Goal: Information Seeking & Learning: Find specific fact

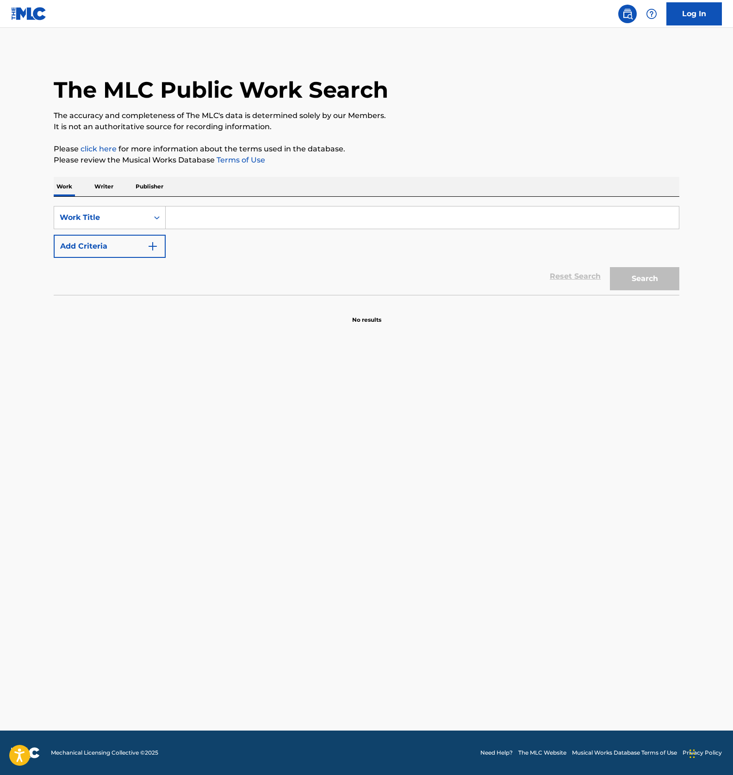
drag, startPoint x: 156, startPoint y: 442, endPoint x: 211, endPoint y: 93, distance: 352.8
click at [149, 439] on main "The MLC Public Work Search The accuracy and completeness of The MLC's data is d…" at bounding box center [366, 379] width 733 height 703
click at [214, 224] on input "Search Form" at bounding box center [422, 217] width 513 height 22
paste input "T3175117194"
type input "T3175117194"
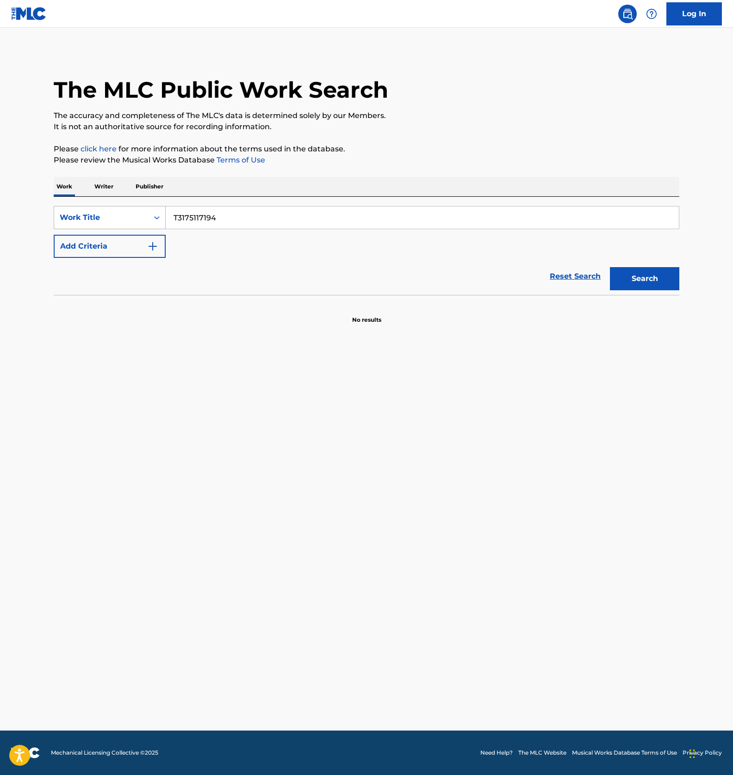
click at [149, 220] on div "Search Form" at bounding box center [157, 217] width 17 height 22
click at [93, 260] on div "ISWC" at bounding box center [109, 263] width 111 height 23
click at [251, 218] on input "Search Form" at bounding box center [422, 217] width 513 height 22
paste input "T3175117194"
click at [623, 271] on button "Search" at bounding box center [644, 278] width 69 height 23
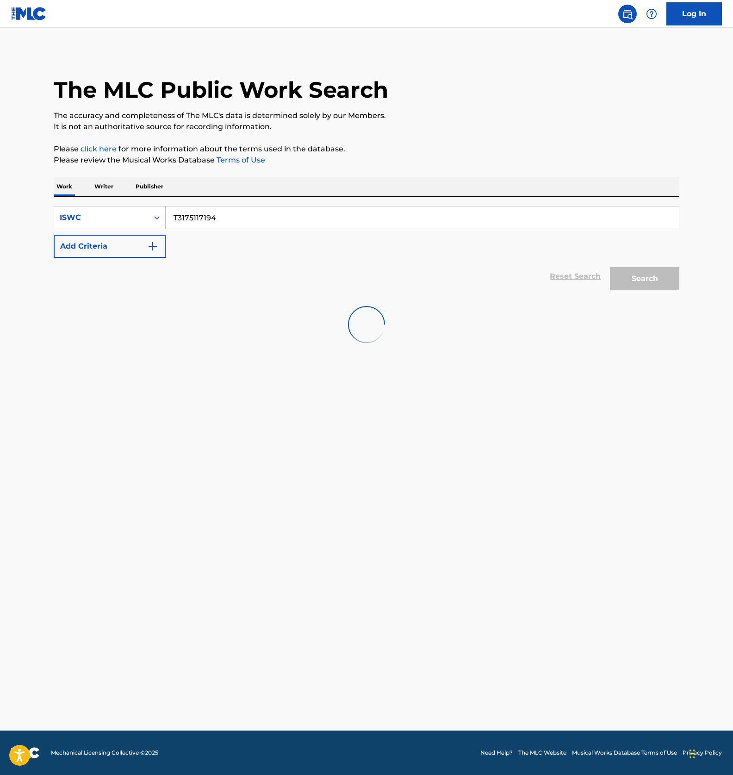
drag, startPoint x: 411, startPoint y: 360, endPoint x: 305, endPoint y: 414, distance: 119.0
click at [305, 414] on main "The MLC Public Work Search The accuracy and completeness of The MLC's data is d…" at bounding box center [366, 379] width 733 height 703
click at [300, 414] on main "The MLC Public Work Search The accuracy and completeness of The MLC's data is d…" at bounding box center [366, 379] width 733 height 703
click at [217, 215] on input "T3175117194" at bounding box center [422, 217] width 513 height 22
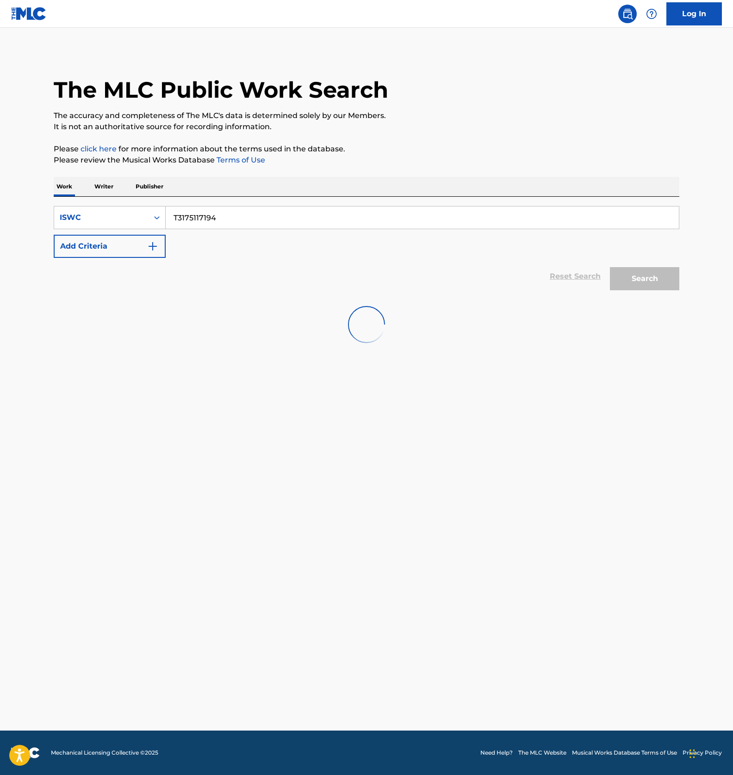
click at [217, 215] on input "T3175117194" at bounding box center [422, 217] width 513 height 22
click at [207, 214] on input "T3175117194" at bounding box center [422, 217] width 513 height 22
paste input "240447278"
click at [241, 214] on input "T3240447278" at bounding box center [422, 217] width 513 height 22
paste input "73955872"
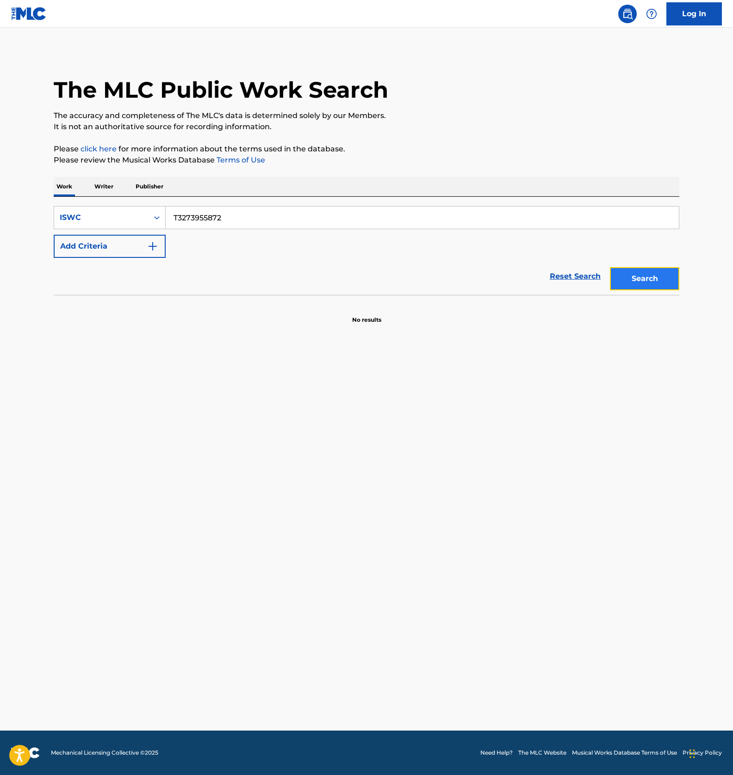
click at [655, 277] on button "Search" at bounding box center [644, 278] width 69 height 23
click at [224, 209] on input "T3273955872" at bounding box center [422, 217] width 513 height 22
paste input "54298909"
type input "T3254298909"
click at [657, 277] on button "Search" at bounding box center [644, 278] width 69 height 23
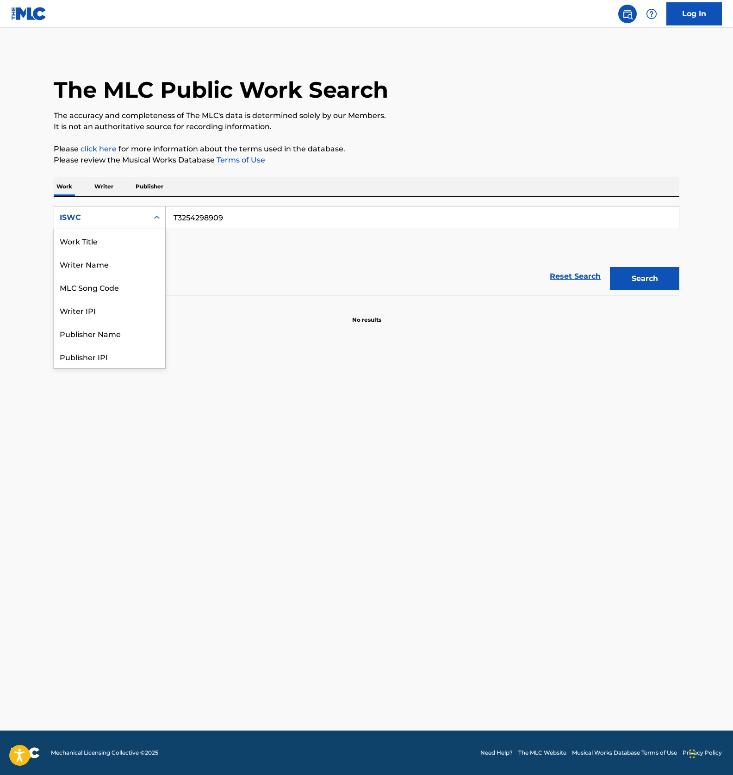
click at [146, 216] on div "ISWC" at bounding box center [101, 218] width 94 height 18
click at [97, 240] on div "Work Title" at bounding box center [109, 240] width 111 height 23
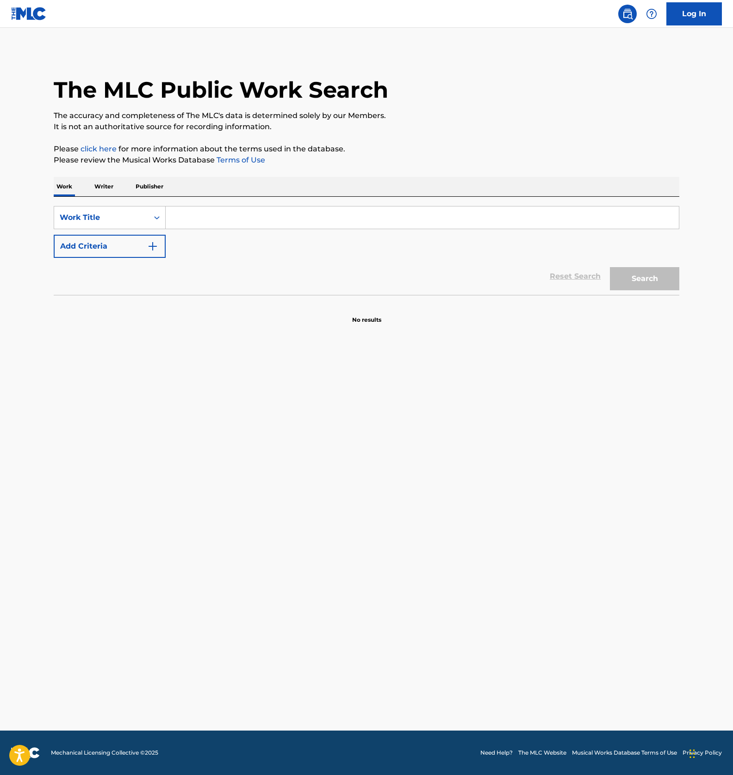
click at [210, 213] on input "Search Form" at bounding box center [422, 217] width 513 height 22
paste input "SMELLS LIKE A LUCILLE"
click at [623, 278] on button "Search" at bounding box center [644, 278] width 69 height 23
click at [207, 204] on div "SearchWithCriteria46665d06-1576-499d-b968-52b79c516acd Work Title SMELLS LIKE A…" at bounding box center [367, 246] width 626 height 98
click at [210, 214] on input "SMELLS LIKE A LUCILLE" at bounding box center [422, 217] width 513 height 22
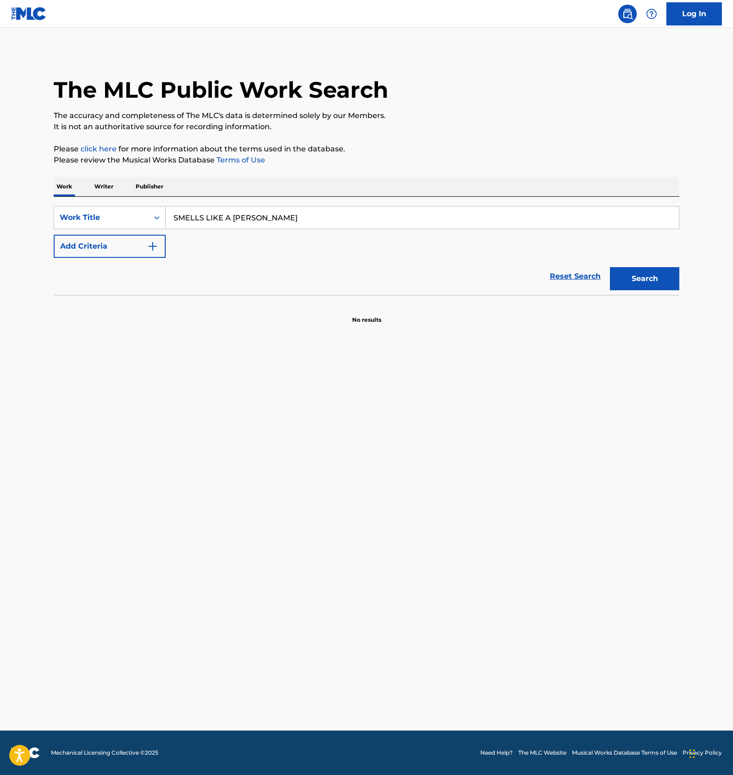
paste input "T3254298636"
type input "T3254298636"
click at [137, 217] on div "Work Title" at bounding box center [101, 217] width 83 height 11
click at [100, 258] on div "ISWC" at bounding box center [109, 263] width 111 height 23
click at [274, 226] on input "Search Form" at bounding box center [422, 217] width 513 height 22
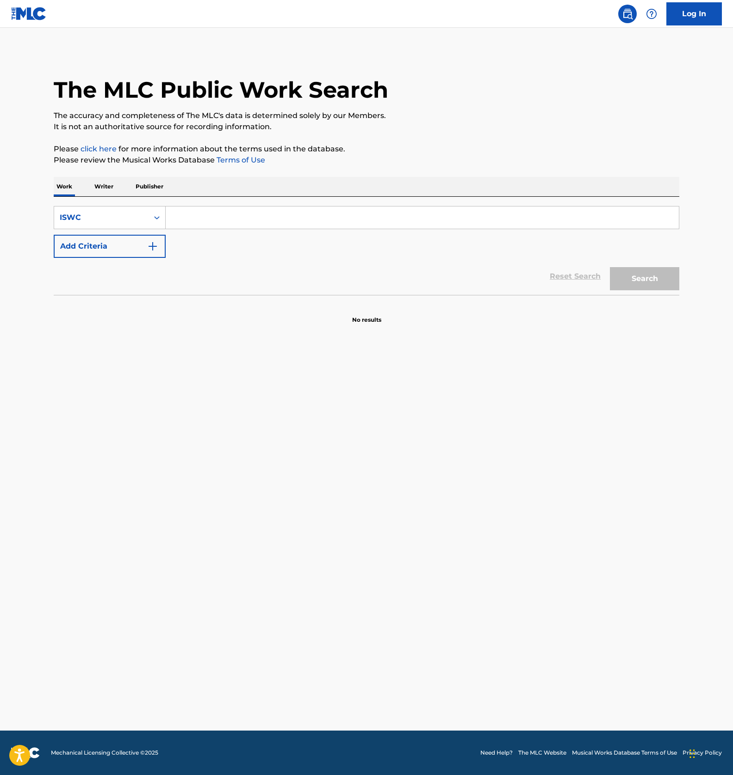
paste input "T3254298636"
click at [625, 271] on button "Search" at bounding box center [644, 278] width 69 height 23
click at [213, 210] on input "T3254298636" at bounding box center [422, 217] width 513 height 22
paste input "965"
click at [629, 264] on div "Search" at bounding box center [642, 276] width 74 height 37
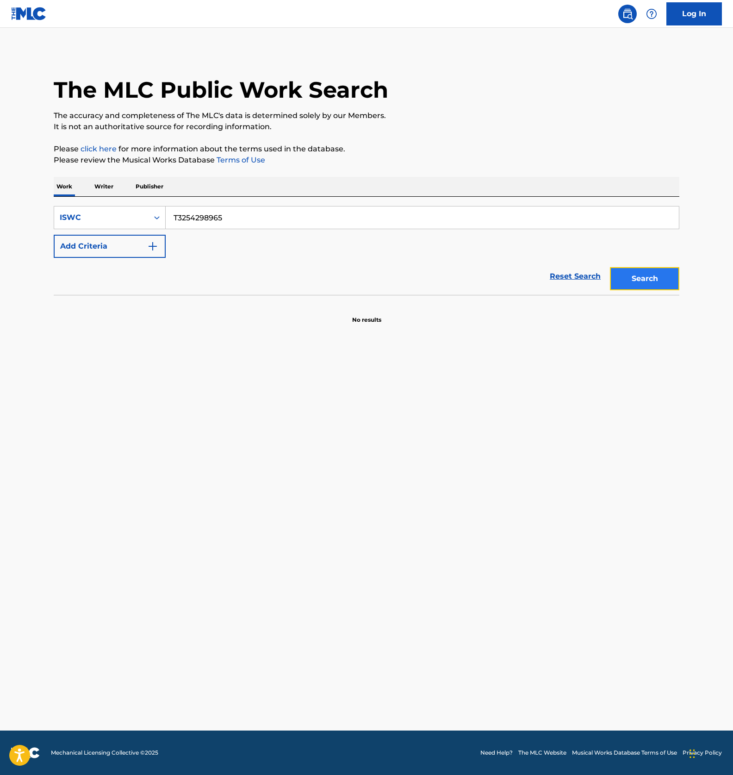
click at [637, 275] on button "Search" at bounding box center [644, 278] width 69 height 23
click at [243, 214] on input "T3254298965" at bounding box center [422, 217] width 513 height 22
paste input "88"
click at [632, 278] on button "Search" at bounding box center [644, 278] width 69 height 23
click at [199, 216] on input "T3254298885" at bounding box center [422, 217] width 513 height 22
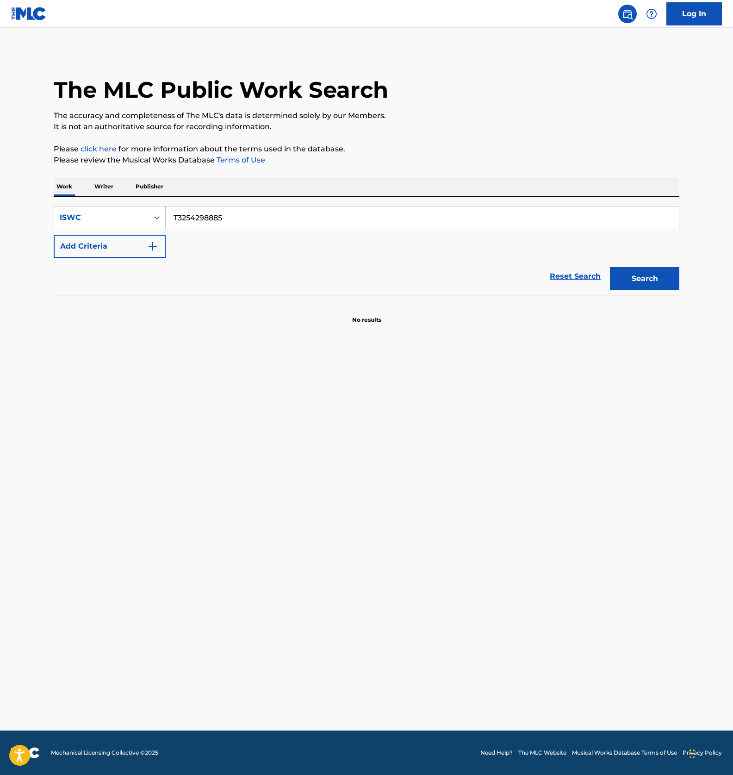
paste input "454"
type input "T3254298454"
click at [622, 274] on button "Search" at bounding box center [644, 278] width 69 height 23
click at [146, 217] on div "ISWC" at bounding box center [101, 218] width 94 height 18
click at [102, 243] on div "Work Title" at bounding box center [109, 240] width 111 height 23
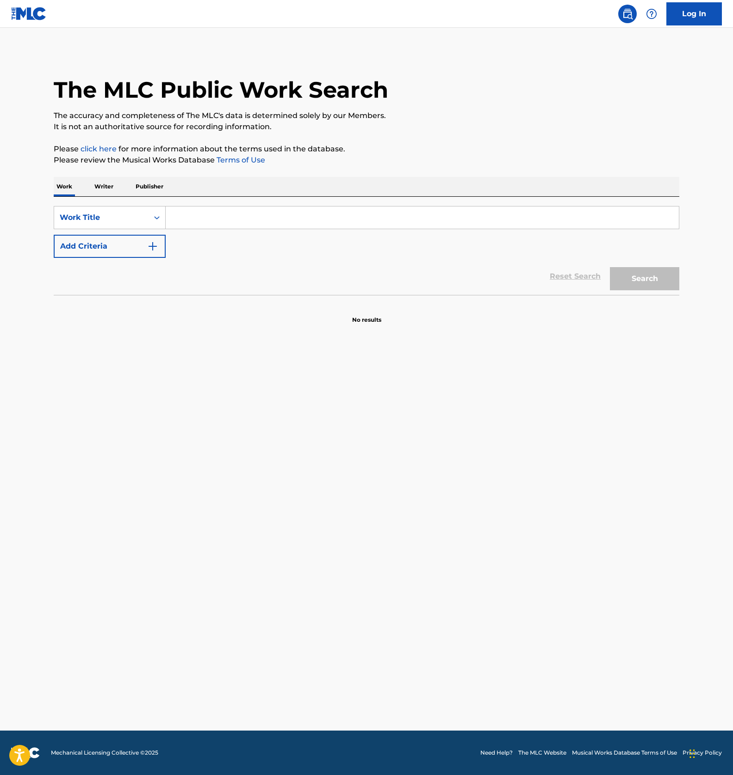
click at [204, 212] on input "Search Form" at bounding box center [422, 217] width 513 height 22
paste input "TOWAIRAITOSERENAADE"
click at [631, 273] on button "Search" at bounding box center [644, 278] width 69 height 23
click at [207, 210] on input "TOWAIRAITOSERENAADE" at bounding box center [422, 217] width 513 height 22
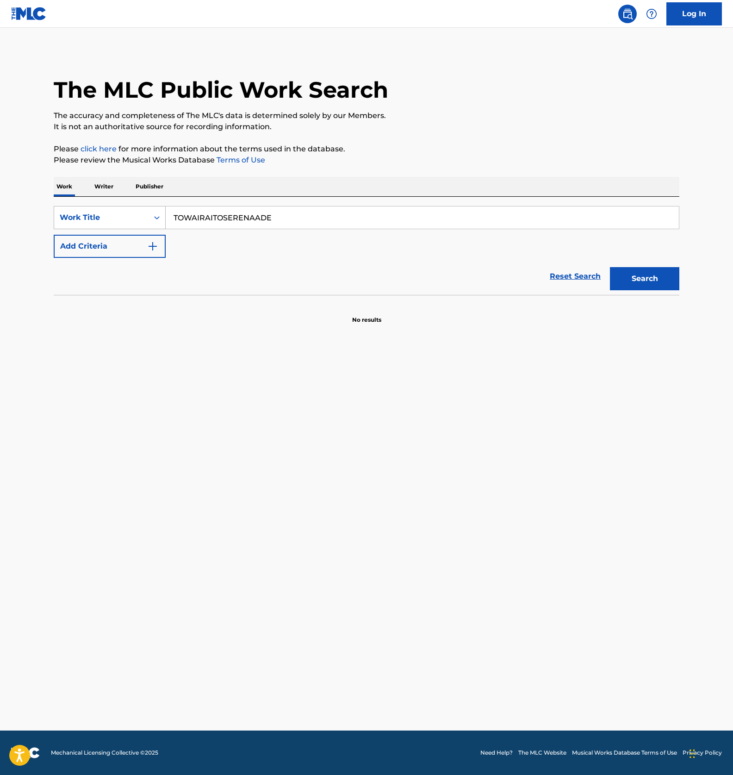
paste input "3350189167"
type input "T3350189167"
click at [121, 221] on div "Work Title" at bounding box center [101, 217] width 83 height 11
click at [91, 264] on div "ISWC" at bounding box center [109, 263] width 111 height 23
click at [210, 217] on input "Search Form" at bounding box center [422, 217] width 513 height 22
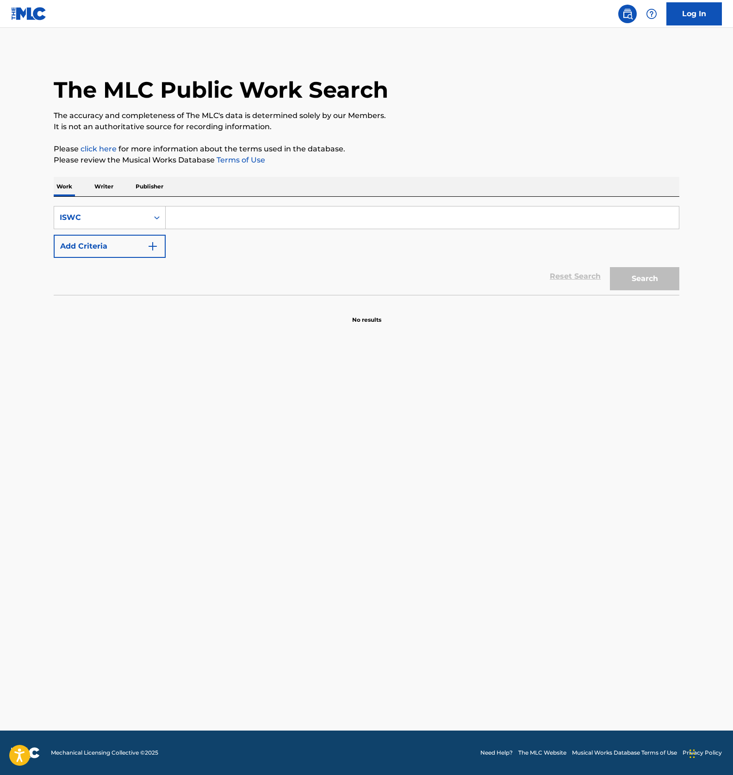
paste input "T3350189167"
click at [623, 282] on button "Search" at bounding box center [644, 278] width 69 height 23
click at [207, 203] on div "SearchWithCriteria65004cfe-dc24-49c7-bd67-661907bd3f1f ISWC T3350189167 Add Cri…" at bounding box center [367, 246] width 626 height 98
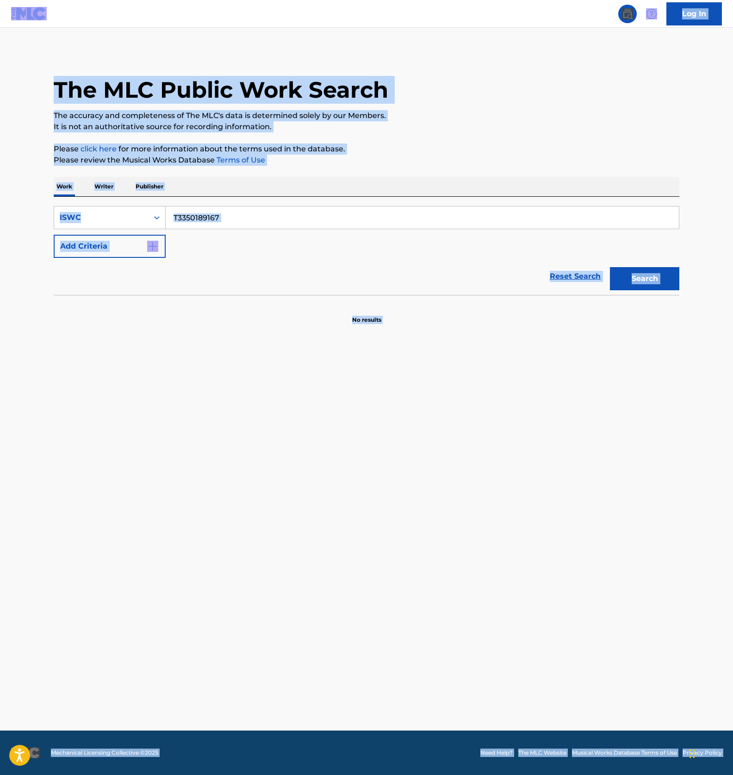
click at [227, 213] on input "T3350189167" at bounding box center [422, 217] width 513 height 22
click at [285, 233] on div "SearchWithCriteria65004cfe-dc24-49c7-bd67-661907bd3f1f ISWC T3350189167 Add Cri…" at bounding box center [367, 232] width 626 height 52
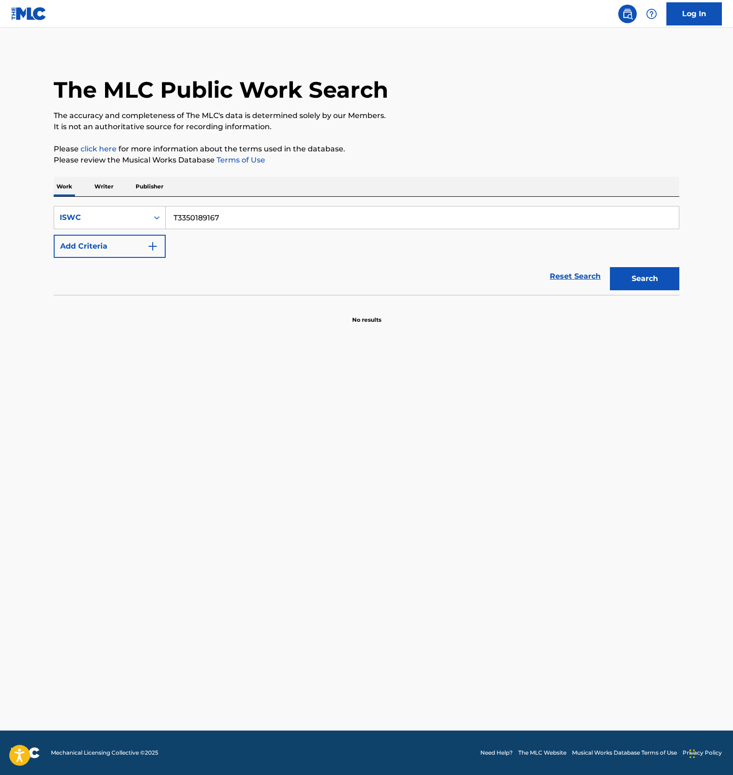
click at [272, 222] on input "T3350189167" at bounding box center [422, 217] width 513 height 22
paste input "254291419"
click at [667, 279] on button "Search" at bounding box center [644, 278] width 69 height 23
click at [228, 226] on input "T3254291419" at bounding box center [422, 217] width 513 height 22
paste input "73304"
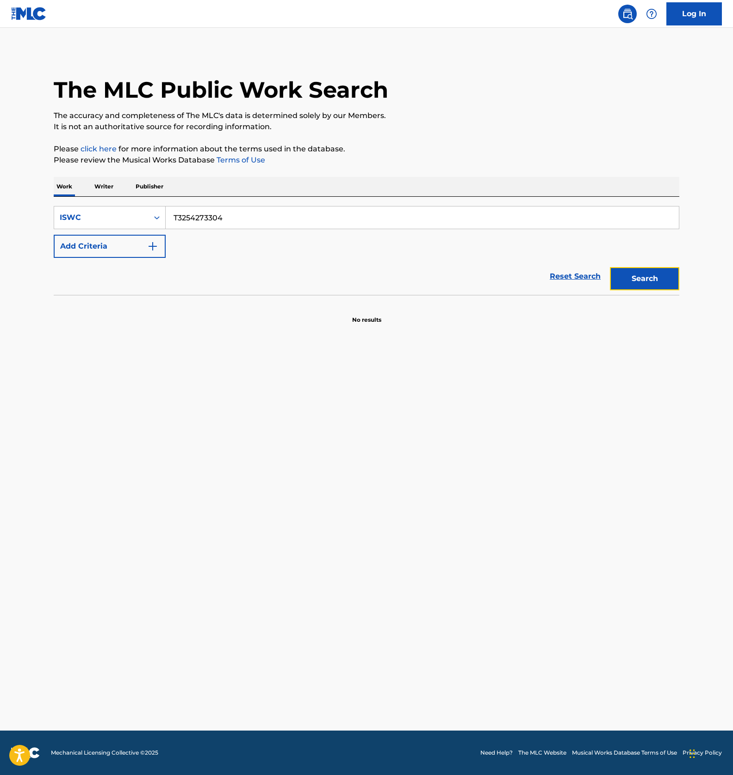
click at [625, 275] on button "Search" at bounding box center [644, 278] width 69 height 23
click at [209, 212] on input "T3254273304" at bounding box center [422, 217] width 513 height 22
paste input "91293"
click at [662, 304] on section "No results" at bounding box center [367, 312] width 626 height 24
click at [650, 289] on button "Search" at bounding box center [644, 278] width 69 height 23
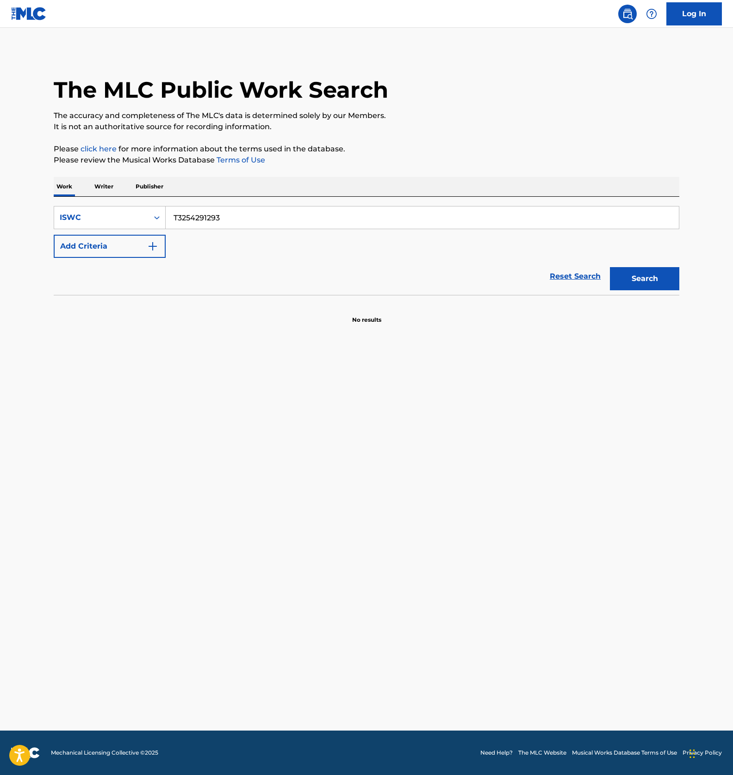
click at [247, 218] on input "T3254291293" at bounding box center [422, 217] width 513 height 22
paste input "15"
click at [628, 282] on button "Search" at bounding box center [644, 278] width 69 height 23
click at [230, 201] on div "SearchWithCriteria65004cfe-dc24-49c7-bd67-661907bd3f1f ISWC T3254291215 Add Cri…" at bounding box center [367, 246] width 626 height 98
click at [233, 214] on input "T3254291215" at bounding box center [422, 217] width 513 height 22
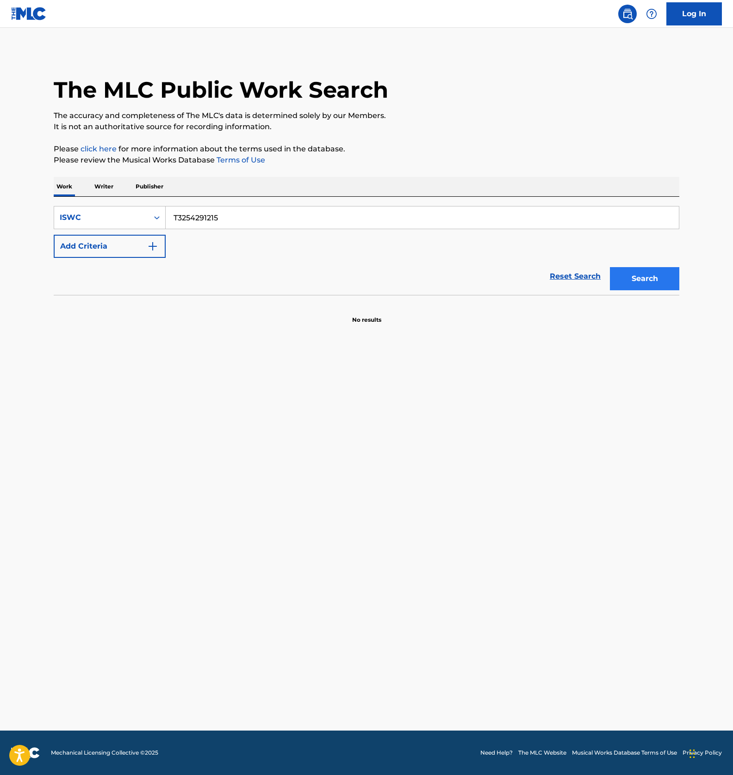
paste input "873"
click at [651, 264] on div "Search" at bounding box center [642, 276] width 74 height 37
click at [652, 270] on button "Search" at bounding box center [644, 278] width 69 height 23
click at [236, 216] on input "T3254291873" at bounding box center [422, 217] width 513 height 22
paste input "748"
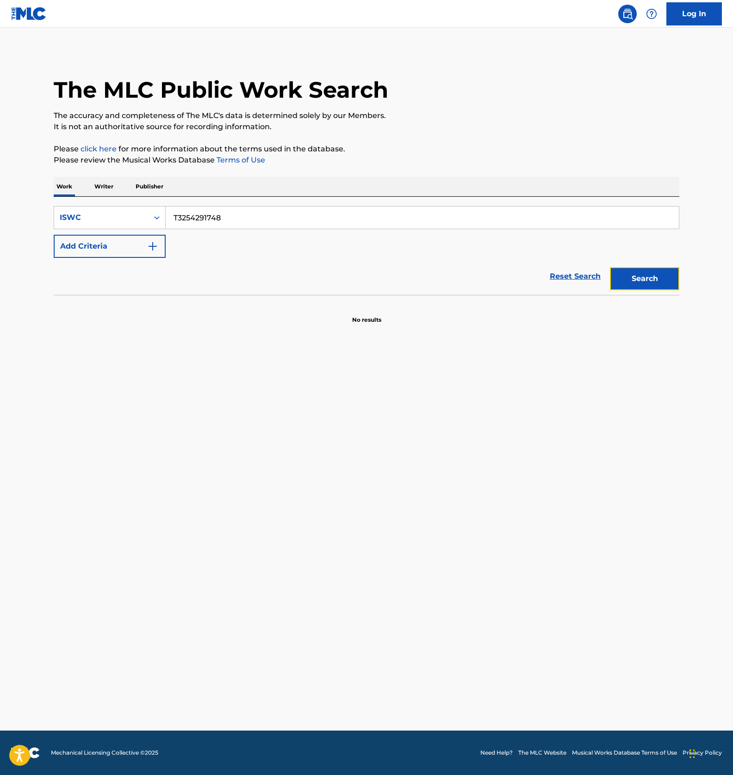
click at [632, 278] on button "Search" at bounding box center [644, 278] width 69 height 23
drag, startPoint x: 231, startPoint y: 505, endPoint x: 237, endPoint y: 504, distance: 6.5
click at [232, 505] on main "The MLC Public Work Search The accuracy and completeness of The MLC's data is d…" at bounding box center [366, 379] width 733 height 703
click at [259, 219] on input "T3254291748" at bounding box center [422, 217] width 513 height 22
paste input "04"
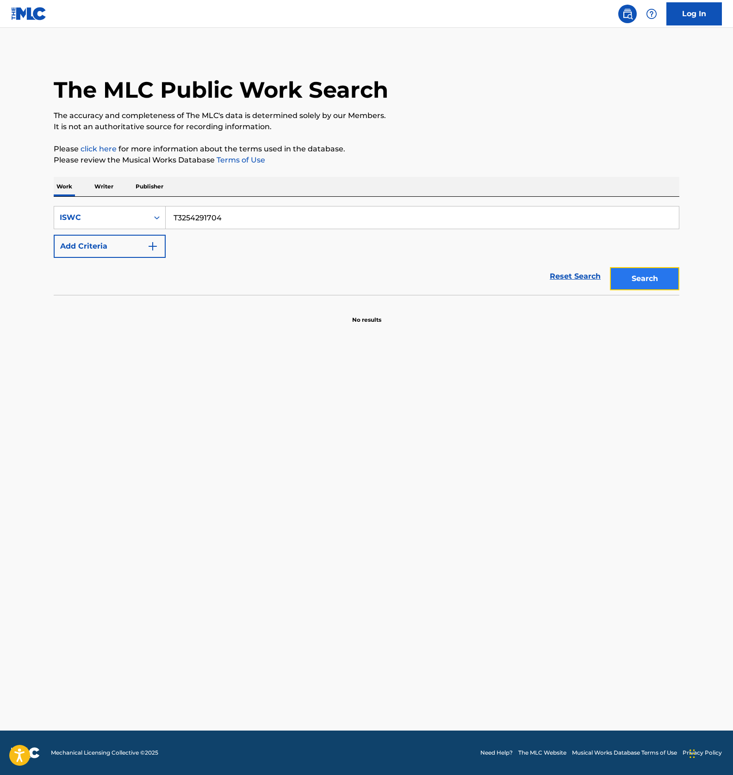
click at [663, 275] on button "Search" at bounding box center [644, 278] width 69 height 23
click at [214, 214] on input "T3254291704" at bounding box center [422, 217] width 513 height 22
paste input "646"
click at [641, 275] on button "Search" at bounding box center [644, 278] width 69 height 23
click at [222, 212] on input "T3254291646" at bounding box center [422, 217] width 513 height 22
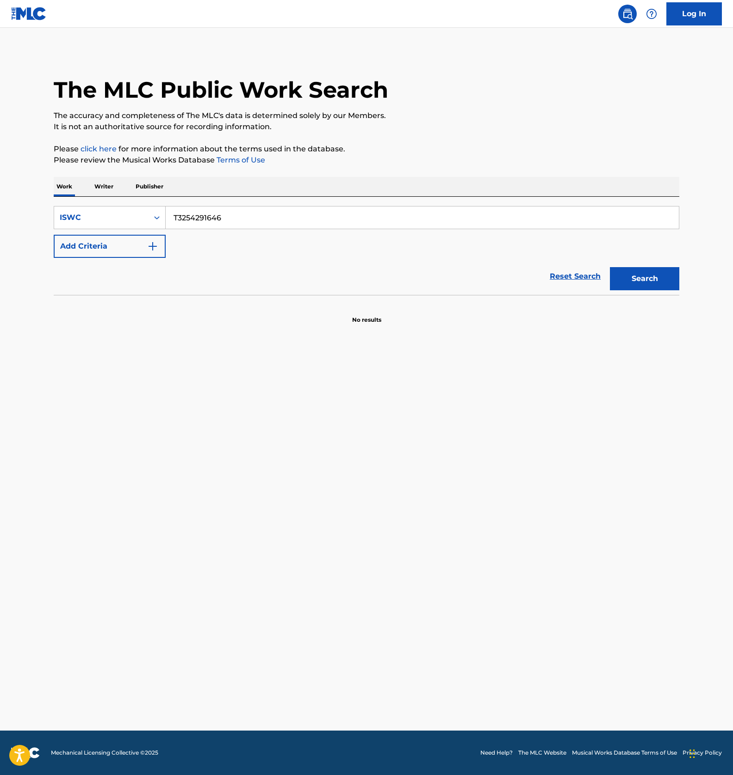
paste input "24"
click at [625, 273] on button "Search" at bounding box center [644, 278] width 69 height 23
click at [225, 224] on input "T3254291624" at bounding box center [422, 217] width 513 height 22
paste input "35"
click at [654, 275] on button "Search" at bounding box center [644, 278] width 69 height 23
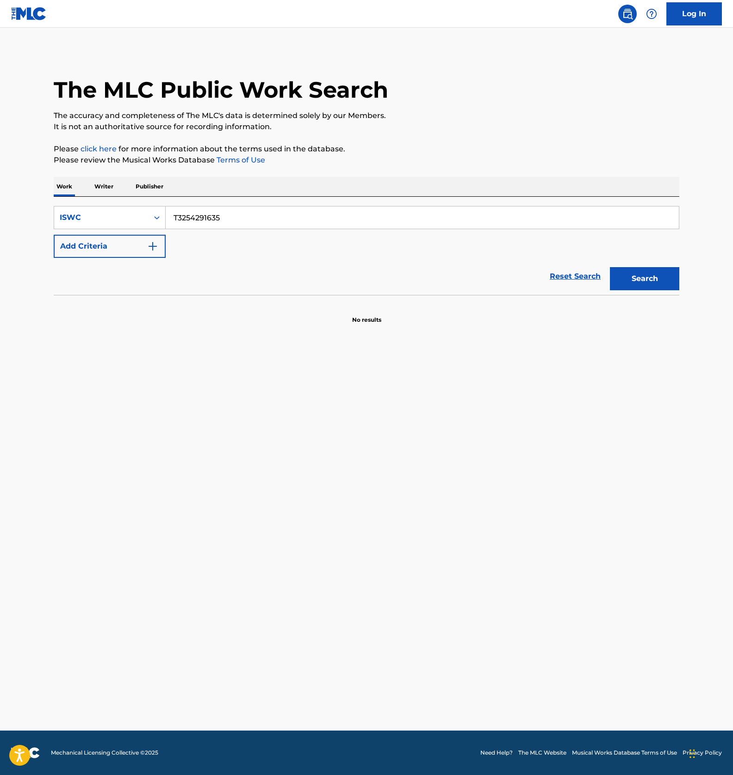
click at [223, 218] on input "T3254291635" at bounding box center [422, 217] width 513 height 22
paste input "544"
click at [645, 278] on button "Search" at bounding box center [644, 278] width 69 height 23
click at [212, 206] on input "T3254291544" at bounding box center [422, 217] width 513 height 22
paste input "1016754860"
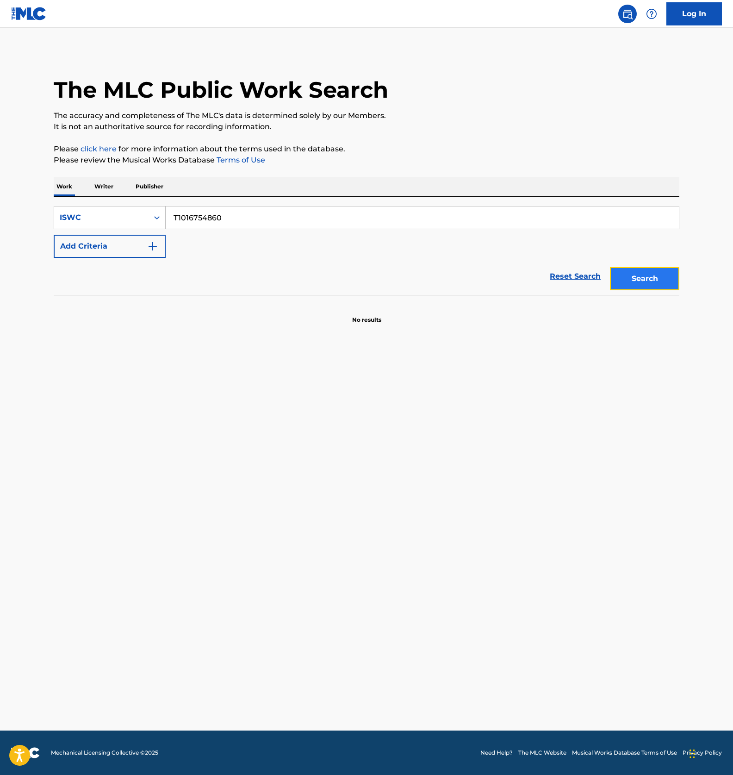
click at [623, 275] on button "Search" at bounding box center [644, 278] width 69 height 23
click at [205, 214] on input "T1016754860" at bounding box center [422, 217] width 513 height 22
paste input "71"
click at [615, 278] on button "Search" at bounding box center [644, 278] width 69 height 23
click at [234, 212] on input "T1016754871" at bounding box center [422, 217] width 513 height 22
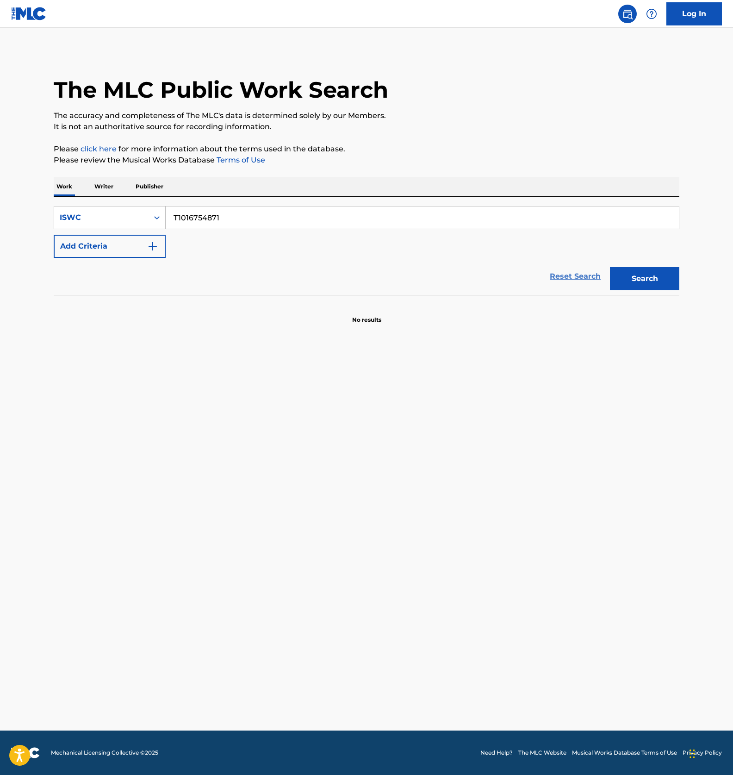
paste input "3254281620"
click at [634, 278] on button "Search" at bounding box center [644, 278] width 69 height 23
click at [268, 214] on input "T3254281620" at bounding box center [422, 217] width 513 height 22
paste input "562"
click at [632, 283] on button "Search" at bounding box center [644, 278] width 69 height 23
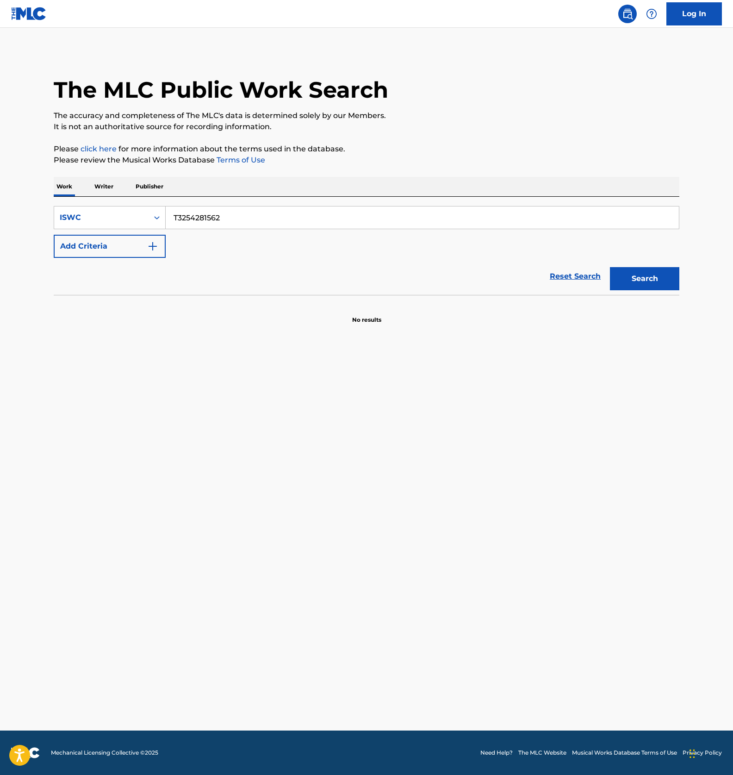
click at [212, 217] on input "T3254281562" at bounding box center [422, 217] width 513 height 22
paste input "404"
click at [618, 280] on button "Search" at bounding box center [644, 278] width 69 height 23
click at [245, 217] on input "T3254281404" at bounding box center [422, 217] width 513 height 22
paste input "346"
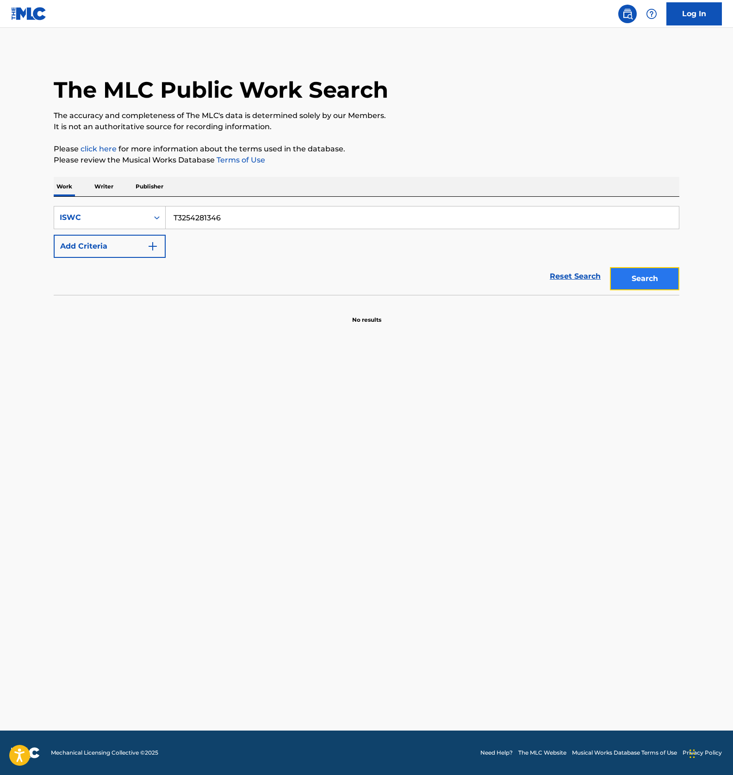
click at [621, 280] on button "Search" at bounding box center [644, 278] width 69 height 23
click at [196, 203] on div "SearchWithCriteria65004cfe-dc24-49c7-bd67-661907bd3f1f ISWC T3254281346 Add Cri…" at bounding box center [367, 246] width 626 height 98
drag, startPoint x: 210, startPoint y: 221, endPoint x: 216, endPoint y: 221, distance: 6.0
click at [210, 221] on input "T3254281346" at bounding box center [422, 217] width 513 height 22
paste input "277"
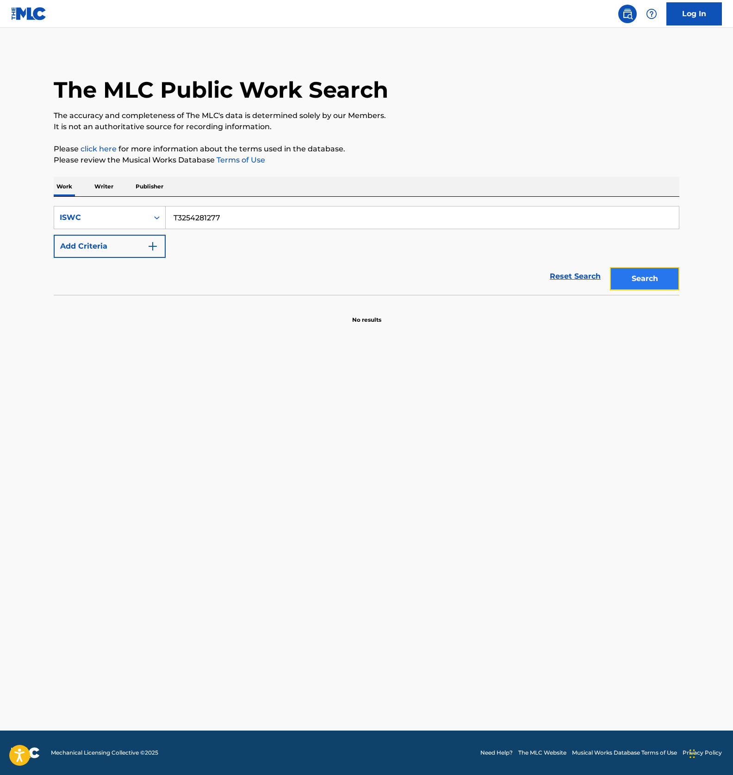
click at [629, 282] on button "Search" at bounding box center [644, 278] width 69 height 23
click at [227, 221] on input "T3254281277" at bounding box center [422, 217] width 513 height 22
paste input "164"
click at [636, 275] on button "Search" at bounding box center [644, 278] width 69 height 23
drag, startPoint x: 219, startPoint y: 214, endPoint x: 271, endPoint y: 235, distance: 55.4
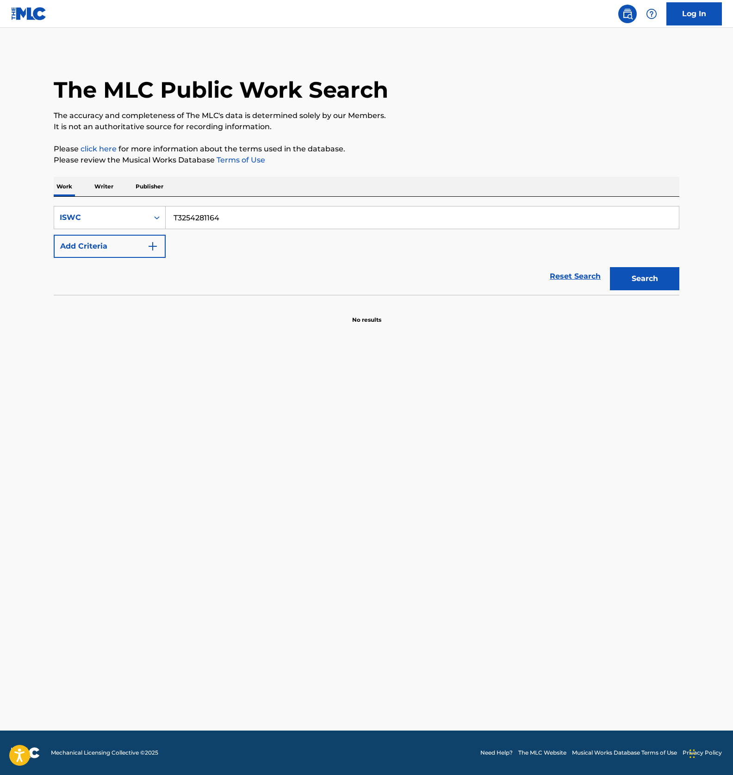
click at [218, 214] on input "T3254281164" at bounding box center [422, 217] width 513 height 22
paste input "017"
click at [652, 278] on button "Search" at bounding box center [644, 278] width 69 height 23
click at [247, 214] on input "T3254281017" at bounding box center [422, 217] width 513 height 22
paste input "73956808"
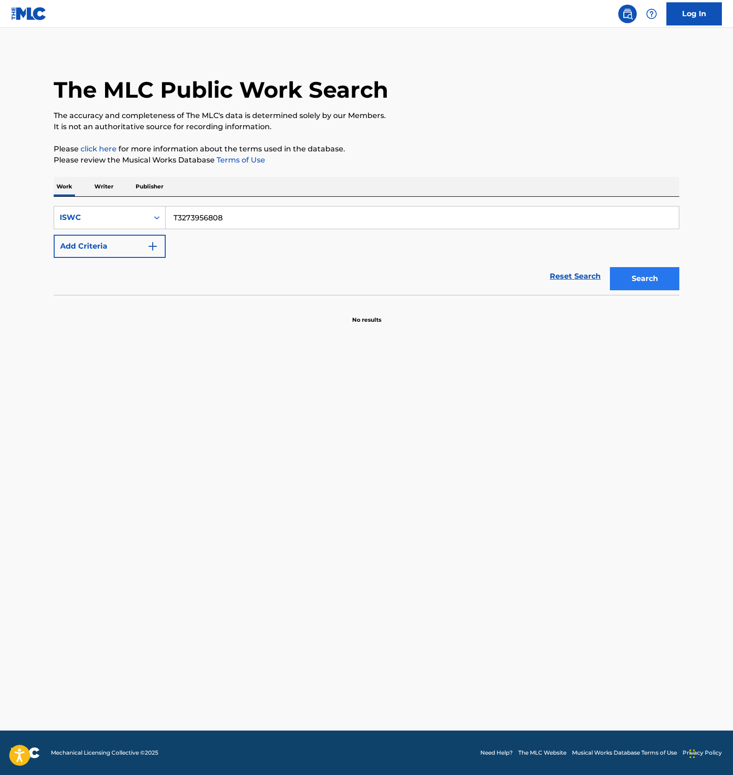
type input "T3273956808"
click at [614, 271] on button "Search" at bounding box center [644, 278] width 69 height 23
click at [143, 218] on div "ISWC" at bounding box center [101, 218] width 94 height 18
click at [123, 243] on div "Work Title" at bounding box center [109, 240] width 111 height 23
click at [197, 215] on input "Search Form" at bounding box center [422, 217] width 513 height 22
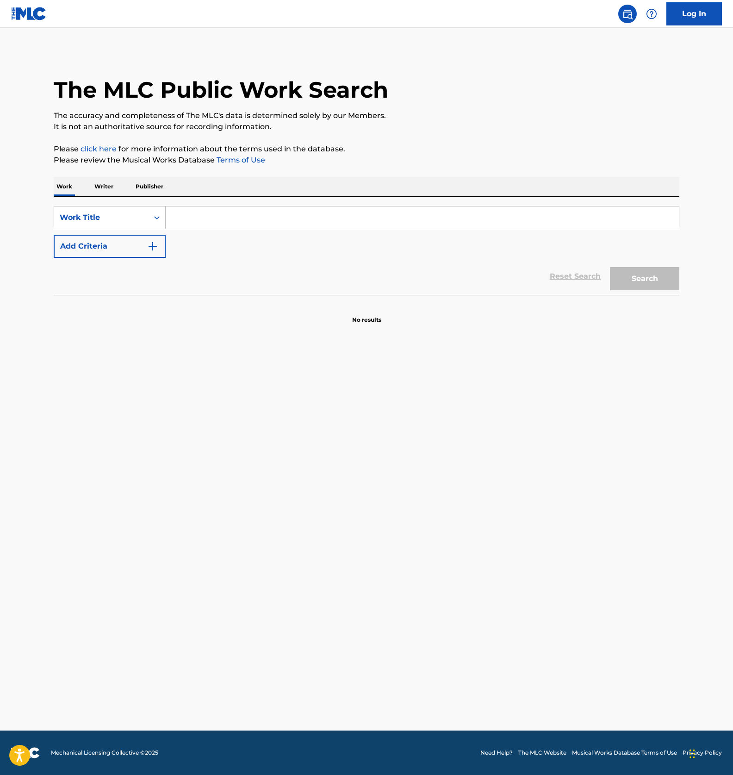
paste input "SUPEESUDAIBAA"
click at [652, 276] on button "Search" at bounding box center [644, 278] width 69 height 23
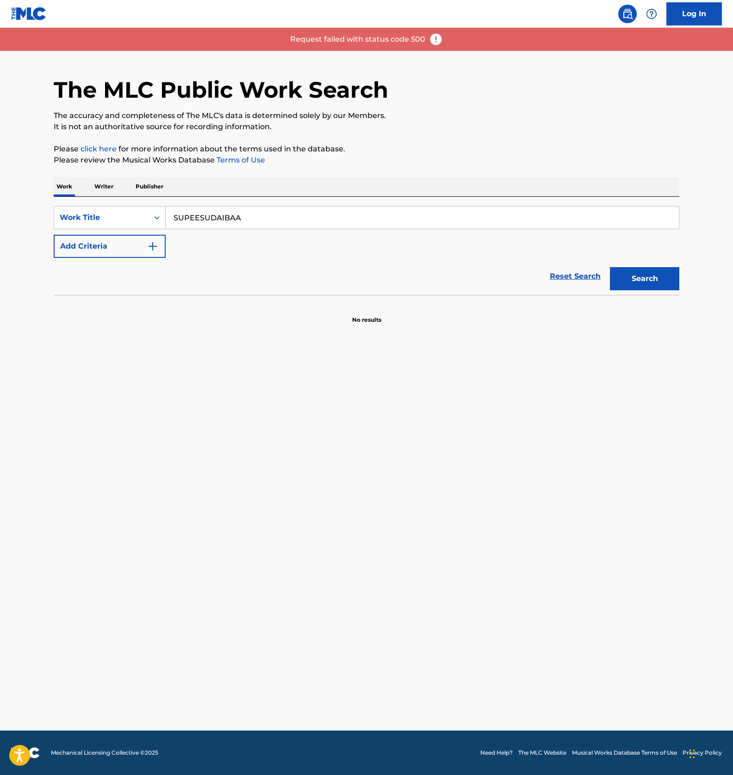
click at [313, 464] on main "The MLC Public Work Search The accuracy and completeness of The MLC's data is d…" at bounding box center [366, 379] width 733 height 703
drag, startPoint x: 230, startPoint y: 435, endPoint x: 218, endPoint y: 432, distance: 12.9
click at [230, 435] on main "The MLC Public Work Search The accuracy and completeness of The MLC's data is d…" at bounding box center [366, 379] width 733 height 703
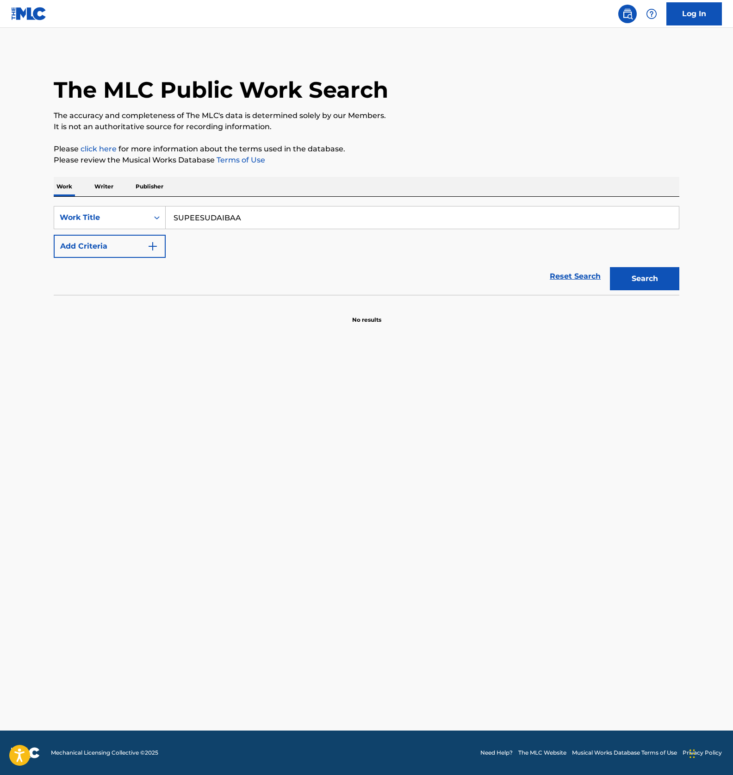
click at [413, 361] on main "The MLC Public Work Search The accuracy and completeness of The MLC's data is d…" at bounding box center [366, 379] width 733 height 703
click at [332, 357] on main "The MLC Public Work Search The accuracy and completeness of The MLC's data is d…" at bounding box center [366, 379] width 733 height 703
click at [317, 378] on main "The MLC Public Work Search The accuracy and completeness of The MLC's data is d…" at bounding box center [366, 379] width 733 height 703
click at [305, 450] on main "The MLC Public Work Search The accuracy and completeness of The MLC's data is d…" at bounding box center [366, 379] width 733 height 703
click at [203, 215] on input "SUPEESUDAIBAA" at bounding box center [422, 217] width 513 height 22
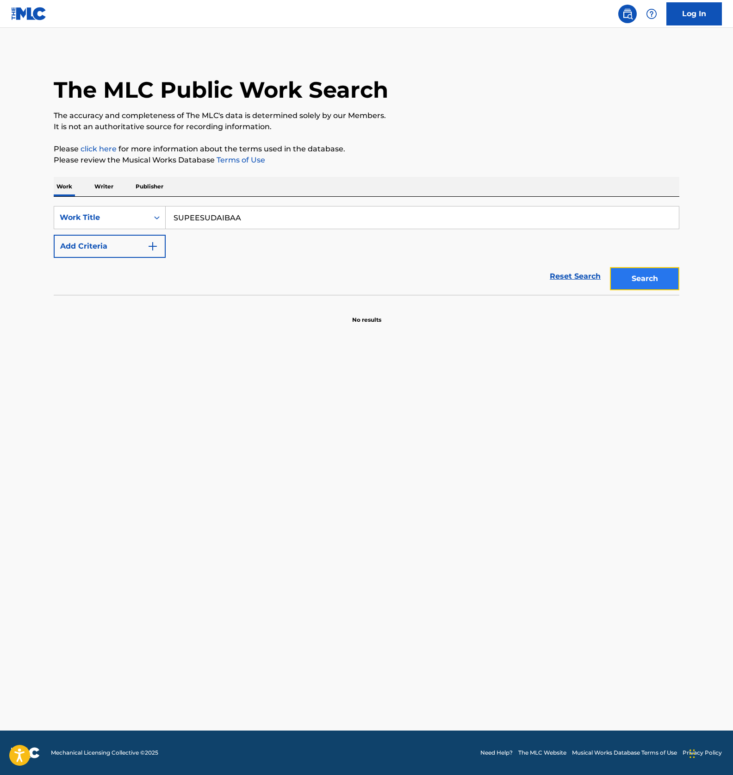
click at [657, 280] on button "Search" at bounding box center [644, 278] width 69 height 23
drag, startPoint x: 218, startPoint y: 209, endPoint x: 269, endPoint y: 232, distance: 56.5
click at [218, 209] on input "SUPEESUDAIBAA" at bounding box center [422, 217] width 513 height 22
paste input "KATAASHINOSHOUNEN"
click at [632, 275] on button "Search" at bounding box center [644, 278] width 69 height 23
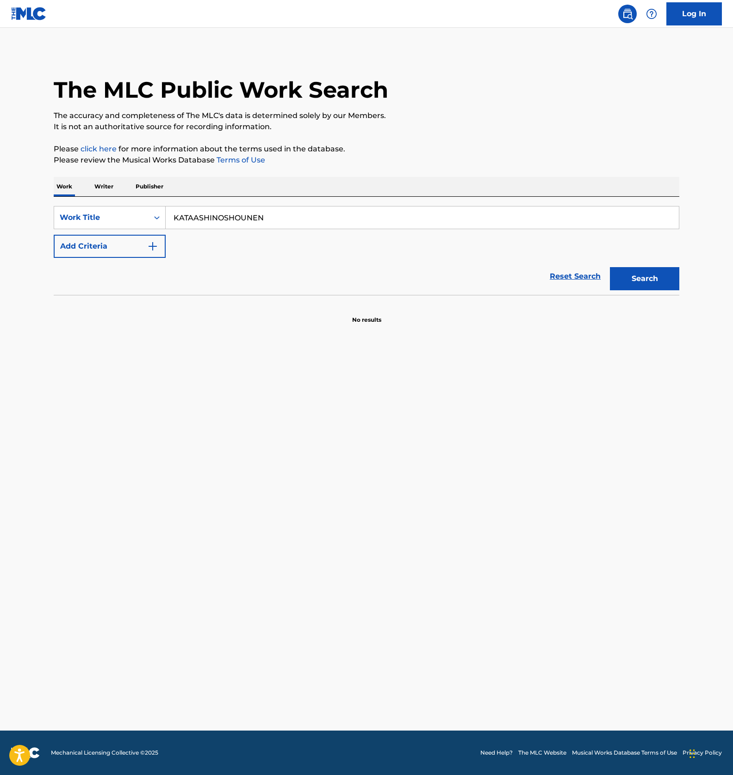
click at [208, 225] on input "KATAASHINOSHOUNEN" at bounding box center [422, 217] width 513 height 22
paste input "ARUCHUUSONGU"
click at [654, 282] on button "Search" at bounding box center [644, 278] width 69 height 23
click at [217, 218] on input "ARUCHUUSONGU" at bounding box center [422, 217] width 513 height 22
paste input "ERI"
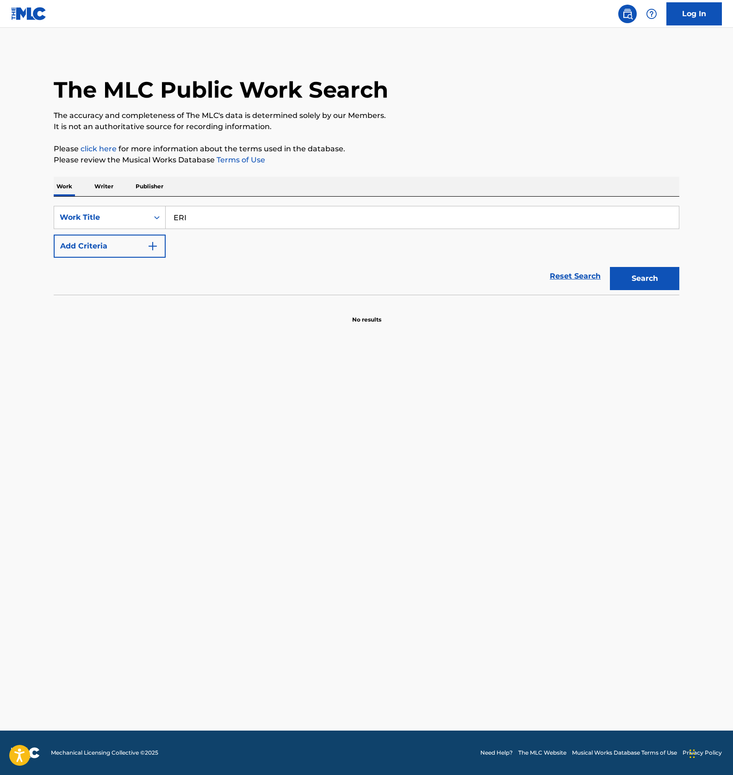
click at [274, 421] on main "The MLC Public Work Search The accuracy and completeness of The MLC's data is d…" at bounding box center [366, 379] width 733 height 703
click at [217, 222] on input "ERI" at bounding box center [422, 217] width 513 height 22
drag, startPoint x: 215, startPoint y: 355, endPoint x: 199, endPoint y: 353, distance: 16.3
click at [213, 355] on main "The MLC Public Work Search The accuracy and completeness of The MLC's data is d…" at bounding box center [366, 379] width 733 height 703
click at [208, 210] on input "ERI" at bounding box center [422, 217] width 513 height 22
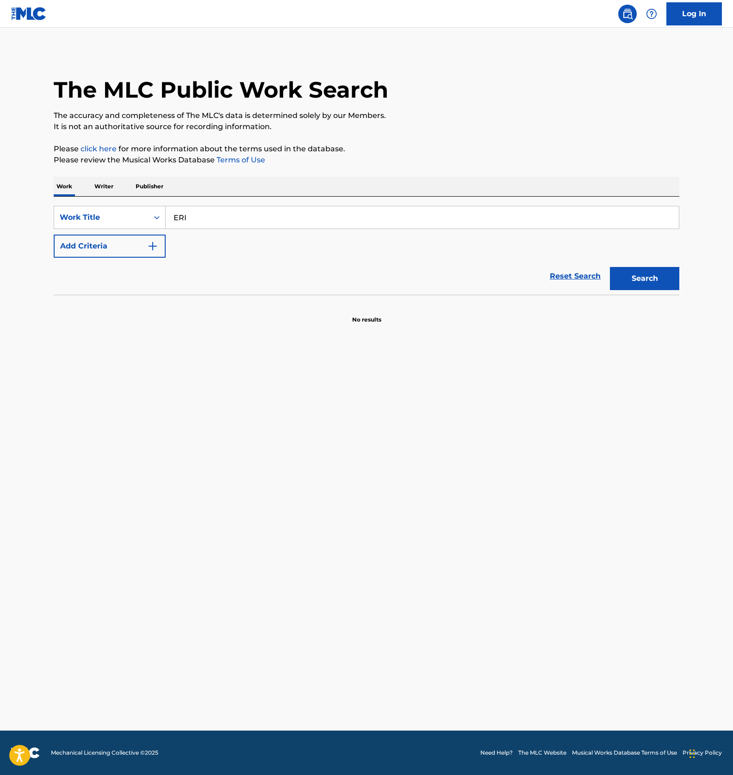
paste input "T-326.482.635-5"
click at [222, 222] on input "T-326.482.635-5" at bounding box center [422, 217] width 513 height 22
paste input "18-4"
click at [224, 215] on input "T-326.482.618-4" at bounding box center [422, 217] width 513 height 22
paste input "3264863181"
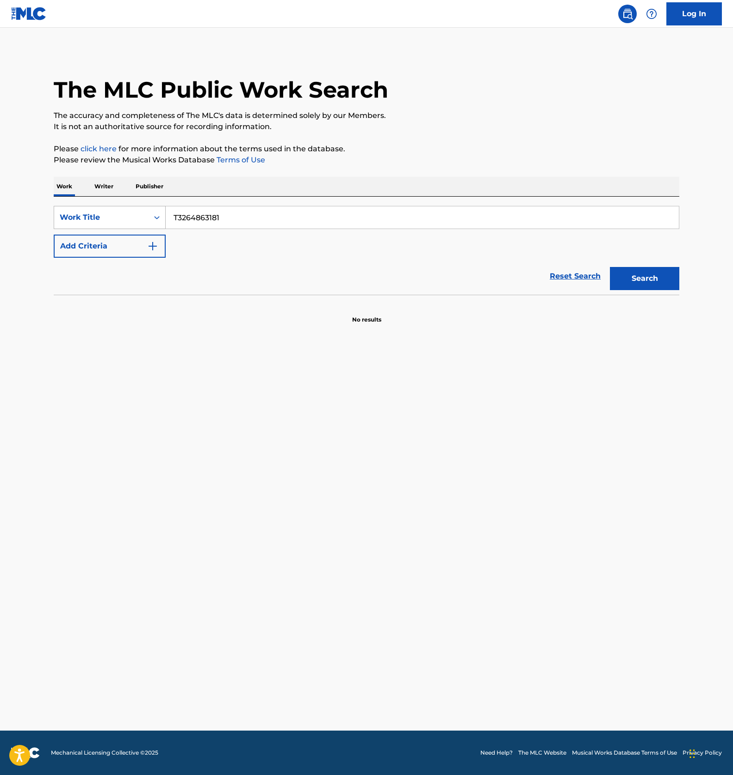
type input "T3264863181"
click at [115, 217] on div "Work Title" at bounding box center [101, 217] width 83 height 11
click at [95, 262] on div "ISWC" at bounding box center [109, 263] width 111 height 23
click at [283, 211] on input "Search Form" at bounding box center [422, 217] width 513 height 22
paste input "T3264863181"
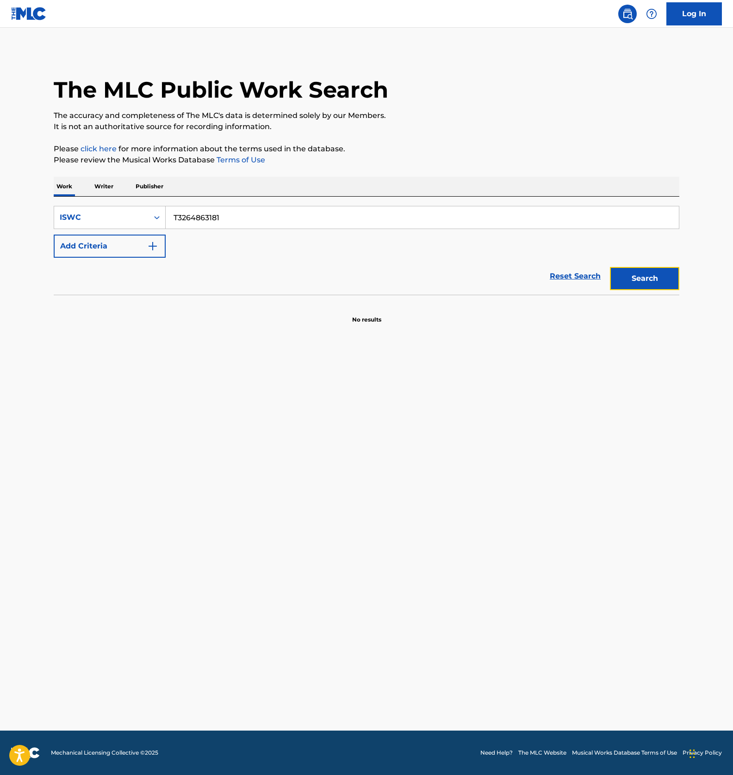
drag, startPoint x: 649, startPoint y: 279, endPoint x: 632, endPoint y: 282, distance: 16.9
click at [650, 279] on button "Search" at bounding box center [644, 278] width 69 height 23
click at [208, 218] on input "T3264863181" at bounding box center [422, 217] width 513 height 22
paste input "-326.482.444-0"
click at [211, 217] on input "T-326.482.444-0" at bounding box center [422, 217] width 513 height 22
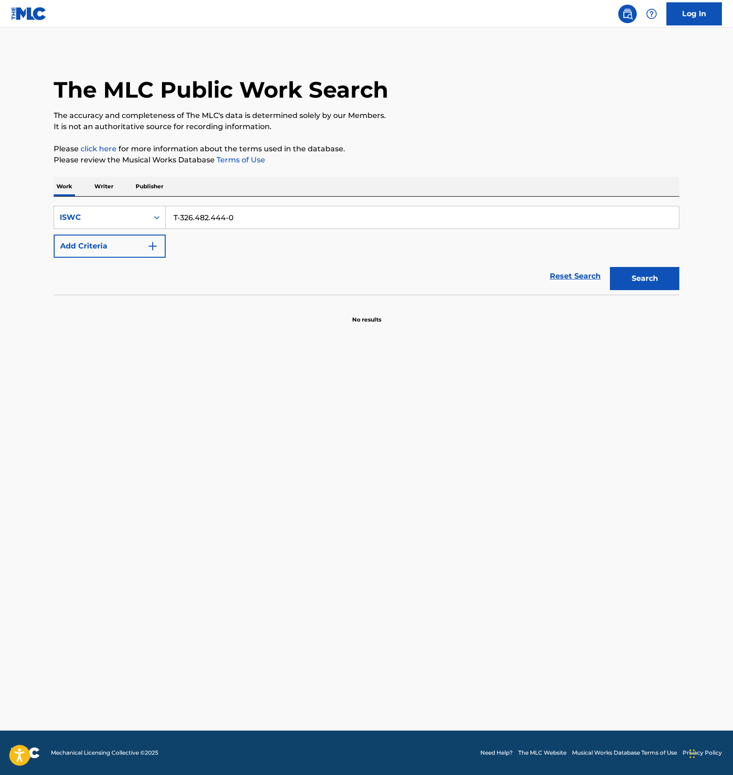
click at [214, 217] on input "T-326.482.444-0" at bounding box center [422, 217] width 513 height 22
paste input "3273955872"
type input "T3273955872"
click at [636, 285] on button "Search" at bounding box center [644, 278] width 69 height 23
click at [218, 218] on input "T3273955872" at bounding box center [422, 217] width 513 height 22
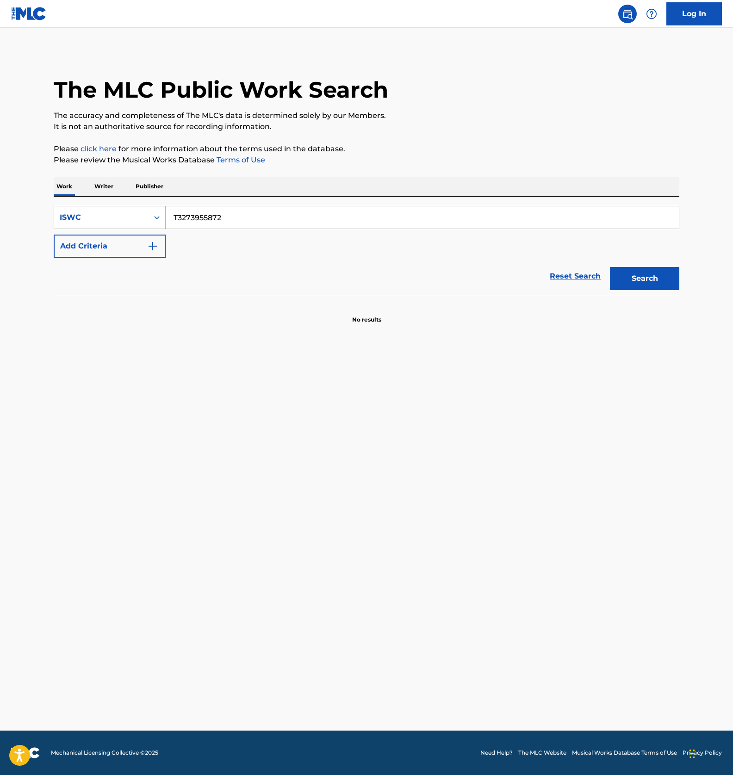
click at [131, 221] on div "ISWC" at bounding box center [101, 217] width 83 height 11
click at [112, 284] on div "MLC Song Code" at bounding box center [109, 286] width 111 height 23
click at [217, 207] on input "Search Form" at bounding box center [422, 217] width 513 height 22
paste input "CB98XT"
type input "CB98XT"
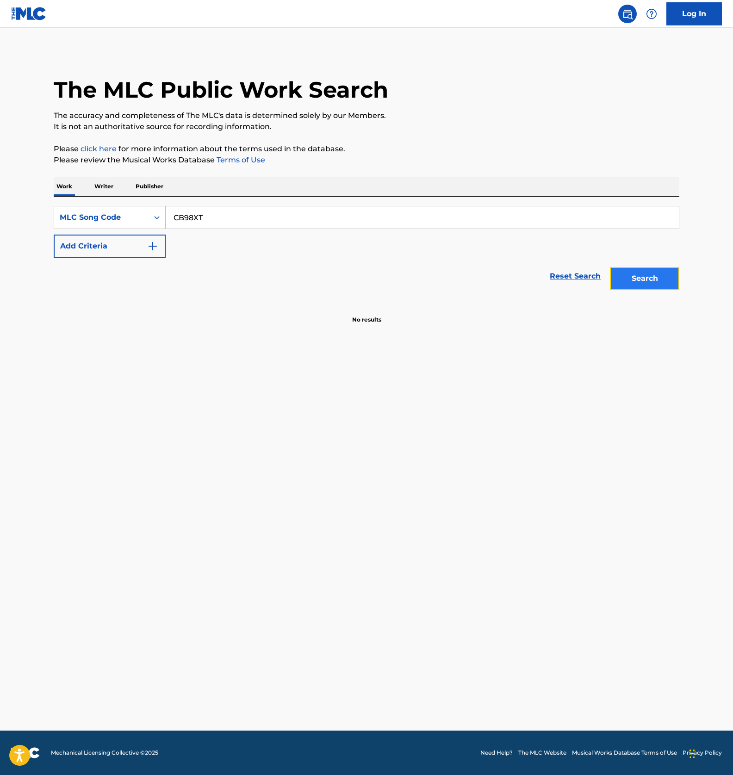
click at [643, 275] on button "Search" at bounding box center [644, 278] width 69 height 23
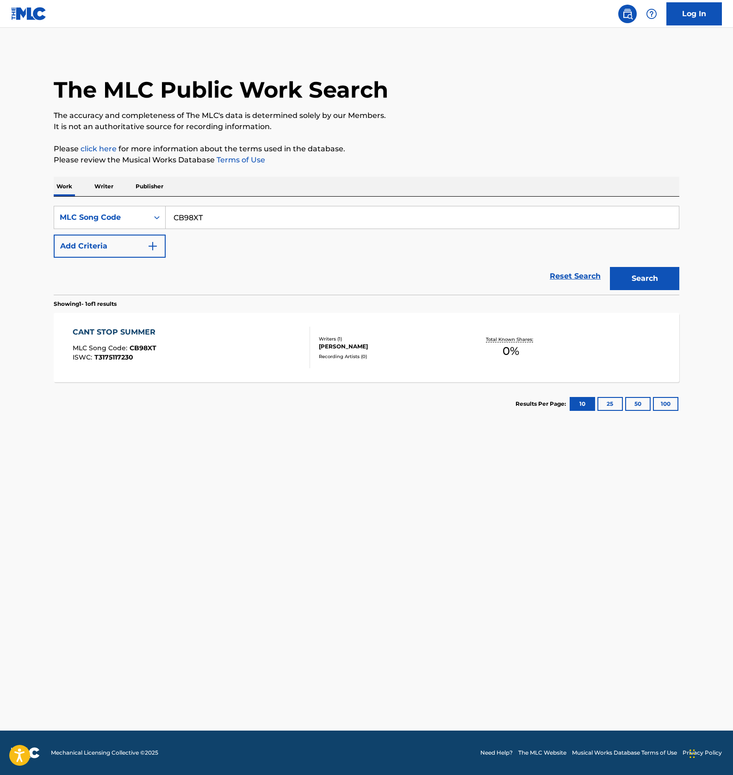
click at [274, 514] on main "The MLC Public Work Search The accuracy and completeness of The MLC's data is d…" at bounding box center [366, 379] width 733 height 703
click at [210, 218] on input "CB98XT" at bounding box center [422, 217] width 513 height 22
click at [219, 218] on input "CB98XT" at bounding box center [422, 217] width 513 height 22
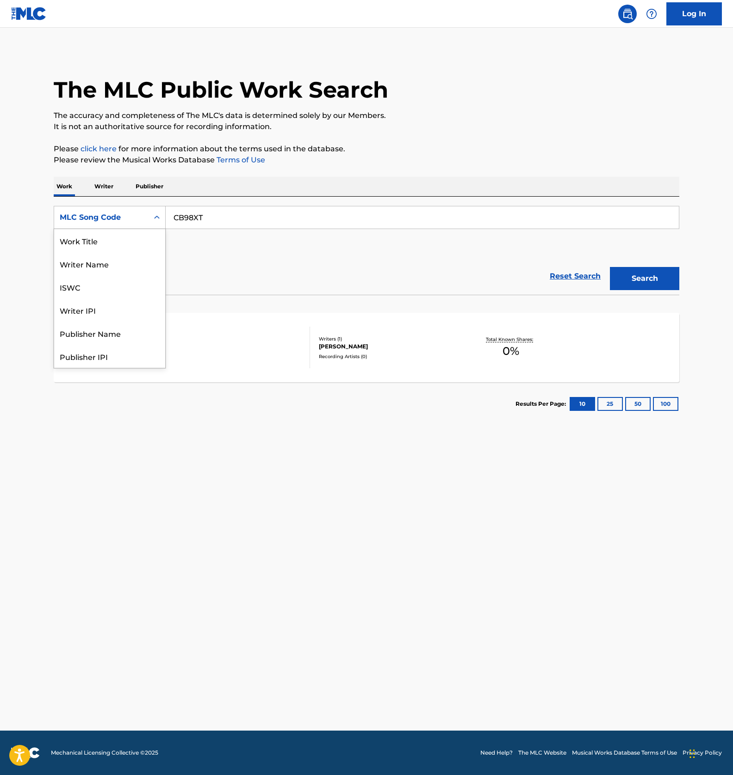
click at [142, 217] on div "MLC Song Code" at bounding box center [101, 217] width 83 height 11
drag, startPoint x: 110, startPoint y: 243, endPoint x: 181, endPoint y: 231, distance: 71.8
click at [112, 242] on div "Work Title" at bounding box center [109, 240] width 111 height 23
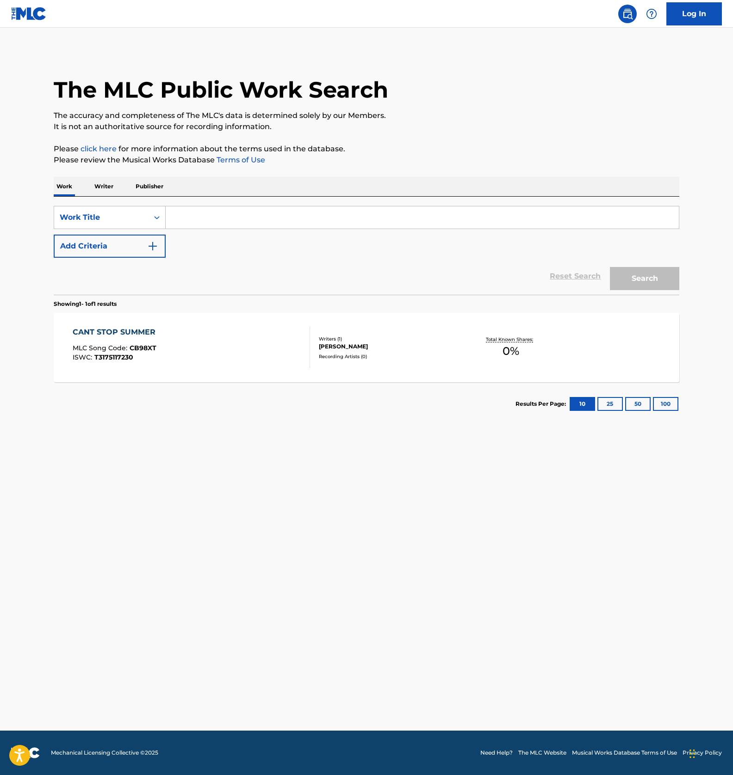
click at [231, 217] on input "Search Form" at bounding box center [422, 217] width 513 height 22
paste input "SANRAIZU"
type input "SANRAIZU"
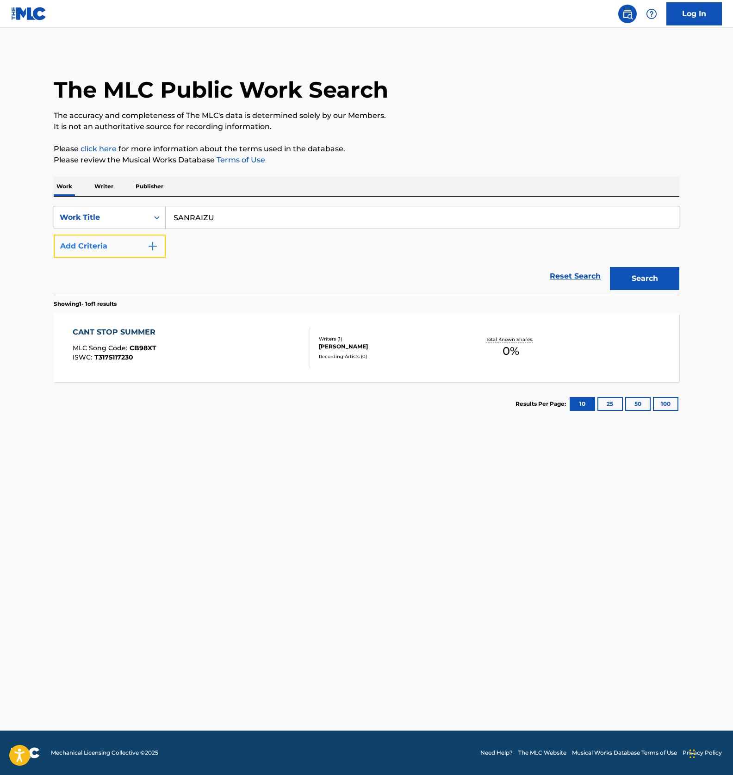
click at [131, 249] on button "Add Criteria" at bounding box center [110, 246] width 112 height 23
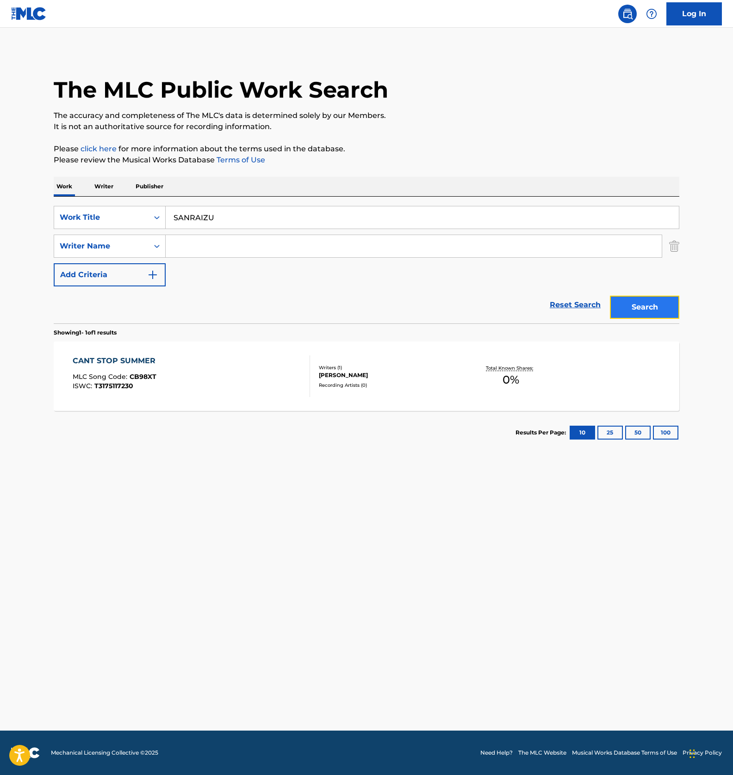
click at [663, 310] on button "Search" at bounding box center [644, 307] width 69 height 23
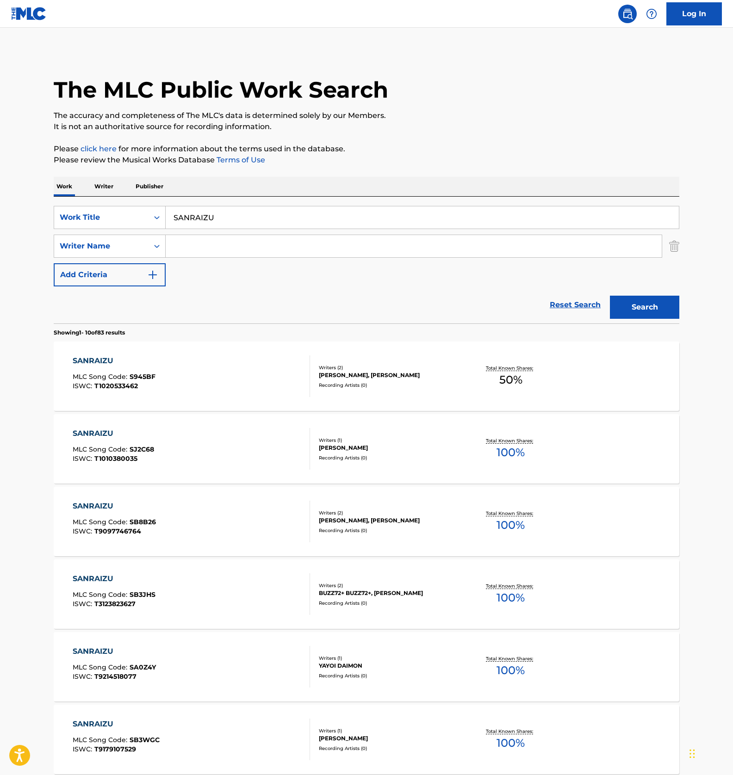
drag, startPoint x: 233, startPoint y: 250, endPoint x: 242, endPoint y: 253, distance: 9.2
click at [233, 249] on input "Search Form" at bounding box center [414, 246] width 496 height 22
paste input "ANCHE"
click at [643, 307] on button "Search" at bounding box center [644, 307] width 69 height 23
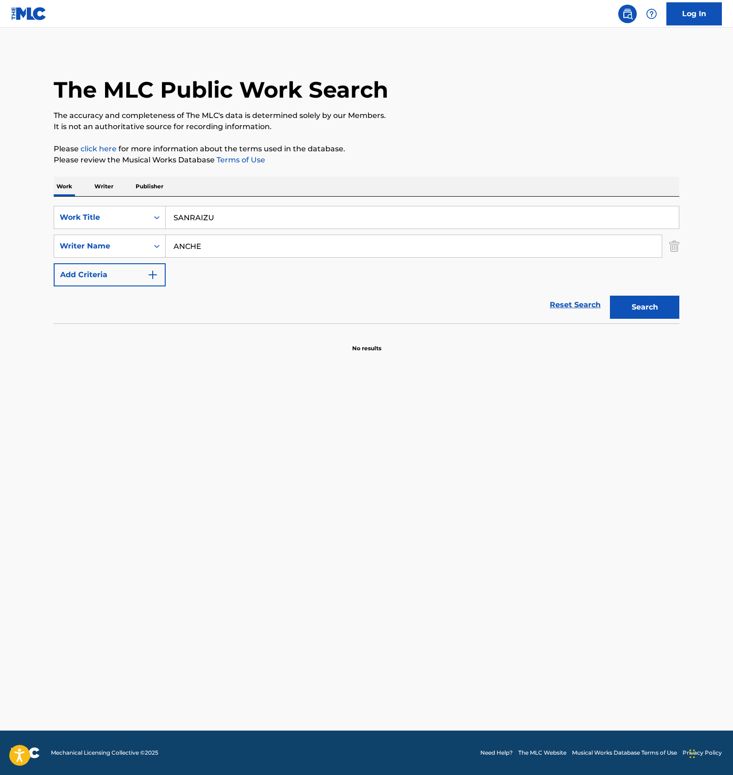
click at [229, 243] on input "ANCHE" at bounding box center [414, 246] width 496 height 22
paste input "IRIE WEB SOUND"
click at [635, 308] on button "Search" at bounding box center [644, 307] width 69 height 23
click at [252, 256] on input "IRIE WEB SOUND" at bounding box center [414, 246] width 496 height 22
paste input "Sickle One"
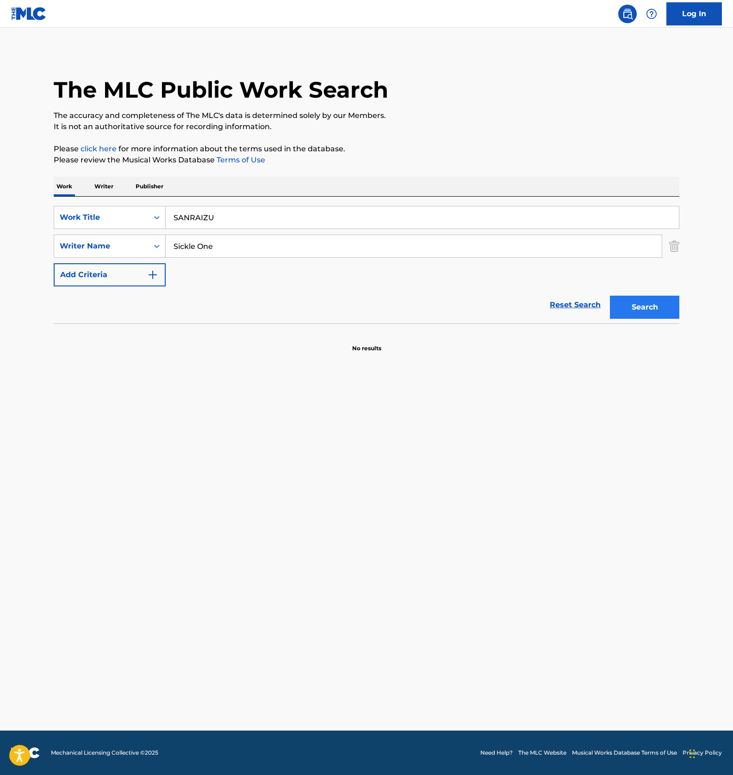
type input "Sickle One"
click at [653, 300] on button "Search" at bounding box center [644, 307] width 69 height 23
click at [219, 217] on input "SANRAIZU" at bounding box center [422, 217] width 513 height 22
paste input "KATAOMOI FURAPECHIINO"
type input "KATAOMOI FURAPECHIINO"
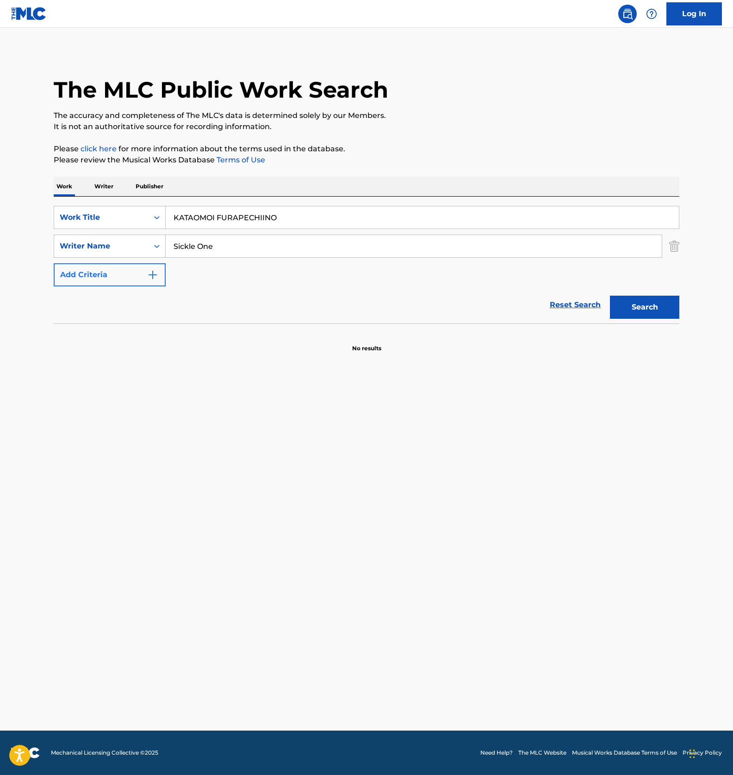
drag, startPoint x: 238, startPoint y: 249, endPoint x: 157, endPoint y: 272, distance: 84.4
click at [127, 250] on div "SearchWithCriteria60c19483-b2ac-4b7f-aa68-1750fc8084cd Writer Name Sickle One" at bounding box center [367, 246] width 626 height 23
click at [658, 310] on button "Search" at bounding box center [644, 307] width 69 height 23
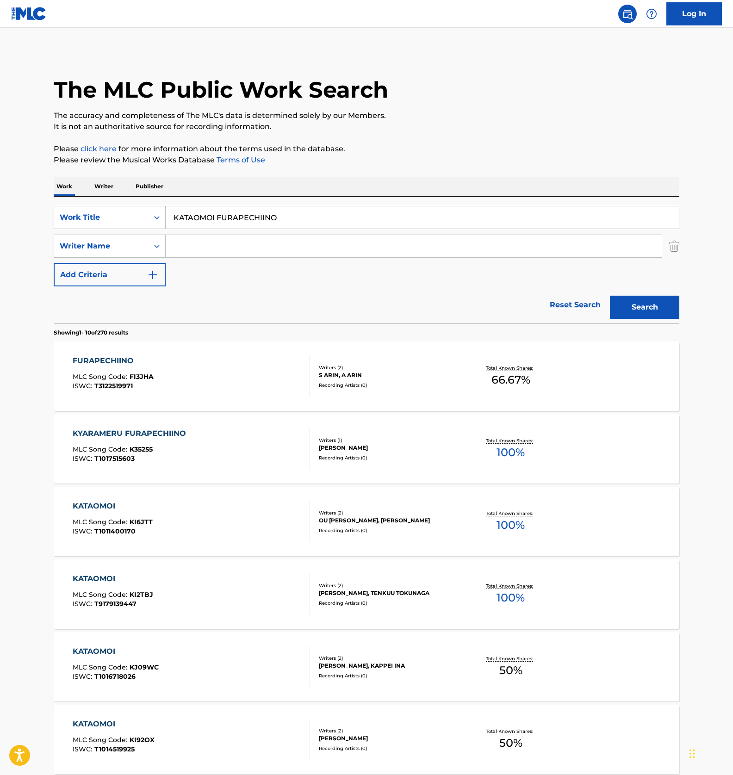
click at [400, 299] on div "Reset Search Search" at bounding box center [367, 304] width 626 height 37
drag, startPoint x: 239, startPoint y: 221, endPoint x: 246, endPoint y: 219, distance: 6.6
click at [239, 220] on input "KATAOMOI FURAPECHIINO" at bounding box center [422, 217] width 513 height 22
paste input "GOOD PUSSY /FEAT YELLOW BUCKS/"
click at [666, 305] on button "Search" at bounding box center [644, 307] width 69 height 23
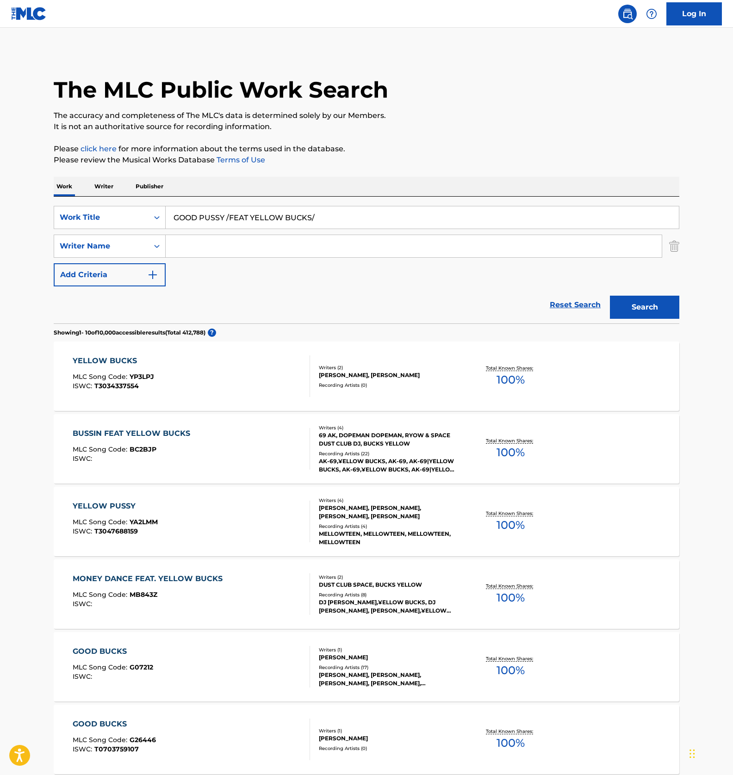
click at [230, 217] on input "GOOD PUSSY /FEAT YELLOW BUCKS/" at bounding box center [422, 217] width 513 height 22
click at [327, 216] on input "GOOD PUSSY FEAT YELLOW BUCKS/" at bounding box center [422, 217] width 513 height 22
click at [648, 303] on button "Search" at bounding box center [644, 307] width 69 height 23
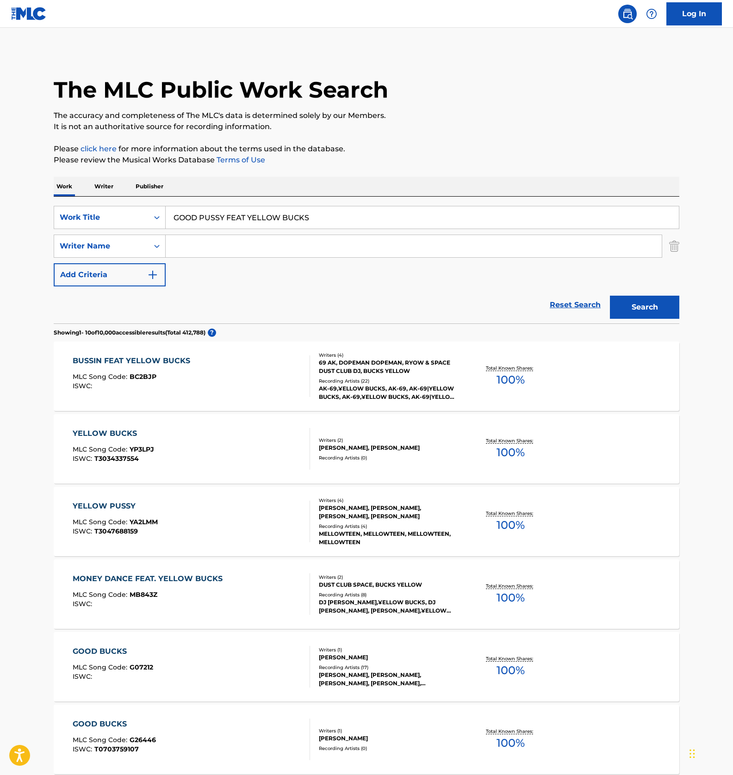
click at [217, 210] on input "GOOD PUSSY FEAT YELLOW BUCKS" at bounding box center [422, 217] width 513 height 22
paste input "REITOUSHITSUNOGYOUKOTENHATSUNAGUTAION"
click at [645, 310] on button "Search" at bounding box center [644, 307] width 69 height 23
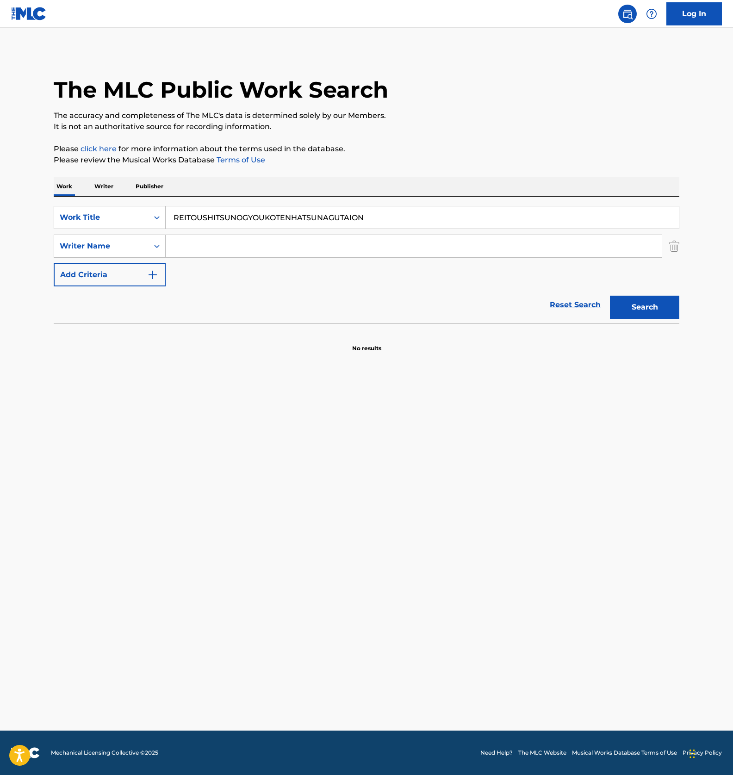
click at [280, 220] on input "REITOUSHITSUNOGYOUKOTENHATSUNAGUTAION" at bounding box center [422, 217] width 513 height 22
paste input "I'M RAISE CLUB"
type input "I'M RAISE CLUB"
click at [224, 253] on input "Search Form" at bounding box center [414, 246] width 496 height 22
click at [196, 252] on input "Search Form" at bounding box center [414, 246] width 496 height 22
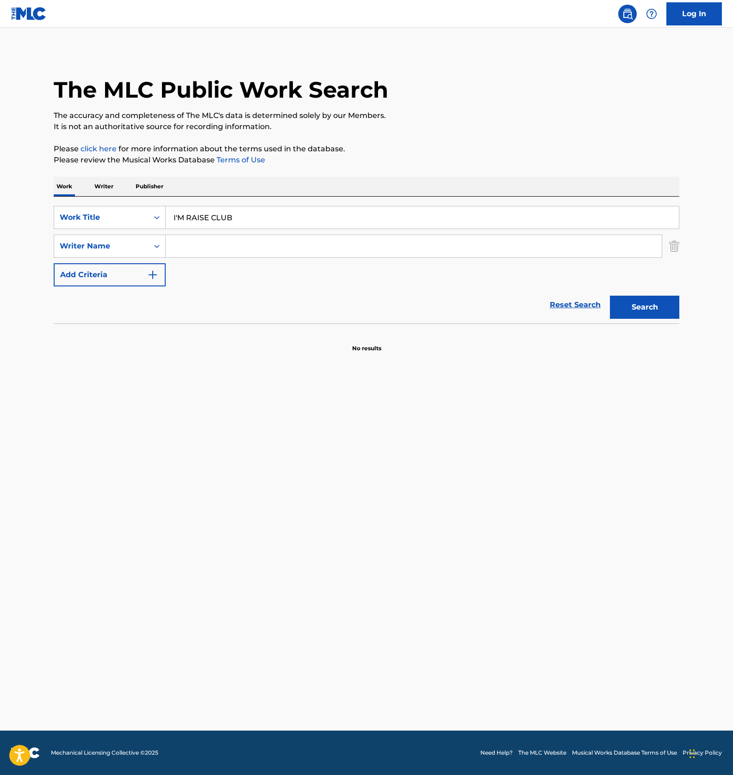
paste input "Ryuutarou Oosumi"
type input "Ryuutarou Oosumi"
click at [646, 307] on button "Search" at bounding box center [644, 307] width 69 height 23
click at [243, 217] on input "I'M RAISE CLUB" at bounding box center [422, 217] width 513 height 22
paste input "NAMENNA"
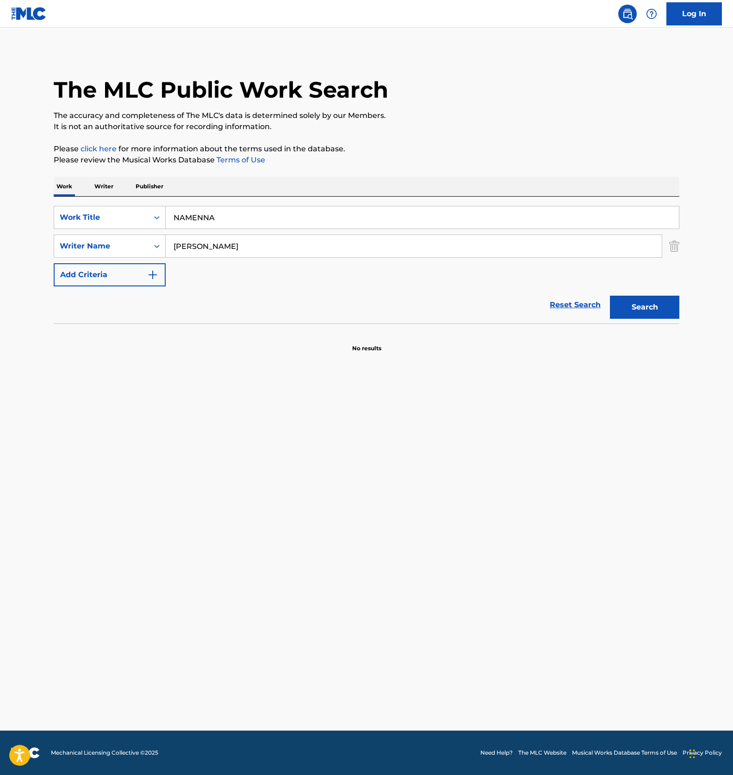
click at [200, 214] on input "NAMENNA" at bounding box center [422, 217] width 513 height 22
paste input "I'M RAISE CLUB"
drag, startPoint x: 188, startPoint y: 217, endPoint x: 83, endPoint y: 225, distance: 104.9
click at [86, 223] on div "SearchWithCriteriafe4a4ebb-bbc5-49e2-8dda-430c2f90e937 Work Title I'M RAISE CLUB" at bounding box center [367, 217] width 626 height 23
type input "RAISE CLUB"
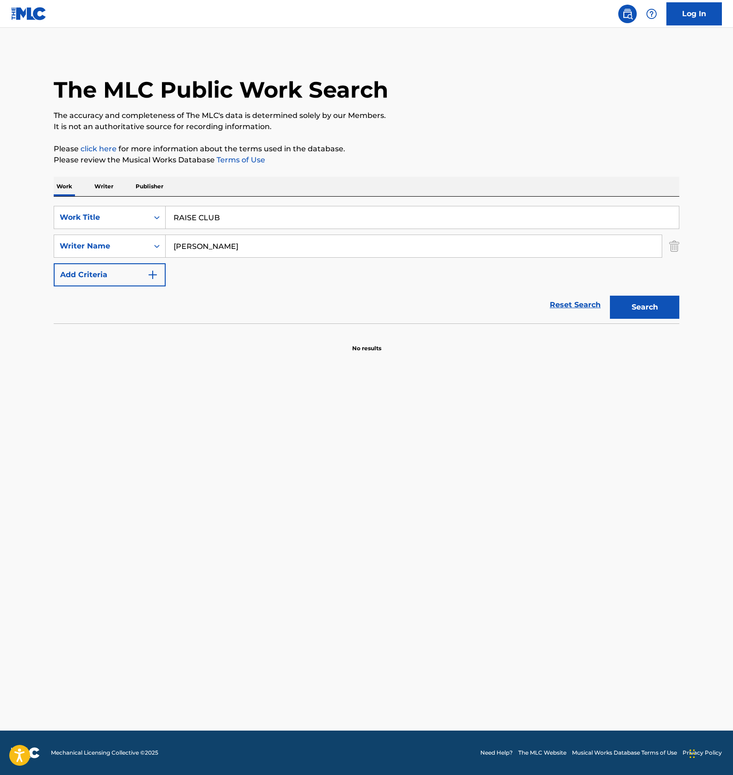
click at [212, 246] on input "Ryuutarou Oosumi" at bounding box center [414, 246] width 496 height 22
paste input "Hirose"
type input "Hirose"
click at [628, 302] on button "Search" at bounding box center [644, 307] width 69 height 23
click at [213, 221] on input "RAISE CLUB" at bounding box center [422, 217] width 513 height 22
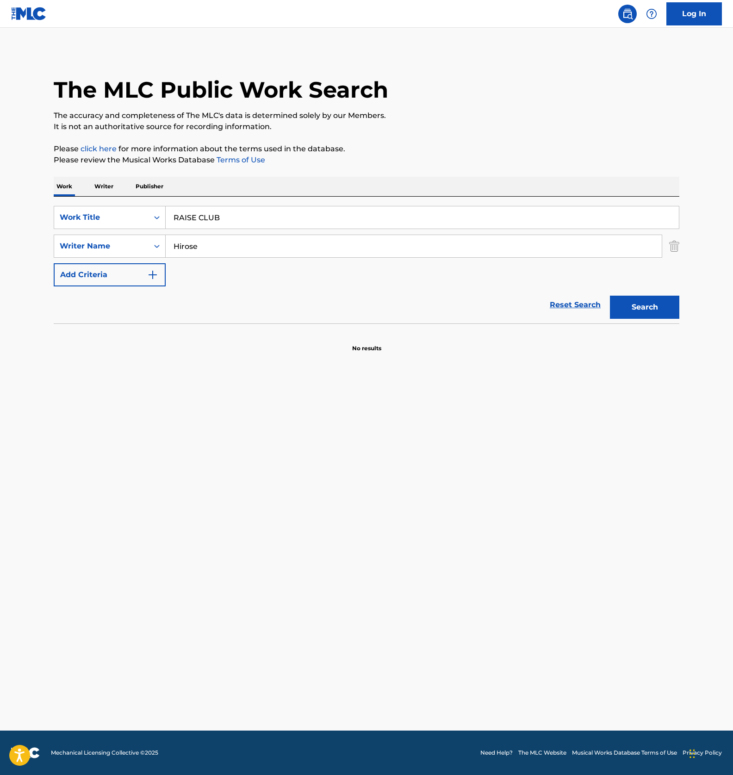
paste input "NAMENNA"
type input "NAMENNA"
click at [196, 253] on input "Hirose" at bounding box center [414, 246] width 496 height 22
paste input "Ayato"
click at [646, 300] on button "Search" at bounding box center [644, 307] width 69 height 23
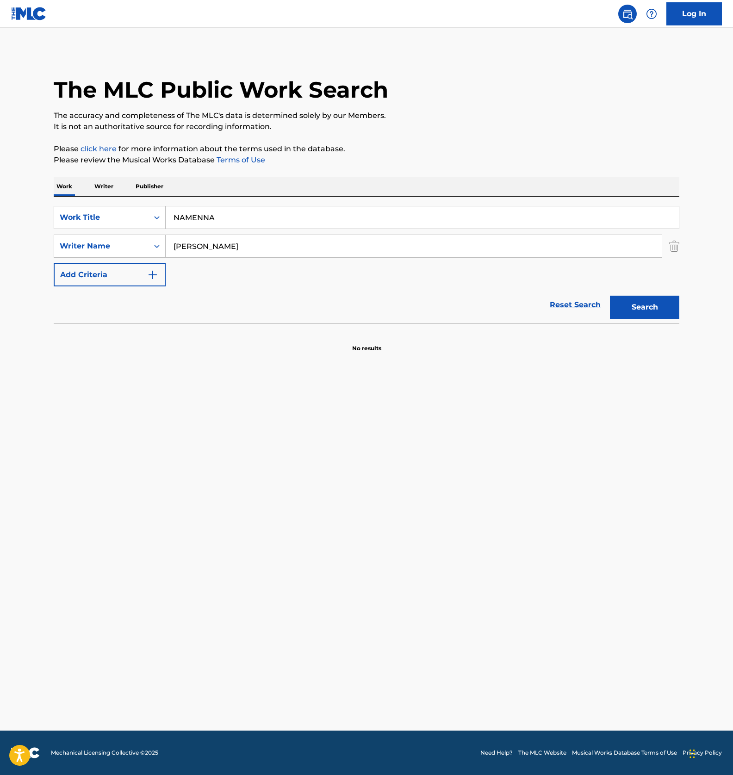
click at [187, 249] on input "Ayato Hirose" at bounding box center [414, 246] width 496 height 22
type input "Hirose"
click at [629, 307] on button "Search" at bounding box center [644, 307] width 69 height 23
drag, startPoint x: 237, startPoint y: 214, endPoint x: 249, endPoint y: 214, distance: 11.6
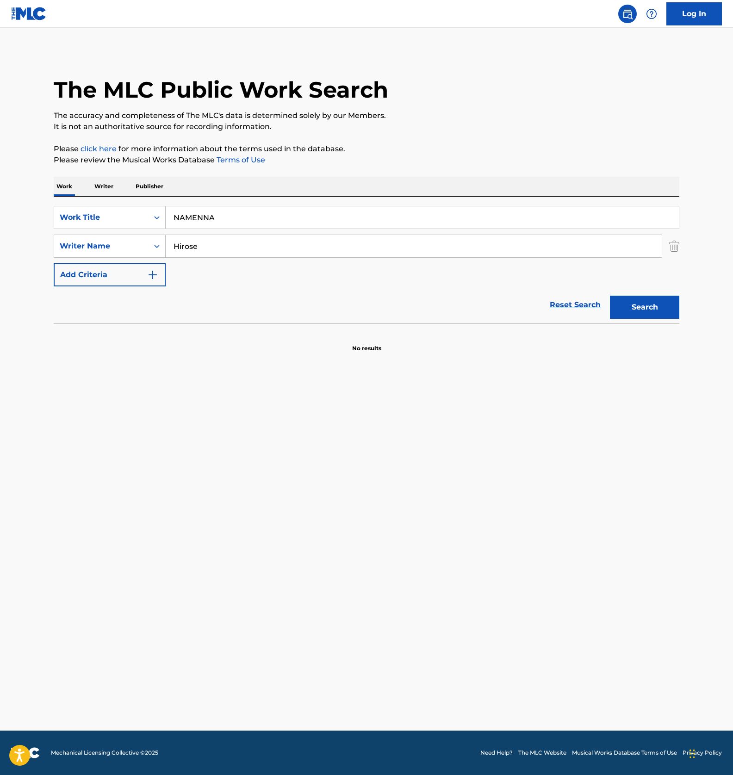
click at [239, 214] on input "NAMENNA" at bounding box center [422, 217] width 513 height 22
paste input "Beach Break Cafe"
type input "Beach Break Cafe"
drag, startPoint x: 220, startPoint y: 248, endPoint x: 117, endPoint y: 250, distance: 102.8
click at [118, 250] on div "SearchWithCriteria60c19483-b2ac-4b7f-aa68-1750fc8084cd Writer Name Hirose" at bounding box center [367, 246] width 626 height 23
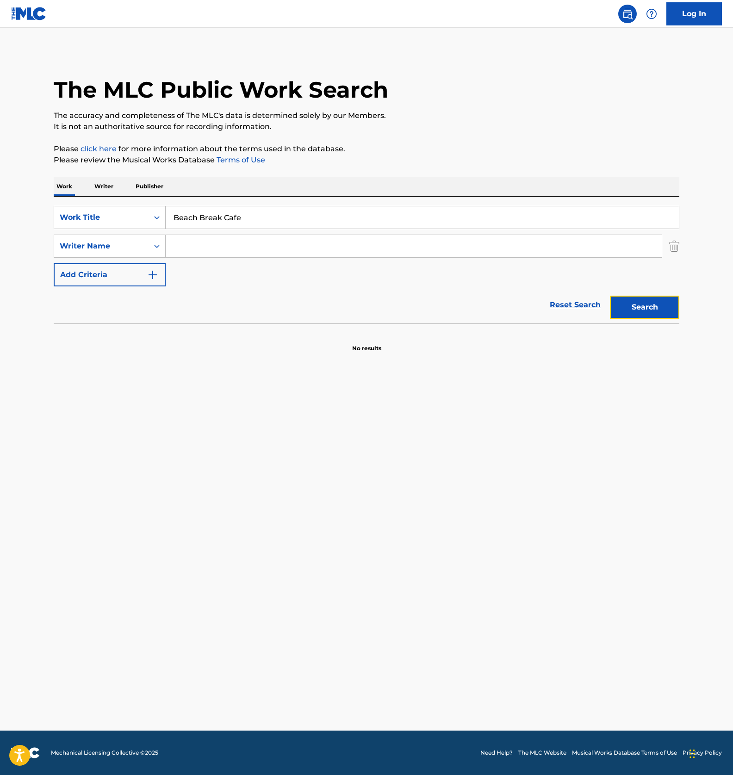
drag, startPoint x: 653, startPoint y: 303, endPoint x: 590, endPoint y: 111, distance: 202.0
click at [653, 303] on button "Search" at bounding box center [644, 307] width 69 height 23
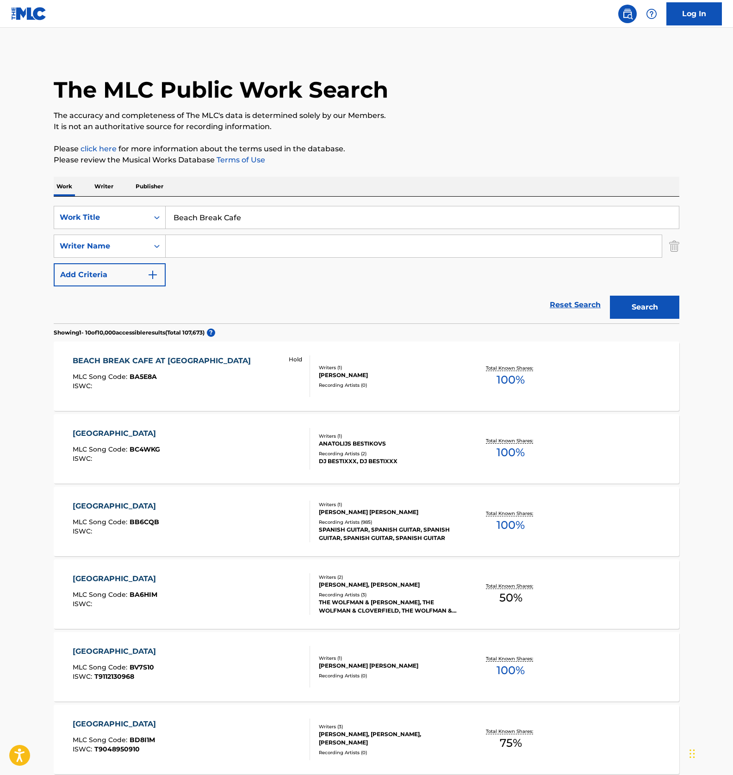
click at [354, 293] on div "Reset Search Search" at bounding box center [367, 304] width 626 height 37
click at [210, 221] on input "Beach Break Cafe" at bounding box center [422, 217] width 513 height 22
paste input "EACH BREAK CAFÉ"
click at [651, 304] on button "Search" at bounding box center [644, 307] width 69 height 23
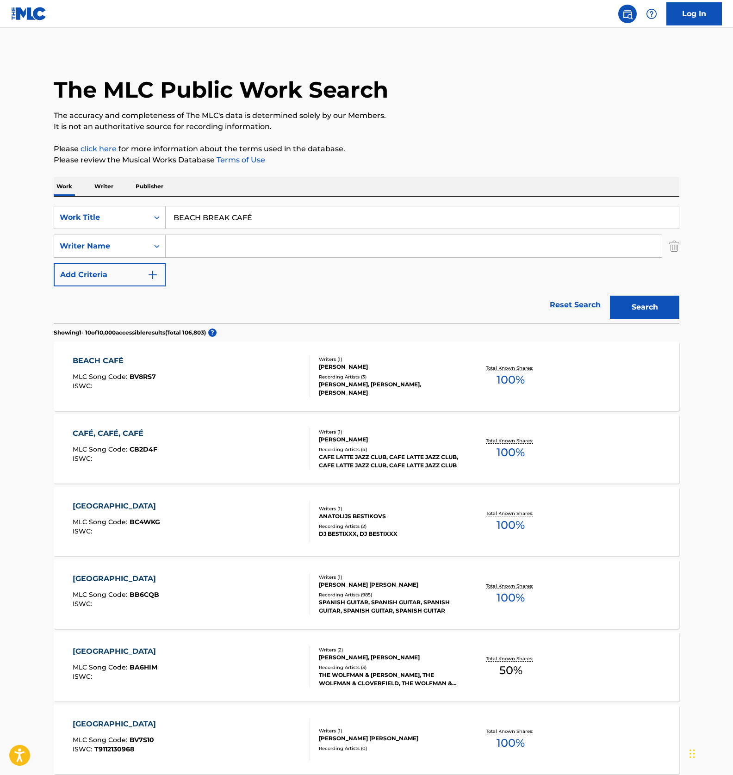
click at [268, 218] on input "BEACH BREAK CAFÉ" at bounding box center [422, 217] width 513 height 22
paste input "KOIDEMONAKU AIDEMONAKU TADA HIKARIO"
click at [641, 301] on button "Search" at bounding box center [644, 307] width 69 height 23
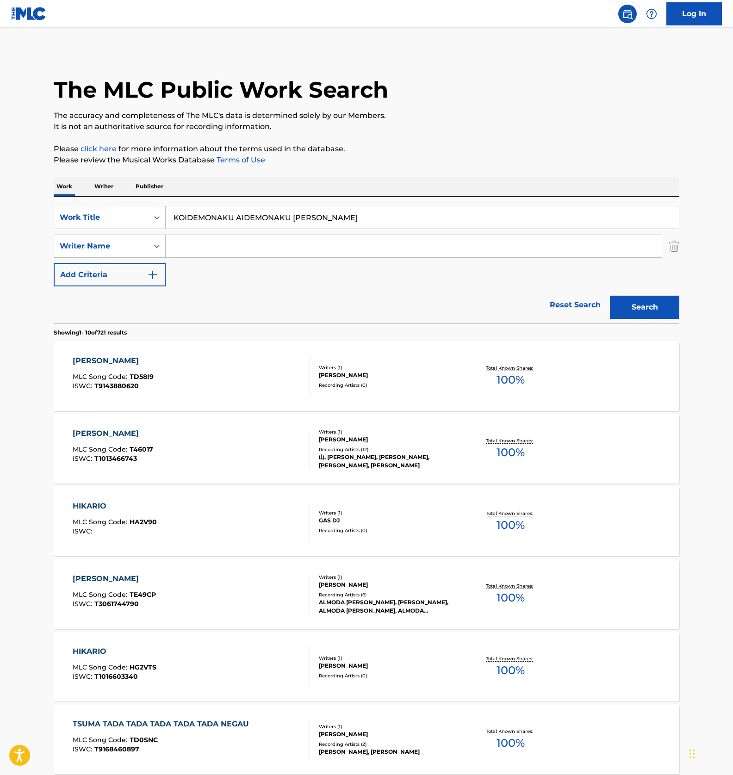
click at [367, 296] on div "Reset Search Search" at bounding box center [367, 304] width 626 height 37
click at [243, 221] on input "KOIDEMONAKU AIDEMONAKU TADA HIKARIO" at bounding box center [422, 217] width 513 height 22
paste input "ARAFURUDEIZU"
click at [640, 311] on button "Search" at bounding box center [644, 307] width 69 height 23
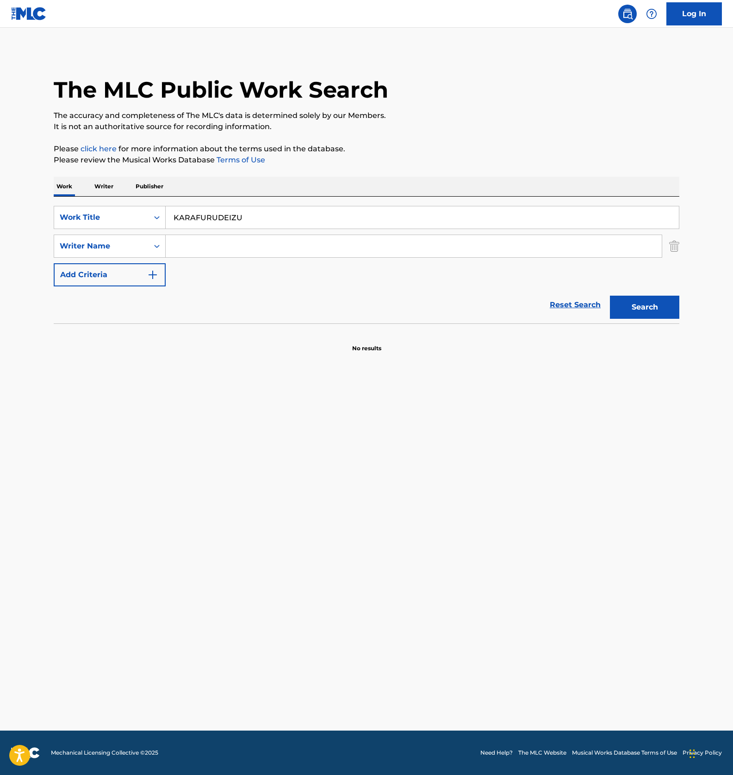
click at [214, 227] on input "KARAFURUDEIZU" at bounding box center [422, 217] width 513 height 22
paste input "Mi Kara Deta Sabi"
click at [645, 312] on button "Search" at bounding box center [644, 307] width 69 height 23
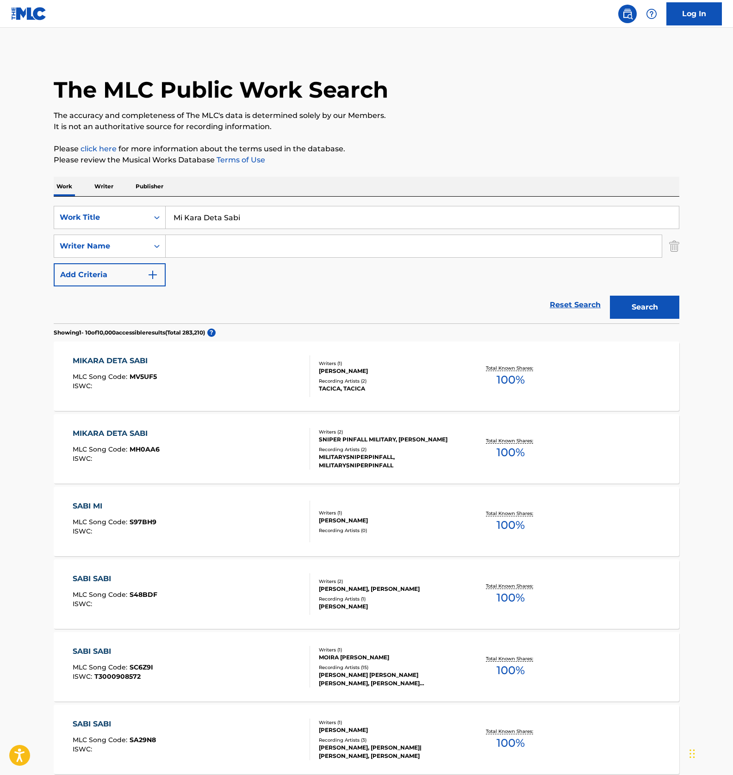
click at [330, 289] on div "Reset Search Search" at bounding box center [367, 304] width 626 height 37
click at [262, 224] on input "Mi Kara Deta Sabi" at bounding box center [422, 217] width 513 height 22
paste input "PINKUNO OORORA"
click at [643, 311] on button "Search" at bounding box center [644, 307] width 69 height 23
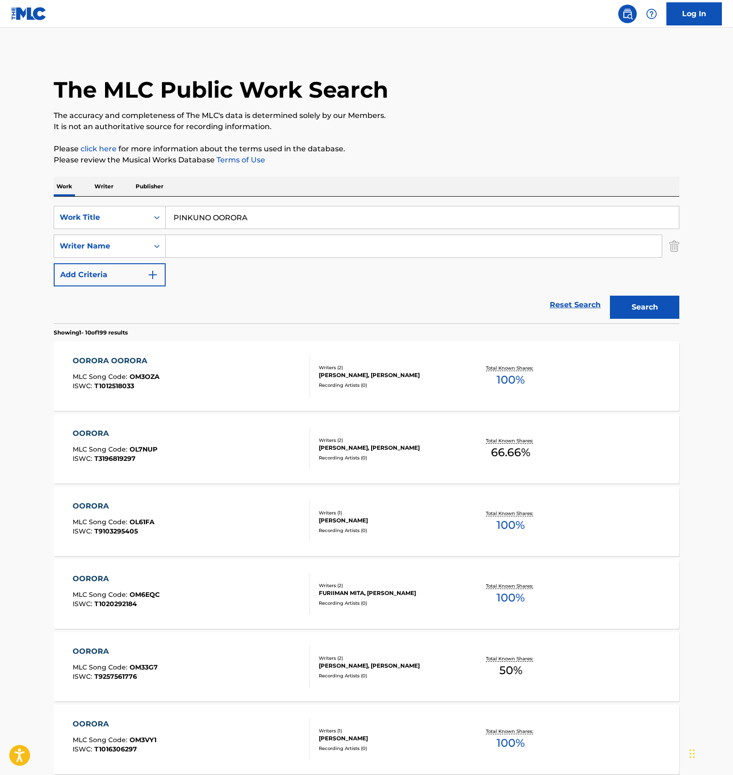
click at [218, 224] on input "PINKUNO OORORA" at bounding box center [422, 217] width 513 height 22
paste input "AOZORAASHITAHAKITTOTSUYOKUNARU"
click at [657, 304] on button "Search" at bounding box center [644, 307] width 69 height 23
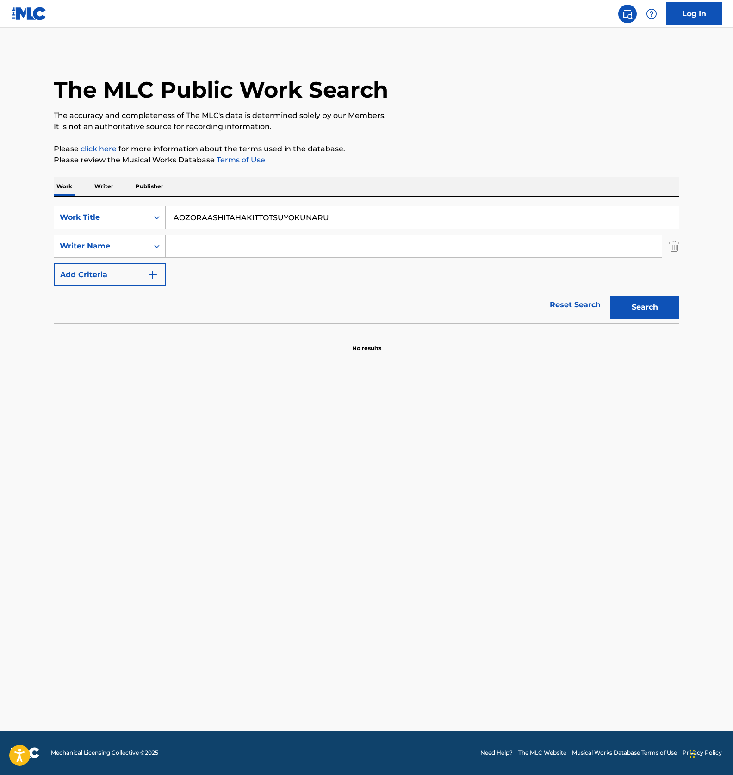
click at [242, 223] on input "AOZORAASHITAHAKITTOTSUYOKUNARU" at bounding box center [422, 217] width 513 height 22
paste input "SAYONARAHAIRANAI"
click at [654, 307] on button "Search" at bounding box center [644, 307] width 69 height 23
click at [208, 221] on input "SAYONARAHAIRANAI" at bounding box center [422, 217] width 513 height 22
paste input "ATO SUKOSH"
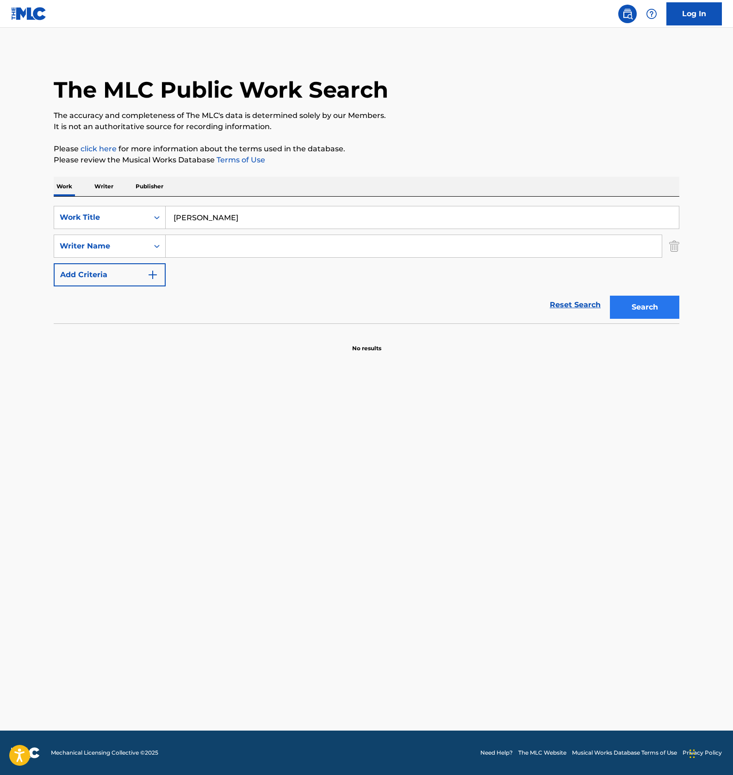
type input "ATO SUKOSHI"
click at [641, 303] on button "Search" at bounding box center [644, 307] width 69 height 23
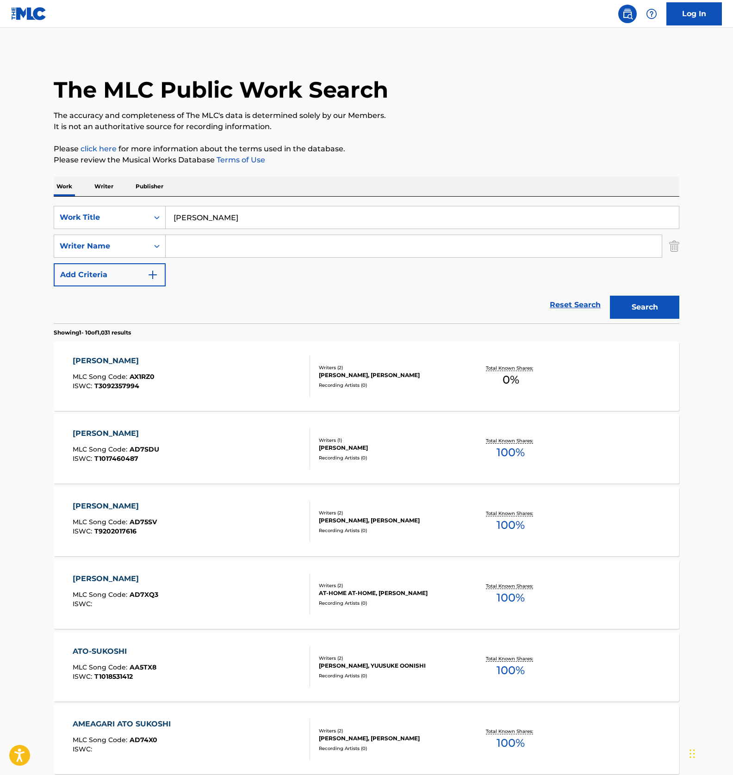
click at [222, 211] on input "ATO SUKOSHI" at bounding box center [422, 217] width 513 height 22
click at [271, 368] on div "ATO SUKOSHI MLC Song Code : AX1RZ0 ISWC : T3092357994" at bounding box center [192, 376] width 238 height 42
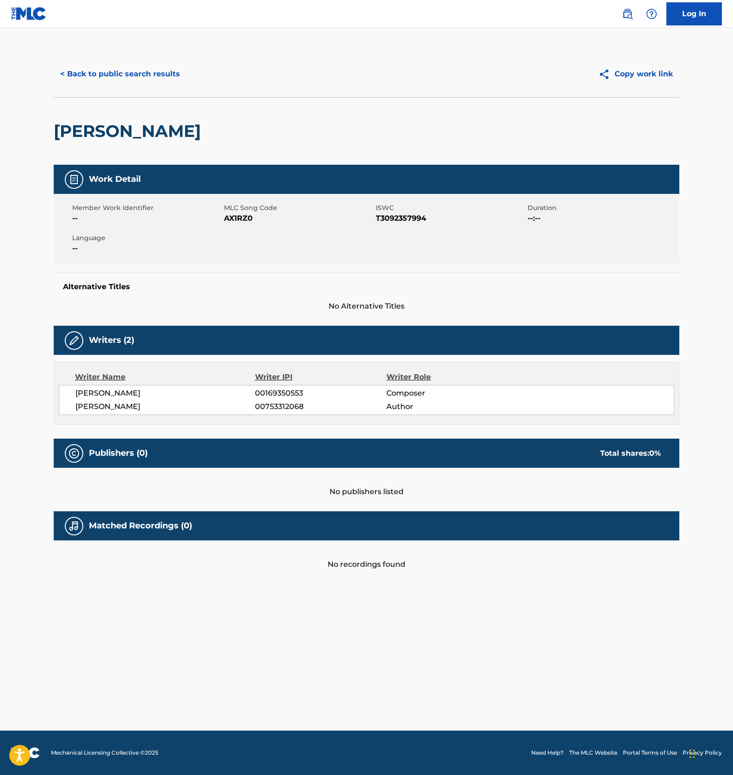
click at [238, 219] on span "AX1RZ0" at bounding box center [298, 218] width 149 height 11
copy span "AX1RZ0"
click at [117, 77] on button "< Back to public search results" at bounding box center [120, 73] width 133 height 23
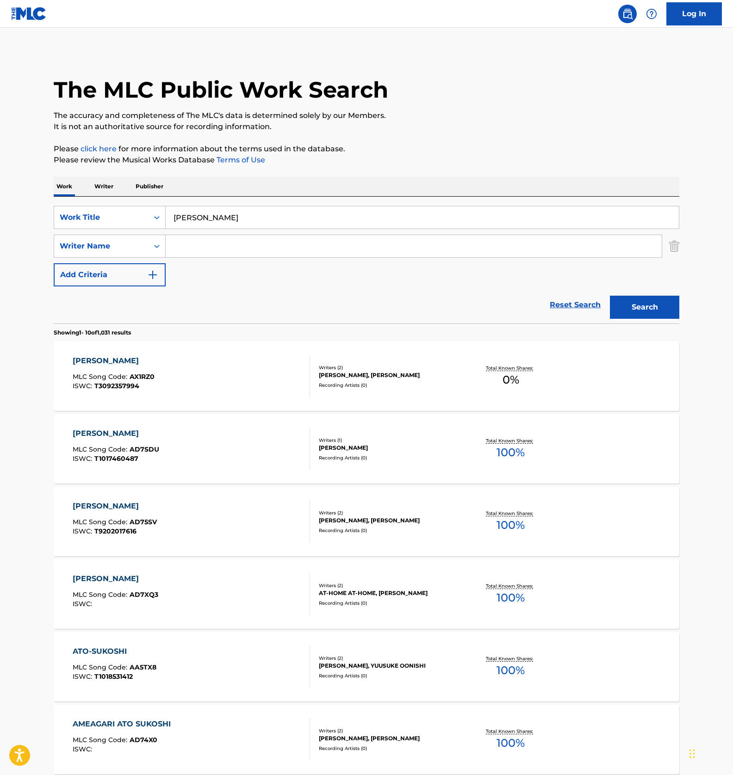
click at [241, 364] on div "ATO SUKOSHI MLC Song Code : AX1RZ0 ISWC : T3092357994" at bounding box center [192, 376] width 238 height 42
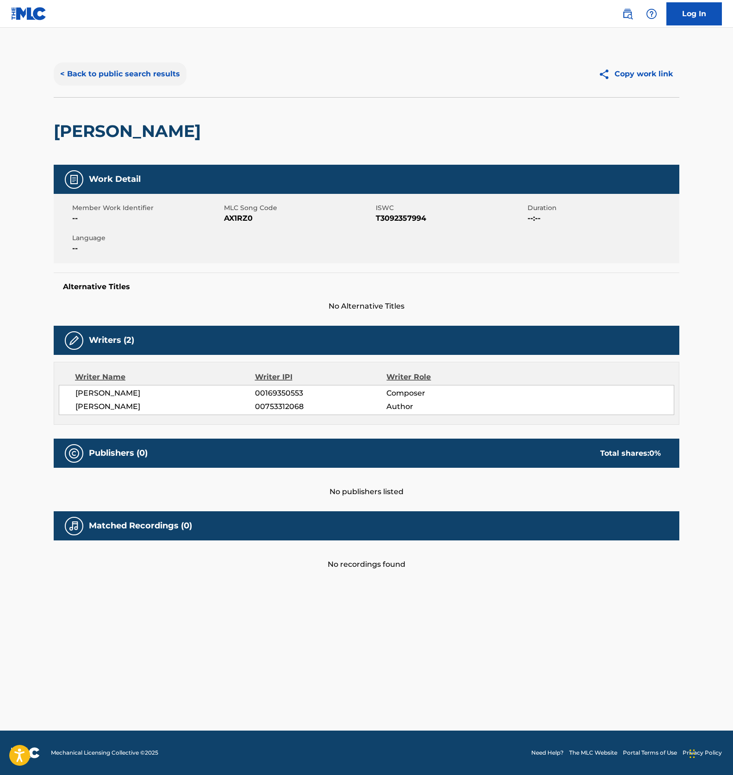
click at [115, 74] on button "< Back to public search results" at bounding box center [120, 73] width 133 height 23
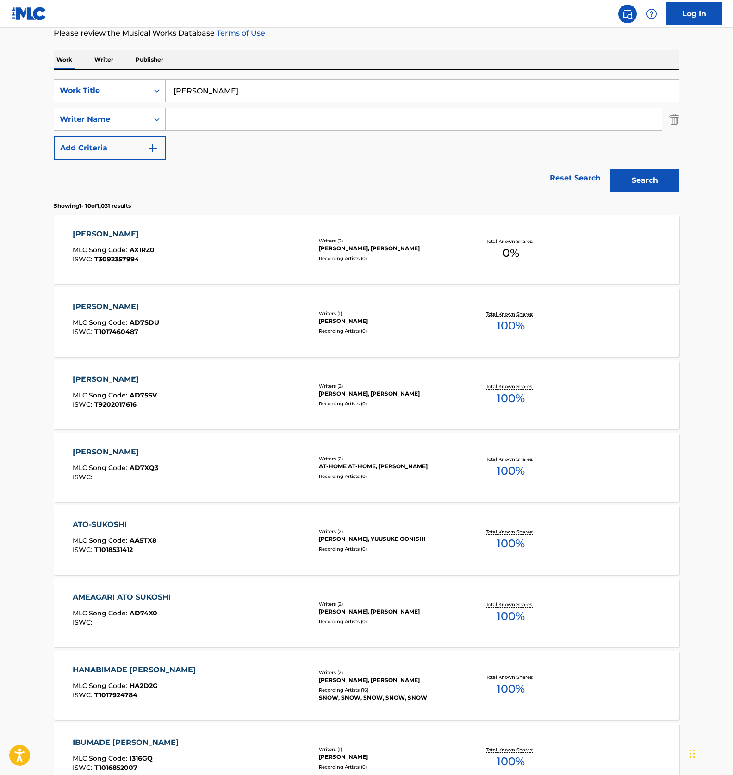
scroll to position [139, 0]
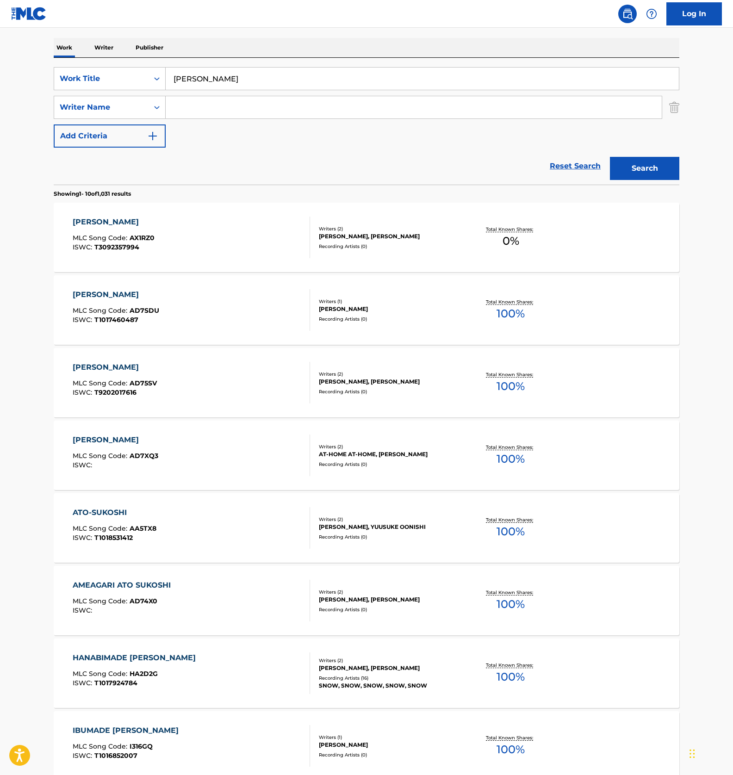
click at [352, 154] on div "Reset Search Search" at bounding box center [367, 166] width 626 height 37
click at [361, 157] on div "Reset Search Search" at bounding box center [367, 166] width 626 height 37
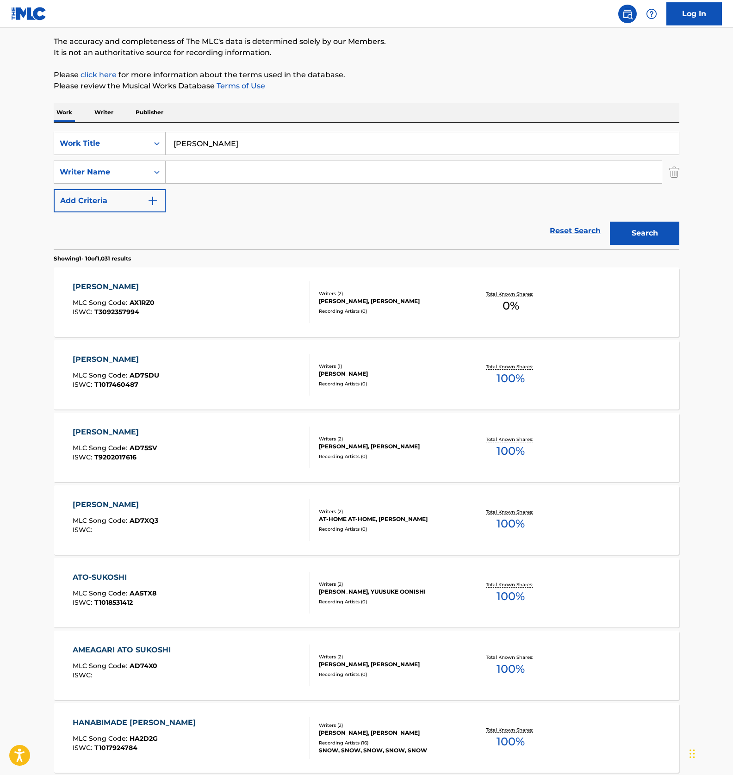
scroll to position [0, 0]
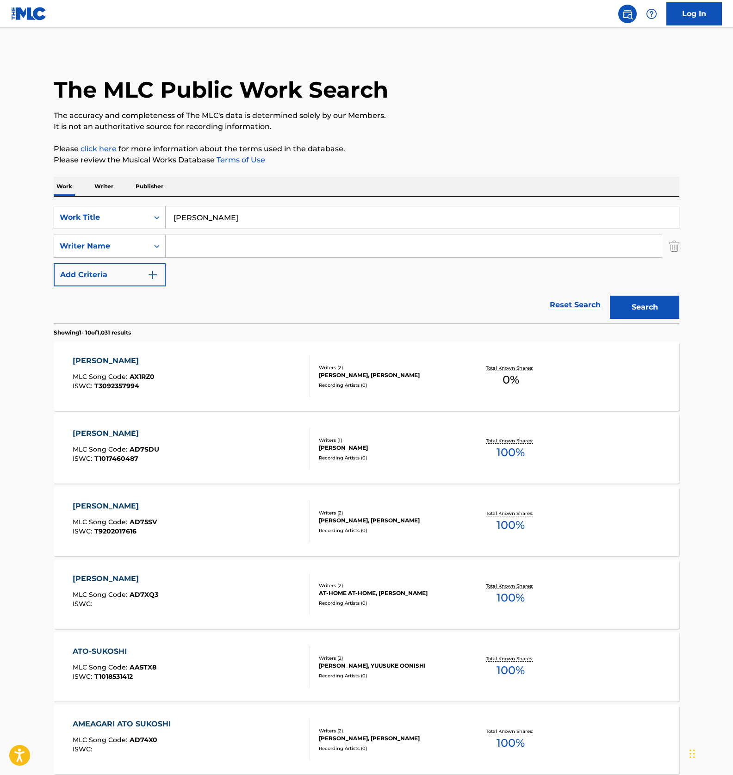
drag, startPoint x: 218, startPoint y: 220, endPoint x: 320, endPoint y: 253, distance: 106.7
click at [220, 220] on input "ATO SUKOSHI" at bounding box center [422, 217] width 513 height 22
paste input "SUPEESUDAIBAA"
click at [651, 306] on button "Search" at bounding box center [644, 307] width 69 height 23
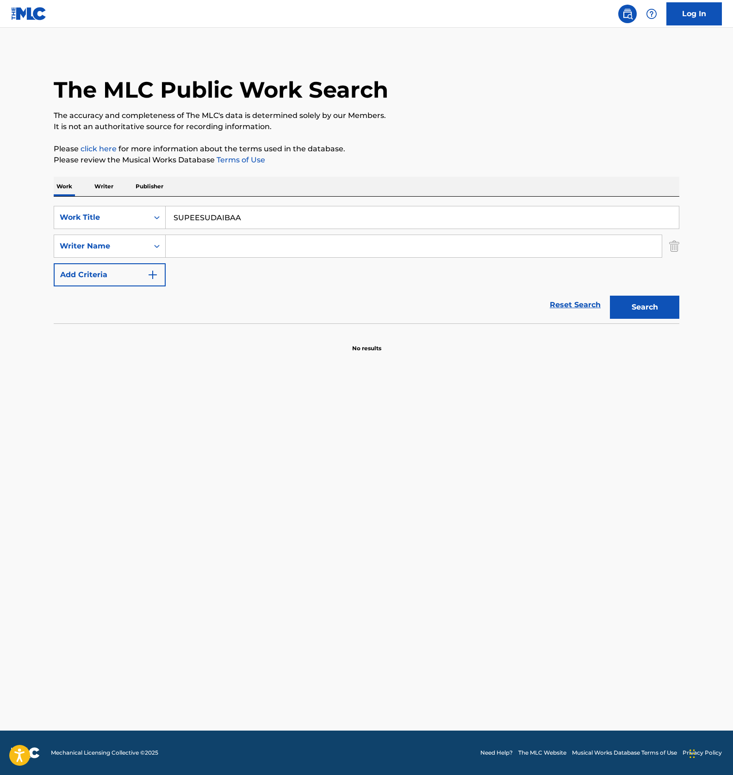
click at [300, 461] on main "The MLC Public Work Search The accuracy and completeness of The MLC's data is d…" at bounding box center [366, 379] width 733 height 703
click at [210, 214] on input "SUPEESUDAIBAA" at bounding box center [422, 217] width 513 height 22
paste input "TEARDROP"
type input "TEARDROP"
click at [626, 306] on button "Search" at bounding box center [644, 307] width 69 height 23
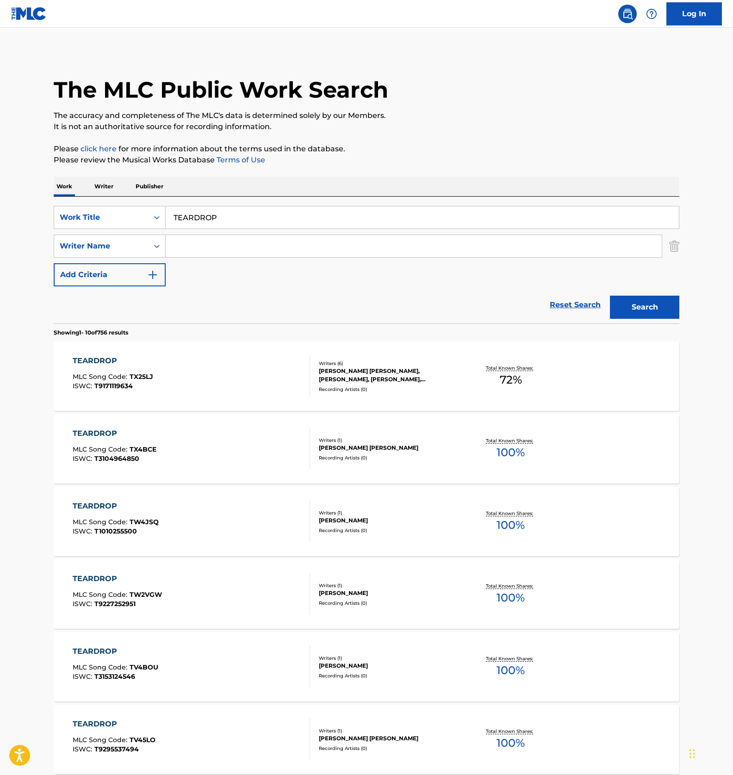
click at [218, 250] on input "Search Form" at bounding box center [414, 246] width 496 height 22
paste input "Taishin Kaneko"
click at [654, 312] on button "Search" at bounding box center [644, 307] width 69 height 23
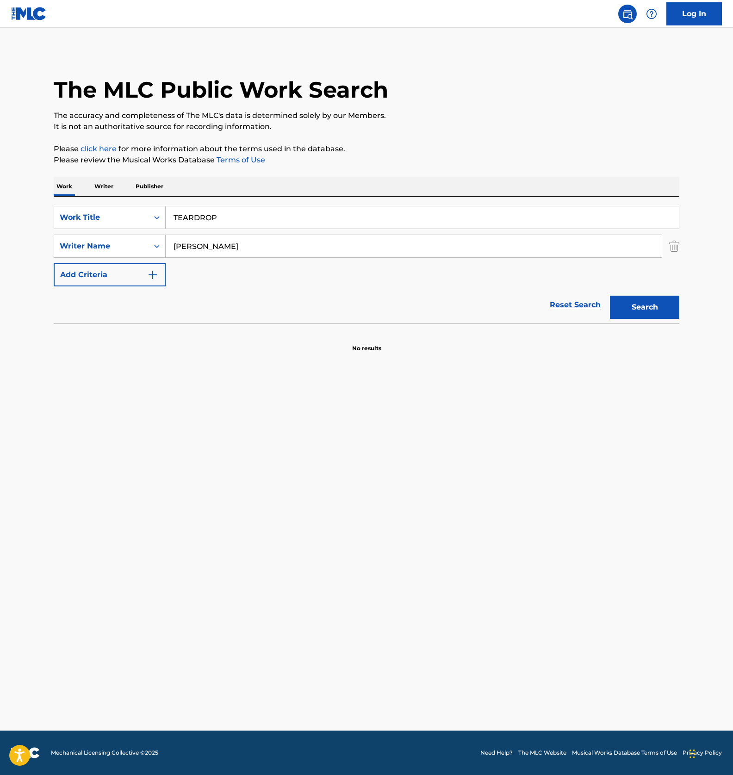
click at [223, 246] on input "Taishin Kaneko" at bounding box center [414, 246] width 496 height 22
click at [632, 308] on button "Search" at bounding box center [644, 307] width 69 height 23
click at [193, 248] on input "Taishin" at bounding box center [414, 246] width 496 height 22
paste input "Kaneko"
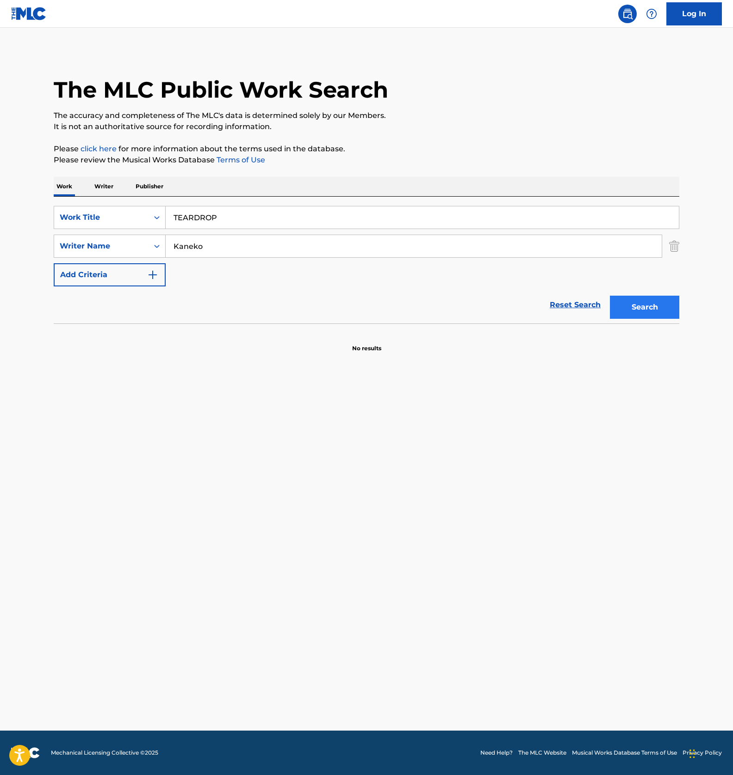
type input "Kaneko"
click at [630, 309] on button "Search" at bounding box center [644, 307] width 69 height 23
click at [237, 219] on input "TEARDROP" at bounding box center [422, 217] width 513 height 22
paste input "DEAR LUCY"
click at [633, 302] on button "Search" at bounding box center [644, 307] width 69 height 23
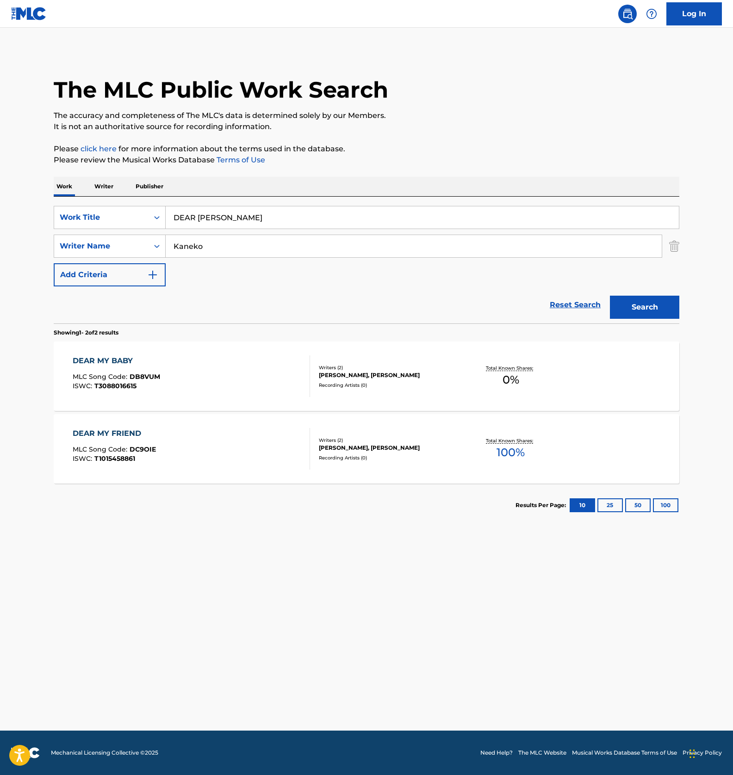
click at [230, 215] on input "DEAR LUCY" at bounding box center [422, 217] width 513 height 22
paste input "SHINTOUKYOU"
type input "SHINTOUKYOU"
drag, startPoint x: 231, startPoint y: 248, endPoint x: 123, endPoint y: 260, distance: 109.0
click at [127, 260] on div "SearchWithCriteriafe4a4ebb-bbc5-49e2-8dda-430c2f90e937 Work Title SHINTOUKYOU S…" at bounding box center [367, 246] width 626 height 81
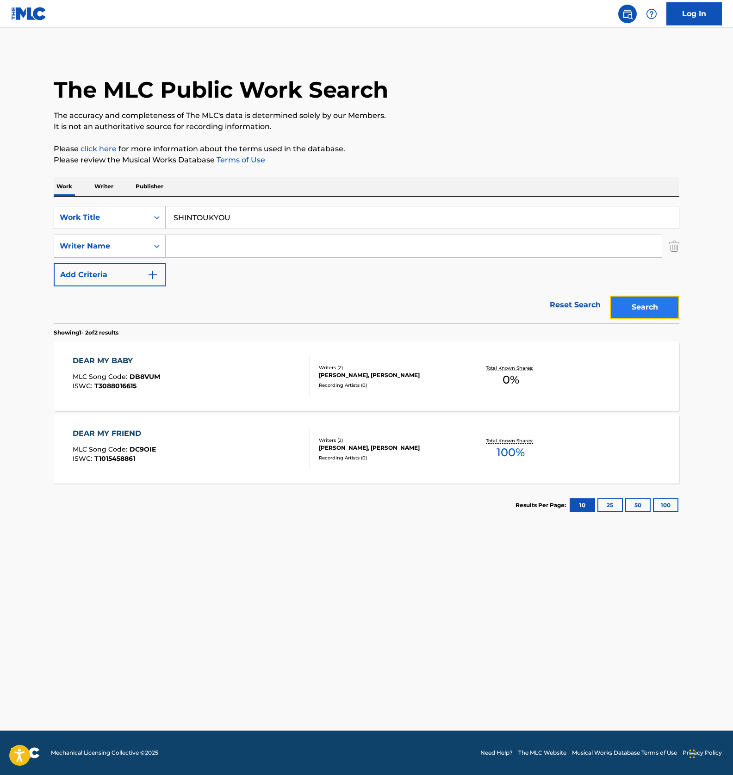
click at [645, 302] on button "Search" at bounding box center [644, 307] width 69 height 23
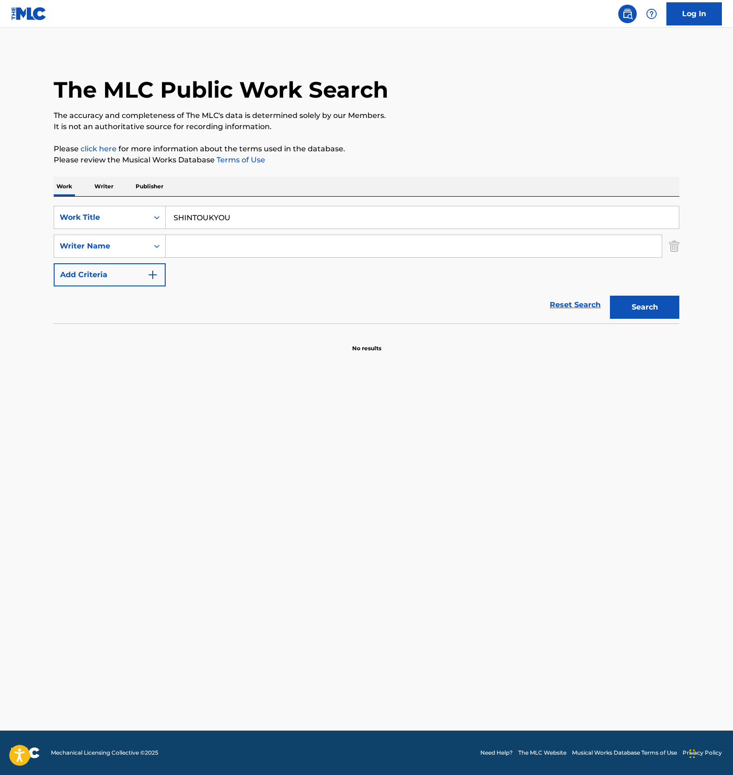
click at [214, 218] on input "SHINTOUKYOU" at bounding box center [422, 217] width 513 height 22
paste input "YUMENONAKADE"
type input "YUMENONAKADE"
click at [657, 308] on button "Search" at bounding box center [644, 307] width 69 height 23
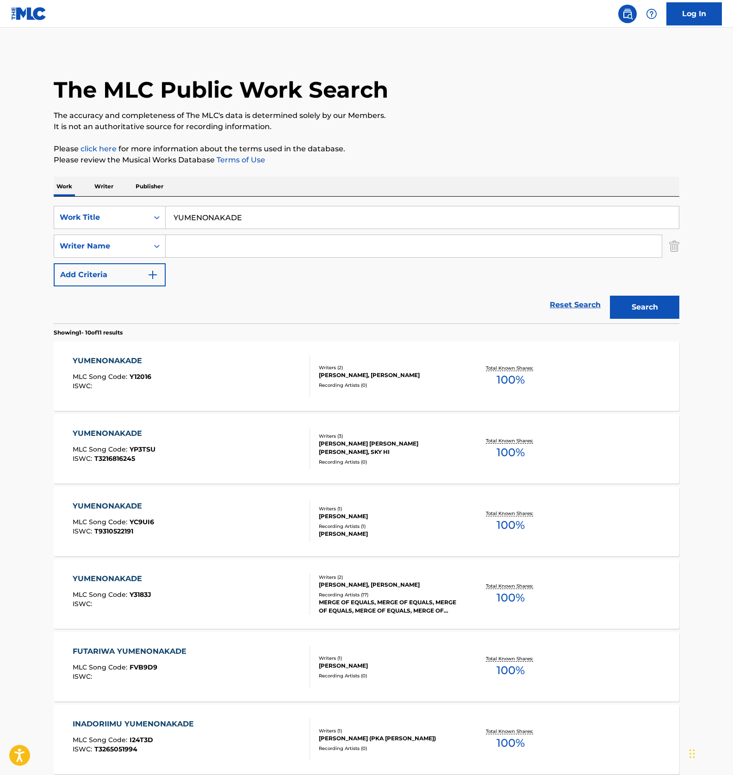
click at [215, 224] on input "YUMENONAKADE" at bounding box center [422, 217] width 513 height 22
click at [124, 224] on div "Work Title" at bounding box center [101, 218] width 94 height 18
drag, startPoint x: 76, startPoint y: 243, endPoint x: 192, endPoint y: 236, distance: 115.9
click at [77, 243] on div "ISWC" at bounding box center [109, 240] width 111 height 23
click at [216, 218] on input "Search Form" at bounding box center [422, 217] width 513 height 22
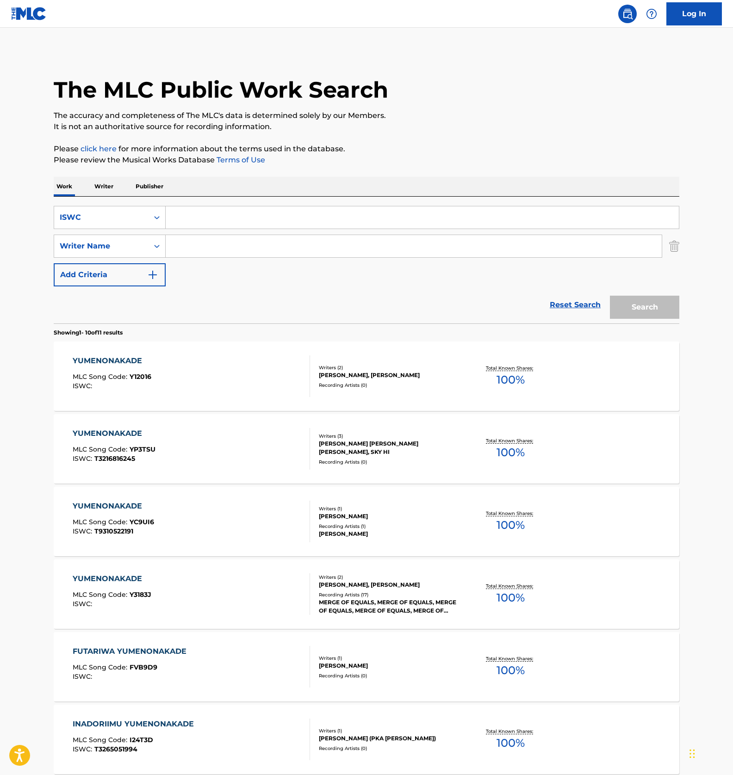
paste input "T3273956637"
click at [645, 306] on button "Search" at bounding box center [644, 307] width 69 height 23
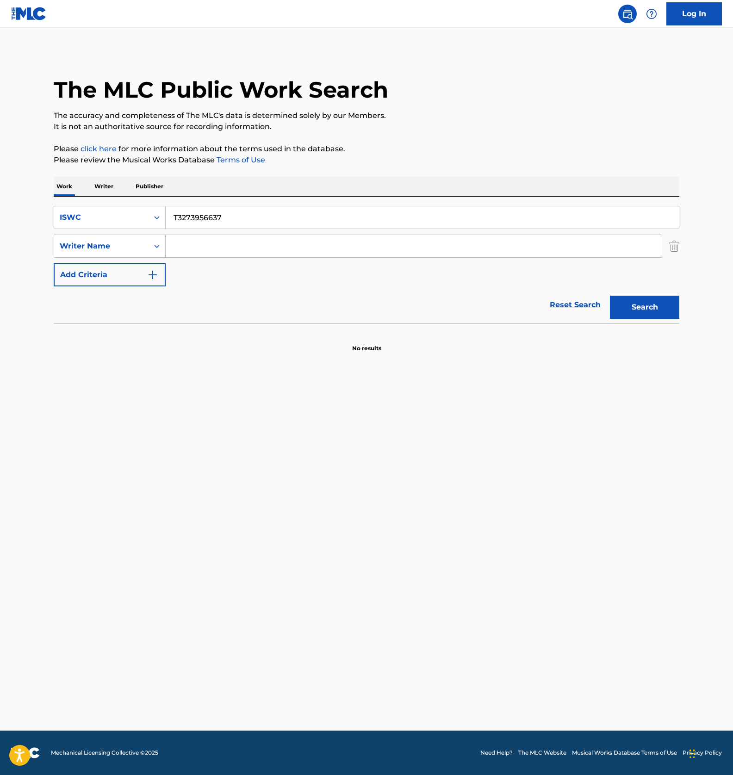
click at [217, 218] on input "T3273956637" at bounding box center [422, 217] width 513 height 22
drag, startPoint x: 299, startPoint y: 357, endPoint x: 293, endPoint y: 360, distance: 6.2
click at [295, 358] on main "The MLC Public Work Search The accuracy and completeness of The MLC's data is d…" at bounding box center [366, 378] width 733 height 700
click at [226, 225] on input "T3273956637" at bounding box center [422, 217] width 513 height 22
click at [207, 217] on input "T3273956637" at bounding box center [422, 217] width 513 height 22
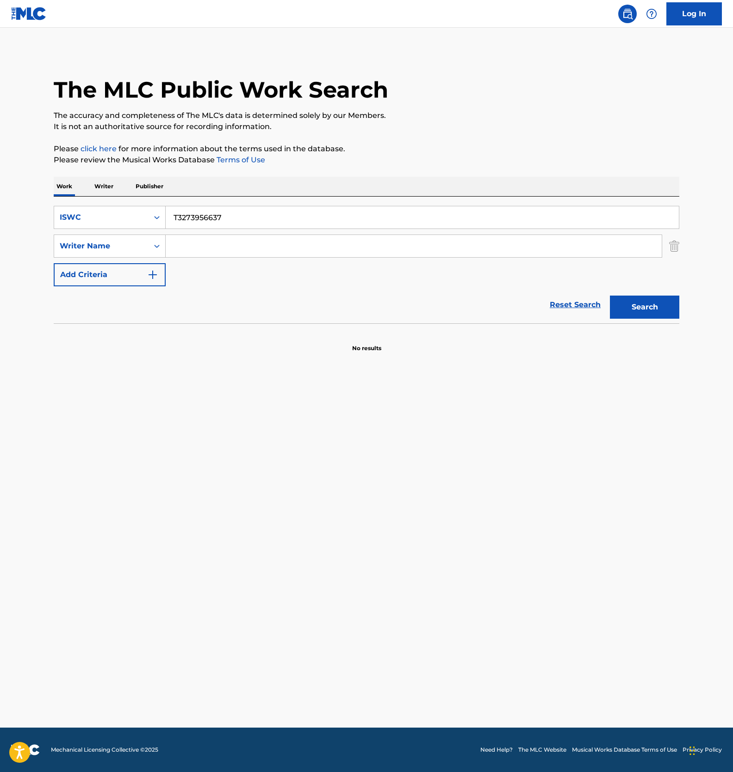
click at [205, 235] on input "Search Form" at bounding box center [414, 246] width 496 height 22
click at [217, 222] on input "T3273956637" at bounding box center [422, 217] width 513 height 22
paste input "7856874"
click at [654, 305] on button "Search" at bounding box center [644, 307] width 69 height 23
click at [208, 223] on input "T3277856874" at bounding box center [422, 217] width 513 height 22
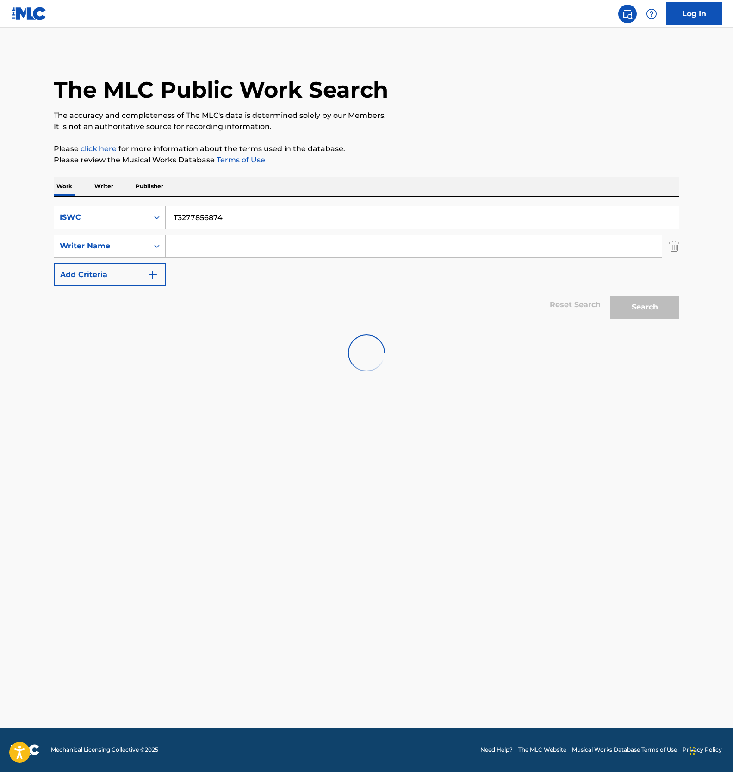
paste input "41"
click at [641, 303] on button "Search" at bounding box center [644, 307] width 69 height 23
click at [225, 214] on input "T3277856841" at bounding box center [422, 217] width 513 height 22
click at [682, 249] on div "The MLC Public Work Search The accuracy and completeness of The MLC's data is d…" at bounding box center [367, 202] width 648 height 302
click at [678, 249] on img "Search Form" at bounding box center [674, 246] width 10 height 23
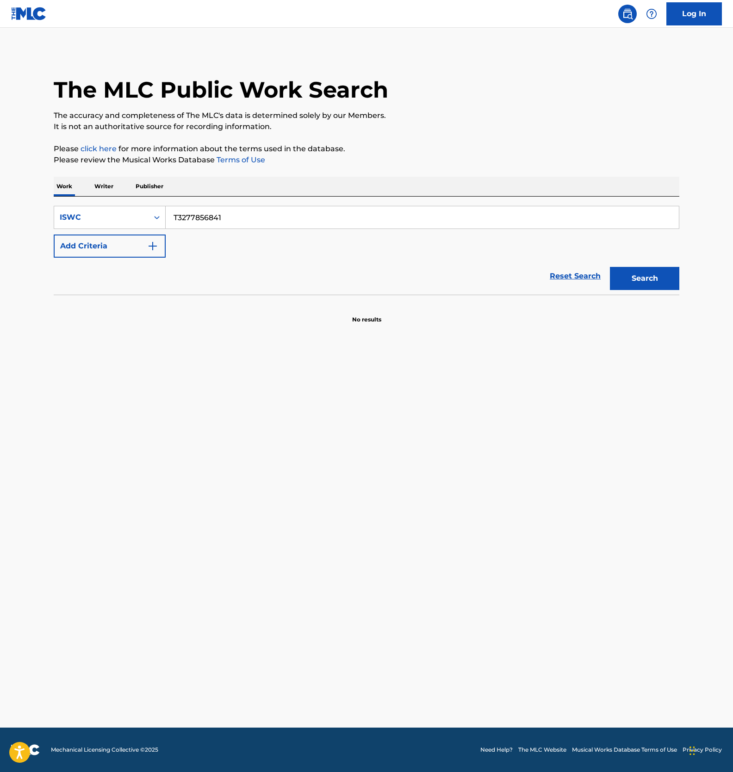
click at [303, 216] on input "T3277856841" at bounding box center [422, 217] width 513 height 22
paste input "783"
click at [640, 282] on button "Search" at bounding box center [644, 278] width 69 height 23
click at [238, 221] on input "T3277856783" at bounding box center [422, 217] width 513 height 22
paste input "49"
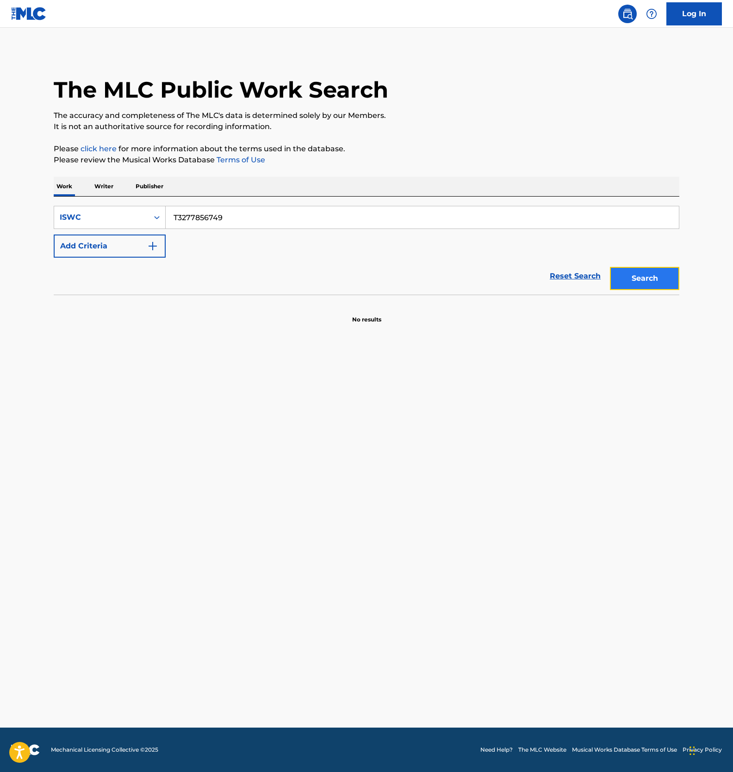
click at [643, 270] on button "Search" at bounding box center [644, 278] width 69 height 23
drag, startPoint x: 207, startPoint y: 221, endPoint x: 213, endPoint y: 221, distance: 5.6
click at [208, 221] on input "T3277856749" at bounding box center [422, 217] width 513 height 22
paste input "3956148"
click at [650, 275] on button "Search" at bounding box center [644, 278] width 69 height 23
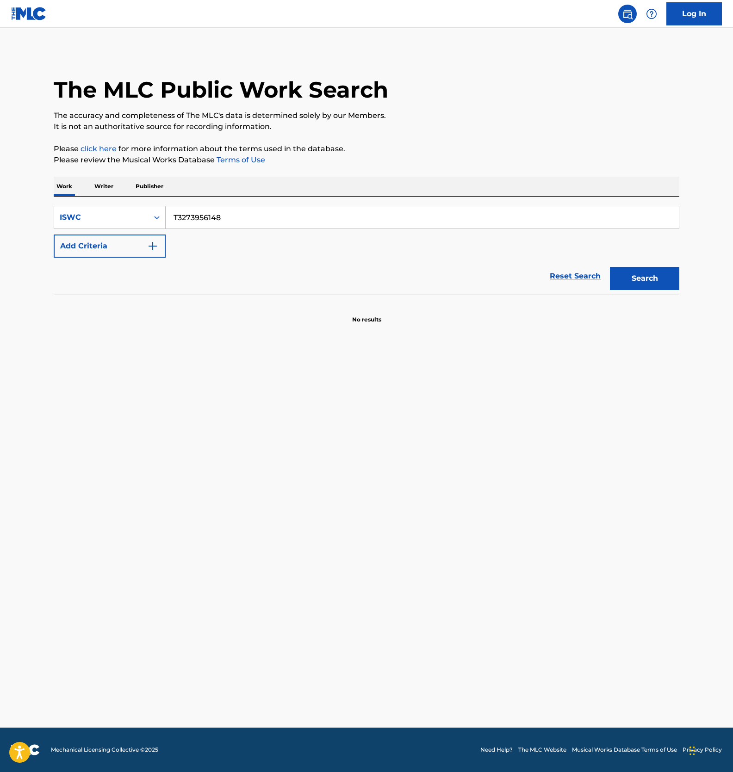
click at [203, 223] on input "T3273956148" at bounding box center [422, 217] width 513 height 22
paste input "513"
drag, startPoint x: 649, startPoint y: 281, endPoint x: 636, endPoint y: 287, distance: 14.1
click at [650, 281] on button "Search" at bounding box center [644, 278] width 69 height 23
drag, startPoint x: 208, startPoint y: 217, endPoint x: 267, endPoint y: 216, distance: 58.8
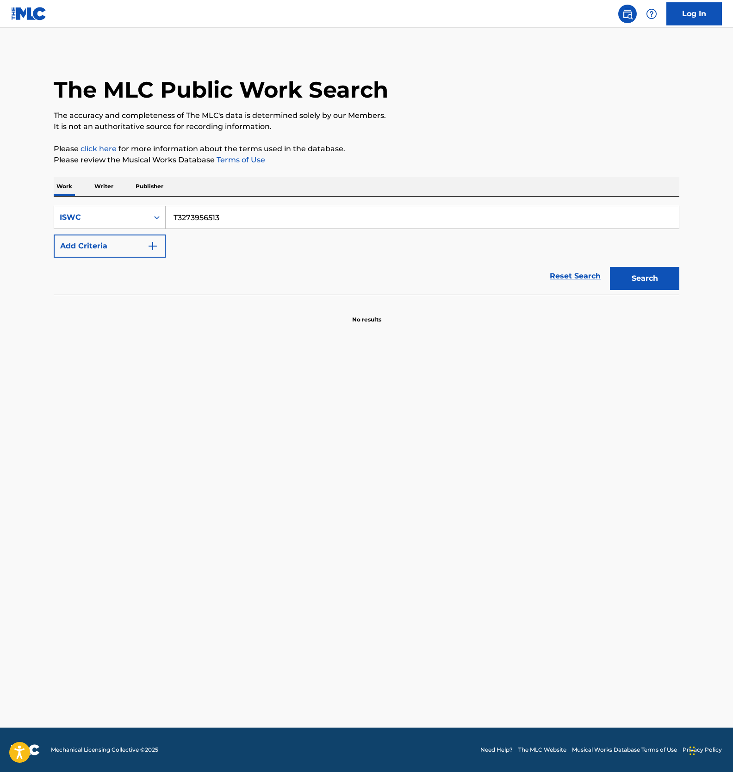
click at [209, 217] on input "T3273956513" at bounding box center [422, 217] width 513 height 22
paste input "5930"
click at [653, 275] on button "Search" at bounding box center [644, 278] width 69 height 23
click at [200, 217] on input "T3273955930" at bounding box center [422, 217] width 513 height 22
paste input "6284"
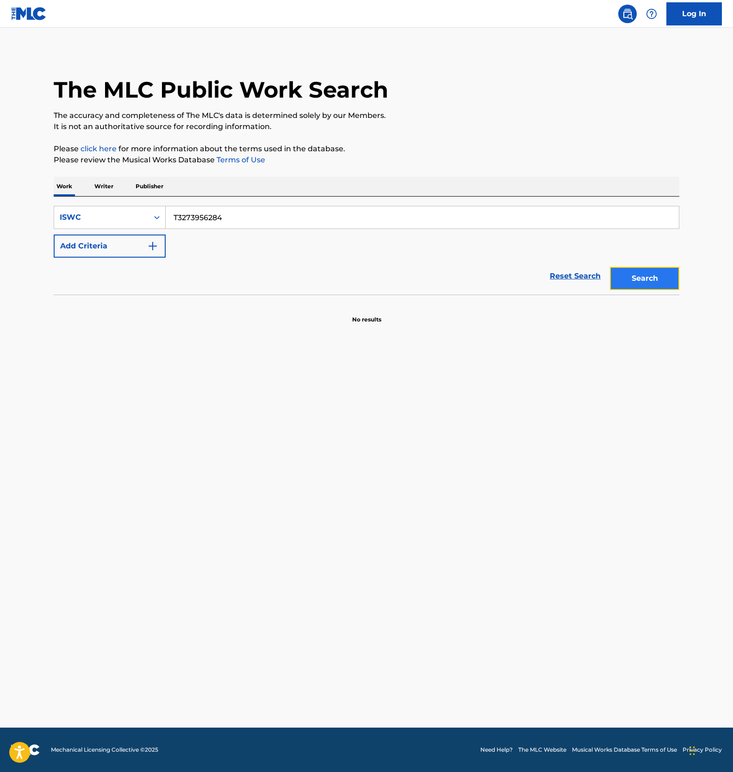
click at [662, 268] on button "Search" at bounding box center [644, 278] width 69 height 23
click at [235, 217] on input "T3273956284" at bounding box center [422, 217] width 513 height 22
paste input "64825705"
click at [666, 275] on button "Search" at bounding box center [644, 278] width 69 height 23
click at [203, 221] on input "T3264825705" at bounding box center [422, 217] width 513 height 22
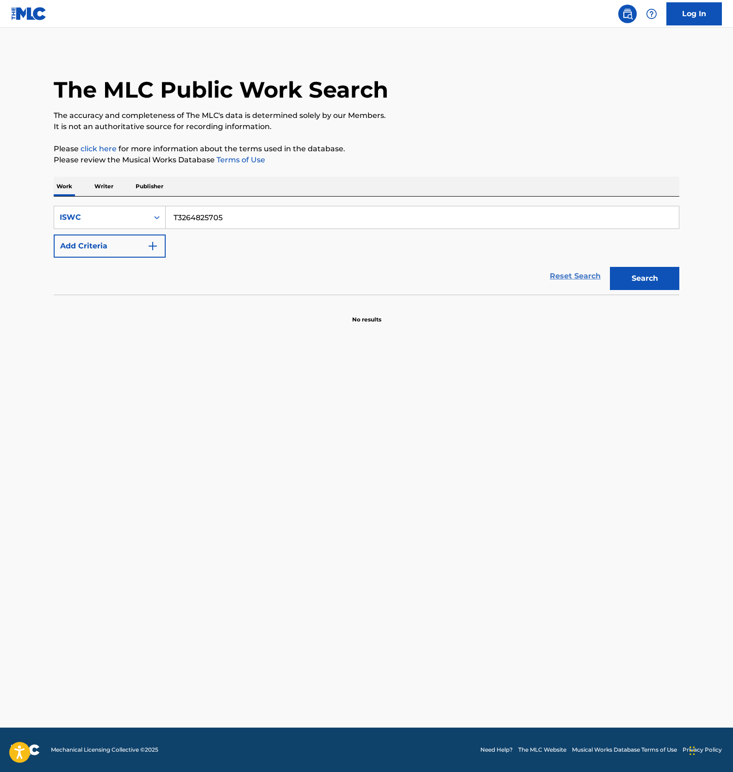
paste input "6162"
click at [634, 268] on button "Search" at bounding box center [644, 278] width 69 height 23
click at [208, 217] on input "T3264826162" at bounding box center [422, 217] width 513 height 22
paste input "-326.482.614-0"
click at [634, 279] on button "Search" at bounding box center [644, 278] width 69 height 23
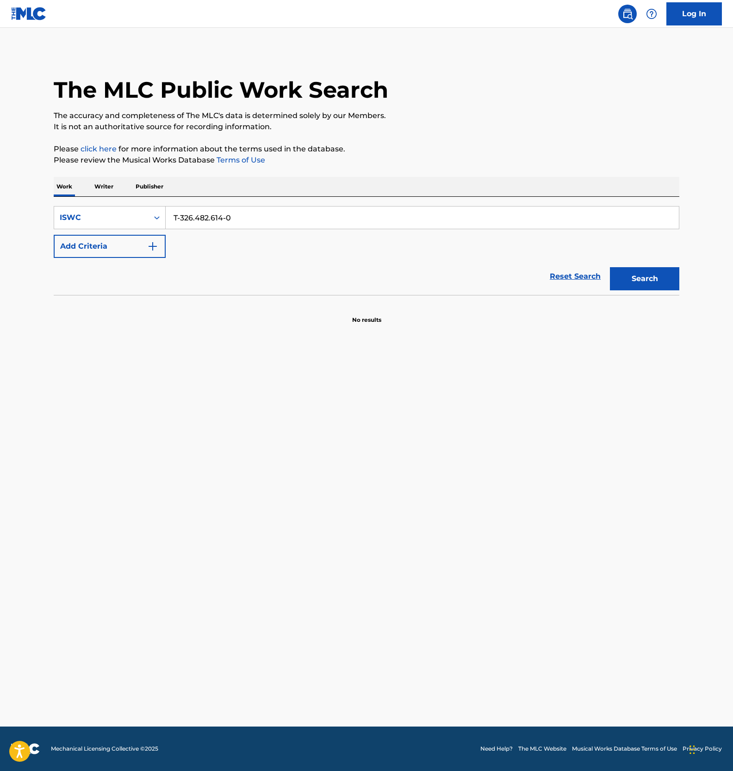
click at [203, 218] on input "T-326.482.614-0" at bounding box center [422, 217] width 513 height 22
paste input "589-6"
click at [218, 216] on input "T-326.482.589-6" at bounding box center [422, 217] width 513 height 22
paste input "3273956897"
click at [616, 278] on button "Search" at bounding box center [644, 278] width 69 height 23
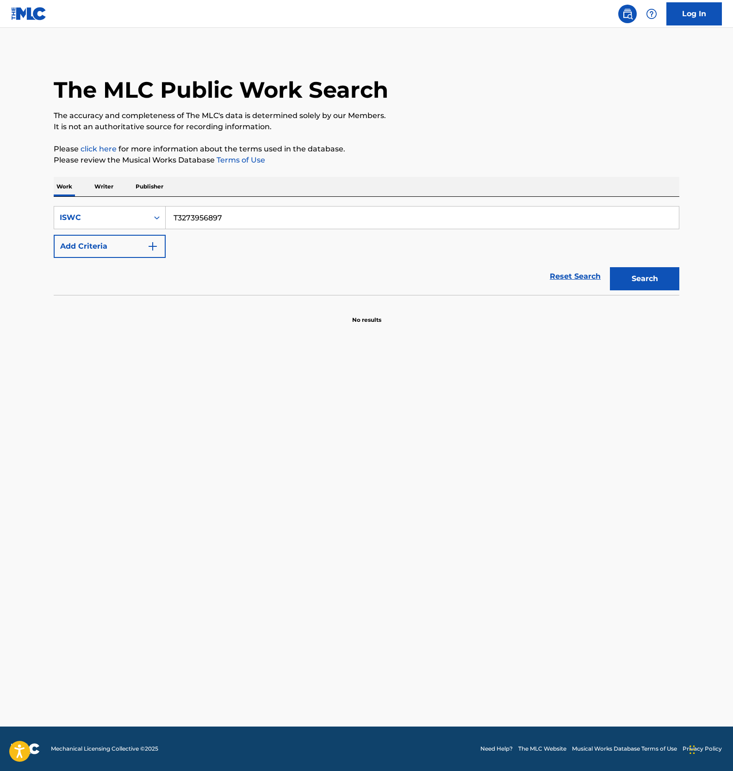
click at [193, 216] on input "T3273956897" at bounding box center [422, 217] width 513 height 22
paste input "64825772"
click at [651, 276] on button "Search" at bounding box center [644, 278] width 69 height 23
click at [199, 212] on input "T3264825772" at bounding box center [422, 217] width 513 height 22
paste input "93"
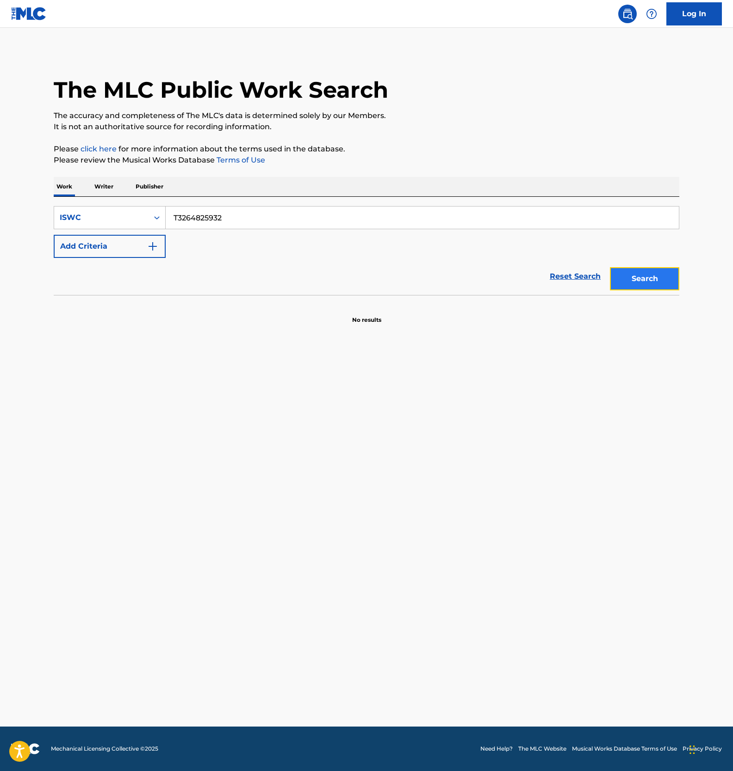
click at [633, 275] on button "Search" at bounding box center [644, 278] width 69 height 23
click at [182, 210] on input "T3264825932" at bounding box center [422, 217] width 513 height 22
paste input "727"
click at [641, 273] on button "Search" at bounding box center [644, 278] width 69 height 23
click at [486, 429] on main "The MLC Public Work Search The accuracy and completeness of The MLC's data is d…" at bounding box center [366, 377] width 733 height 698
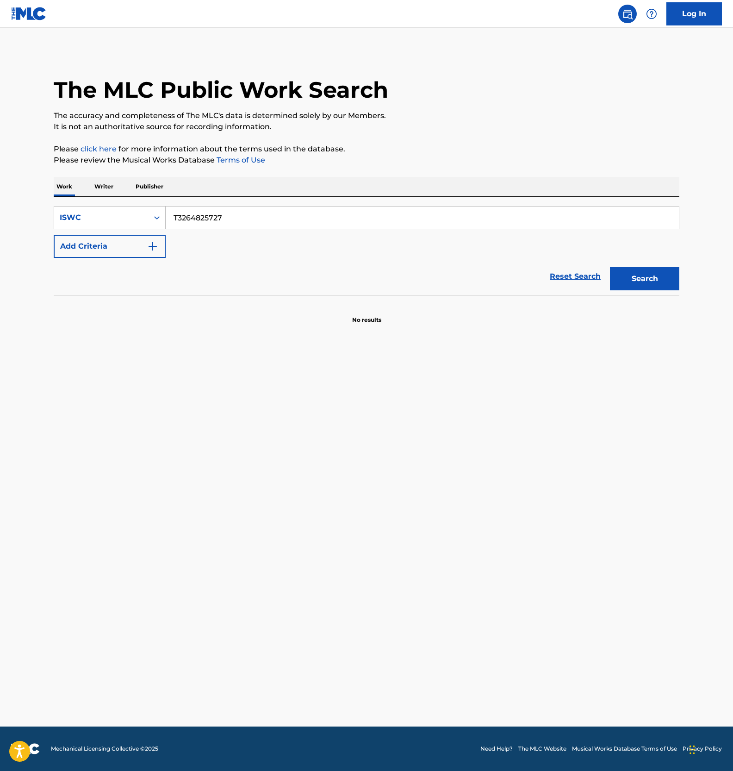
click at [486, 429] on main "The MLC Public Work Search The accuracy and completeness of The MLC's data is d…" at bounding box center [366, 377] width 733 height 698
click at [351, 428] on main "The MLC Public Work Search The accuracy and completeness of The MLC's data is d…" at bounding box center [366, 377] width 733 height 698
click at [201, 218] on input "T3264825727" at bounding box center [422, 217] width 513 height 22
paste input "-326.482.592-1"
click at [645, 280] on button "Search" at bounding box center [644, 278] width 69 height 23
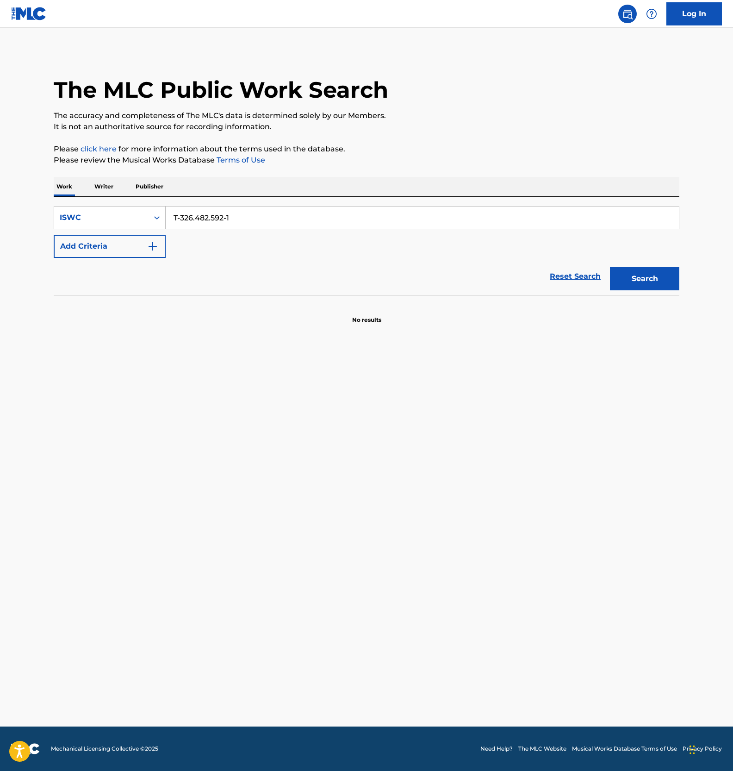
click at [206, 213] on input "T-326.482.592-1" at bounding box center [422, 217] width 513 height 22
paste input "88-5"
click at [197, 219] on input "T-326.482.588-5" at bounding box center [422, 217] width 513 height 22
click at [249, 216] on input "T-326.482.588-5" at bounding box center [422, 217] width 513 height 22
click at [249, 214] on input "T-326.482.588-5" at bounding box center [422, 217] width 513 height 22
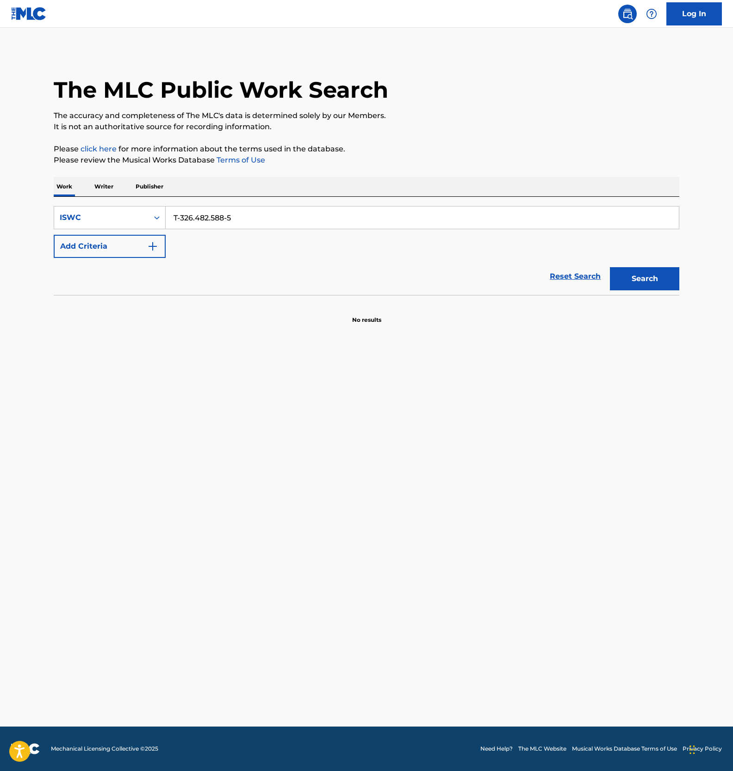
click at [249, 214] on input "T-326.482.588-5" at bounding box center [422, 217] width 513 height 22
click at [204, 219] on input "T-326.482.588-5" at bounding box center [422, 217] width 513 height 22
paste input "79.877-4"
click at [207, 214] on input "T-326.479.877-4" at bounding box center [422, 217] width 513 height 22
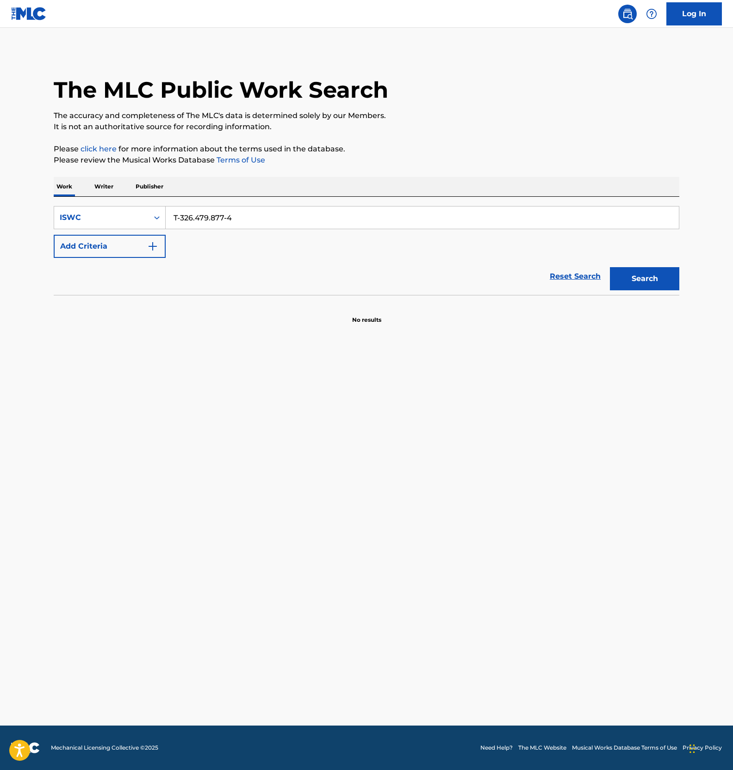
paste input "3350249542"
click at [625, 273] on button "Search" at bounding box center [644, 278] width 69 height 23
click at [208, 217] on input "T3350249542" at bounding box center [422, 217] width 513 height 22
paste input "7104"
click at [643, 275] on button "Search" at bounding box center [644, 278] width 69 height 23
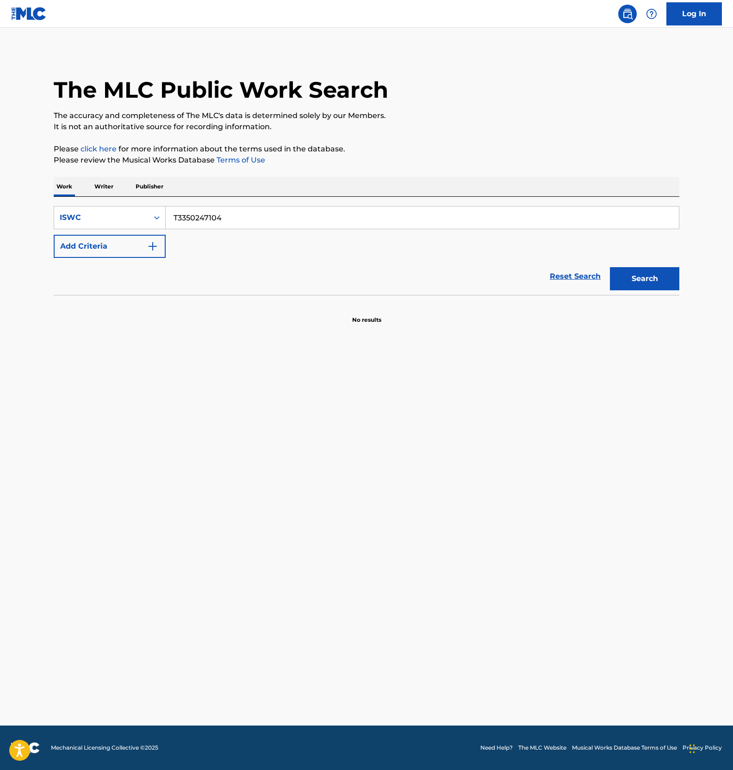
click at [247, 223] on input "T3350247104" at bounding box center [422, 217] width 513 height 22
paste
click at [642, 275] on button "Search" at bounding box center [644, 278] width 69 height 23
click at [222, 214] on input "T3350188959" at bounding box center [422, 217] width 513 height 22
click at [634, 267] on button "Search" at bounding box center [644, 278] width 69 height 23
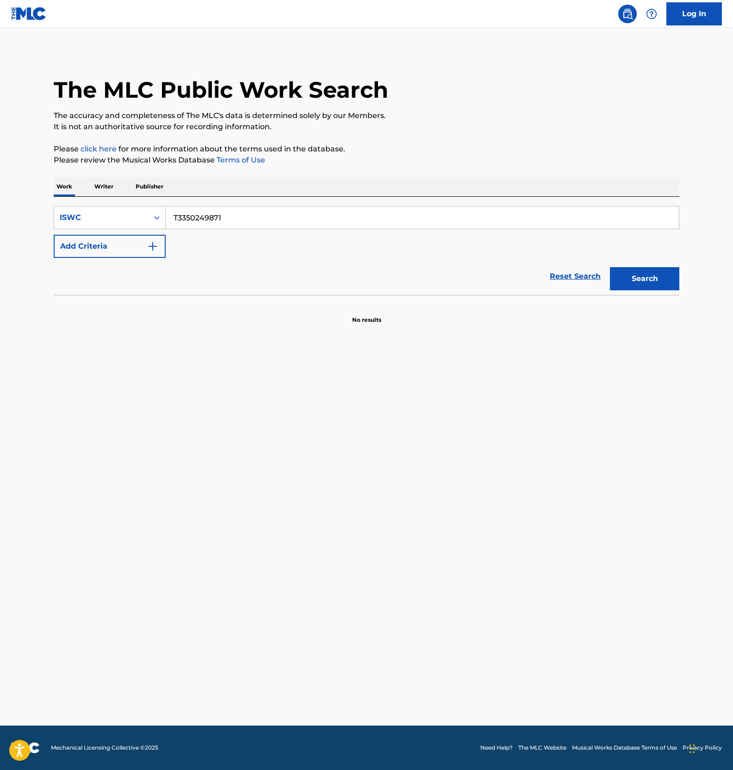
click at [217, 206] on input "T3350249871" at bounding box center [422, 217] width 513 height 22
click at [636, 278] on button "Search" at bounding box center [644, 278] width 69 height 23
click at [216, 214] on input "T3350189145" at bounding box center [422, 217] width 513 height 22
click at [638, 268] on button "Search" at bounding box center [644, 278] width 69 height 23
click at [192, 208] on input "T3350189101" at bounding box center [422, 217] width 513 height 22
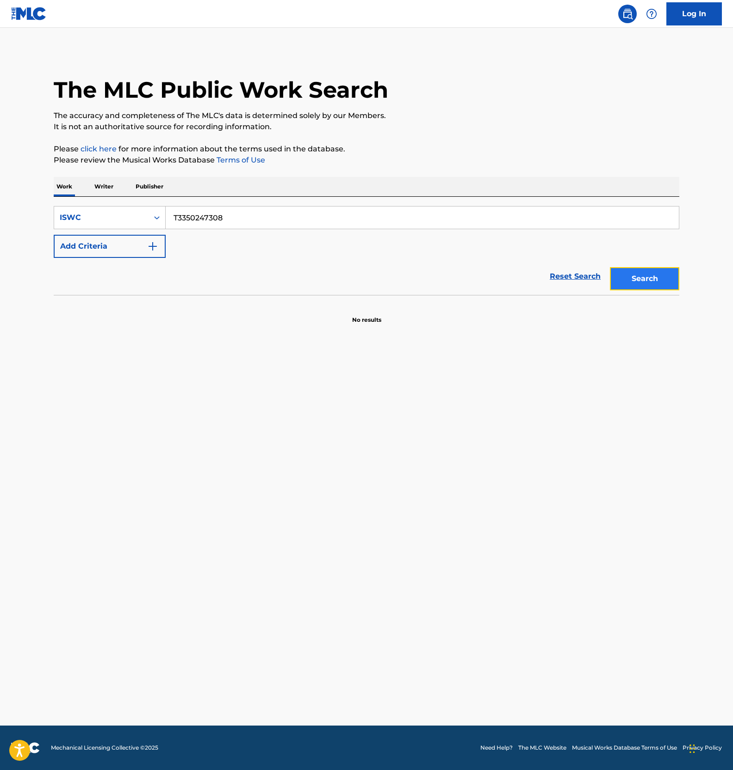
click at [648, 274] on button "Search" at bounding box center [644, 278] width 69 height 23
click at [208, 212] on input "T3350247308" at bounding box center [422, 217] width 513 height 22
click at [639, 270] on button "Search" at bounding box center [644, 278] width 69 height 23
click at [206, 216] on input "T3350247422" at bounding box center [422, 217] width 513 height 22
click at [639, 278] on button "Search" at bounding box center [644, 278] width 69 height 23
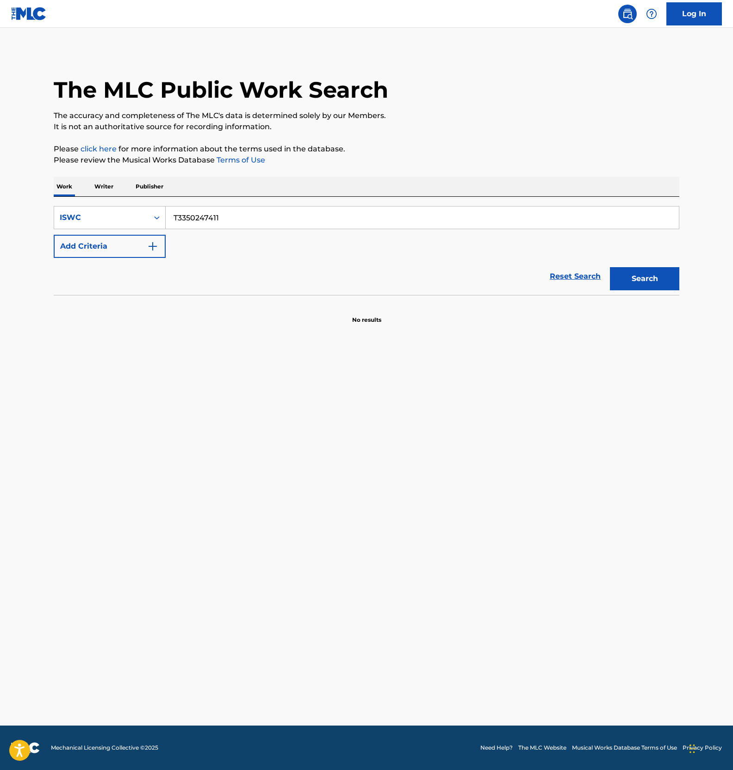
click at [233, 218] on input "T3350247411" at bounding box center [422, 217] width 513 height 22
click at [653, 275] on button "Search" at bounding box center [644, 278] width 69 height 23
click at [221, 216] on input "T3350247513" at bounding box center [422, 217] width 513 height 22
click at [647, 271] on button "Search" at bounding box center [644, 278] width 69 height 23
click at [244, 221] on input "T3350247386" at bounding box center [422, 217] width 513 height 22
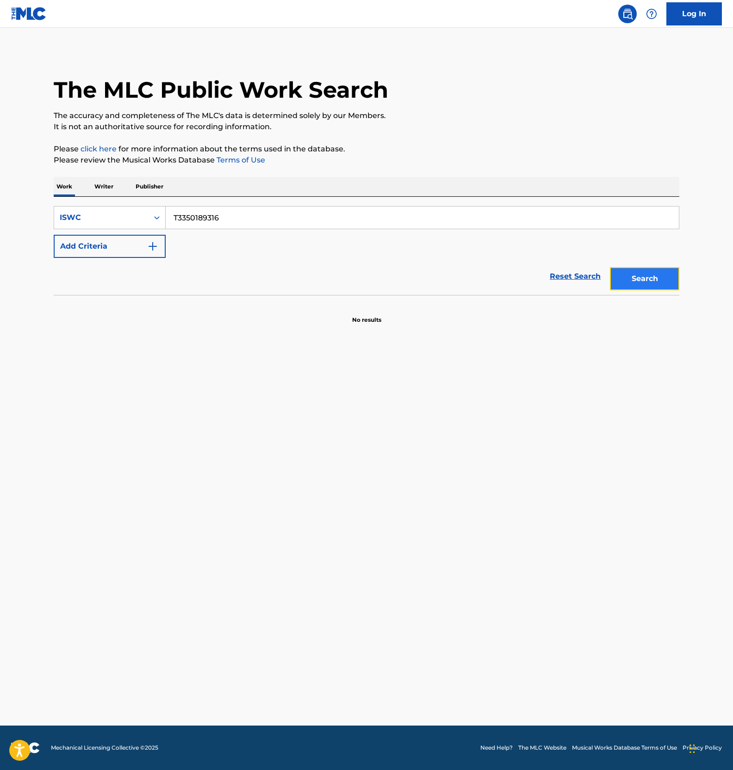
click at [648, 270] on button "Search" at bounding box center [644, 278] width 69 height 23
click at [244, 216] on input "T3350189316" at bounding box center [422, 217] width 513 height 22
click at [641, 276] on button "Search" at bounding box center [644, 278] width 69 height 23
click at [224, 218] on input "T3350189236" at bounding box center [422, 217] width 513 height 22
click at [636, 268] on button "Search" at bounding box center [644, 278] width 69 height 23
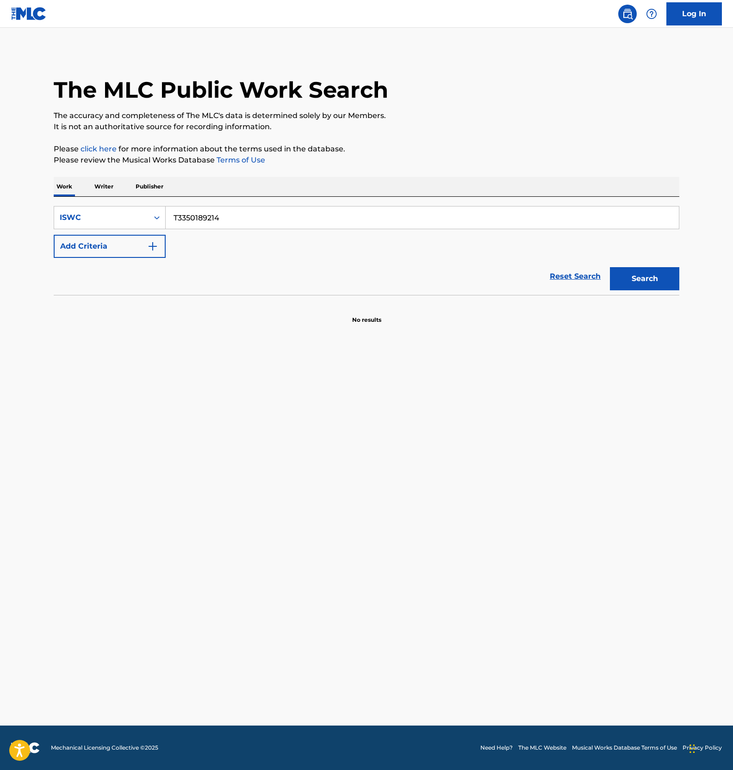
click at [264, 212] on input "T3350189214" at bounding box center [422, 217] width 513 height 22
click at [626, 271] on button "Search" at bounding box center [644, 278] width 69 height 23
drag, startPoint x: 259, startPoint y: 214, endPoint x: 269, endPoint y: 215, distance: 10.7
click at [260, 214] on input "T3264861732" at bounding box center [422, 217] width 513 height 22
click at [641, 276] on button "Search" at bounding box center [644, 278] width 69 height 23
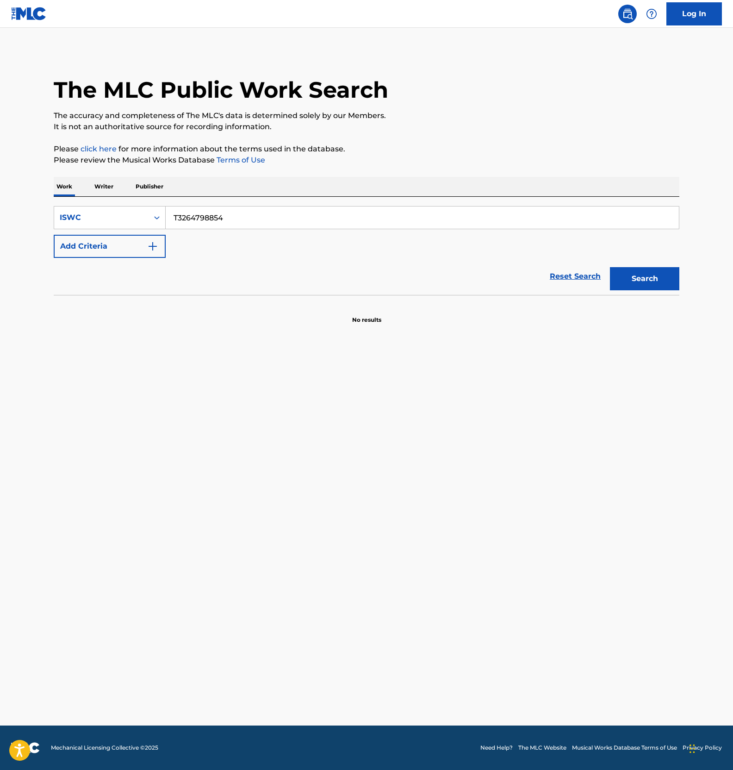
click at [210, 217] on input "T3264798854" at bounding box center [422, 217] width 513 height 22
drag, startPoint x: 205, startPoint y: 221, endPoint x: 186, endPoint y: 182, distance: 43.1
click at [205, 221] on input "T3264798854" at bounding box center [422, 217] width 513 height 22
click at [222, 221] on input "T3264798854" at bounding box center [422, 217] width 513 height 22
type input "T3273956637"
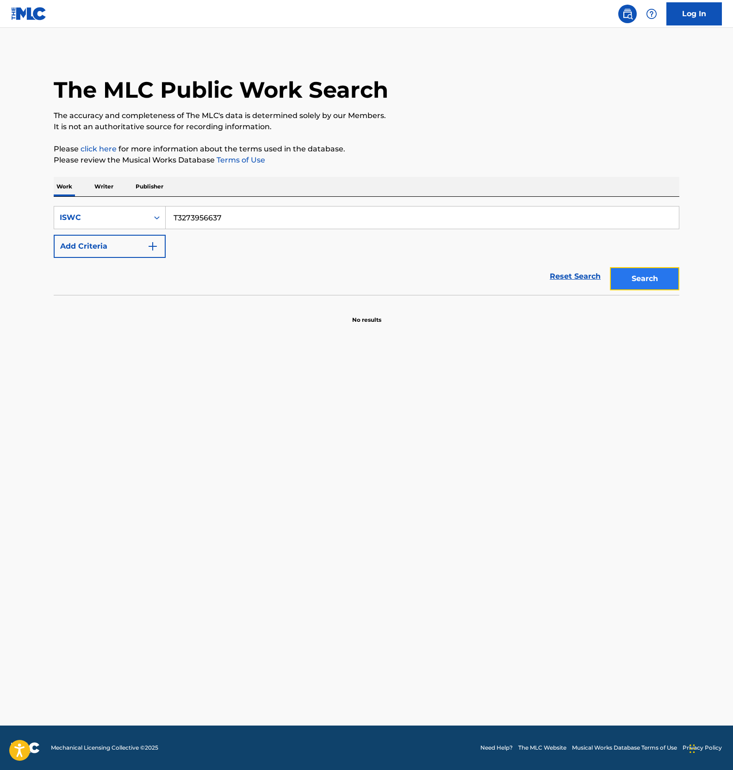
click at [635, 271] on button "Search" at bounding box center [644, 278] width 69 height 23
click at [269, 416] on main "The MLC Public Work Search The accuracy and completeness of The MLC's data is d…" at bounding box center [366, 376] width 733 height 697
drag, startPoint x: 332, startPoint y: 417, endPoint x: 293, endPoint y: 408, distance: 39.9
click at [331, 418] on main "The MLC Public Work Search The accuracy and completeness of The MLC's data is d…" at bounding box center [366, 376] width 733 height 697
click at [232, 299] on section at bounding box center [367, 297] width 626 height 5
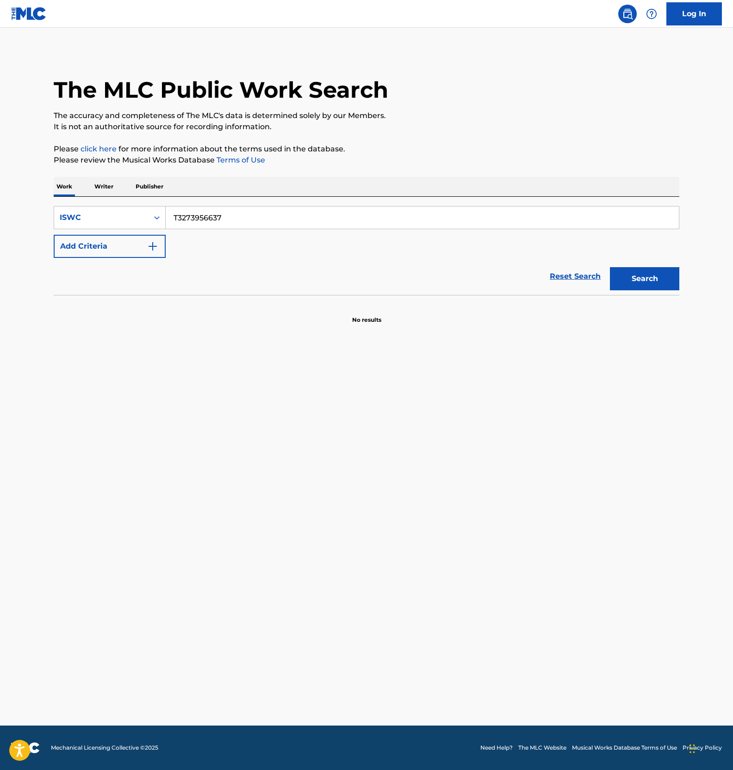
click at [285, 450] on main "The MLC Public Work Search The accuracy and completeness of The MLC's data is d…" at bounding box center [366, 376] width 733 height 697
click at [349, 504] on main "The MLC Public Work Search The accuracy and completeness of The MLC's data is d…" at bounding box center [366, 376] width 733 height 697
click at [417, 496] on main "The MLC Public Work Search The accuracy and completeness of The MLC's data is d…" at bounding box center [366, 376] width 733 height 697
click at [146, 213] on div "Work Title" at bounding box center [101, 218] width 94 height 18
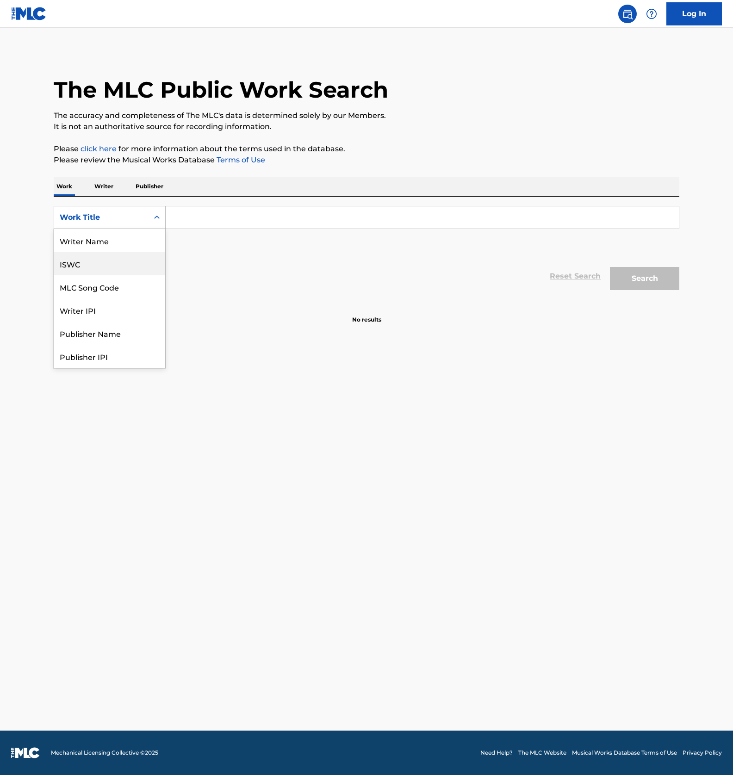
click at [121, 263] on div "ISWC" at bounding box center [109, 263] width 111 height 23
click at [192, 218] on input "Search Form" at bounding box center [422, 217] width 513 height 22
paste input "T3175117194"
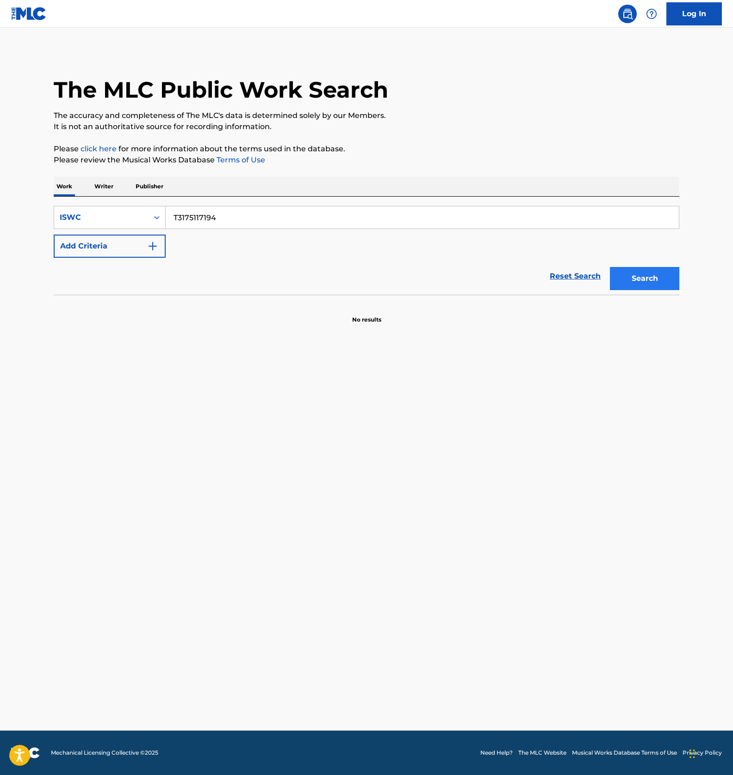
type input "T3175117194"
click at [640, 280] on button "Search" at bounding box center [644, 278] width 69 height 23
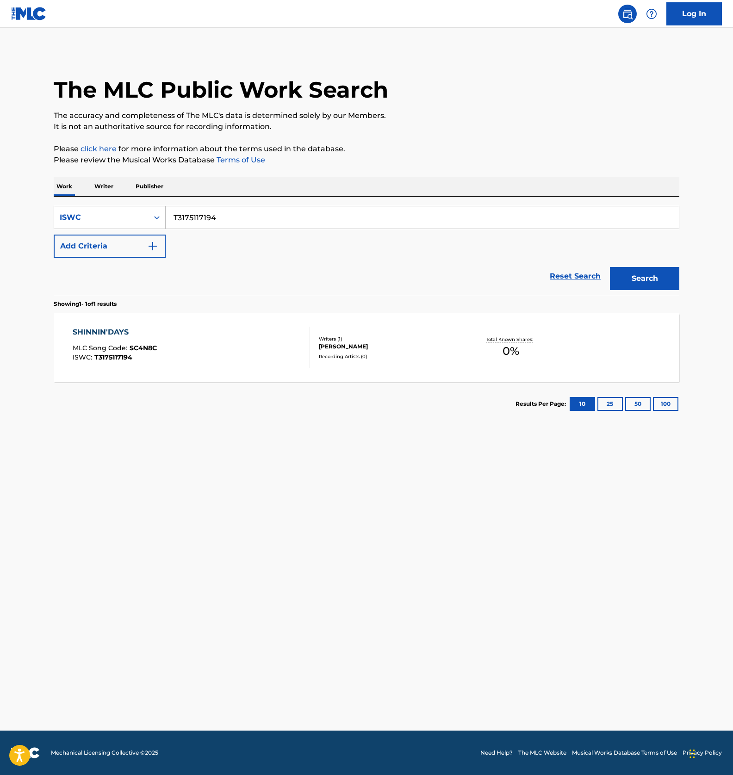
click at [246, 359] on div "SHINNIN'DAYS MLC Song Code : SC4N8C ISWC : T3175117194" at bounding box center [192, 348] width 238 height 42
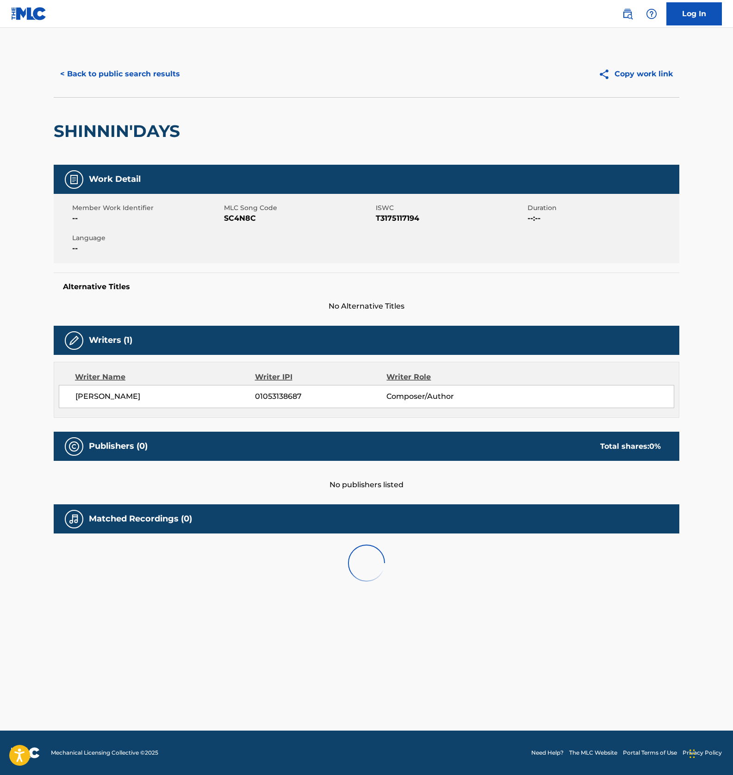
click at [238, 218] on span "SC4N8C" at bounding box center [298, 218] width 149 height 11
copy span "SC4N8C"
click at [118, 68] on button "< Back to public search results" at bounding box center [120, 73] width 133 height 23
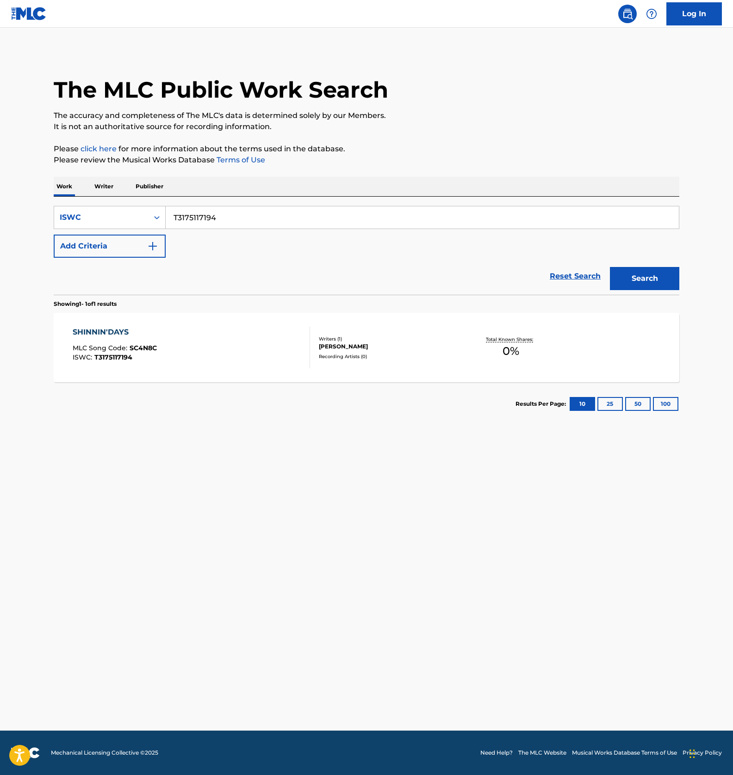
click at [197, 226] on input "T3175117194" at bounding box center [422, 217] width 513 height 22
paste input "96653488"
click at [624, 277] on button "Search" at bounding box center [644, 278] width 69 height 23
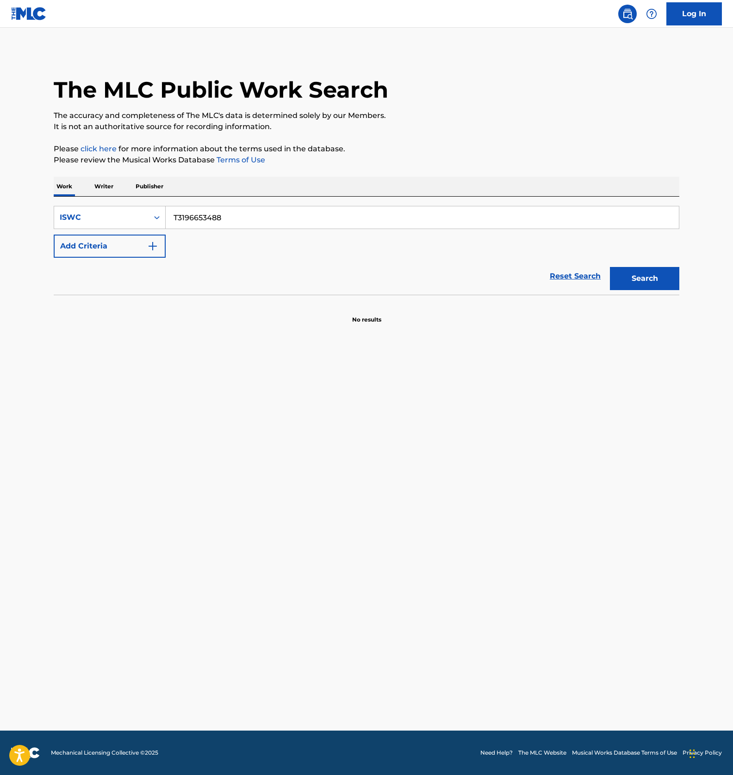
click at [206, 213] on input "T3196653488" at bounding box center [422, 217] width 513 height 22
paste input "235103609"
click at [637, 273] on button "Search" at bounding box center [644, 278] width 69 height 23
click at [221, 228] on input "T3235103609" at bounding box center [422, 217] width 513 height 22
paste input "541"
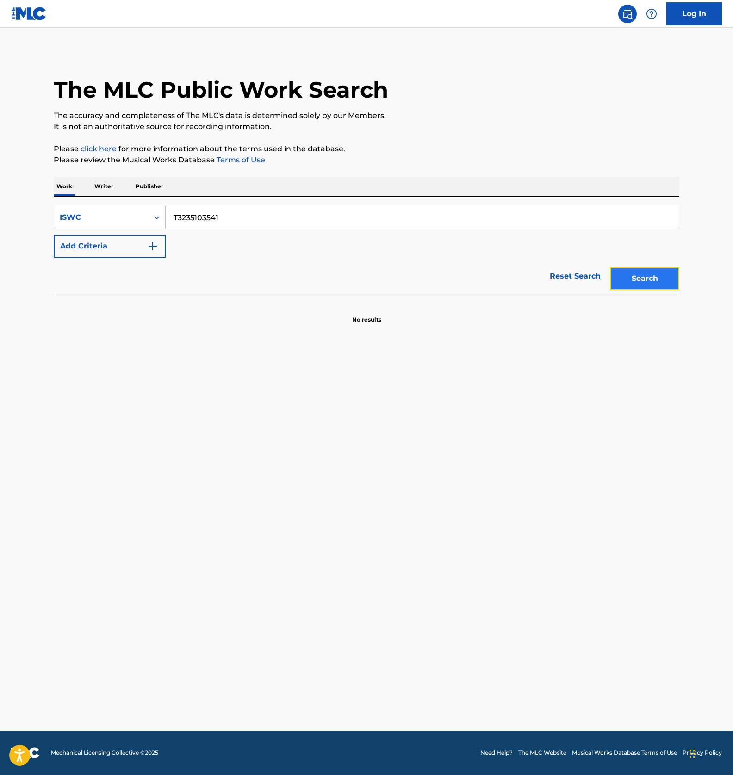
click at [639, 284] on button "Search" at bounding box center [644, 278] width 69 height 23
click at [230, 220] on input "T3235103541" at bounding box center [422, 217] width 513 height 22
paste input "40456086"
click at [641, 274] on button "Search" at bounding box center [644, 278] width 69 height 23
click at [243, 218] on input "T3240456086" at bounding box center [422, 217] width 513 height 22
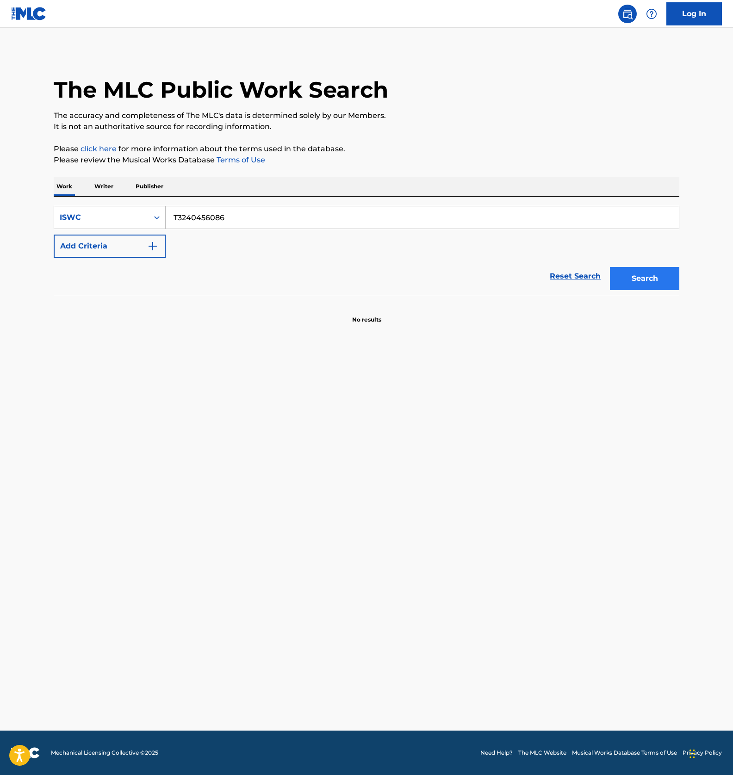
paste input "9142067172"
click at [643, 274] on button "Search" at bounding box center [644, 278] width 69 height 23
click at [246, 218] on input "T9142067172" at bounding box center [422, 217] width 513 height 22
paste input "325429209"
click at [627, 280] on button "Search" at bounding box center [644, 278] width 69 height 23
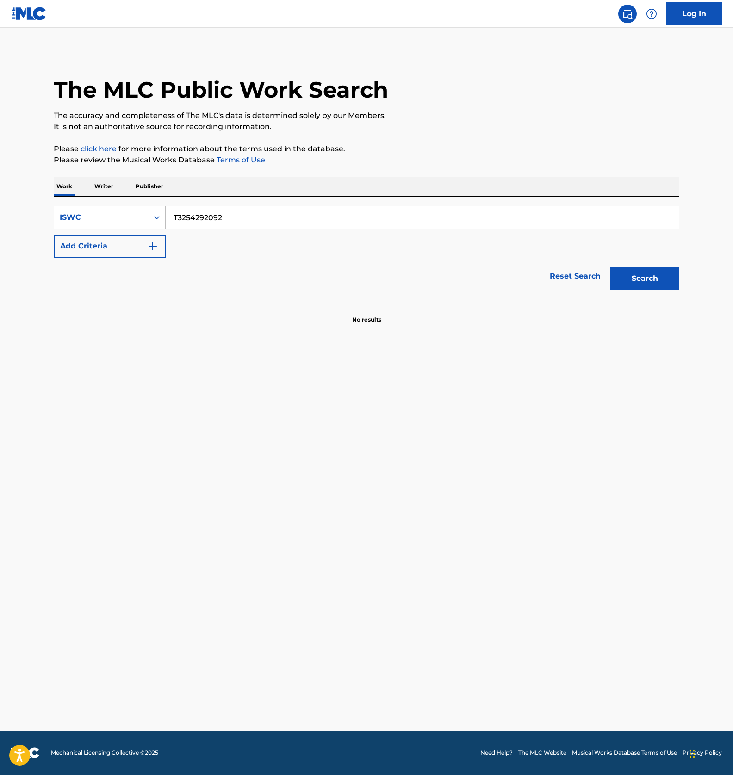
click at [240, 217] on input "T3254292092" at bounding box center [422, 217] width 513 height 22
paste input "4040418"
click at [614, 268] on button "Search" at bounding box center [644, 278] width 69 height 23
click at [272, 217] on input "T3240404182" at bounding box center [422, 217] width 513 height 22
paste input "73955894"
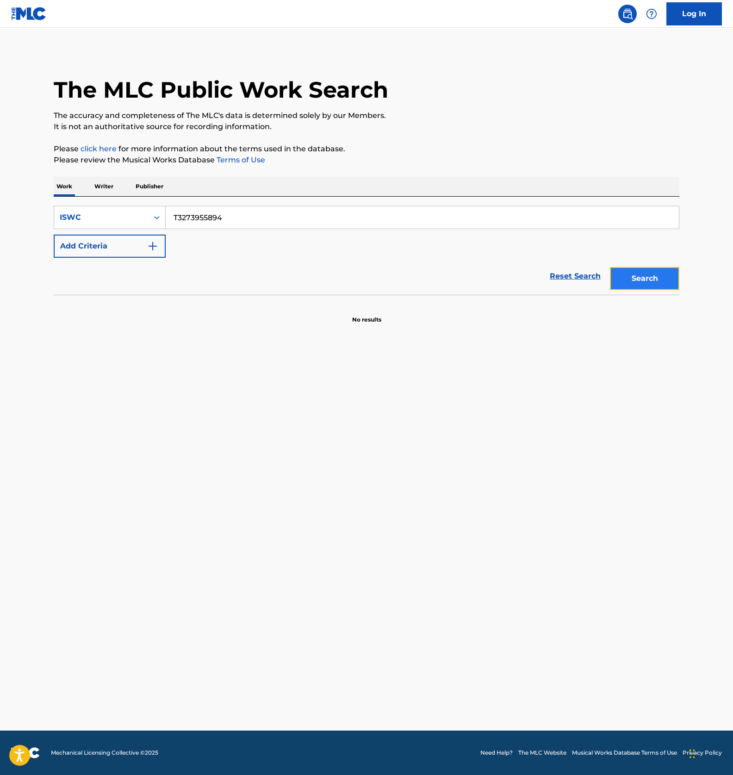
click at [623, 275] on button "Search" at bounding box center [644, 278] width 69 height 23
click at [224, 211] on input "T3273955894" at bounding box center [422, 217] width 513 height 22
paste input "6262"
click at [668, 274] on button "Search" at bounding box center [644, 278] width 69 height 23
click at [199, 214] on input "T3273956262" at bounding box center [422, 217] width 513 height 22
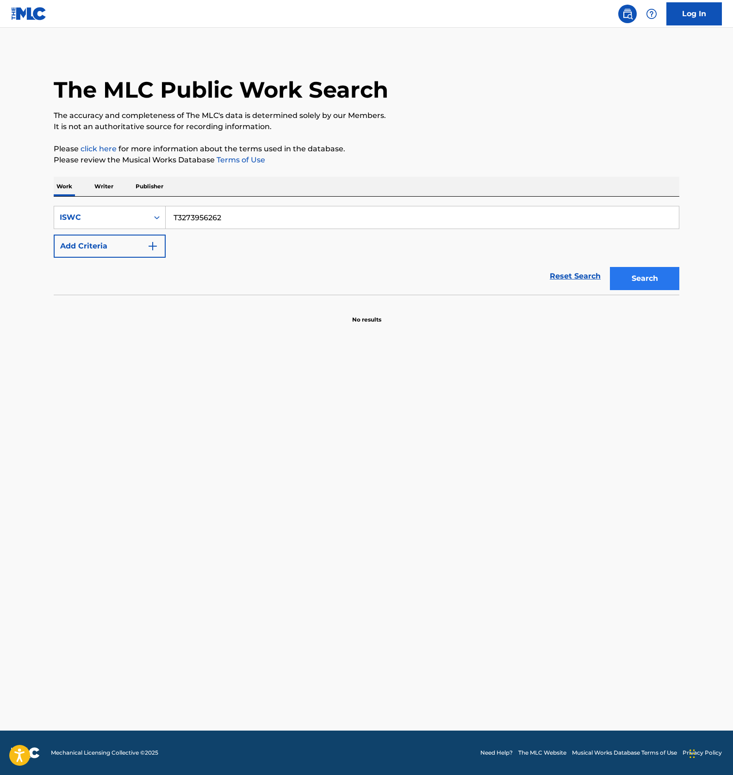
paste input "914206733"
click at [654, 279] on button "Search" at bounding box center [644, 278] width 69 height 23
click at [235, 215] on input "T9142067332" at bounding box center [422, 217] width 513 height 22
paste input "274"
click at [625, 279] on button "Search" at bounding box center [644, 278] width 69 height 23
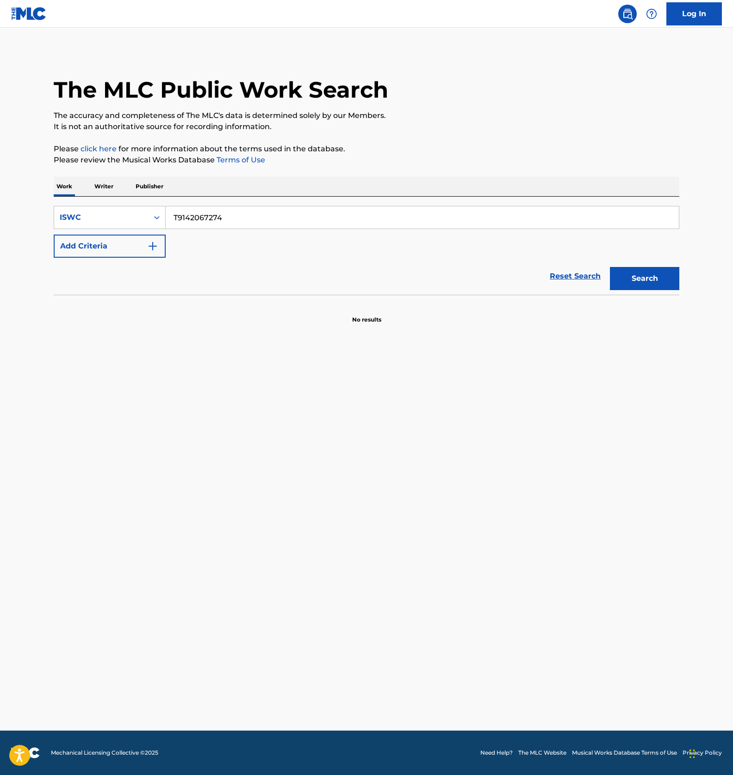
click at [247, 218] on input "T9142067274" at bounding box center [422, 217] width 513 height 22
paste input "3254291760"
click at [632, 284] on button "Search" at bounding box center [644, 278] width 69 height 23
click at [275, 214] on input "T3254291760" at bounding box center [422, 217] width 513 height 22
paste input "304508"
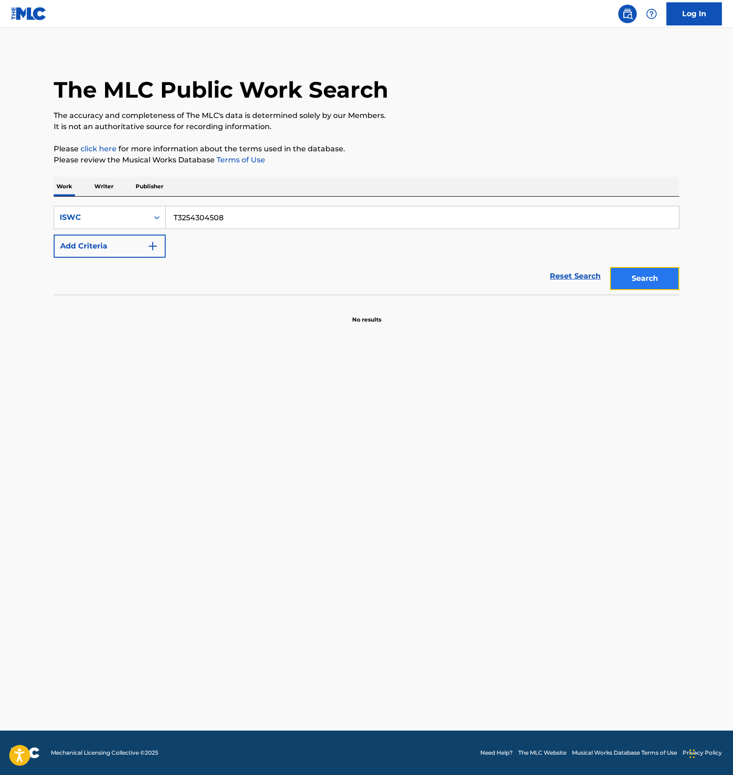
click at [641, 282] on button "Search" at bounding box center [644, 278] width 69 height 23
click at [230, 225] on input "T3254304508" at bounding box center [422, 217] width 513 height 22
paste input "298841"
click at [641, 274] on button "Search" at bounding box center [644, 278] width 69 height 23
click at [225, 218] on input "T3254298841" at bounding box center [422, 217] width 513 height 22
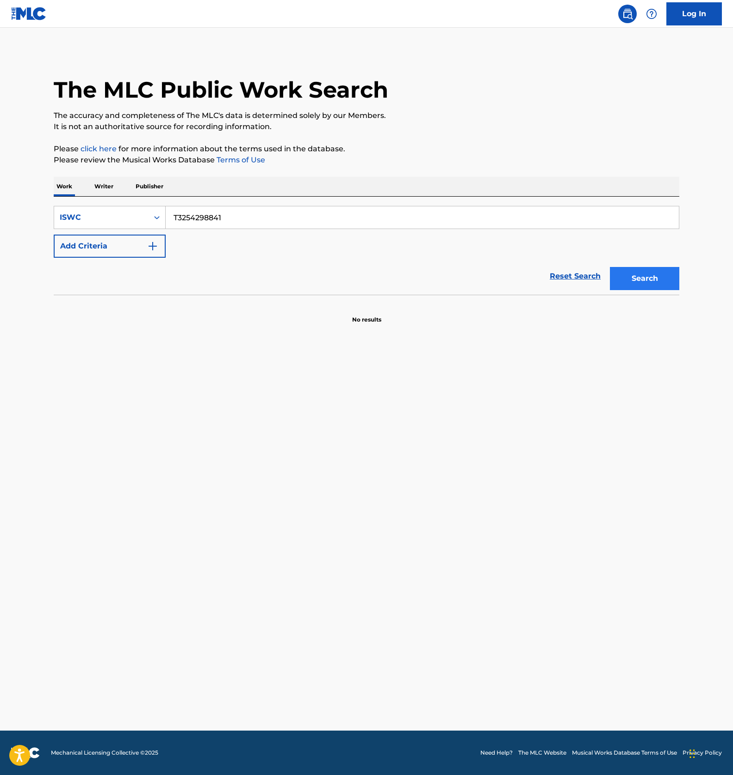
paste input "30445"
click at [632, 278] on button "Search" at bounding box center [644, 278] width 69 height 23
click at [192, 225] on input "T3254304451" at bounding box center [422, 217] width 513 height 22
paste input "298374"
click at [635, 278] on button "Search" at bounding box center [644, 278] width 69 height 23
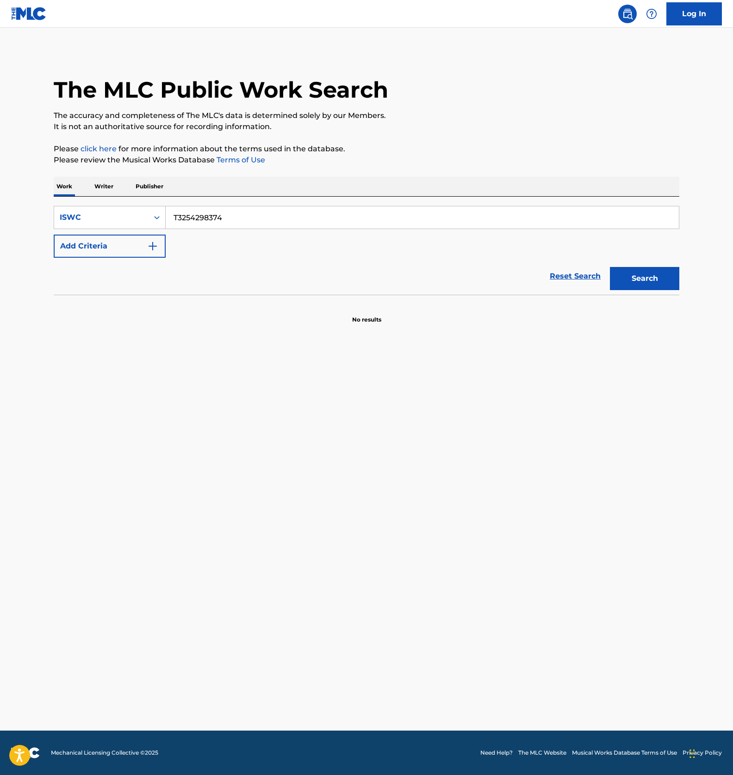
click at [203, 216] on input "T3254298374" at bounding box center [422, 217] width 513 height 22
paste input "9048"
click at [644, 279] on button "Search" at bounding box center [644, 278] width 69 height 23
click at [231, 228] on div "T3254299048" at bounding box center [423, 217] width 514 height 23
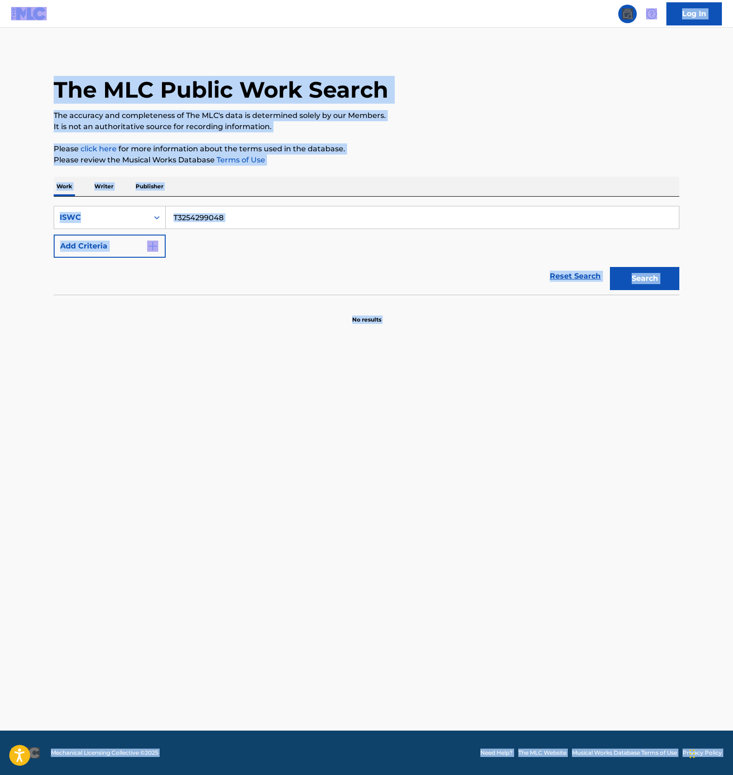
click at [243, 218] on input "T3254299048" at bounding box center [422, 217] width 513 height 22
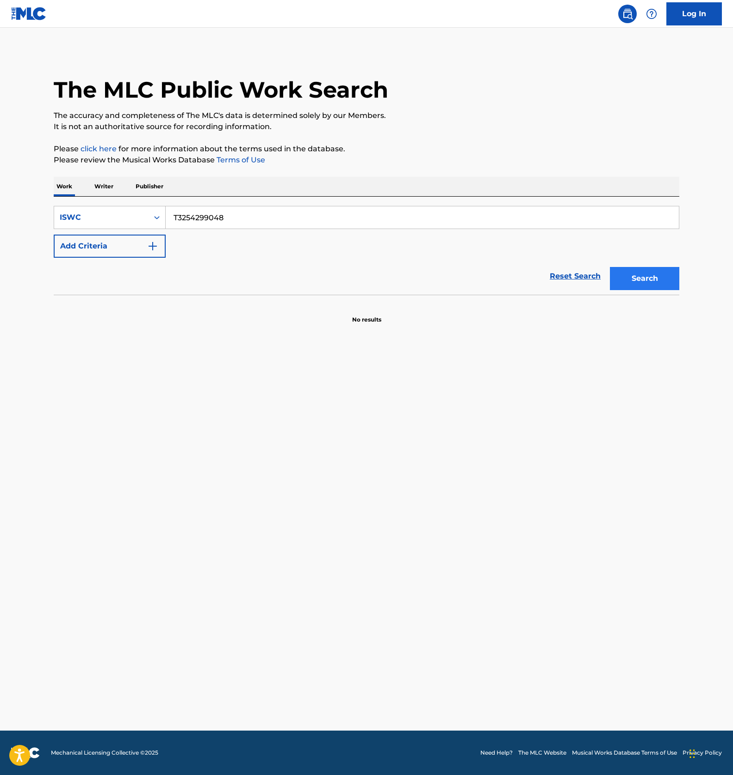
paste input "8329"
click at [659, 278] on button "Search" at bounding box center [644, 278] width 69 height 23
click at [220, 226] on input "T3254298329" at bounding box center [422, 217] width 513 height 22
paste input "454"
click at [632, 285] on button "Search" at bounding box center [644, 278] width 69 height 23
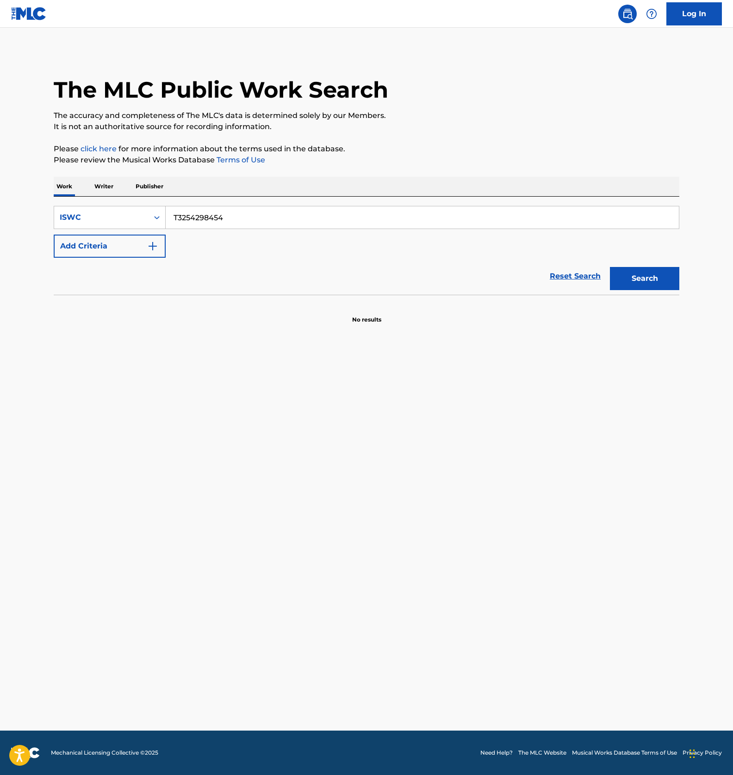
click at [244, 221] on input "T3254298454" at bounding box center [422, 217] width 513 height 22
paste input "396"
click at [630, 277] on button "Search" at bounding box center [644, 278] width 69 height 23
click at [235, 217] on input "T3254298396" at bounding box center [422, 217] width 513 height 22
paste input "73542"
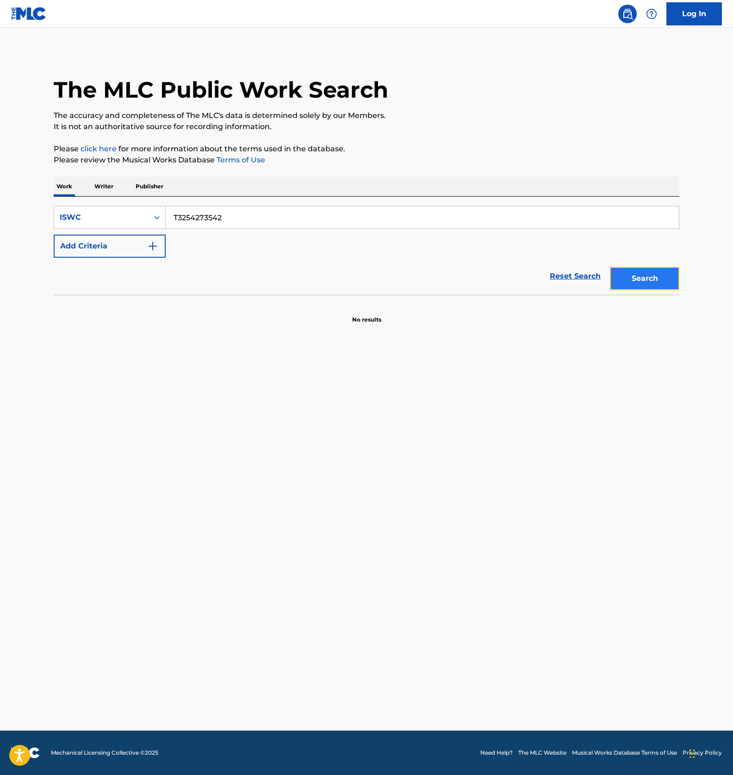
click at [641, 280] on button "Search" at bounding box center [644, 278] width 69 height 23
click at [217, 220] on input "T3254273542" at bounding box center [422, 217] width 513 height 22
paste input "350247364"
click at [641, 276] on button "Search" at bounding box center [644, 278] width 69 height 23
click at [268, 200] on div "SearchWithCriteriaef4f7294-8abb-4c83-b247-628ed11d7160 ISWC T3350247364 Add Cri…" at bounding box center [367, 246] width 626 height 98
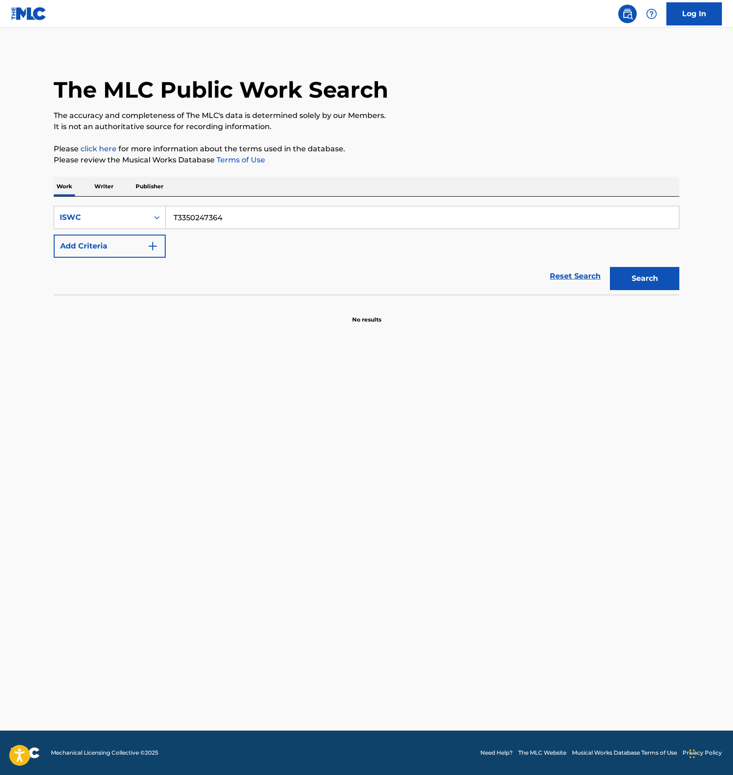
click at [253, 207] on input "T3350247364" at bounding box center [422, 217] width 513 height 22
paste input "254291419"
click at [619, 272] on button "Search" at bounding box center [644, 278] width 69 height 23
click at [255, 218] on input "T3254291419" at bounding box center [422, 217] width 513 height 22
paste input "293"
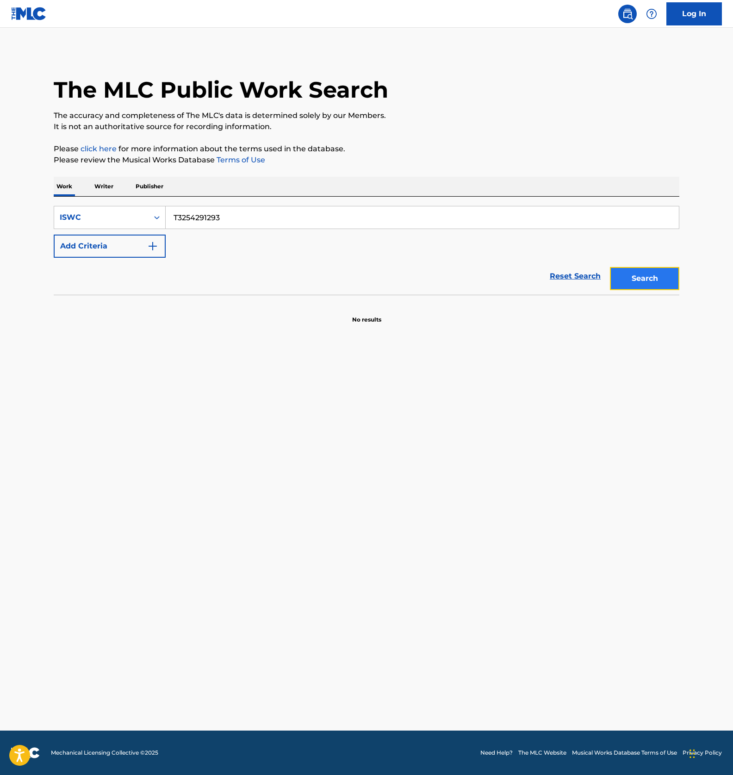
click at [650, 274] on button "Search" at bounding box center [644, 278] width 69 height 23
click at [268, 221] on input "T3254291293" at bounding box center [422, 217] width 513 height 22
paste input "87"
click at [636, 283] on button "Search" at bounding box center [644, 278] width 69 height 23
click at [221, 223] on input "T3254291873" at bounding box center [422, 217] width 513 height 22
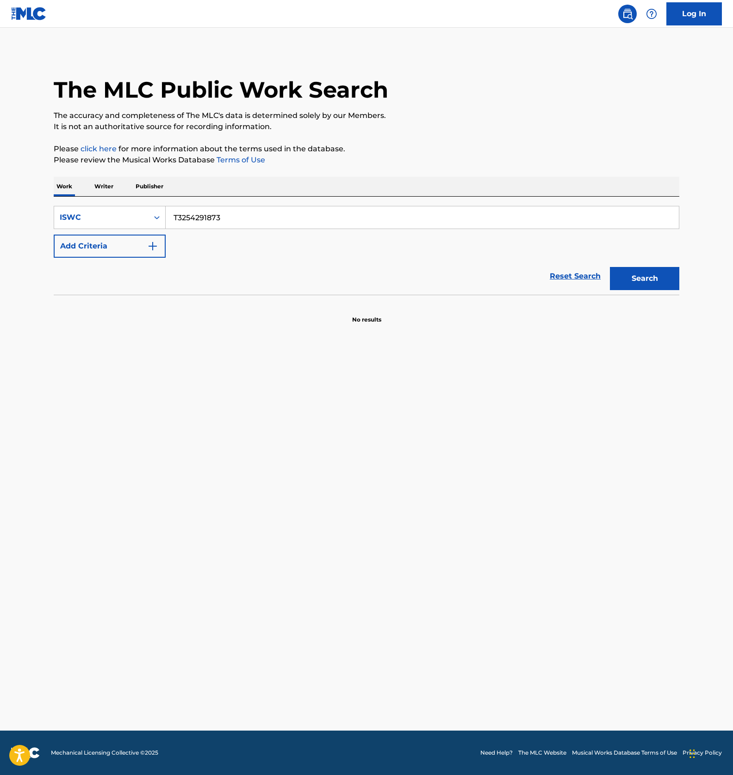
paste input "80887"
click at [632, 277] on button "Search" at bounding box center [644, 278] width 69 height 23
click at [225, 218] on input "T3254280887" at bounding box center [422, 217] width 513 height 22
paste input "9329214564"
click at [644, 273] on button "Search" at bounding box center [644, 278] width 69 height 23
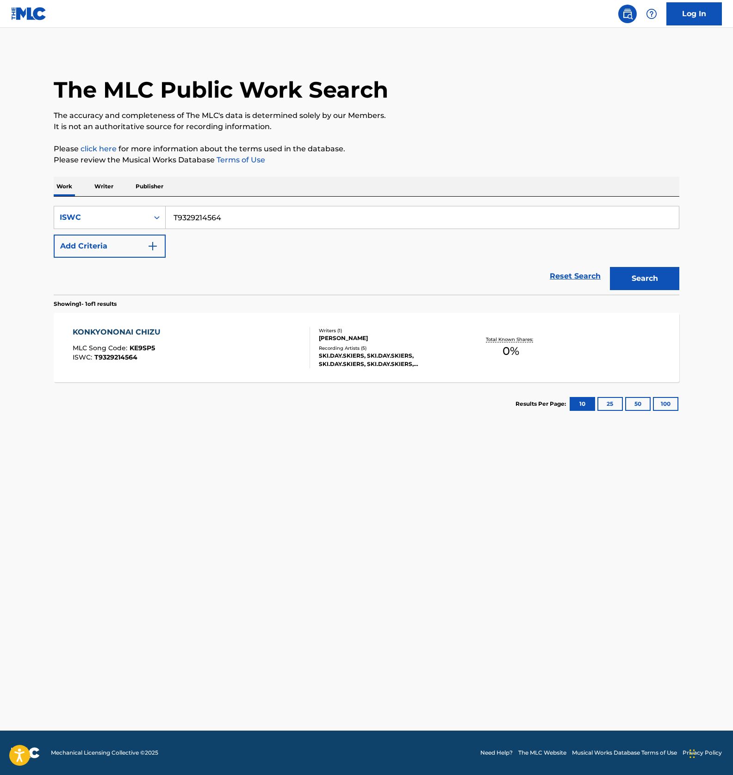
click at [198, 216] on input "T9329214564" at bounding box center [422, 217] width 513 height 22
paste input "3062582412"
click at [639, 283] on button "Search" at bounding box center [644, 278] width 69 height 23
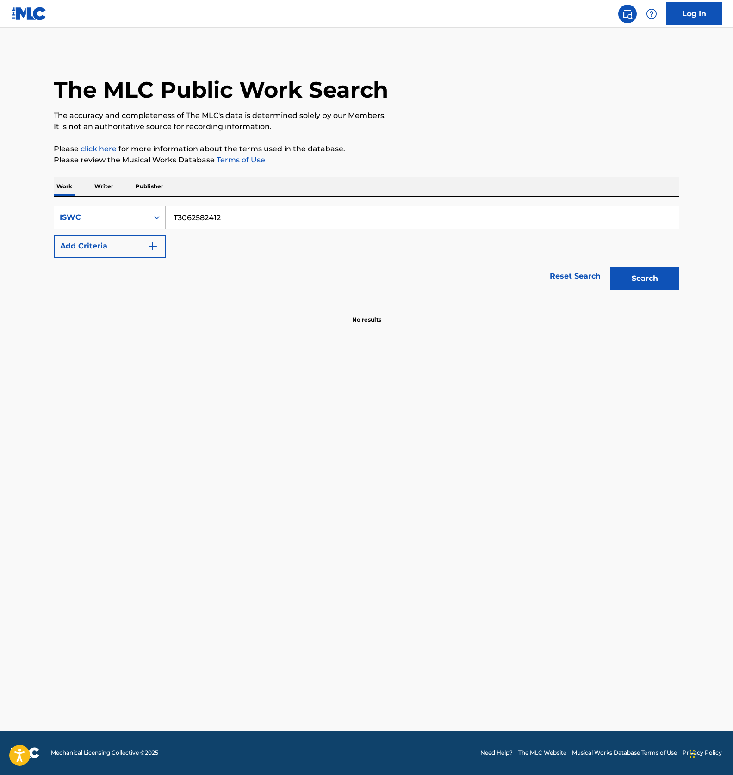
click at [315, 439] on main "The MLC Public Work Search The accuracy and completeness of The MLC's data is d…" at bounding box center [366, 379] width 733 height 703
click at [303, 432] on main "The MLC Public Work Search The accuracy and completeness of The MLC's data is d…" at bounding box center [366, 379] width 733 height 703
click at [340, 392] on main "The MLC Public Work Search The accuracy and completeness of The MLC's data is d…" at bounding box center [366, 379] width 733 height 703
click at [229, 327] on main "The MLC Public Work Search The accuracy and completeness of The MLC's data is d…" at bounding box center [366, 379] width 733 height 703
click at [235, 210] on input "T3062582412" at bounding box center [422, 217] width 513 height 22
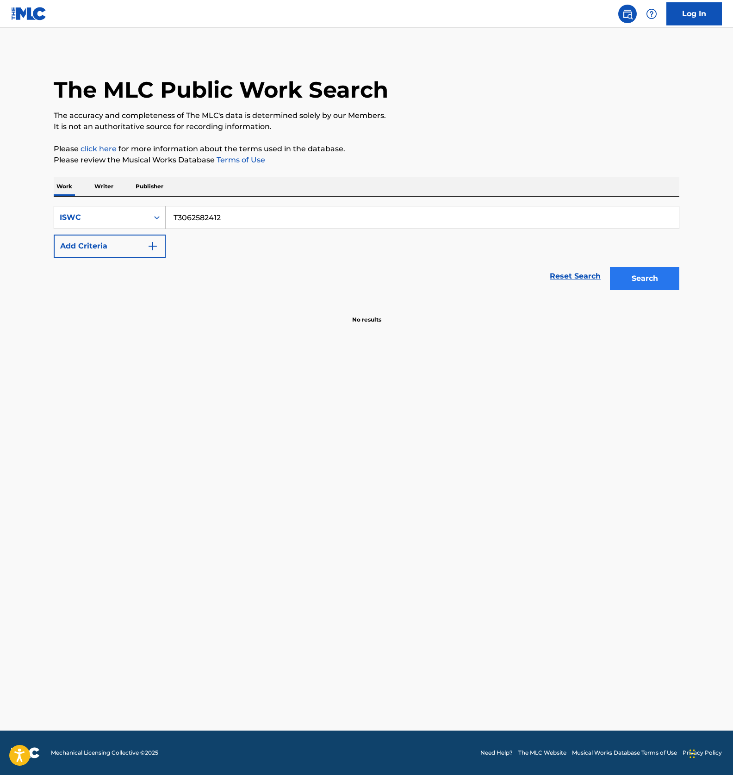
paste input "196653488"
click at [641, 273] on button "Search" at bounding box center [644, 278] width 69 height 23
click at [242, 214] on input "T3196653488" at bounding box center [422, 217] width 513 height 22
paste input "240456086"
click at [623, 281] on button "Search" at bounding box center [644, 278] width 69 height 23
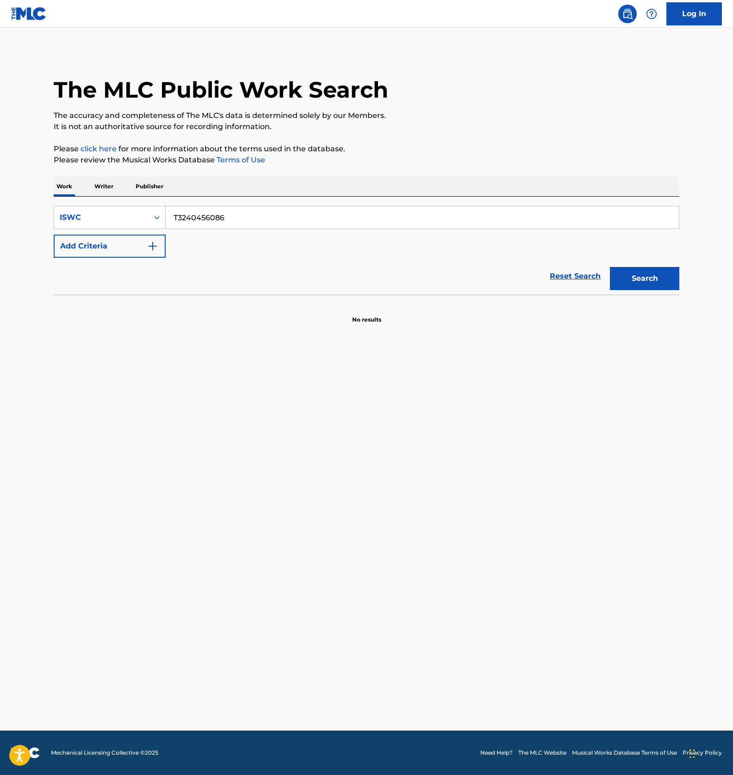
click at [205, 193] on div "Work Writer Publisher" at bounding box center [367, 186] width 626 height 19
click at [203, 216] on input "T3240456086" at bounding box center [422, 217] width 513 height 22
paste input "9142067172"
click at [625, 275] on button "Search" at bounding box center [644, 278] width 69 height 23
click at [200, 206] on input "T9142067172" at bounding box center [422, 217] width 513 height 22
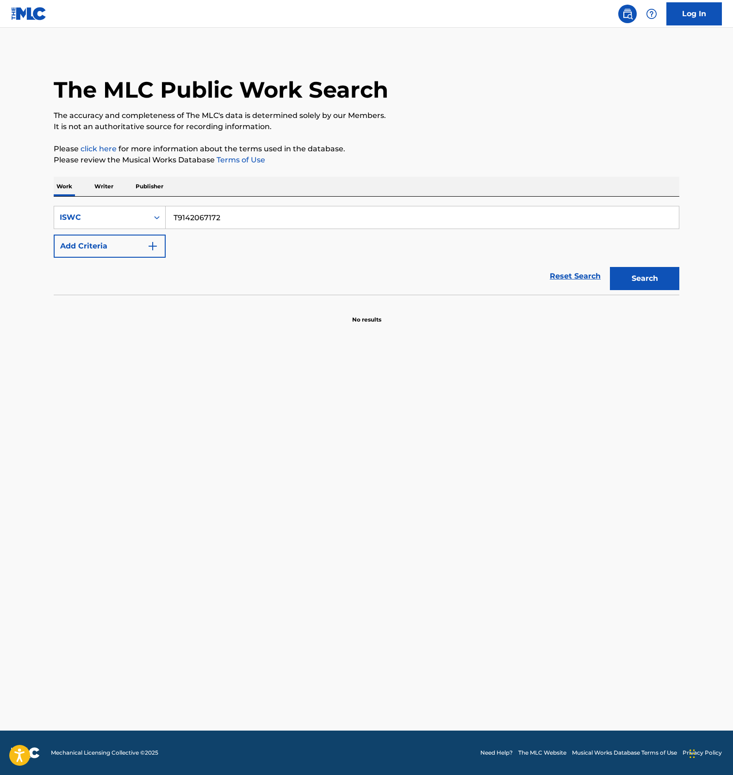
paste input "94"
click at [614, 278] on button "Search" at bounding box center [644, 278] width 69 height 23
click at [224, 218] on input "T9142067194" at bounding box center [422, 217] width 513 height 22
paste input "229"
click at [633, 274] on button "Search" at bounding box center [644, 278] width 69 height 23
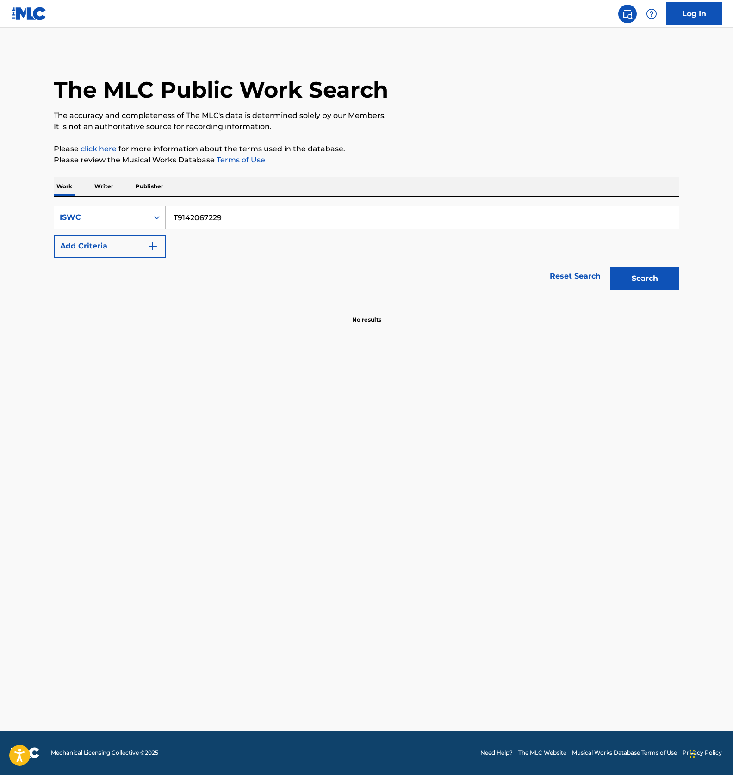
click at [296, 221] on input "T9142067229" at bounding box center [422, 217] width 513 height 22
paste input "74"
click at [661, 277] on button "Search" at bounding box center [644, 278] width 69 height 23
click at [280, 221] on input "T9142067274" at bounding box center [422, 217] width 513 height 22
paste input "309"
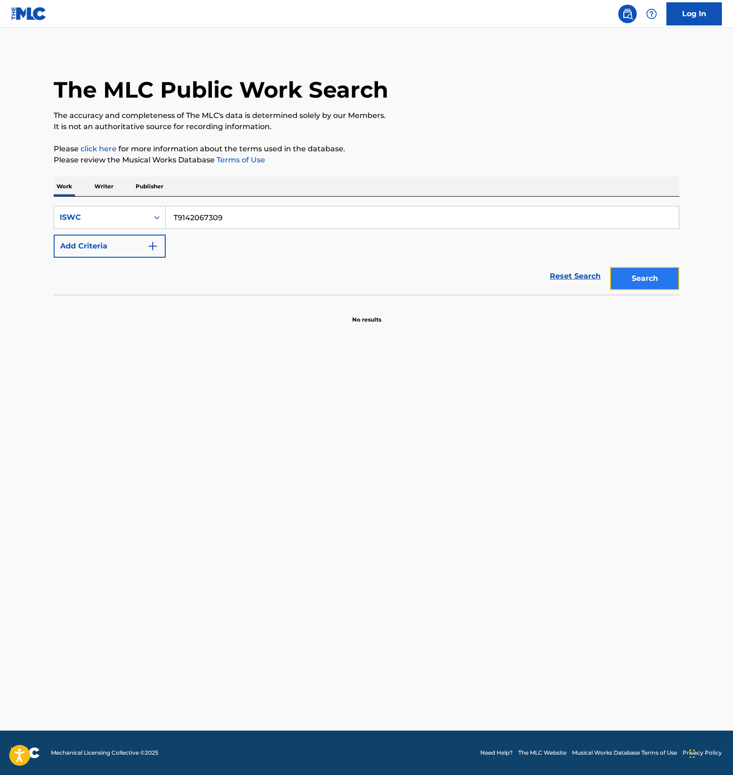
click at [650, 275] on button "Search" at bounding box center [644, 278] width 69 height 23
click at [237, 217] on input "T9142067309" at bounding box center [422, 217] width 513 height 22
paste input "32"
click at [629, 280] on button "Search" at bounding box center [644, 278] width 69 height 23
click at [224, 227] on input "T9142067332" at bounding box center [422, 217] width 513 height 22
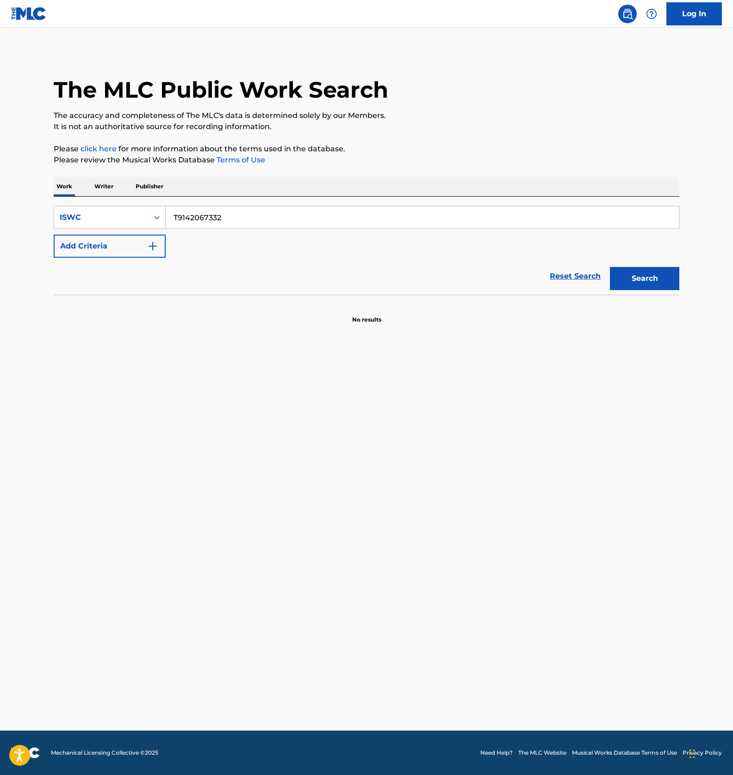
paste input "65"
click at [619, 277] on button "Search" at bounding box center [644, 278] width 69 height 23
click at [250, 219] on input "T9142067365" at bounding box center [422, 217] width 513 height 22
paste input "1011676121"
click at [635, 278] on button "Search" at bounding box center [644, 278] width 69 height 23
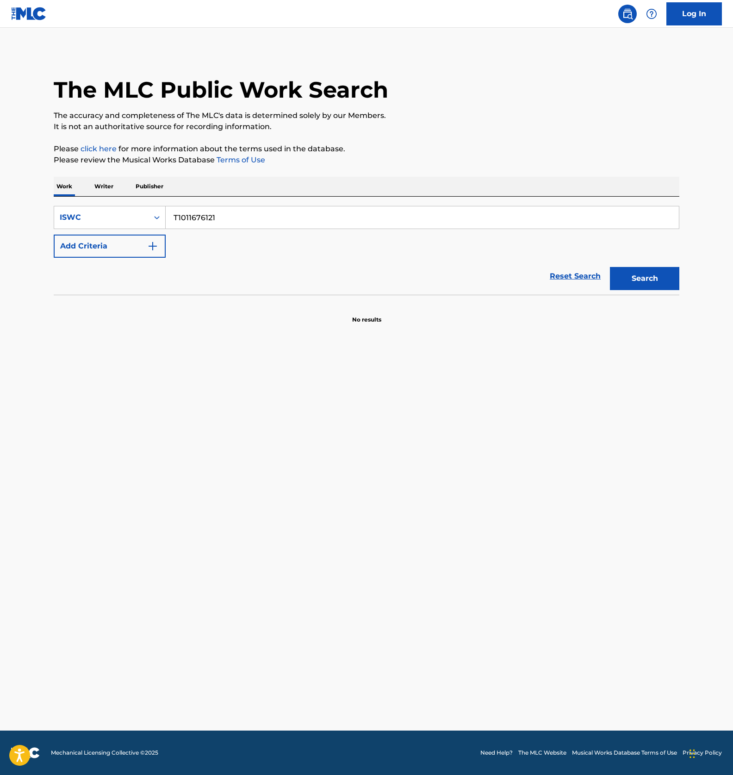
click at [249, 213] on input "T1011676121" at bounding box center [422, 217] width 513 height 22
paste input "3240447278"
click at [641, 282] on button "Search" at bounding box center [644, 278] width 69 height 23
click at [182, 220] on input "T3240447278" at bounding box center [422, 217] width 513 height 22
paste input "1509"
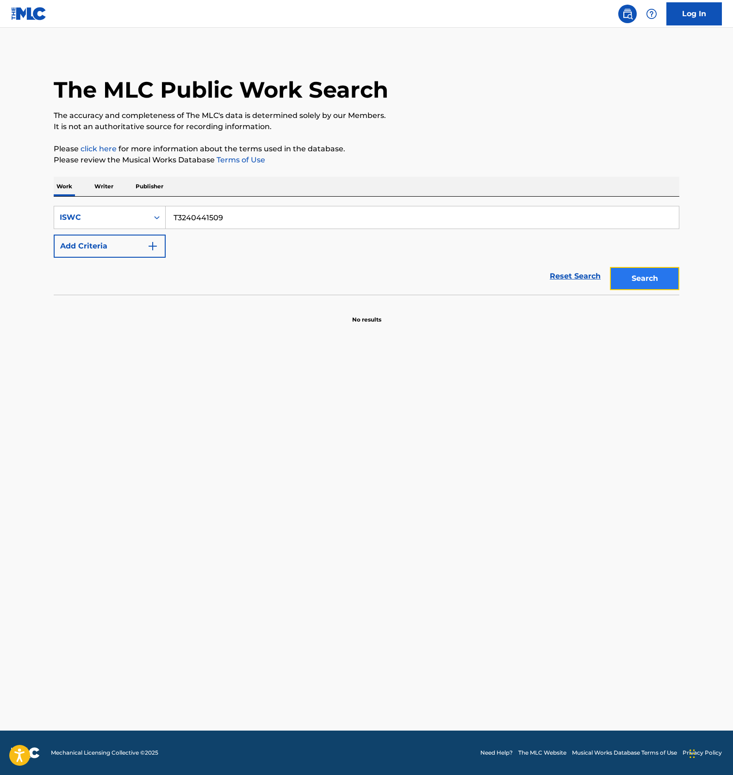
click at [648, 278] on button "Search" at bounding box center [644, 278] width 69 height 23
click at [223, 223] on input "T3240441509" at bounding box center [422, 217] width 513 height 22
paste input "73955872"
click at [650, 283] on button "Search" at bounding box center [644, 278] width 69 height 23
click at [185, 212] on input "T3273955872" at bounding box center [422, 217] width 513 height 22
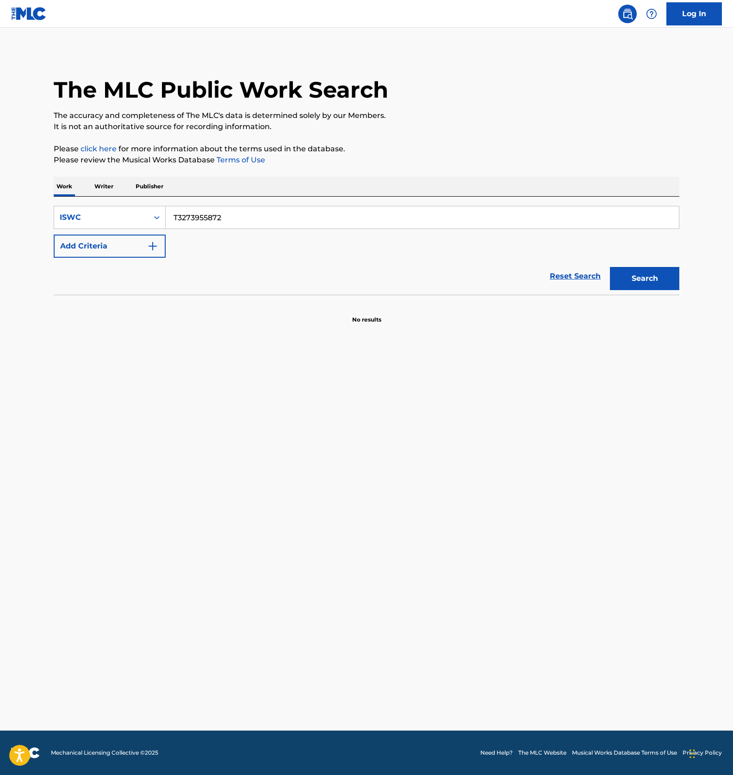
paste input "626"
click at [637, 280] on button "Search" at bounding box center [644, 278] width 69 height 23
click at [210, 218] on input "T3273956262" at bounding box center [422, 217] width 513 height 22
paste input "5894"
click at [625, 276] on button "Search" at bounding box center [644, 278] width 69 height 23
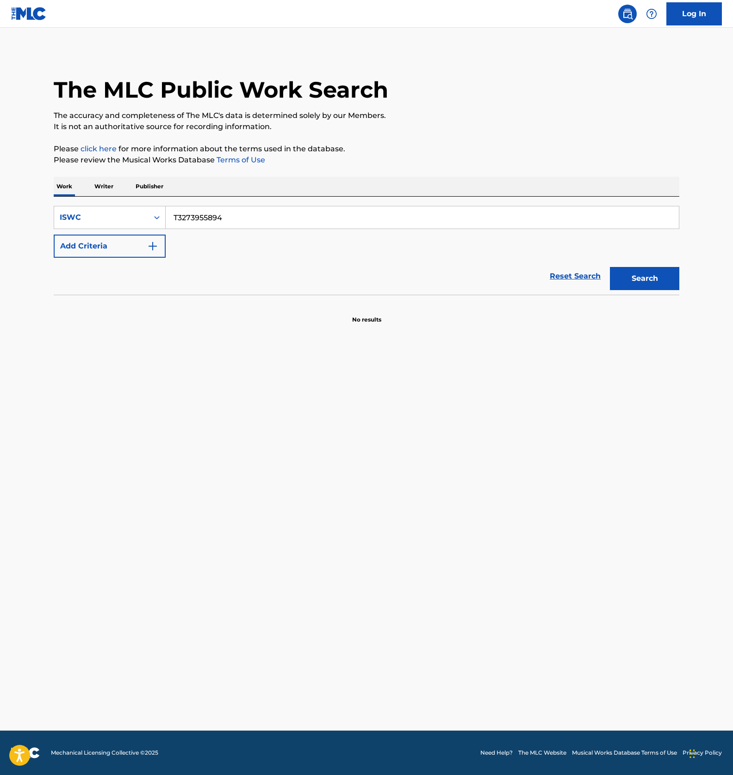
click at [207, 214] on input "T3273955894" at bounding box center [422, 217] width 513 height 22
paste input "61"
click at [664, 275] on button "Search" at bounding box center [644, 278] width 69 height 23
drag, startPoint x: 374, startPoint y: 403, endPoint x: 387, endPoint y: 410, distance: 15.5
click at [378, 405] on main "The MLC Public Work Search The accuracy and completeness of The MLC's data is d…" at bounding box center [366, 379] width 733 height 703
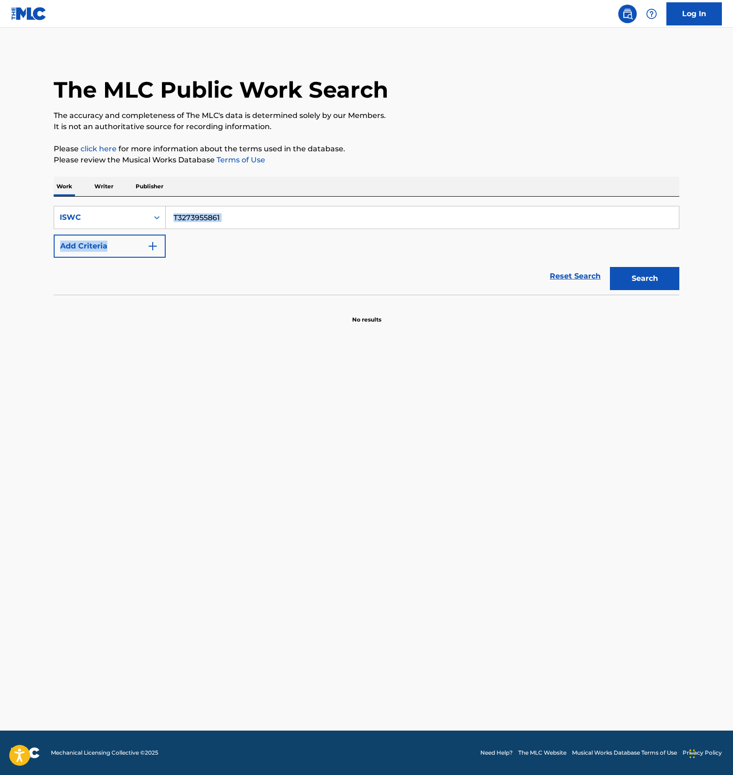
click at [246, 229] on div "SearchWithCriteriaef4f7294-8abb-4c83-b247-628ed11d7160 ISWC T3273955861 Add Cri…" at bounding box center [367, 232] width 626 height 52
drag, startPoint x: 250, startPoint y: 221, endPoint x: 270, endPoint y: 221, distance: 19.4
click at [251, 221] on input "T3273955861" at bounding box center [422, 217] width 513 height 22
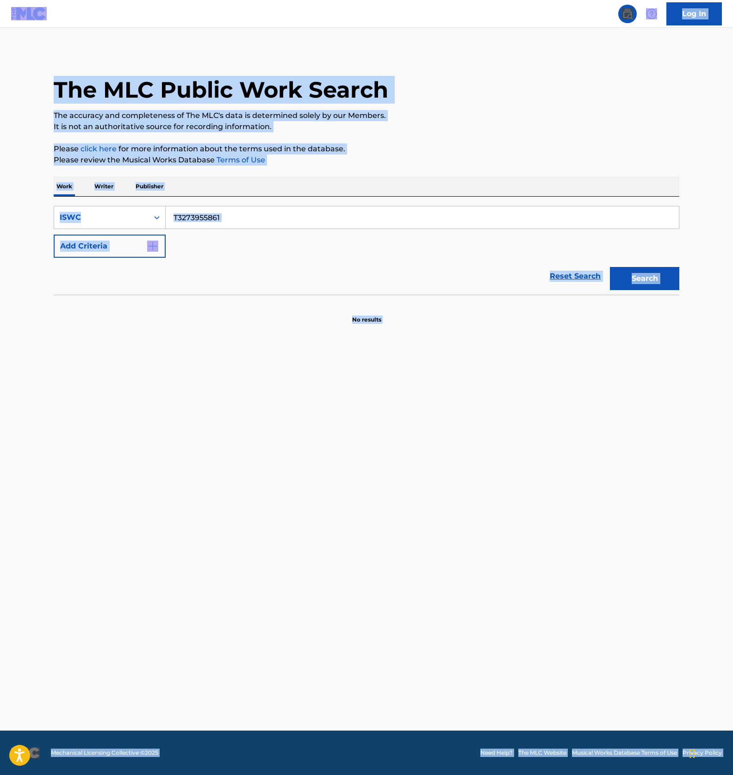
click at [247, 221] on input "T3273955861" at bounding box center [422, 217] width 513 height 22
click at [253, 218] on input "T3273955861" at bounding box center [422, 217] width 513 height 22
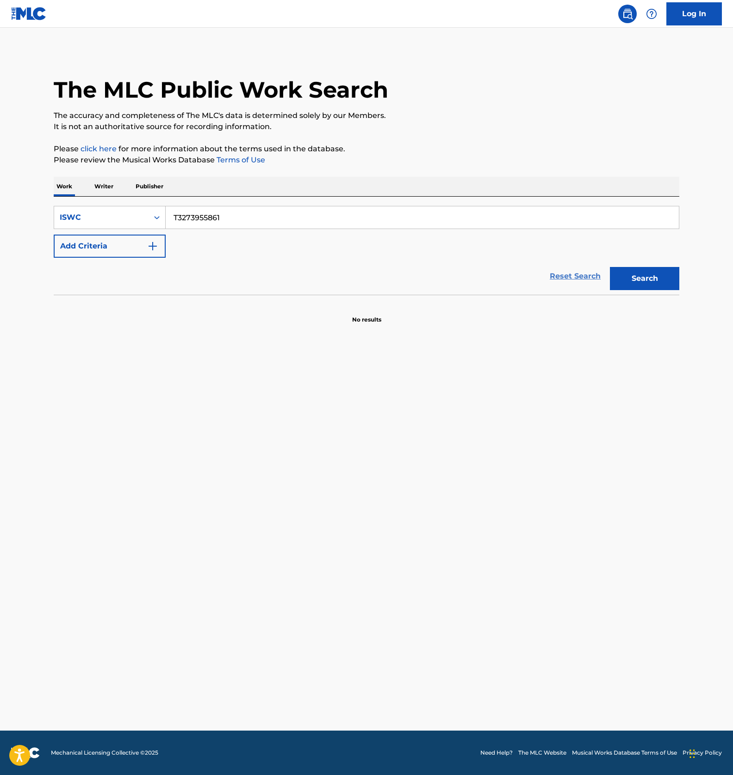
paste input "40404182"
click at [594, 262] on div "Reset Search Search" at bounding box center [367, 276] width 626 height 37
click at [629, 269] on button "Search" at bounding box center [644, 278] width 69 height 23
drag, startPoint x: 241, startPoint y: 205, endPoint x: 234, endPoint y: 213, distance: 10.8
click at [241, 205] on div "SearchWithCriteriaef4f7294-8abb-4c83-b247-628ed11d7160 ISWC T3240404182 Add Cri…" at bounding box center [367, 246] width 626 height 98
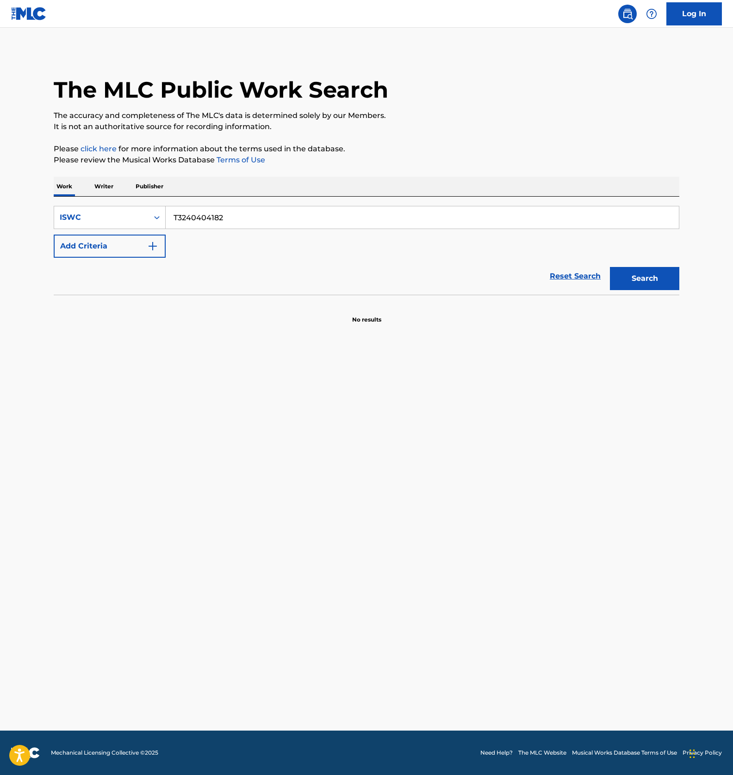
click at [231, 214] on input "T3240404182" at bounding box center [422, 217] width 513 height 22
paste input "48"
click at [622, 283] on button "Search" at bounding box center [644, 278] width 69 height 23
click at [209, 221] on input "T3240404148" at bounding box center [422, 217] width 513 height 22
paste input "013"
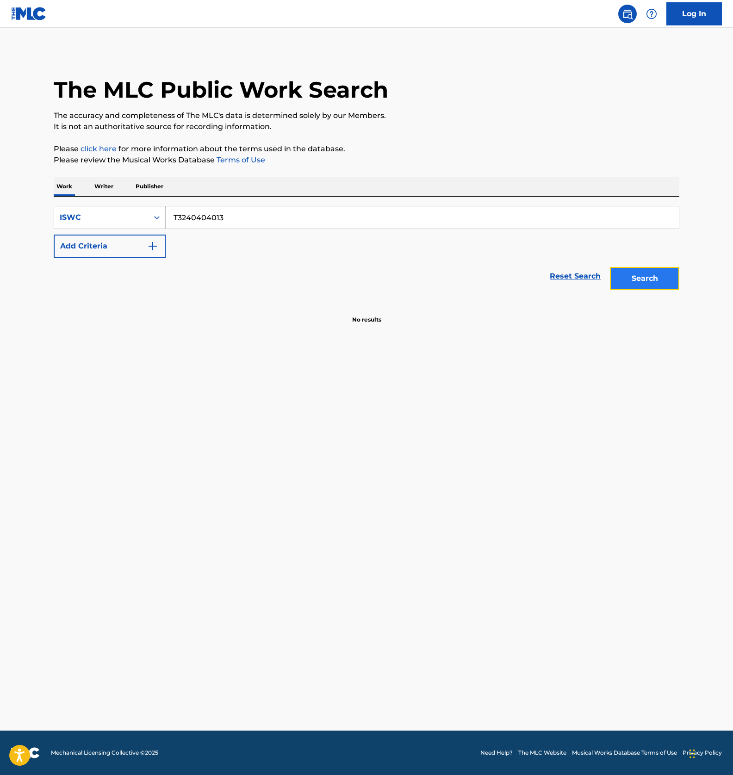
click at [629, 280] on button "Search" at bounding box center [644, 278] width 69 height 23
click at [257, 215] on input "T3240404013" at bounding box center [422, 217] width 513 height 22
paste input "54292092"
click at [631, 276] on button "Search" at bounding box center [644, 278] width 69 height 23
click at [265, 217] on input "T3254292092" at bounding box center [422, 217] width 513 height 22
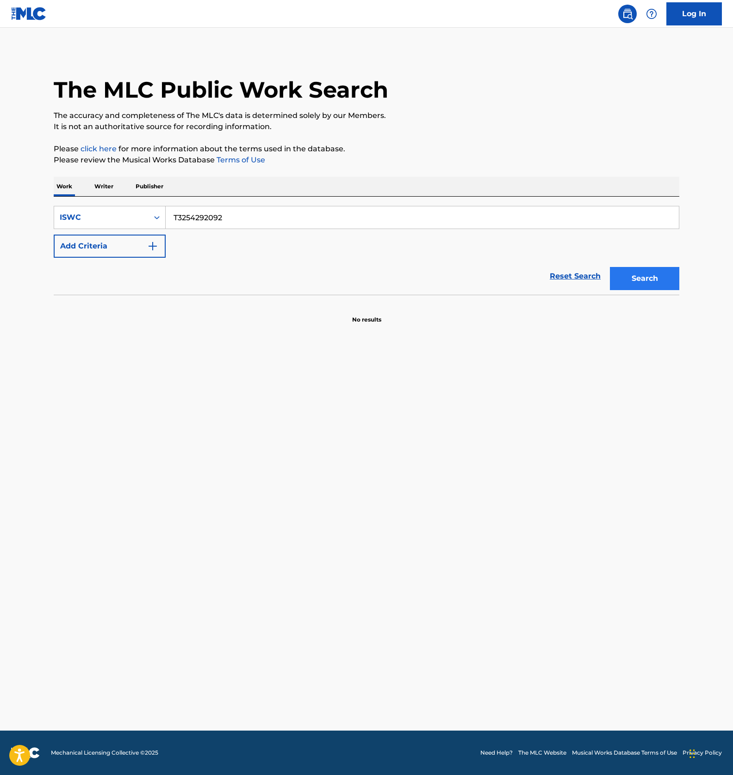
paste input "25"
click at [638, 279] on button "Search" at bounding box center [644, 278] width 69 height 23
click at [191, 223] on input "T3254292025" at bounding box center [422, 217] width 513 height 22
paste input "1931"
click at [628, 278] on button "Search" at bounding box center [644, 278] width 69 height 23
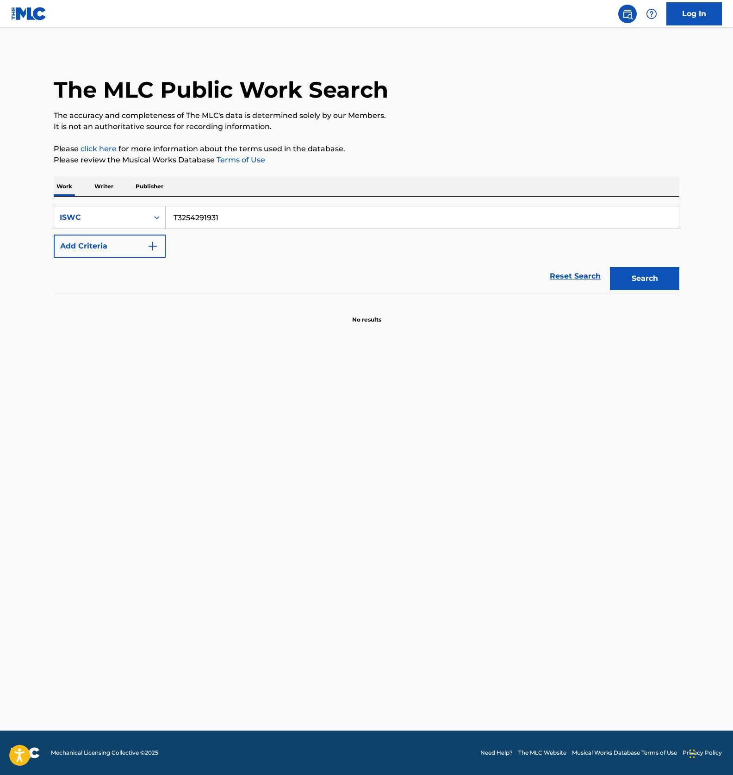
click at [228, 212] on input "T3254291931" at bounding box center [422, 217] width 513 height 22
paste input "453"
click at [634, 275] on button "Search" at bounding box center [644, 278] width 69 height 23
click at [226, 220] on input "T3254291453" at bounding box center [422, 217] width 513 height 22
paste input "2138"
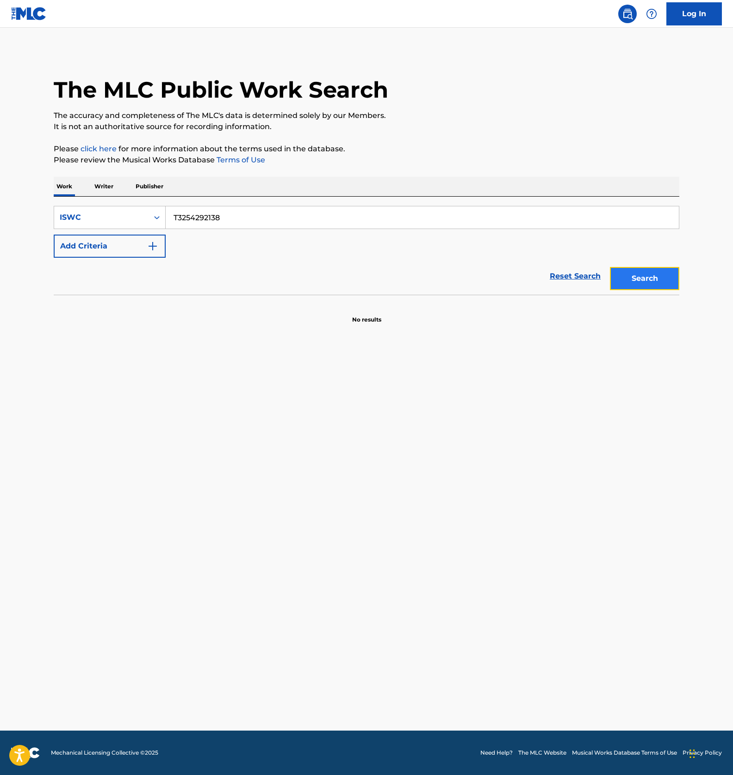
click at [644, 278] on button "Search" at bounding box center [644, 278] width 69 height 23
click at [235, 223] on input "T3254292138" at bounding box center [422, 217] width 513 height 22
paste input "036"
click at [643, 274] on button "Search" at bounding box center [644, 278] width 69 height 23
click at [244, 206] on input "T3254292036" at bounding box center [422, 217] width 513 height 22
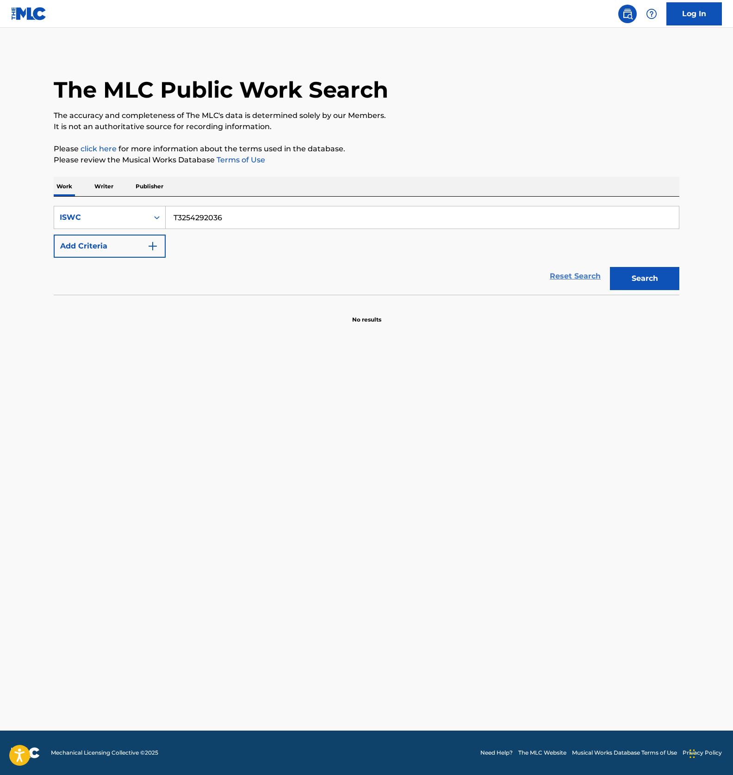
paste input "1817"
click at [648, 271] on button "Search" at bounding box center [644, 278] width 69 height 23
click at [275, 217] on input "T3254291817" at bounding box center [422, 217] width 513 height 22
paste input "759"
click at [627, 274] on button "Search" at bounding box center [644, 278] width 69 height 23
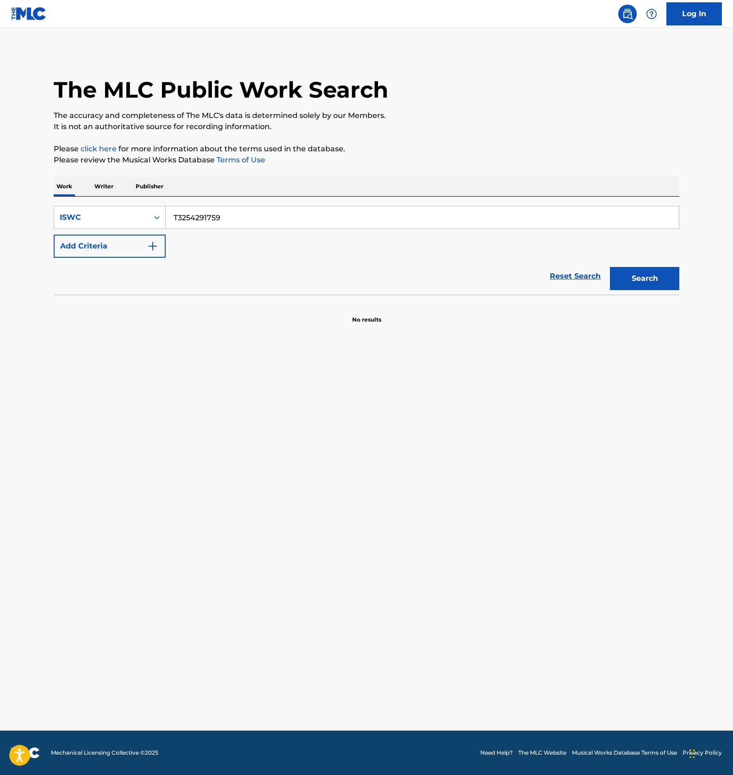
click at [189, 217] on input "T3254291759" at bounding box center [422, 217] width 513 height 22
paste input "680"
click at [625, 278] on button "Search" at bounding box center [644, 278] width 69 height 23
click at [213, 214] on input "T3254291680" at bounding box center [422, 217] width 513 height 22
paste input "02"
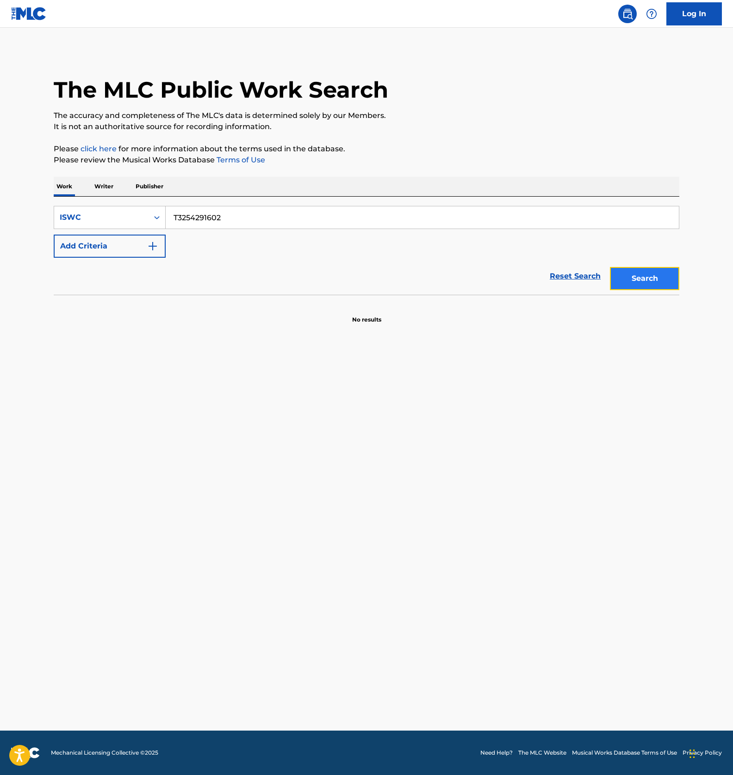
click at [660, 278] on button "Search" at bounding box center [644, 278] width 69 height 23
click at [254, 214] on input "T3254291602" at bounding box center [422, 217] width 513 height 22
paste input "497"
click at [642, 283] on button "Search" at bounding box center [644, 278] width 69 height 23
drag, startPoint x: 226, startPoint y: 212, endPoint x: 282, endPoint y: 241, distance: 63.1
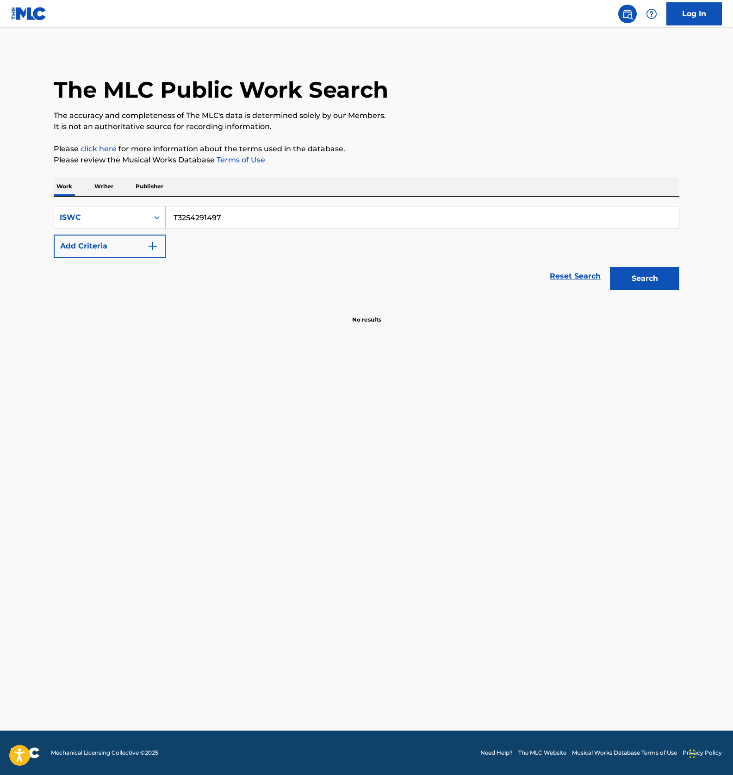
click at [230, 210] on input "T3254291497" at bounding box center [422, 217] width 513 height 22
paste input "42"
click at [670, 272] on button "Search" at bounding box center [644, 278] width 69 height 23
click at [211, 217] on input "T3254291442" at bounding box center [422, 217] width 513 height 22
paste input "339"
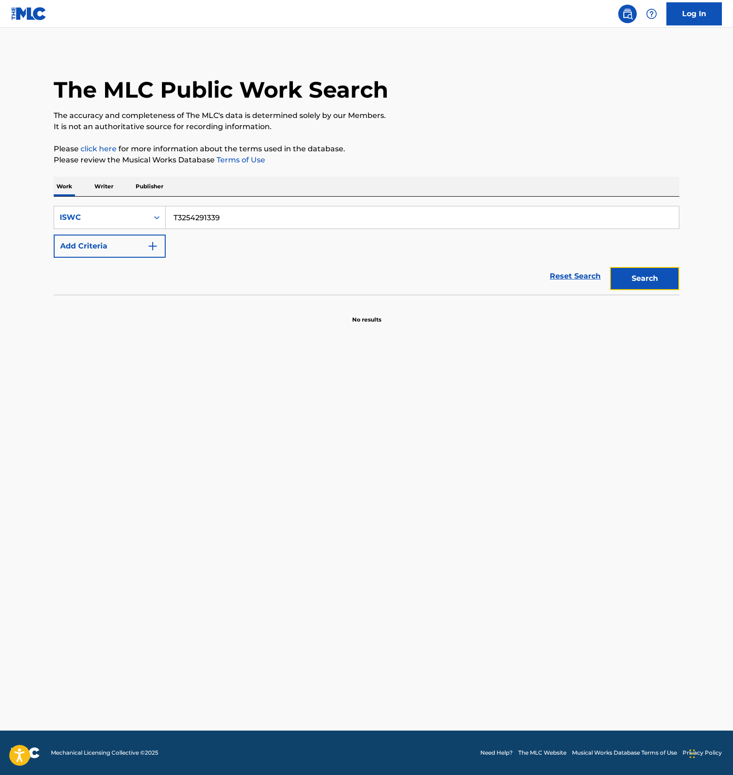
click at [642, 278] on button "Search" at bounding box center [644, 278] width 69 height 23
click at [290, 214] on input "T3254291339" at bounding box center [422, 217] width 513 height 22
paste input "828"
drag, startPoint x: 640, startPoint y: 283, endPoint x: 632, endPoint y: 280, distance: 8.7
click at [641, 282] on button "Search" at bounding box center [644, 278] width 69 height 23
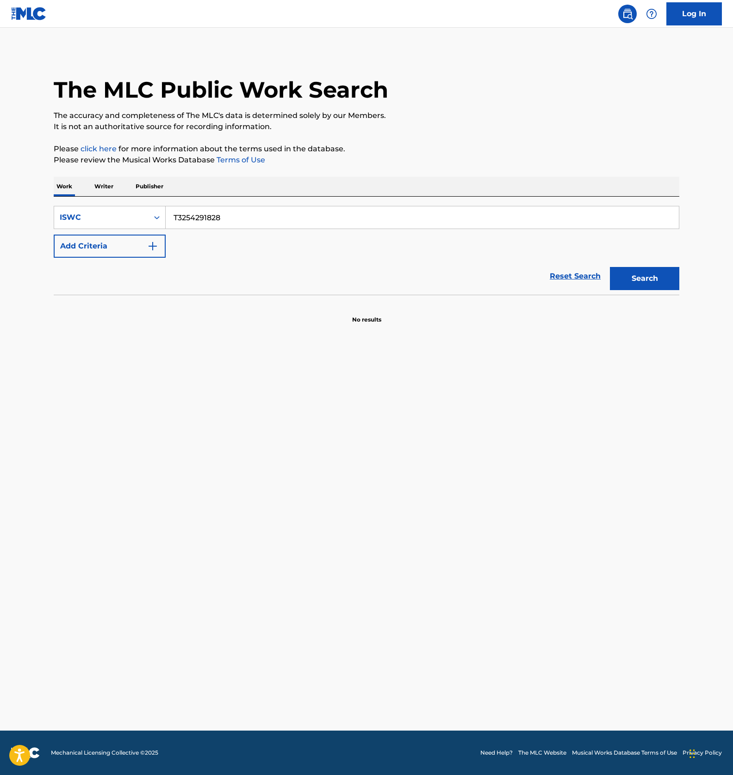
click at [205, 221] on input "T3254291828" at bounding box center [422, 217] width 513 height 22
paste input "760"
click at [655, 277] on button "Search" at bounding box center [644, 278] width 69 height 23
click at [255, 218] on input "T3254291760" at bounding box center [422, 217] width 513 height 22
paste input "679"
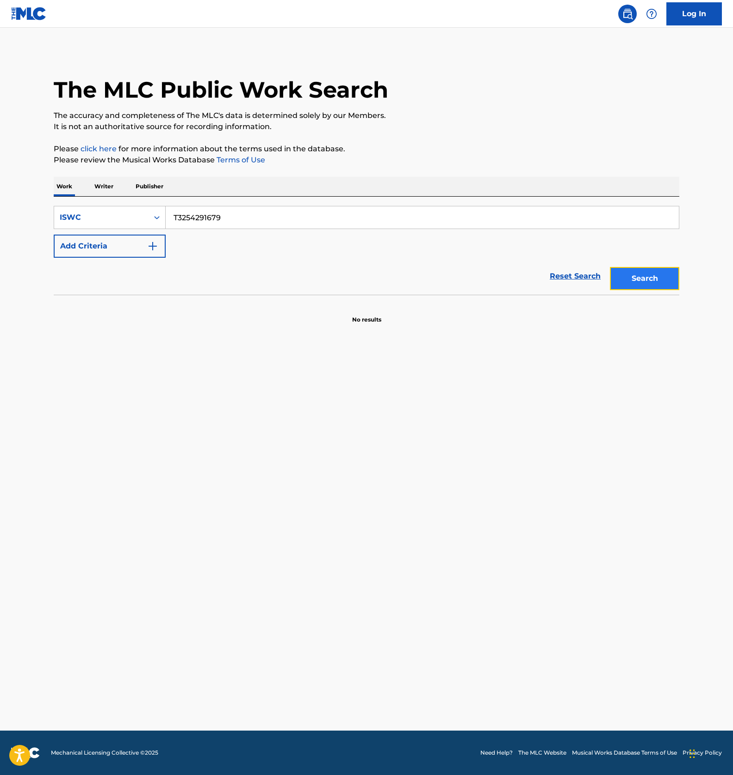
click at [646, 280] on button "Search" at bounding box center [644, 278] width 69 height 23
drag, startPoint x: 201, startPoint y: 221, endPoint x: 215, endPoint y: 224, distance: 14.2
click at [202, 221] on input "T3254291679" at bounding box center [422, 217] width 513 height 22
paste input "77055"
drag, startPoint x: 640, startPoint y: 282, endPoint x: 641, endPoint y: 286, distance: 4.7
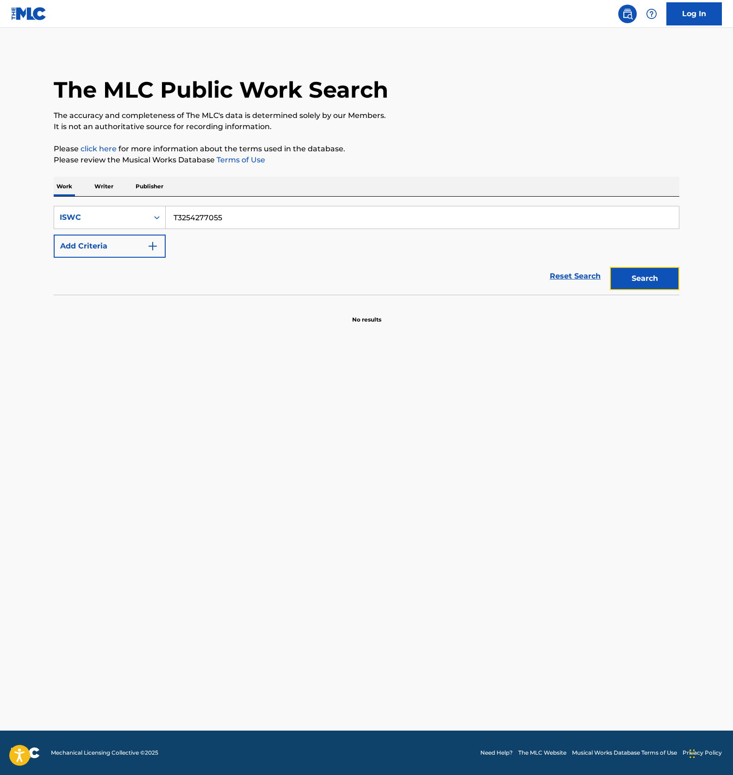
click at [646, 281] on button "Search" at bounding box center [644, 278] width 69 height 23
click at [271, 221] on input "T3254277055" at bounding box center [422, 217] width 513 height 22
paste input "91997"
click at [659, 281] on button "Search" at bounding box center [644, 278] width 69 height 23
click at [212, 221] on input "T3254291997" at bounding box center [422, 217] width 513 height 22
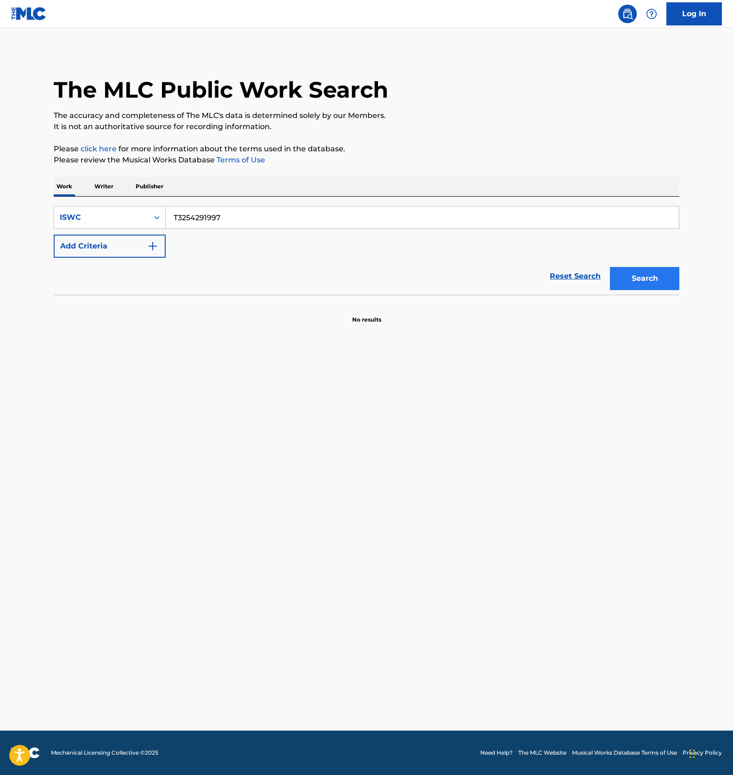
paste input "20"
click at [664, 274] on button "Search" at bounding box center [644, 278] width 69 height 23
click at [152, 220] on icon "Search Form" at bounding box center [156, 217] width 9 height 9
click at [212, 218] on input "T3254291920" at bounding box center [422, 217] width 513 height 22
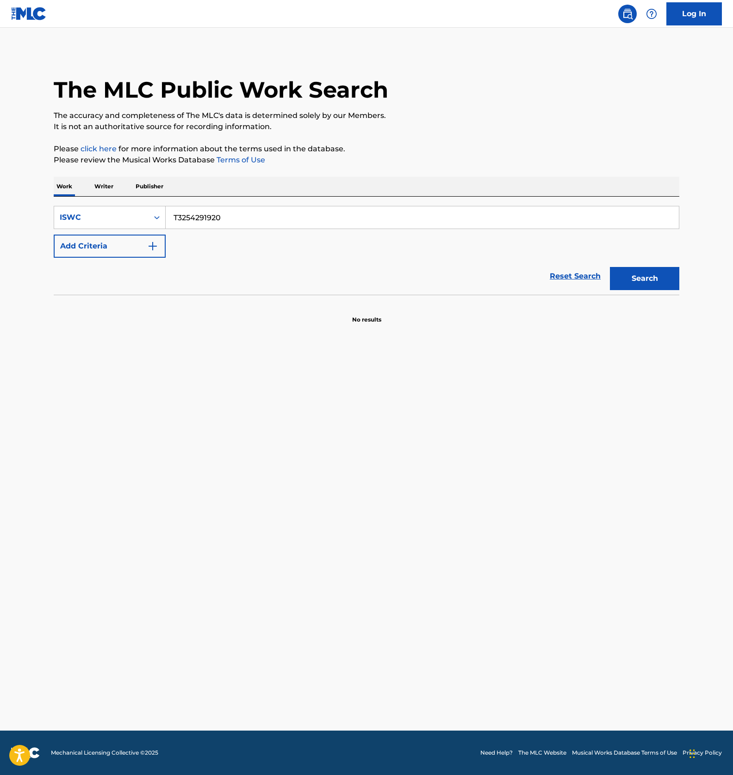
paste input "323901"
click at [656, 284] on button "Search" at bounding box center [644, 278] width 69 height 23
click at [197, 218] on input "T3254323901" at bounding box center [422, 217] width 513 height 22
paste input "092357994"
drag, startPoint x: 628, startPoint y: 279, endPoint x: 633, endPoint y: 274, distance: 7.9
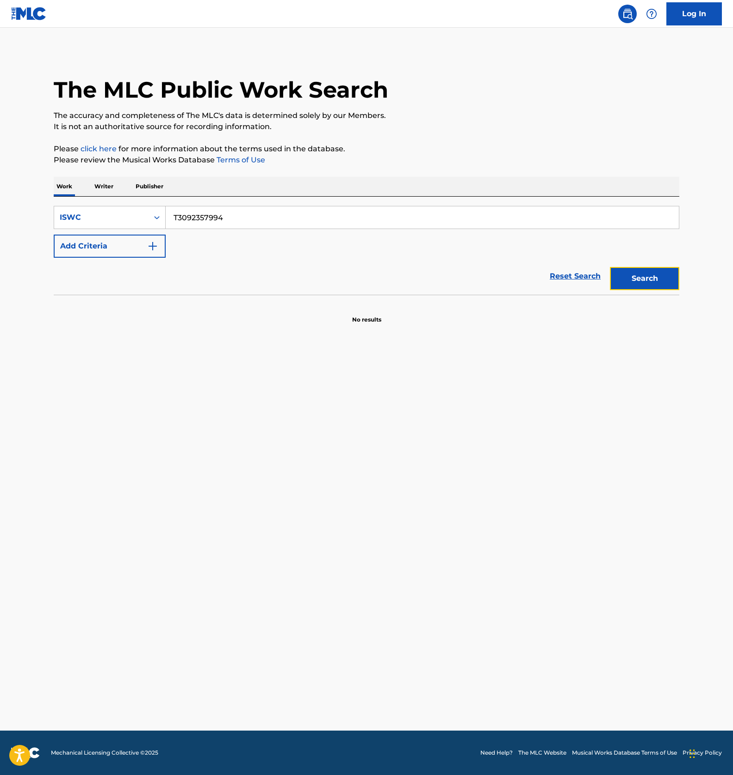
click at [628, 279] on button "Search" at bounding box center [644, 278] width 69 height 23
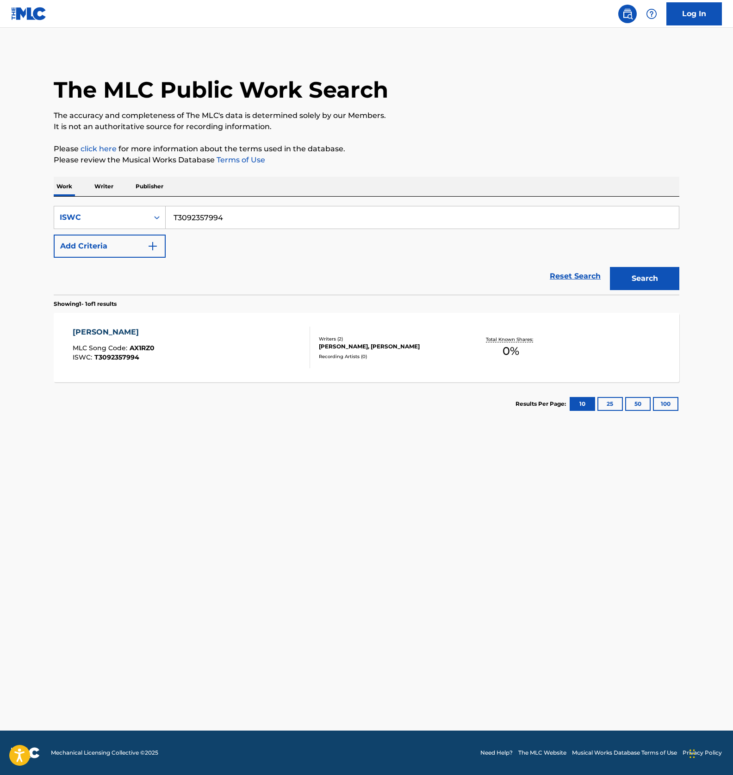
drag, startPoint x: 256, startPoint y: 217, endPoint x: 264, endPoint y: 217, distance: 8.3
click at [257, 216] on input "T3092357994" at bounding box center [422, 217] width 513 height 22
paste input "9317995769"
type input "T9317995769"
click at [654, 280] on button "Search" at bounding box center [644, 278] width 69 height 23
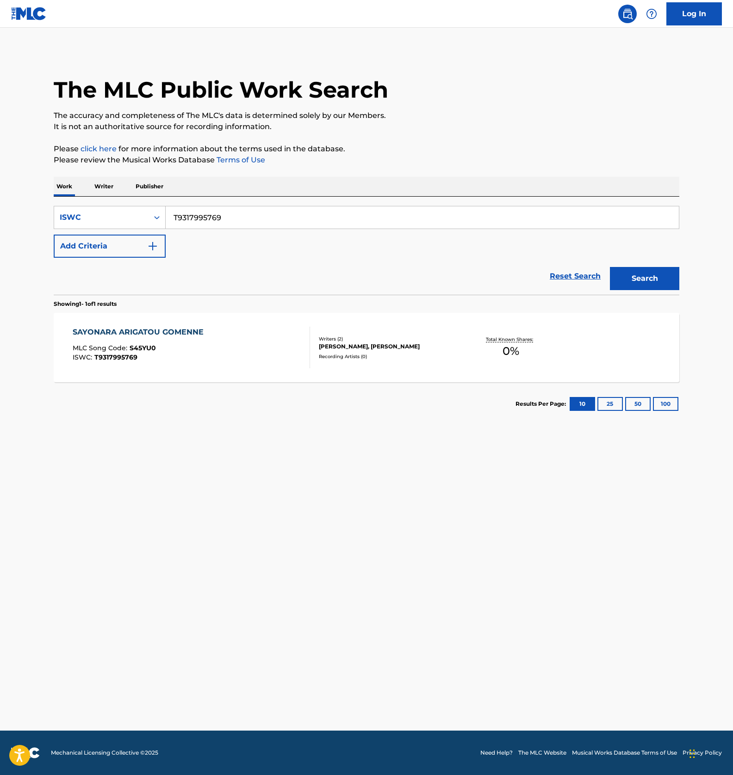
click at [255, 355] on div "SAYONARA ARIGATOU GOMENNE MLC Song Code : S45YU0 ISWC : T9317995769" at bounding box center [192, 348] width 238 height 42
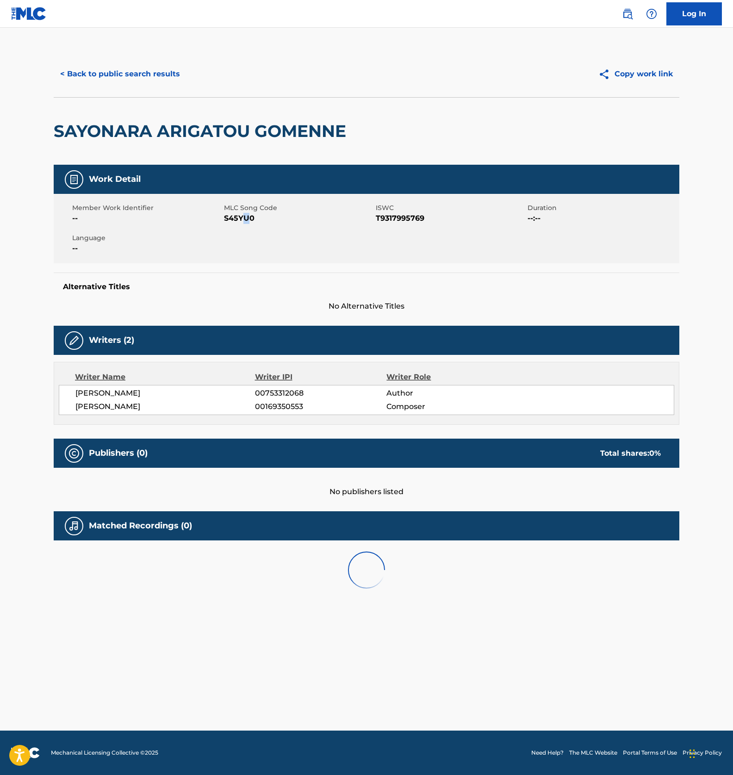
click at [246, 220] on span "S45YU0" at bounding box center [298, 218] width 149 height 11
click at [234, 223] on span "S45YU0" at bounding box center [298, 218] width 149 height 11
click at [241, 217] on span "S45YU0" at bounding box center [298, 218] width 149 height 11
click at [242, 217] on span "S45YU0" at bounding box center [298, 218] width 149 height 11
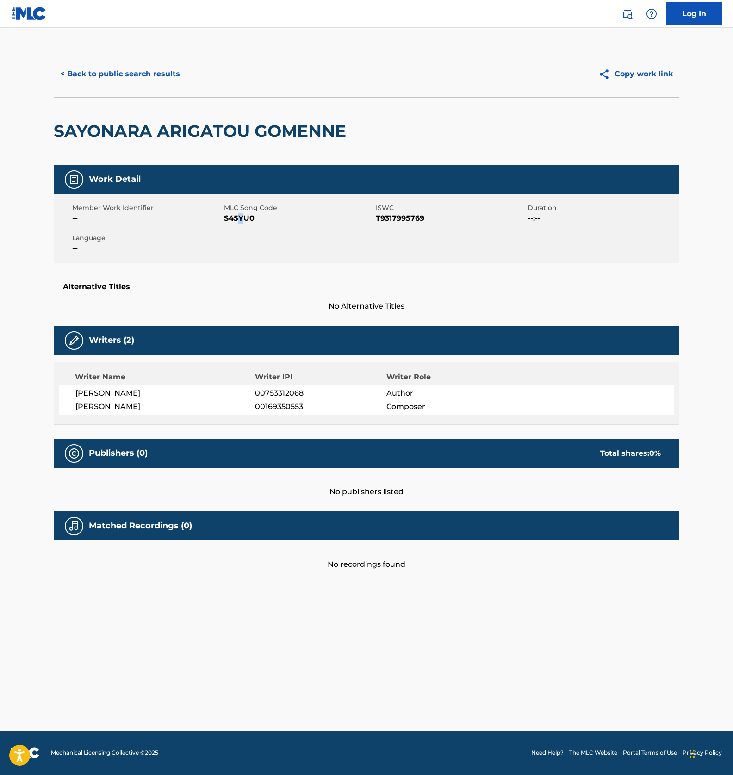
copy span "Y"
click at [233, 219] on span "S45YU0" at bounding box center [298, 218] width 149 height 11
click at [235, 218] on span "S45YU0" at bounding box center [298, 218] width 149 height 11
copy span "S45YU0"
click at [131, 65] on button "< Back to public search results" at bounding box center [120, 73] width 133 height 23
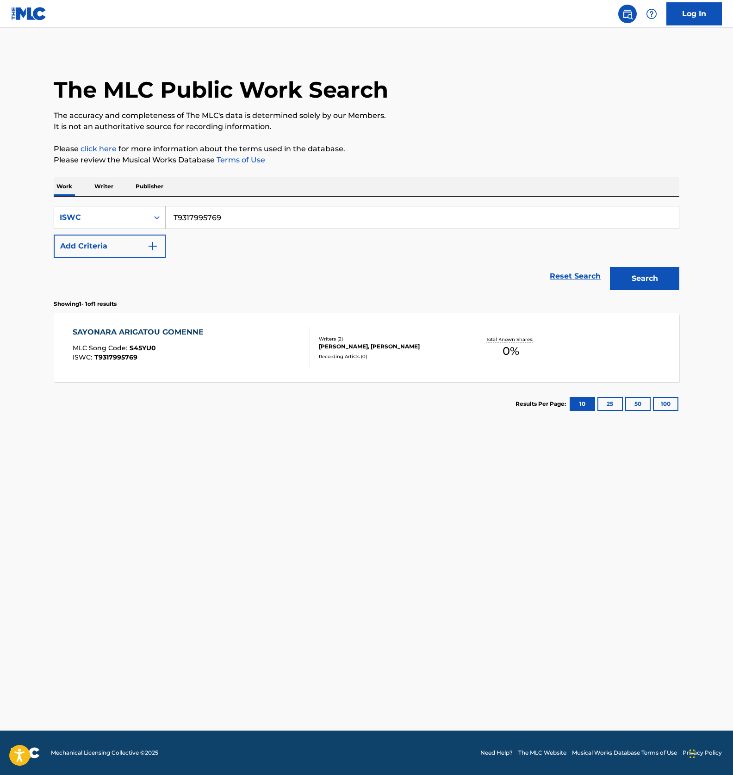
click at [215, 210] on input "T9317995769" at bounding box center [422, 217] width 513 height 22
paste input "3254304451"
click at [660, 274] on button "Search" at bounding box center [644, 278] width 69 height 23
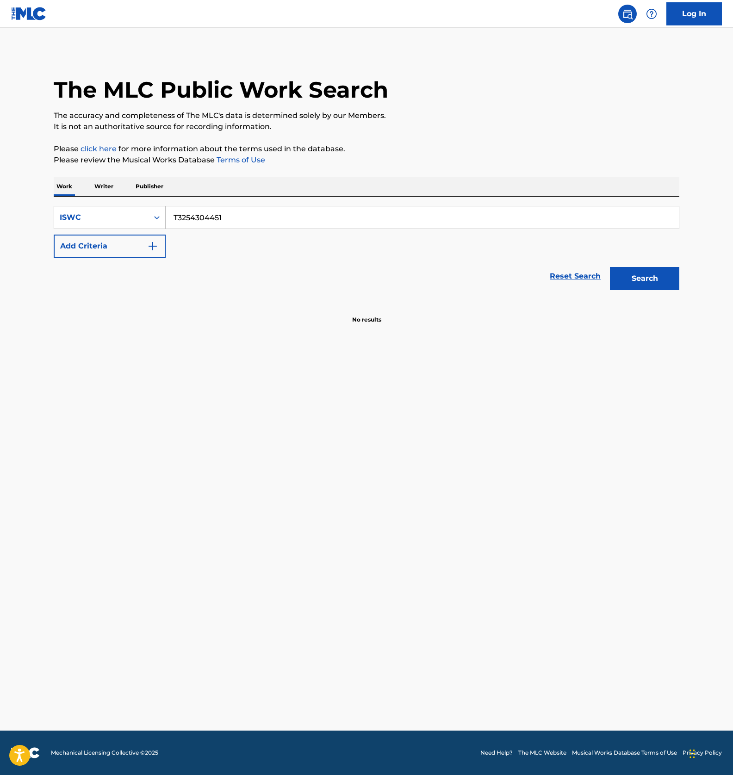
click at [199, 211] on input "T3254304451" at bounding box center [422, 217] width 513 height 22
paste input "29884"
click at [657, 280] on button "Search" at bounding box center [644, 278] width 69 height 23
click at [268, 214] on input "T3254298841" at bounding box center [422, 217] width 513 height 22
paste input "07"
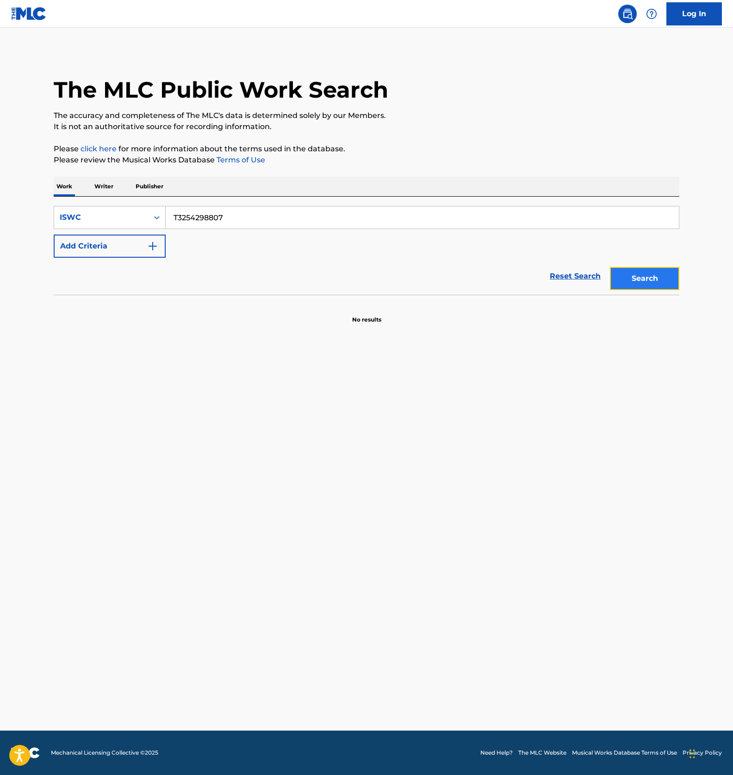
click at [632, 283] on button "Search" at bounding box center [644, 278] width 69 height 23
click at [262, 219] on input "T3254298807" at bounding box center [422, 217] width 513 height 22
paste input "716"
click at [637, 277] on button "Search" at bounding box center [644, 278] width 69 height 23
click at [231, 224] on input "T3254298716" at bounding box center [422, 217] width 513 height 22
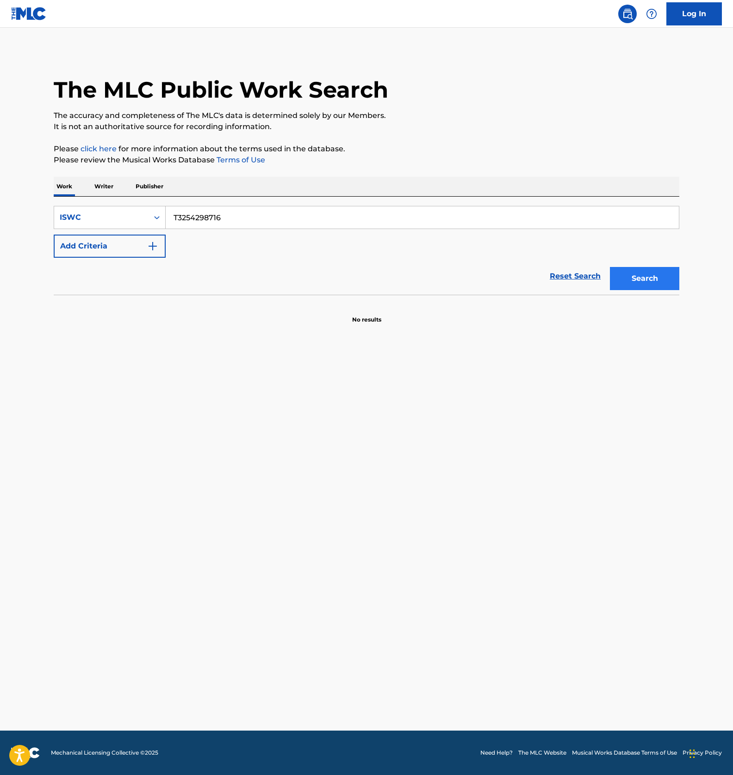
paste input "9059"
click at [673, 279] on button "Search" at bounding box center [644, 278] width 69 height 23
click at [213, 219] on input "T3254299059" at bounding box center [422, 217] width 513 height 22
paste input "8976"
click at [648, 271] on button "Search" at bounding box center [644, 278] width 69 height 23
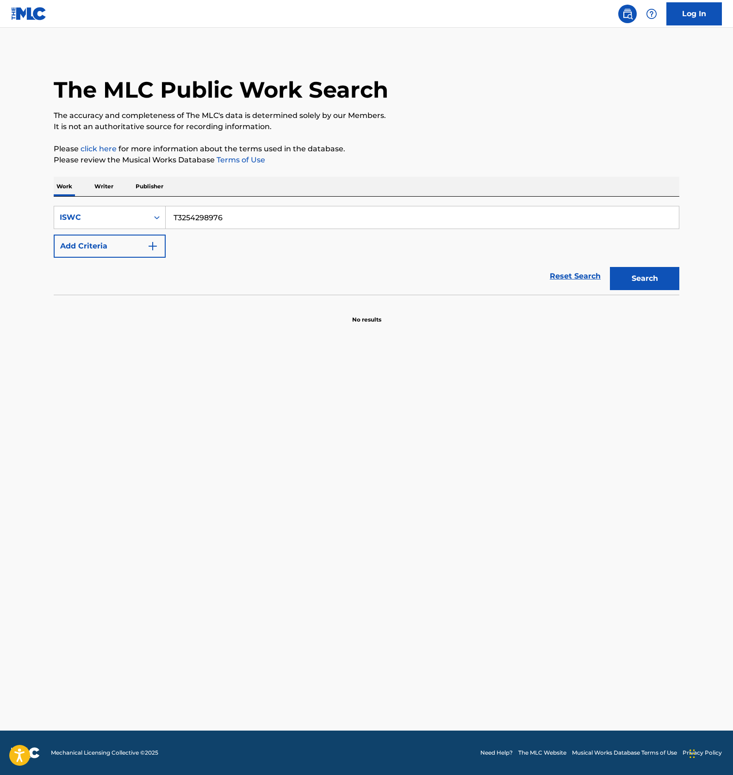
click at [232, 216] on input "T3254298976" at bounding box center [422, 217] width 513 height 22
paste input "09"
click at [649, 281] on button "Search" at bounding box center [644, 278] width 69 height 23
click at [252, 210] on input "T3254298909" at bounding box center [422, 217] width 513 height 22
paste input "863"
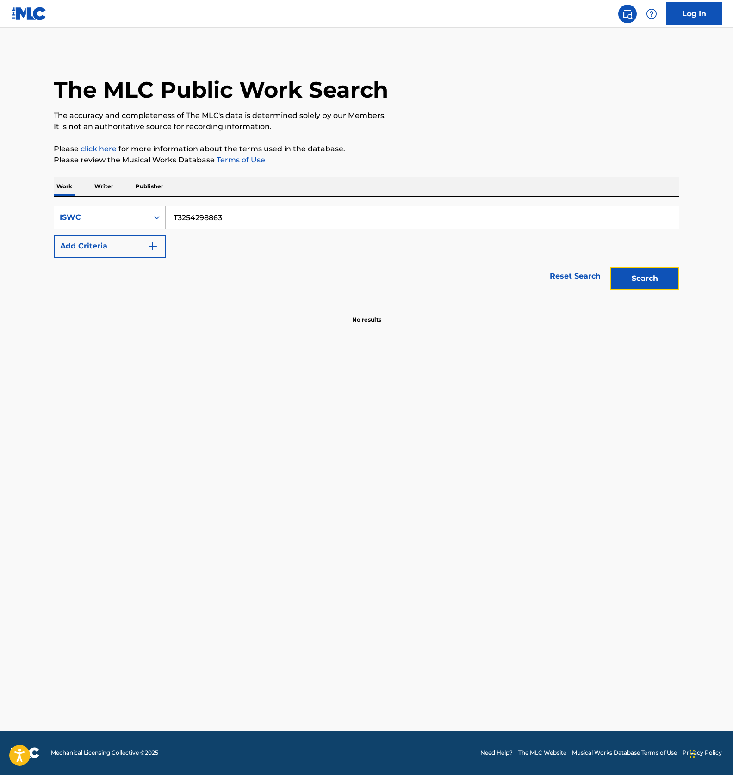
click at [635, 275] on button "Search" at bounding box center [644, 278] width 69 height 23
click at [202, 224] on input "T3254298863" at bounding box center [422, 217] width 513 height 22
paste input "772"
click at [652, 276] on button "Search" at bounding box center [644, 278] width 69 height 23
drag, startPoint x: 247, startPoint y: 207, endPoint x: 244, endPoint y: 212, distance: 5.0
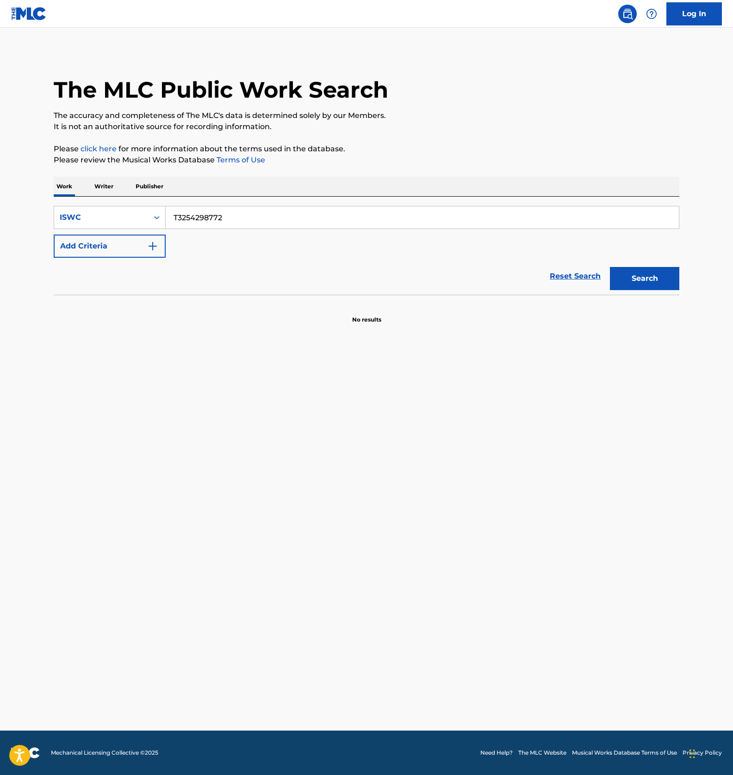
click at [247, 207] on input "T3254298772" at bounding box center [422, 217] width 513 height 22
paste input "670"
click at [635, 271] on button "Search" at bounding box center [644, 278] width 69 height 23
click at [270, 218] on input "T3254298670" at bounding box center [422, 217] width 513 height 22
click at [250, 218] on input "T3254298670" at bounding box center [422, 217] width 513 height 22
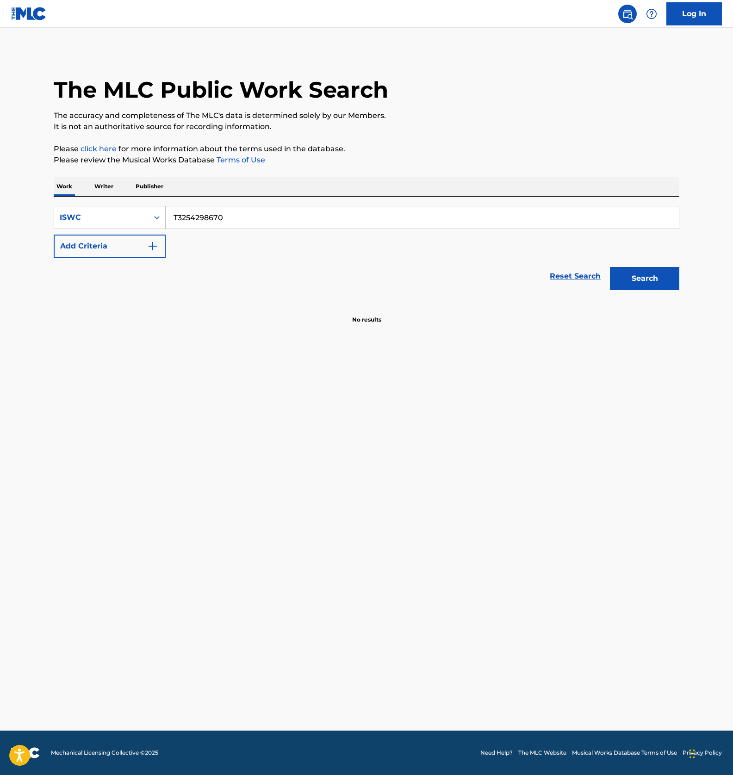
paste input "578"
click at [643, 276] on button "Search" at bounding box center [644, 278] width 69 height 23
click at [186, 210] on input "T3254298578" at bounding box center [422, 217] width 513 height 22
paste input "487"
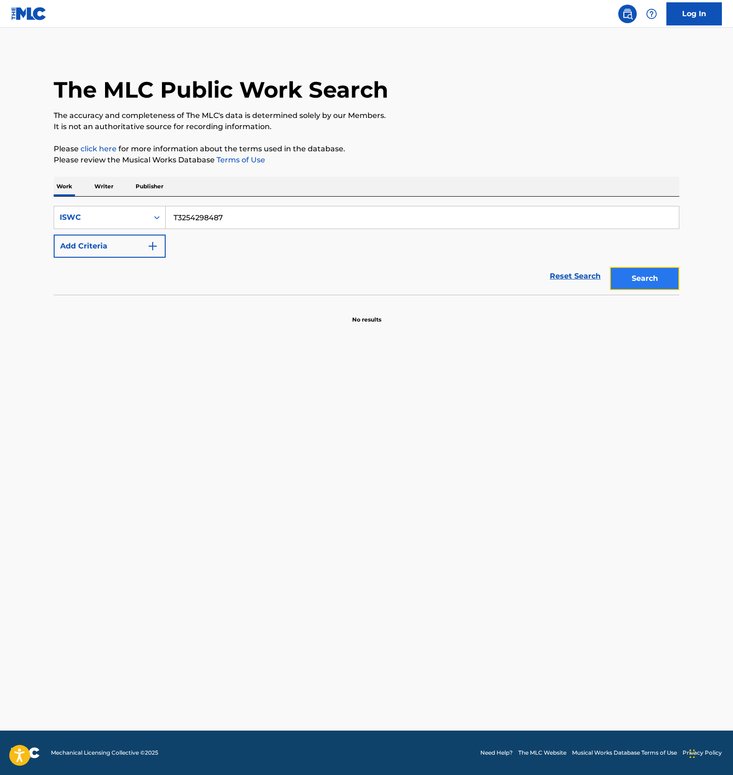
click at [621, 275] on button "Search" at bounding box center [644, 278] width 69 height 23
click at [208, 212] on input "T3254298487" at bounding box center [422, 217] width 513 height 22
paste input "363"
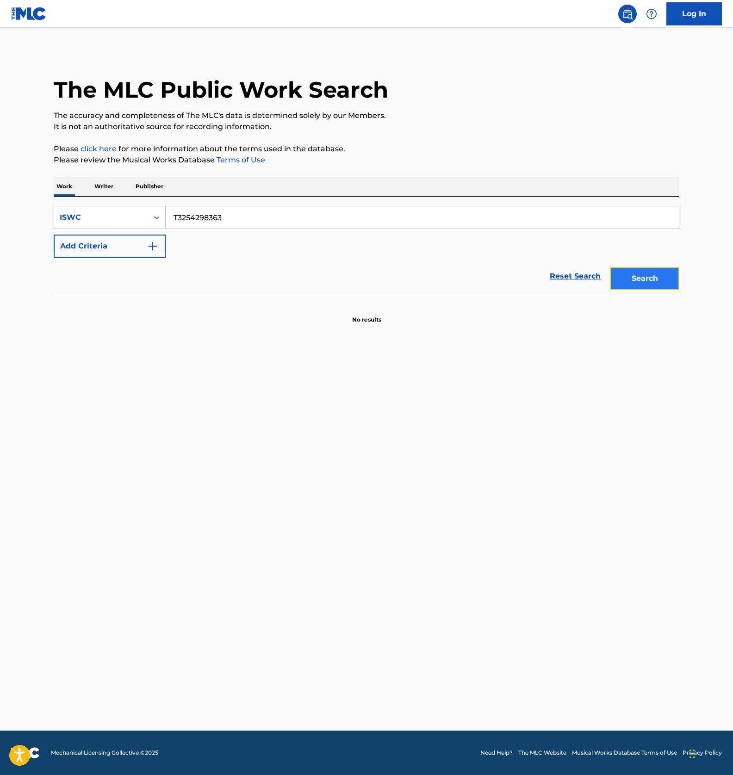
click at [665, 271] on button "Search" at bounding box center [644, 278] width 69 height 23
click at [217, 225] on input "T3254298363" at bounding box center [422, 217] width 513 height 22
click at [216, 217] on input "T3254298363" at bounding box center [422, 217] width 513 height 22
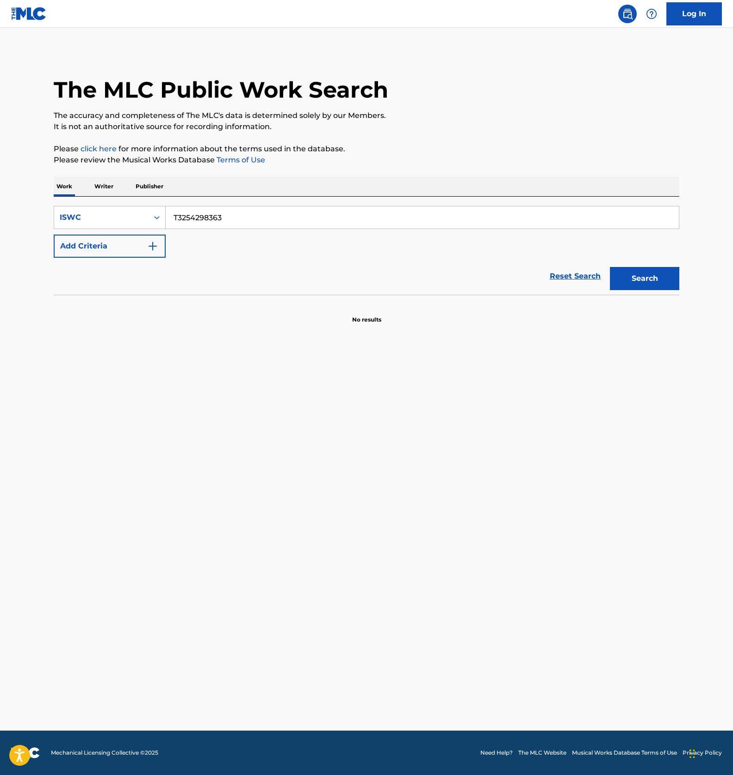
paste input "18"
click at [623, 278] on button "Search" at bounding box center [644, 278] width 69 height 23
click at [213, 216] on input "T3254298318" at bounding box center [422, 217] width 513 height 22
paste input "830"
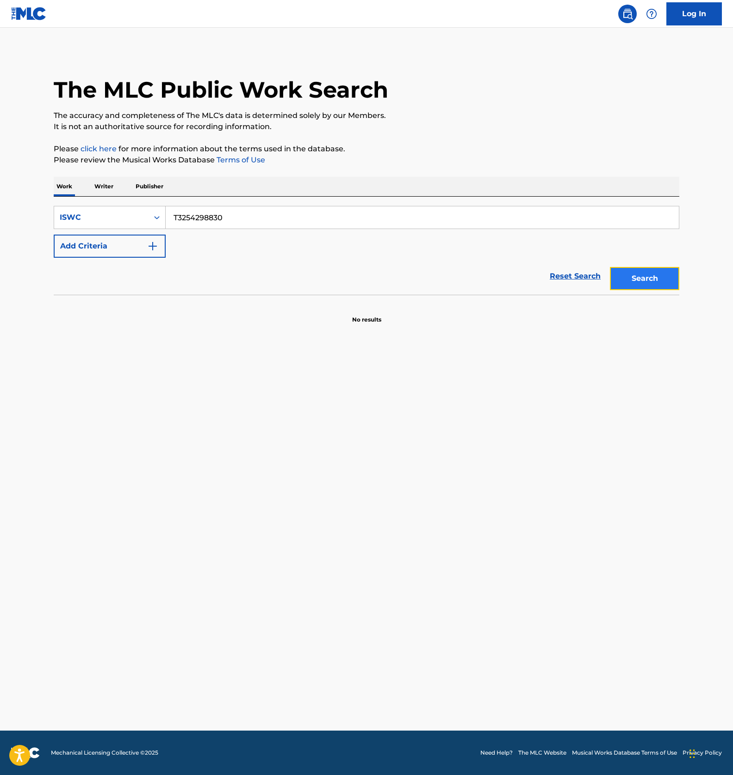
click at [626, 274] on button "Search" at bounding box center [644, 278] width 69 height 23
click at [220, 219] on input "T3254298830" at bounding box center [422, 217] width 513 height 22
paste input "29"
click at [635, 280] on button "Search" at bounding box center [644, 278] width 69 height 23
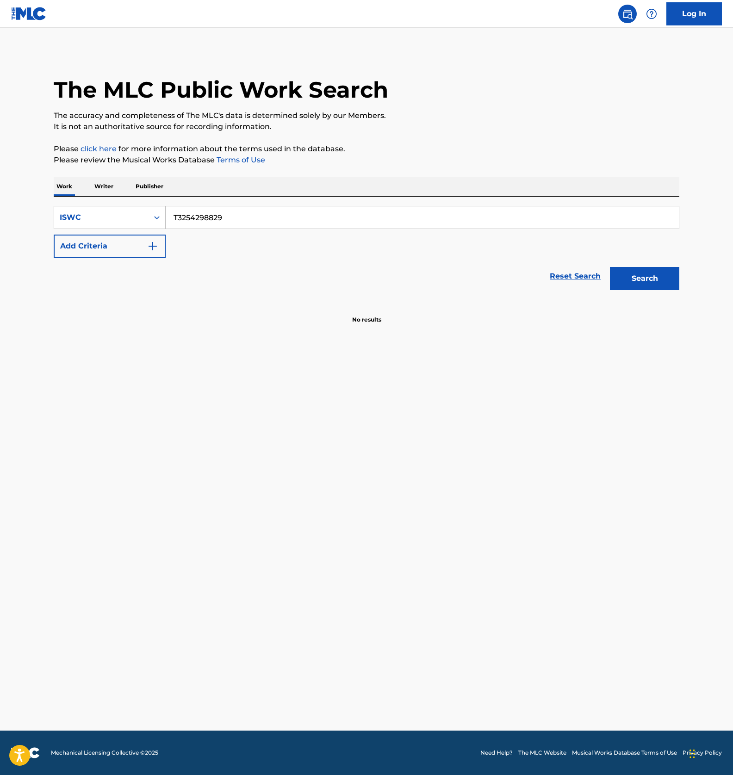
click at [212, 217] on input "T3254298829" at bounding box center [422, 217] width 513 height 22
paste input "761"
click at [623, 271] on button "Search" at bounding box center [644, 278] width 69 height 23
click at [217, 219] on input "T3254298761" at bounding box center [422, 217] width 513 height 22
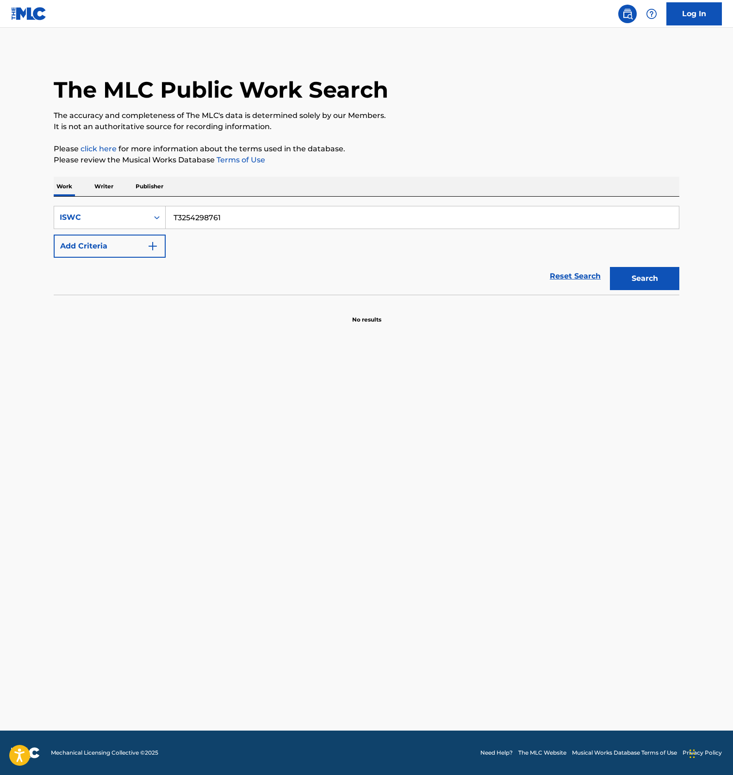
click at [217, 219] on input "T3254298761" at bounding box center [422, 217] width 513 height 22
paste input "68"
click at [640, 282] on button "Search" at bounding box center [644, 278] width 69 height 23
click at [187, 214] on input "T3254298681" at bounding box center [422, 217] width 513 height 22
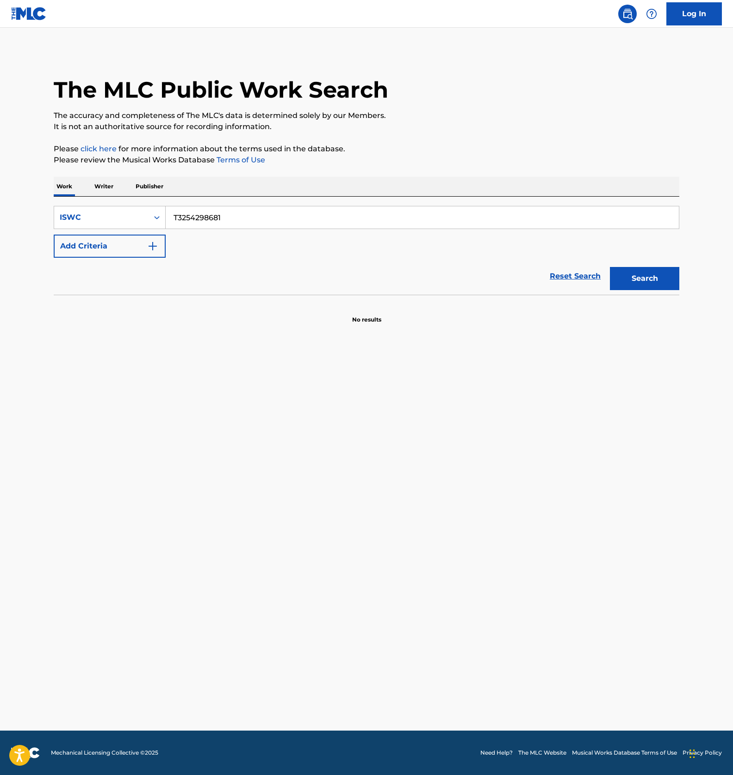
paste input "36"
click at [648, 285] on button "Search" at bounding box center [644, 278] width 69 height 23
click at [207, 215] on input "T3254298636" at bounding box center [422, 217] width 513 height 22
paste input "567"
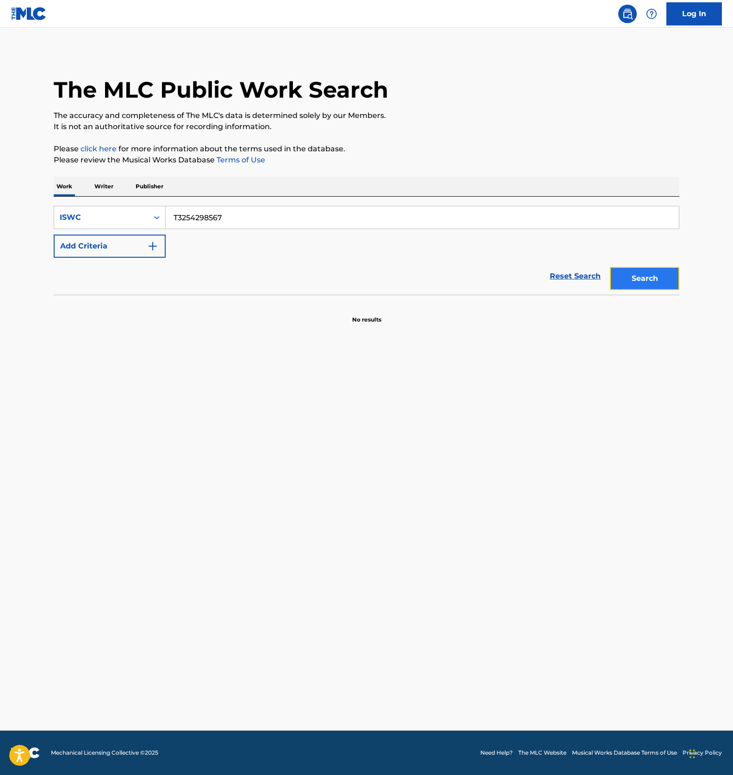
click at [648, 283] on button "Search" at bounding box center [644, 278] width 69 height 23
click at [235, 217] on input "T3254298567" at bounding box center [422, 217] width 513 height 22
paste input "01"
click at [657, 278] on button "Search" at bounding box center [644, 278] width 69 height 23
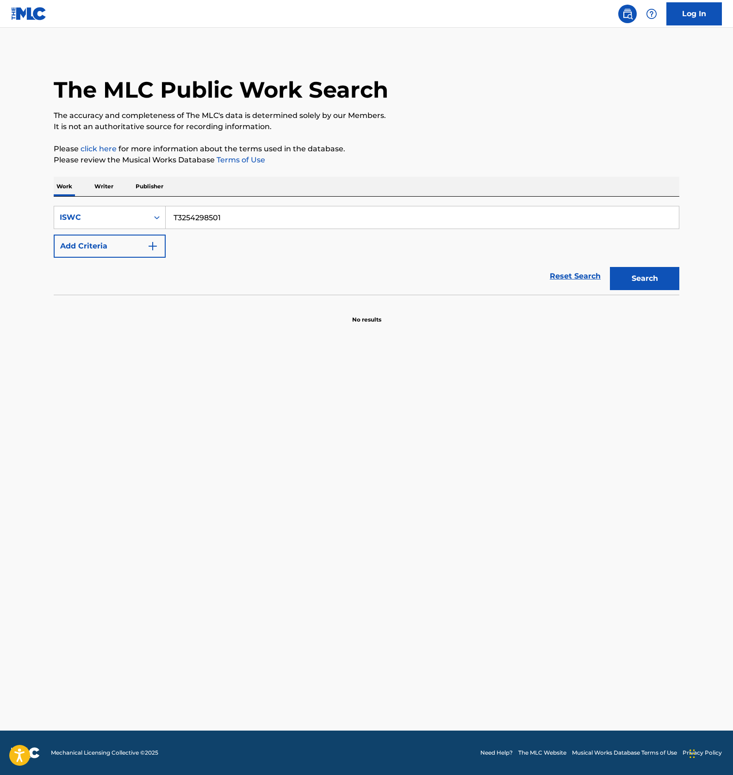
click at [243, 214] on input "T3254298501" at bounding box center [422, 217] width 513 height 22
paste input "443"
click at [628, 274] on button "Search" at bounding box center [644, 278] width 69 height 23
click at [210, 214] on input "T3254298443" at bounding box center [422, 217] width 513 height 22
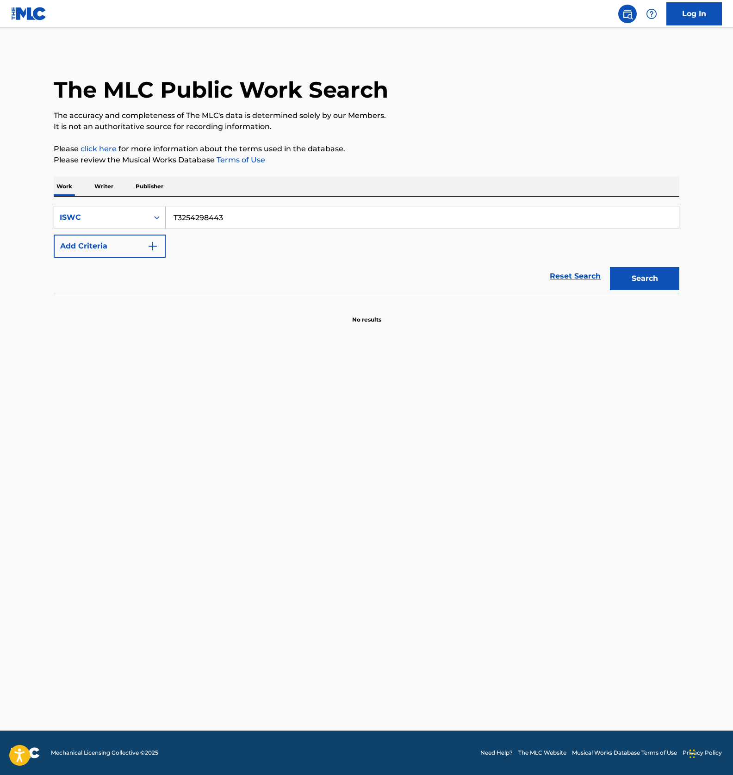
click at [210, 214] on input "T3254298443" at bounding box center [422, 217] width 513 height 22
paste input "374"
click at [631, 275] on button "Search" at bounding box center [644, 278] width 69 height 23
click at [242, 215] on input "T3254298374" at bounding box center [422, 217] width 513 height 22
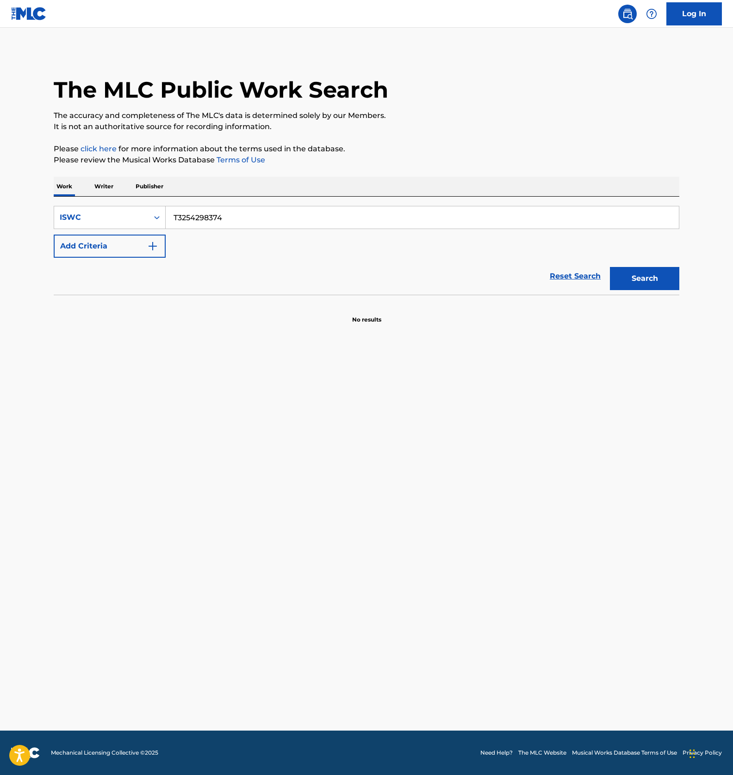
click at [242, 215] on input "T3254298374" at bounding box center [422, 217] width 513 height 22
paste input "283"
click at [625, 277] on button "Search" at bounding box center [644, 278] width 69 height 23
click at [246, 214] on input "T3254298283" at bounding box center [422, 217] width 513 height 22
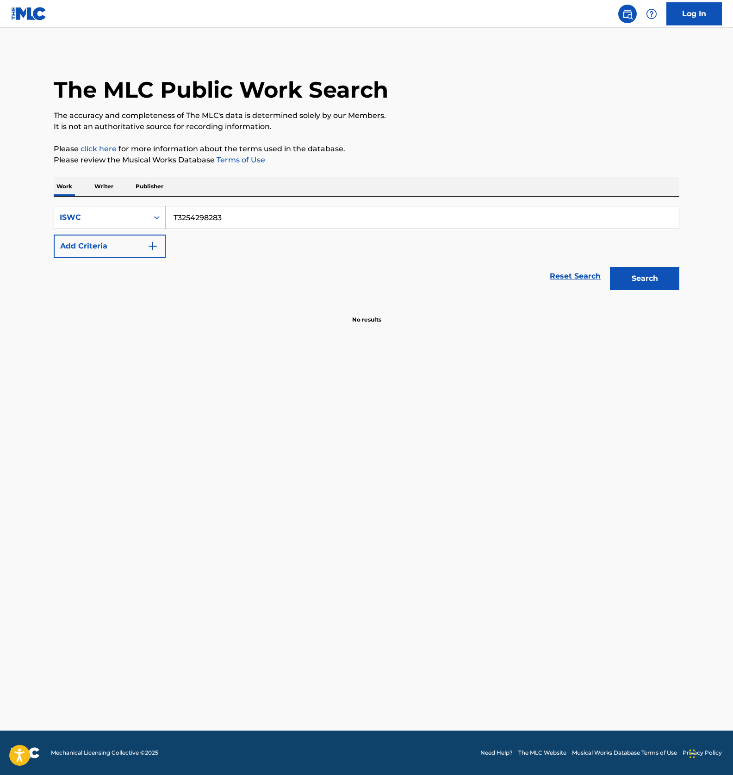
click at [246, 214] on input "T3254298283" at bounding box center [422, 217] width 513 height 22
paste input "9048"
click at [667, 283] on button "Search" at bounding box center [644, 278] width 69 height 23
click at [225, 212] on input "T3254299048" at bounding box center [422, 217] width 513 height 22
click at [224, 213] on input "T3254299048" at bounding box center [422, 217] width 513 height 22
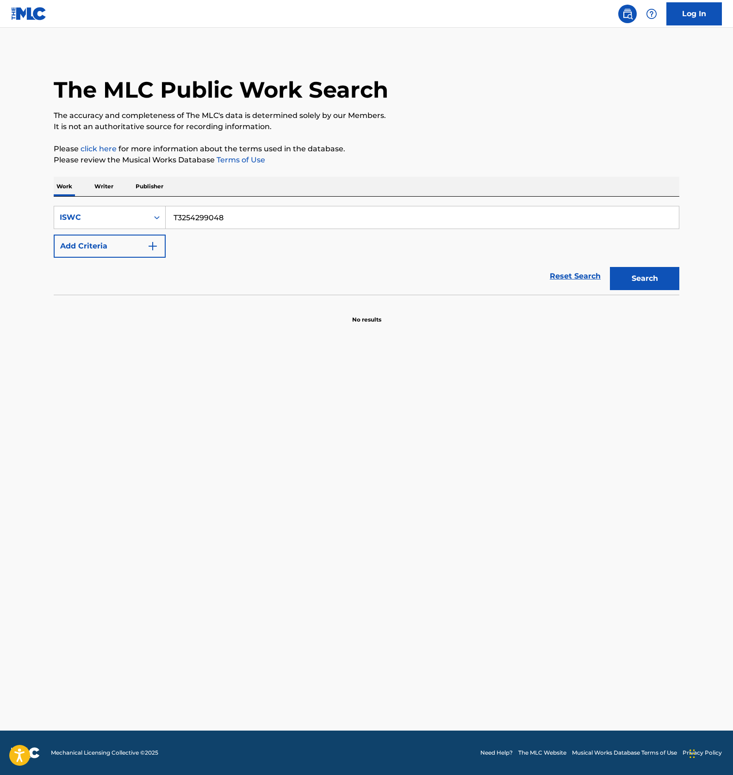
paste input "8965"
click at [646, 274] on button "Search" at bounding box center [644, 278] width 69 height 23
click at [215, 220] on input "T3254298965" at bounding box center [422, 217] width 513 height 22
paste input "88"
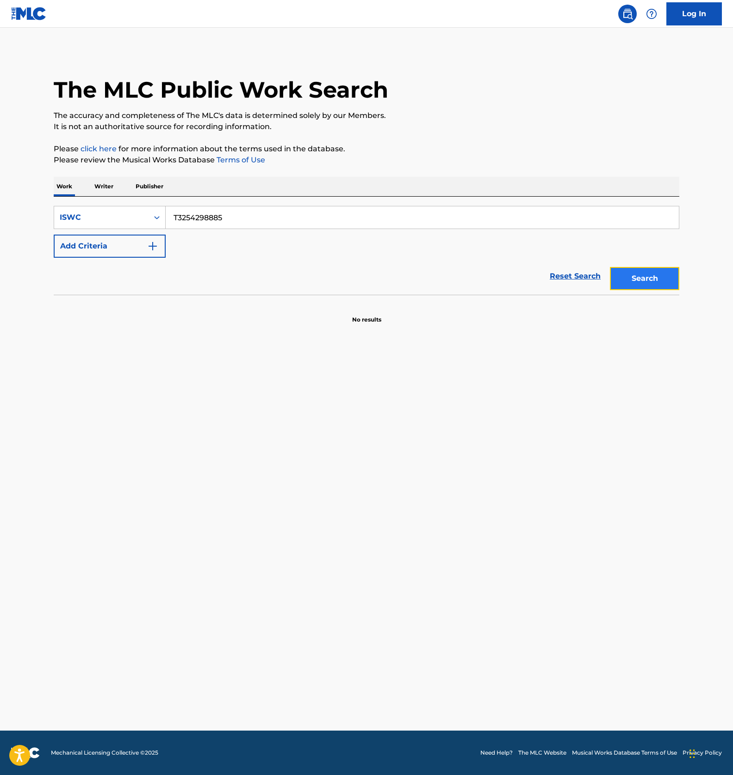
click at [655, 275] on button "Search" at bounding box center [644, 278] width 69 height 23
click at [217, 208] on input "T3254298885" at bounding box center [422, 217] width 513 height 22
paste input "749"
click at [652, 275] on button "Search" at bounding box center [644, 278] width 69 height 23
click at [246, 220] on input "T3254298749" at bounding box center [422, 217] width 513 height 22
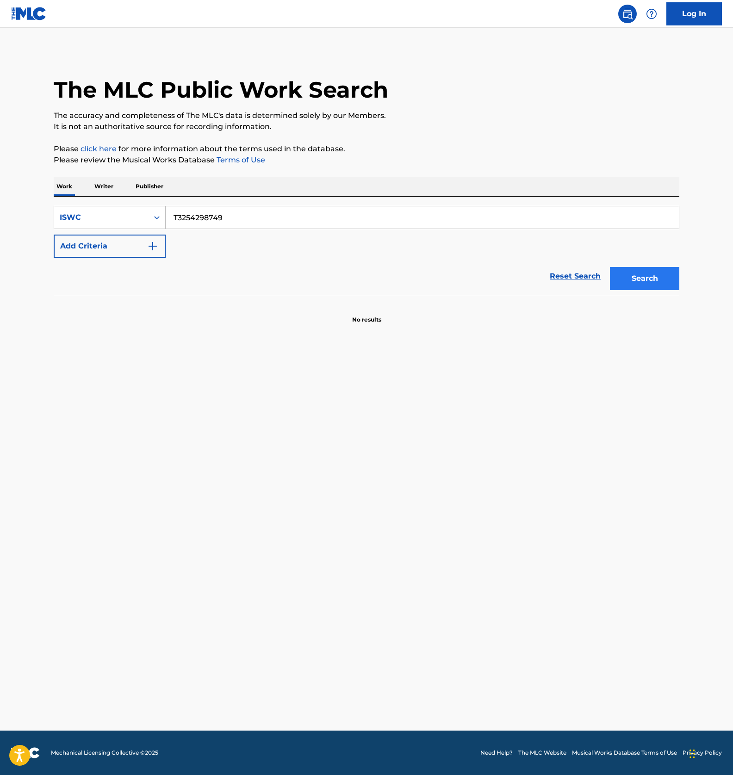
paste input "658"
click at [654, 275] on button "Search" at bounding box center [644, 278] width 69 height 23
click at [204, 222] on input "T3254298658" at bounding box center [422, 217] width 513 height 22
paste input "329"
click at [653, 266] on div "Search" at bounding box center [642, 276] width 74 height 37
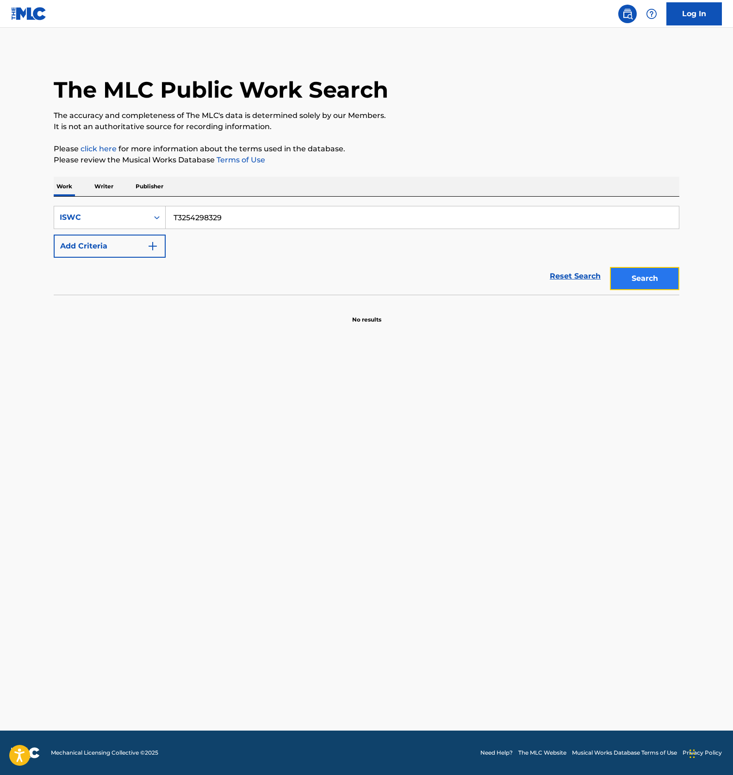
click at [652, 276] on button "Search" at bounding box center [644, 278] width 69 height 23
click at [224, 222] on input "T3254298329" at bounding box center [422, 217] width 513 height 22
paste
click at [646, 280] on button "Search" at bounding box center [644, 278] width 69 height 23
click at [226, 219] on input "T3254298556" at bounding box center [422, 217] width 513 height 22
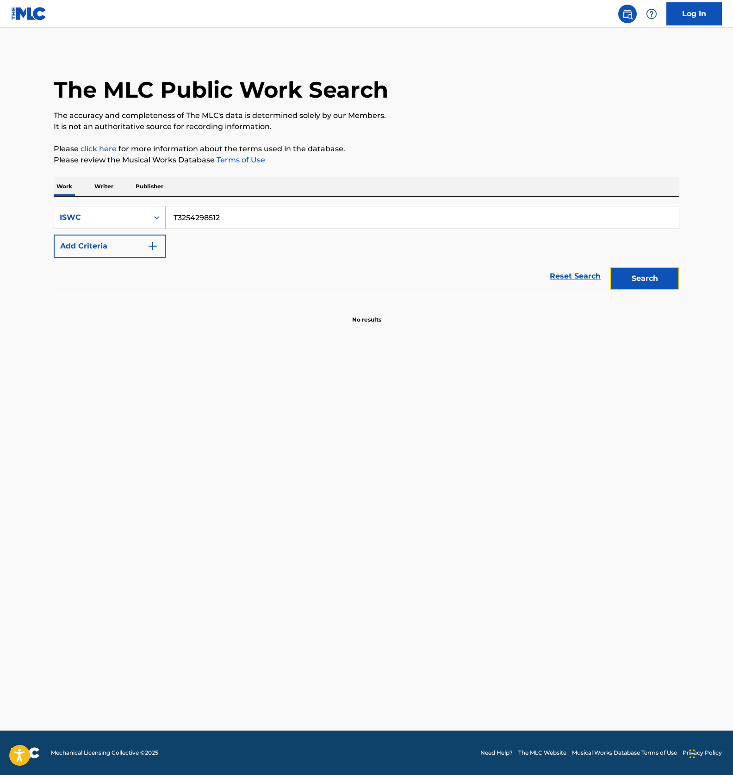
click at [635, 271] on button "Search" at bounding box center [644, 278] width 69 height 23
click at [246, 203] on div "SearchWithCriteriaef4f7294-8abb-4c83-b247-628ed11d7160 ISWC T3254298512 Add Cri…" at bounding box center [367, 246] width 626 height 98
click at [234, 217] on input "T3254298512" at bounding box center [422, 217] width 513 height 22
click at [643, 278] on button "Search" at bounding box center [644, 278] width 69 height 23
click at [266, 213] on input "T3254298421" at bounding box center [422, 217] width 513 height 22
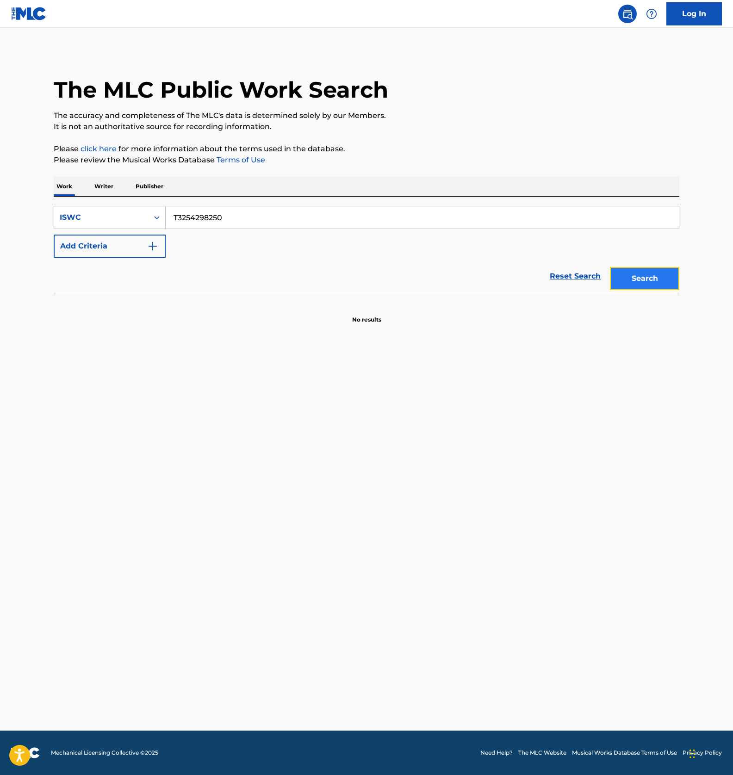
click at [635, 279] on button "Search" at bounding box center [644, 278] width 69 height 23
click at [239, 212] on input "T3254298250" at bounding box center [422, 217] width 513 height 22
click at [633, 275] on button "Search" at bounding box center [644, 278] width 69 height 23
click at [263, 210] on input "T3254298852" at bounding box center [422, 217] width 513 height 22
click at [636, 269] on button "Search" at bounding box center [644, 278] width 69 height 23
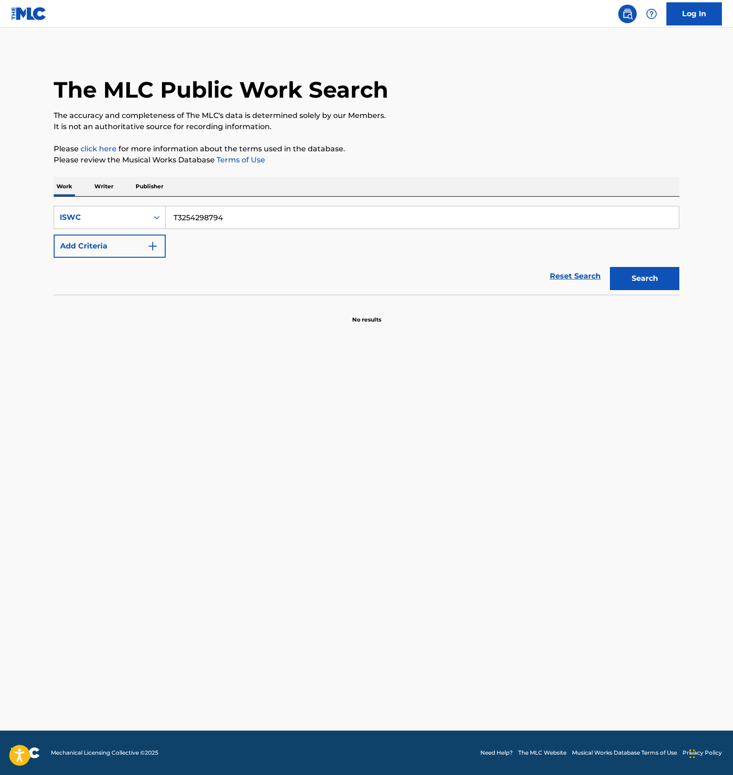
click at [250, 219] on input "T3254298794" at bounding box center [422, 217] width 513 height 22
click at [671, 275] on button "Search" at bounding box center [644, 278] width 69 height 23
click at [240, 213] on input "T3254298738" at bounding box center [422, 217] width 513 height 22
click at [656, 281] on button "Search" at bounding box center [644, 278] width 69 height 23
click at [232, 211] on input "T3254298669" at bounding box center [422, 217] width 513 height 22
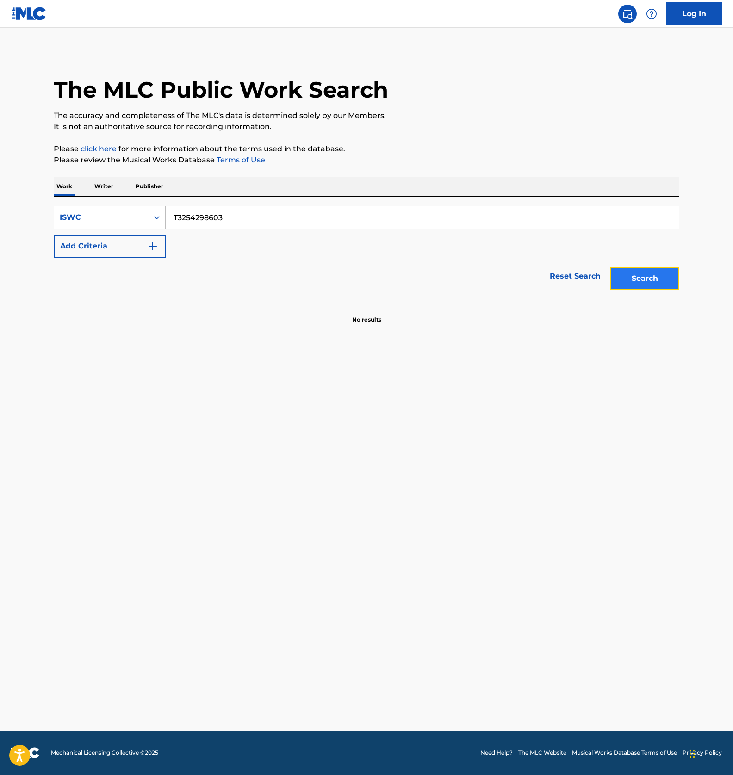
click at [655, 278] on button "Search" at bounding box center [644, 278] width 69 height 23
click at [268, 210] on input "T3254298603" at bounding box center [422, 217] width 513 height 22
click at [635, 275] on button "Search" at bounding box center [644, 278] width 69 height 23
click at [221, 224] on input "T3254298523" at bounding box center [422, 217] width 513 height 22
click at [646, 275] on button "Search" at bounding box center [644, 278] width 69 height 23
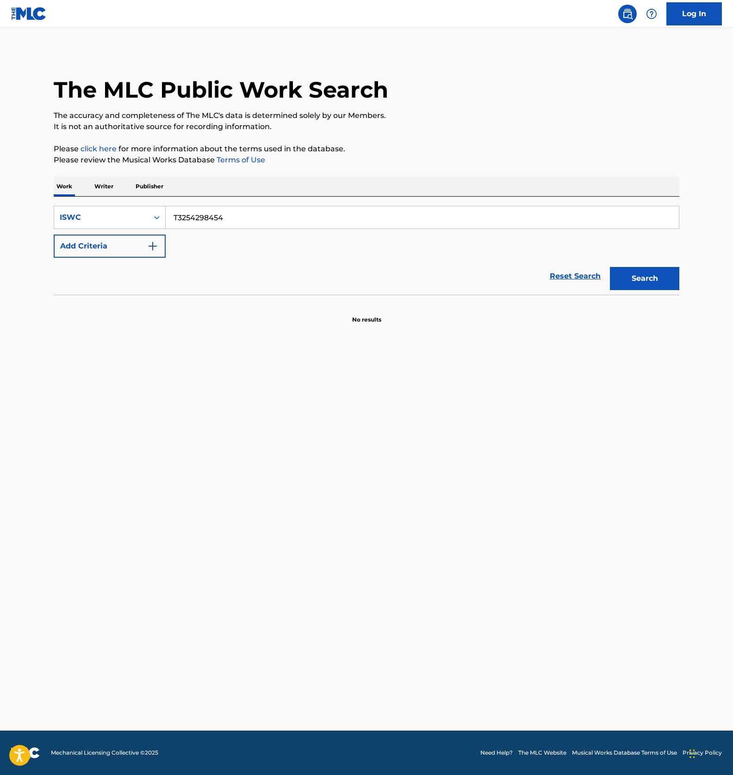
click at [237, 207] on input "T3254298454" at bounding box center [422, 217] width 513 height 22
click at [650, 282] on button "Search" at bounding box center [644, 278] width 69 height 23
click at [230, 205] on div "SearchWithCriteriaef4f7294-8abb-4c83-b247-628ed11d7160 ISWC T3254298396 Add Cri…" at bounding box center [367, 246] width 626 height 98
click at [231, 214] on input "T3254298396" at bounding box center [422, 217] width 513 height 22
drag, startPoint x: 604, startPoint y: 274, endPoint x: 610, endPoint y: 274, distance: 5.1
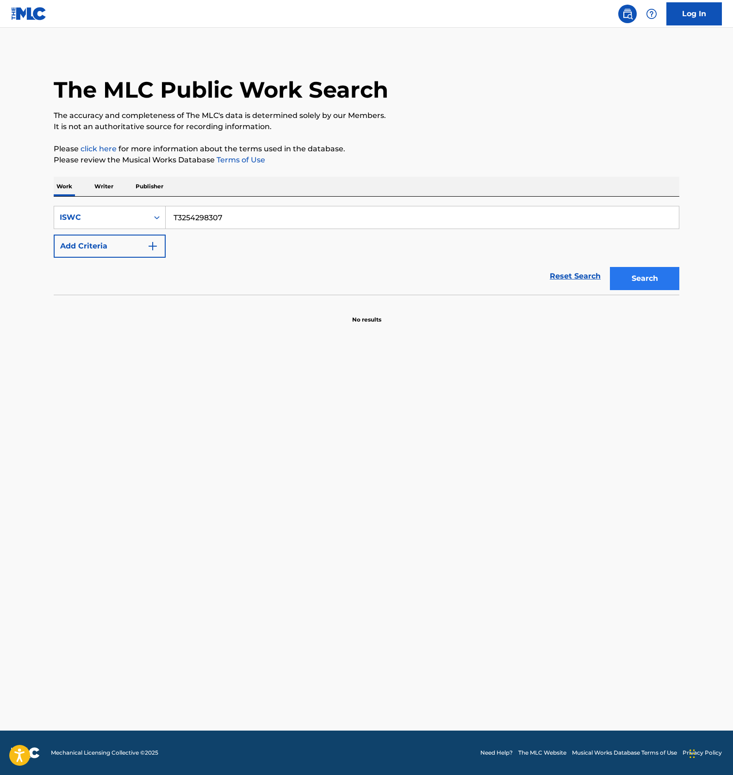
click at [607, 274] on div "Reset Search Search" at bounding box center [367, 276] width 626 height 37
click at [623, 274] on button "Search" at bounding box center [644, 278] width 69 height 23
click at [227, 222] on input "T3254298307" at bounding box center [422, 217] width 513 height 22
click at [643, 270] on button "Search" at bounding box center [644, 278] width 69 height 23
click at [239, 212] on input "T3254298238" at bounding box center [422, 217] width 513 height 22
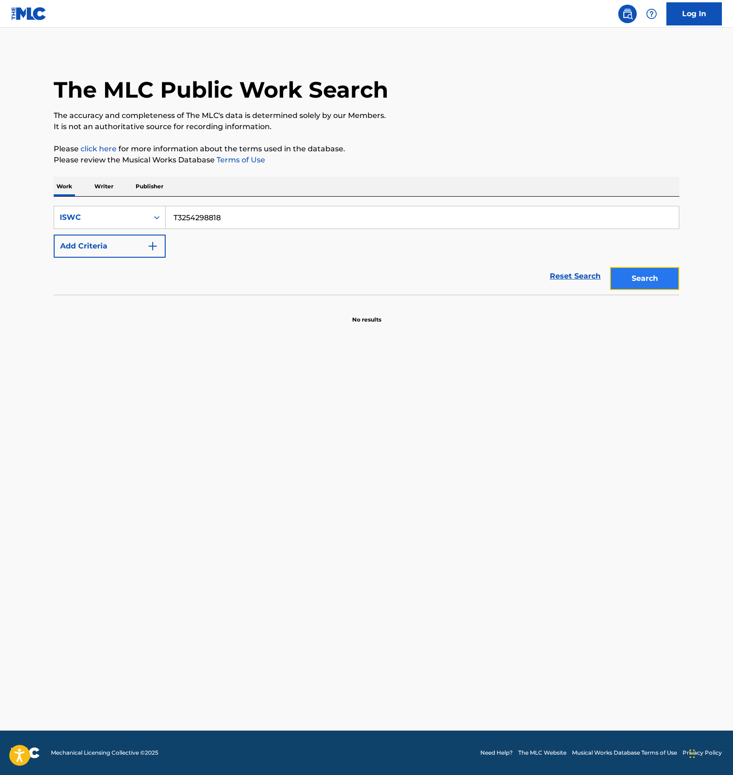
click at [643, 274] on button "Search" at bounding box center [644, 278] width 69 height 23
click at [203, 220] on input "T3254298818" at bounding box center [422, 217] width 513 height 22
click at [641, 278] on button "Search" at bounding box center [644, 278] width 69 height 23
click at [221, 220] on input "T3350247364" at bounding box center [422, 217] width 513 height 22
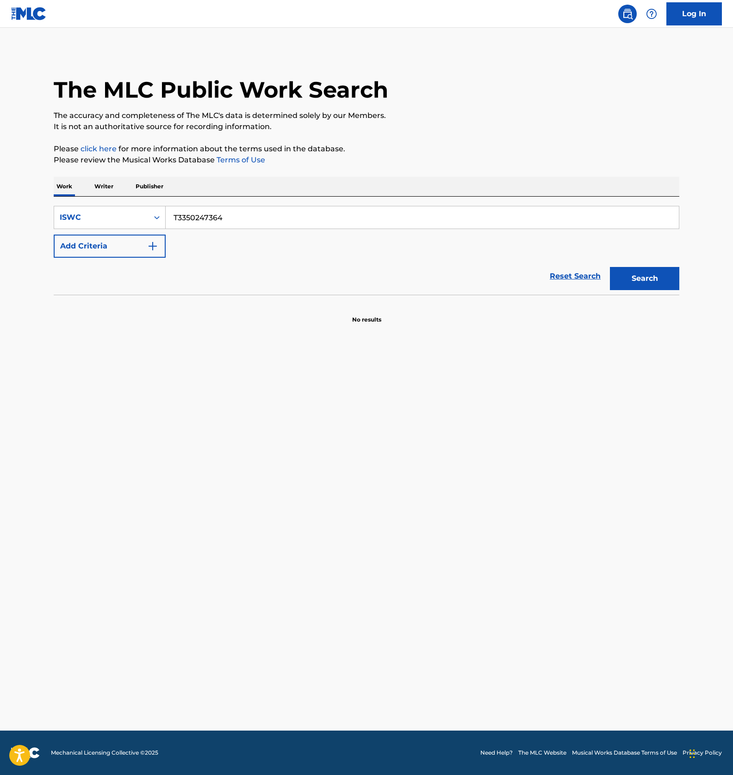
click at [221, 220] on input "T3350247364" at bounding box center [422, 217] width 513 height 22
click at [214, 221] on input "T3350189167" at bounding box center [422, 217] width 513 height 22
click at [644, 283] on button "Search" at bounding box center [644, 278] width 69 height 23
click at [256, 214] on input "T3254273542" at bounding box center [422, 217] width 513 height 22
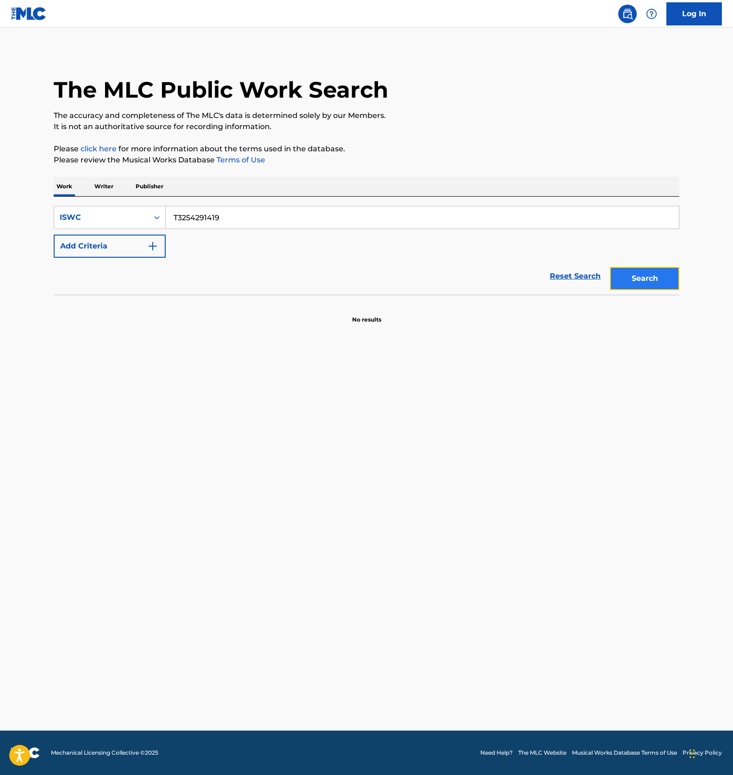
click at [657, 278] on button "Search" at bounding box center [644, 278] width 69 height 23
click at [214, 223] on input "T3254291419" at bounding box center [422, 217] width 513 height 22
click at [621, 285] on button "Search" at bounding box center [644, 278] width 69 height 23
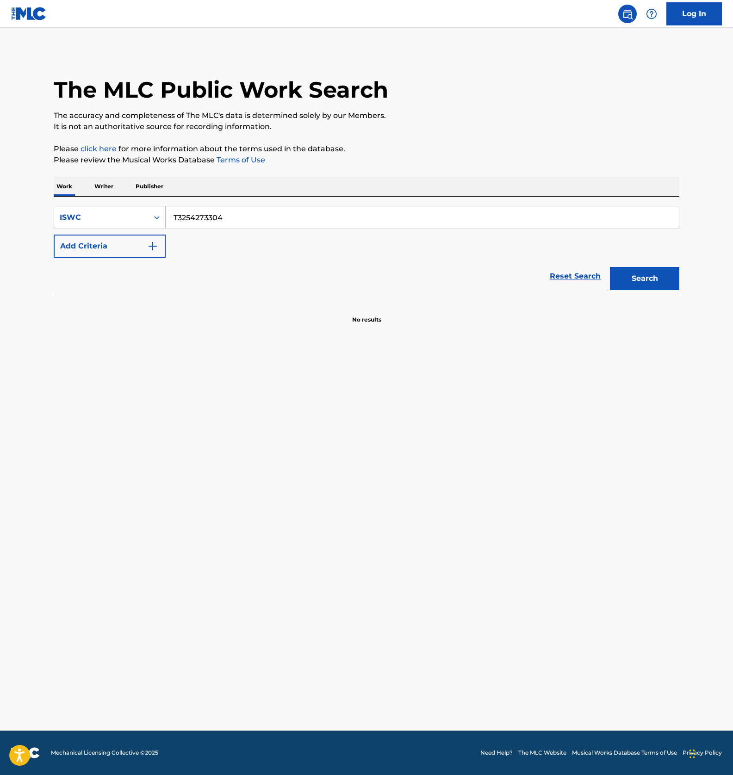
click at [214, 225] on input "T3254273304" at bounding box center [422, 217] width 513 height 22
click at [633, 286] on button "Search" at bounding box center [644, 278] width 69 height 23
click at [210, 221] on input "T3254291293" at bounding box center [422, 217] width 513 height 22
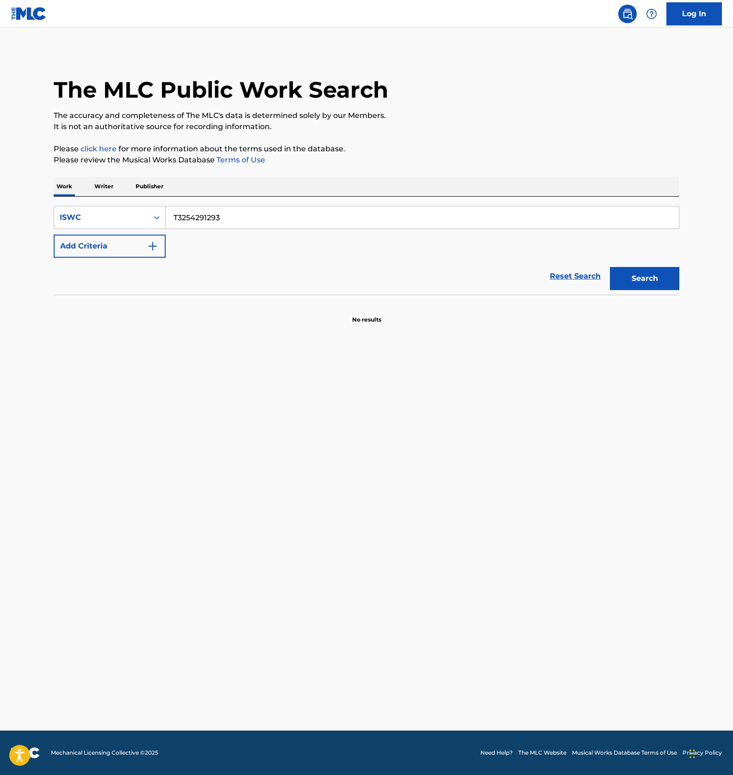
click at [210, 221] on input "T3254291293" at bounding box center [422, 217] width 513 height 22
click at [625, 282] on button "Search" at bounding box center [644, 278] width 69 height 23
click at [188, 217] on input "T3254291215" at bounding box center [422, 217] width 513 height 22
click at [660, 278] on button "Search" at bounding box center [644, 278] width 69 height 23
click at [232, 207] on input "T3254291873" at bounding box center [422, 217] width 513 height 22
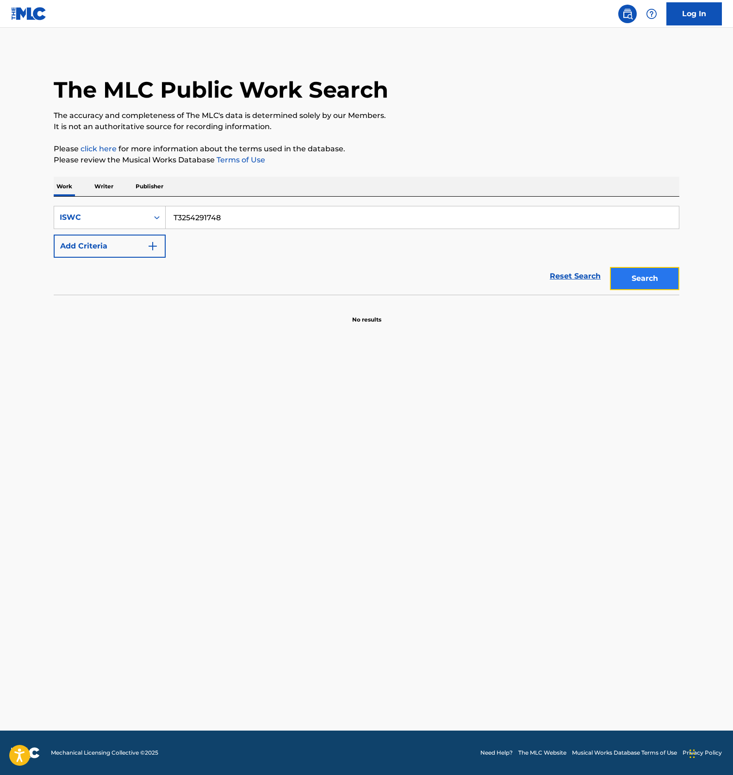
click at [660, 282] on button "Search" at bounding box center [644, 278] width 69 height 23
click at [231, 218] on input "T3254291748" at bounding box center [422, 217] width 513 height 22
click at [636, 273] on button "Search" at bounding box center [644, 278] width 69 height 23
click at [232, 217] on input "T3254291704" at bounding box center [422, 217] width 513 height 22
click at [243, 208] on input "T3254291646" at bounding box center [422, 217] width 513 height 22
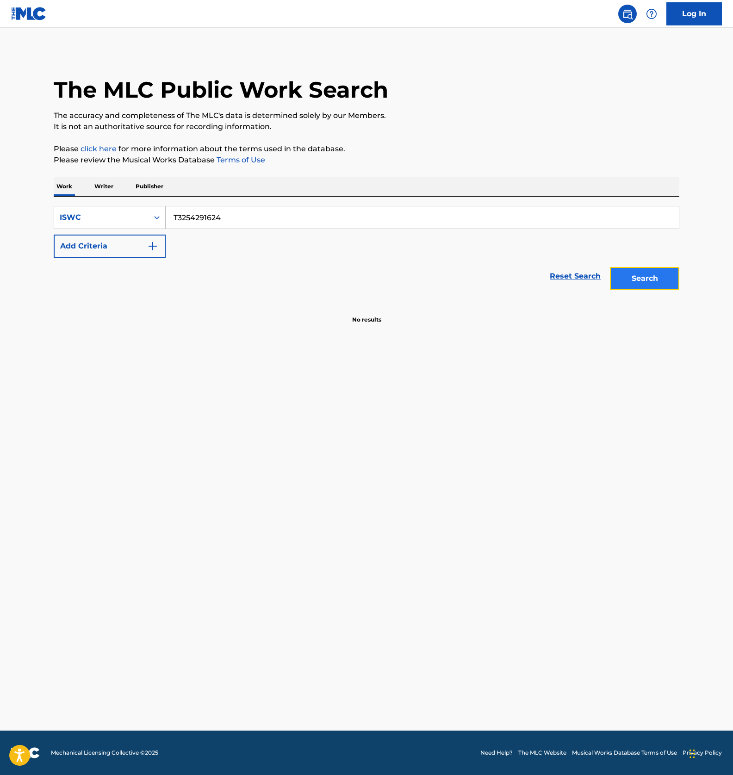
click at [653, 283] on button "Search" at bounding box center [644, 278] width 69 height 23
click at [220, 225] on input "T3254291624" at bounding box center [422, 217] width 513 height 22
click at [618, 286] on button "Search" at bounding box center [644, 278] width 69 height 23
click at [278, 212] on input "T3254291566" at bounding box center [422, 217] width 513 height 22
click at [621, 277] on button "Search" at bounding box center [644, 278] width 69 height 23
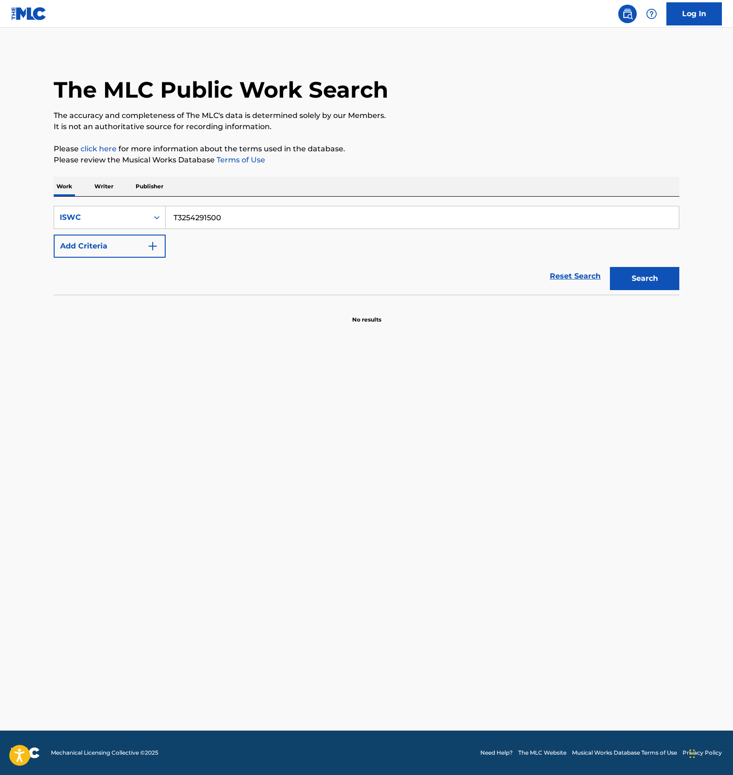
click at [251, 212] on input "T3254291500" at bounding box center [422, 217] width 513 height 22
click at [650, 280] on button "Search" at bounding box center [644, 278] width 69 height 23
click at [210, 219] on input "T3254291168" at bounding box center [422, 217] width 513 height 22
click at [637, 285] on button "Search" at bounding box center [644, 278] width 69 height 23
click at [231, 217] on input "T3254291635" at bounding box center [422, 217] width 513 height 22
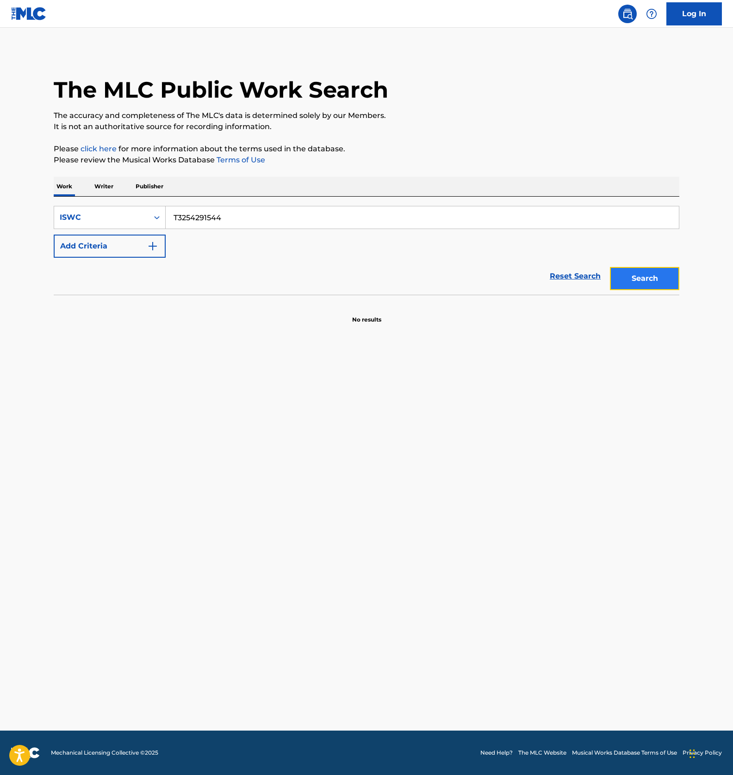
click at [656, 280] on button "Search" at bounding box center [644, 278] width 69 height 23
click at [227, 219] on input "T3254291544" at bounding box center [422, 217] width 513 height 22
click at [661, 283] on button "Search" at bounding box center [644, 278] width 69 height 23
click at [210, 223] on input "T1016754860" at bounding box center [422, 217] width 513 height 22
type input "T3254281620"
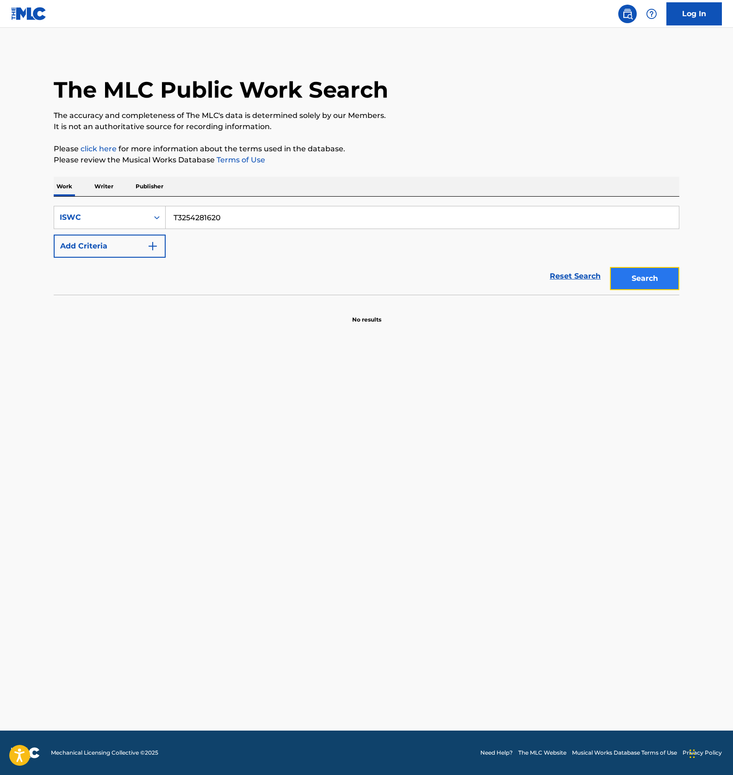
click at [641, 278] on button "Search" at bounding box center [644, 278] width 69 height 23
click at [262, 218] on input "T3254281620" at bounding box center [422, 217] width 513 height 22
click at [601, 286] on link "Reset Search" at bounding box center [575, 276] width 60 height 20
click at [226, 218] on input "Search Form" at bounding box center [422, 217] width 513 height 22
type input "T3254281562"
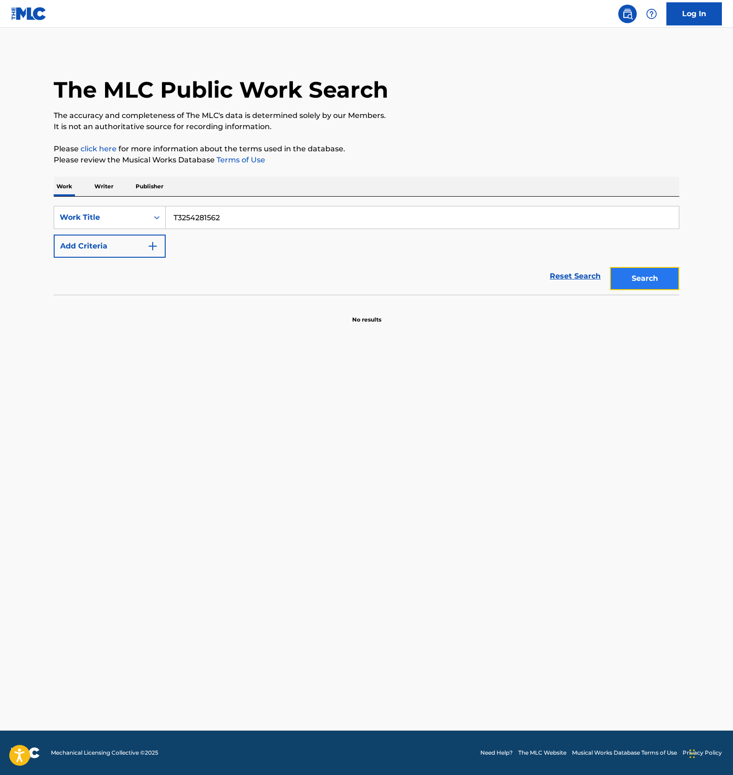
click at [653, 277] on button "Search" at bounding box center [644, 278] width 69 height 23
click at [133, 220] on div "Work Title" at bounding box center [101, 217] width 83 height 11
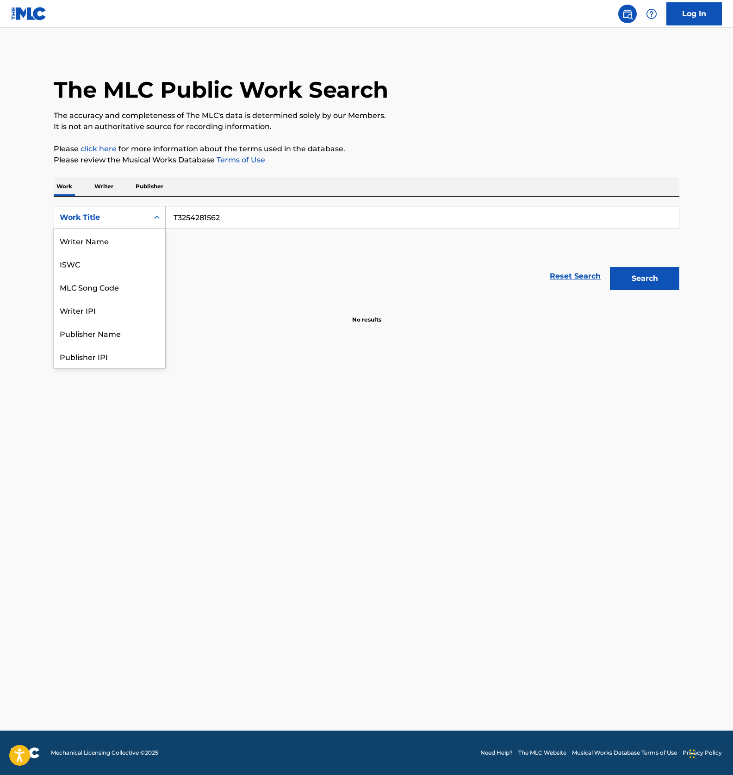
scroll to position [46, 0]
drag, startPoint x: 81, startPoint y: 267, endPoint x: 90, endPoint y: 303, distance: 37.7
click at [90, 303] on div "Writer Name ISWC MLC Song Code Writer IPI Publisher Name Publisher IPI MLC Publ…" at bounding box center [109, 298] width 111 height 139
click at [99, 261] on div "ISWC" at bounding box center [109, 263] width 111 height 23
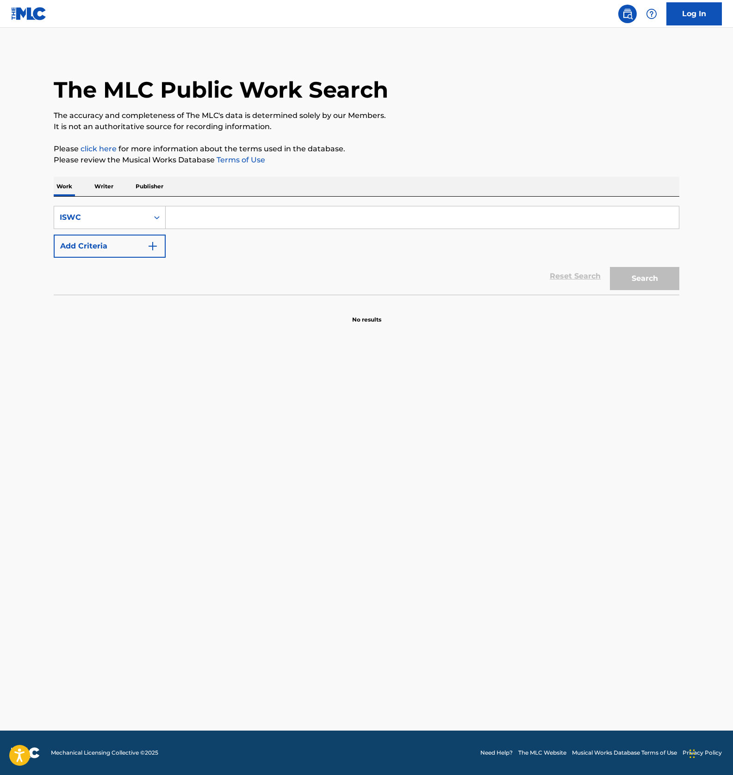
click at [242, 215] on input "Search Form" at bounding box center [422, 217] width 513 height 22
click at [630, 278] on button "Search" at bounding box center [644, 278] width 69 height 23
click at [217, 218] on input "T3254281562" at bounding box center [422, 217] width 513 height 22
click at [632, 278] on button "Search" at bounding box center [644, 278] width 69 height 23
click at [232, 211] on input "T3254281404" at bounding box center [422, 217] width 513 height 22
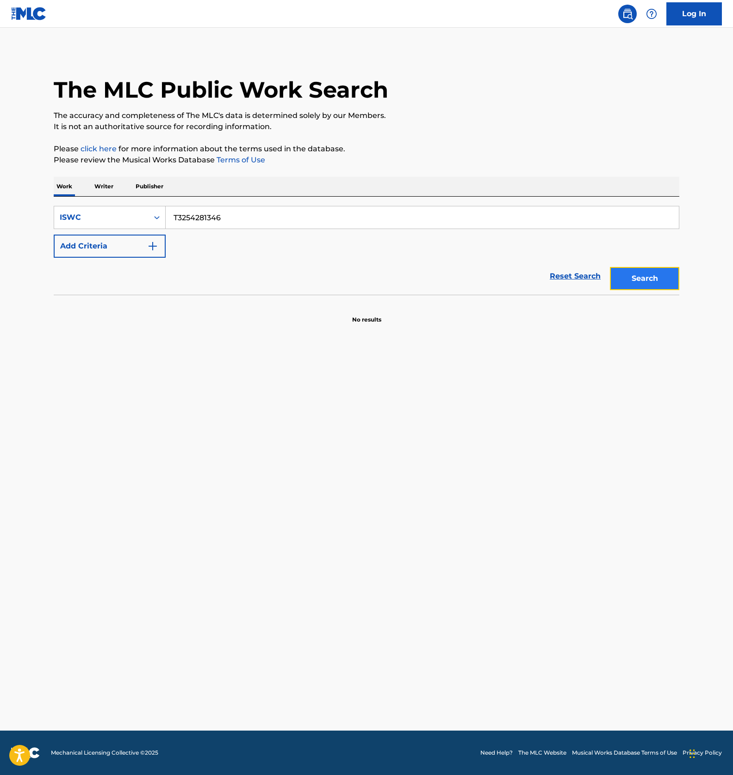
click at [629, 281] on button "Search" at bounding box center [644, 278] width 69 height 23
click at [246, 218] on input "T3254281346" at bounding box center [422, 217] width 513 height 22
click at [619, 277] on button "Search" at bounding box center [644, 278] width 69 height 23
click at [190, 214] on input "T3254281277" at bounding box center [422, 217] width 513 height 22
click at [648, 274] on button "Search" at bounding box center [644, 278] width 69 height 23
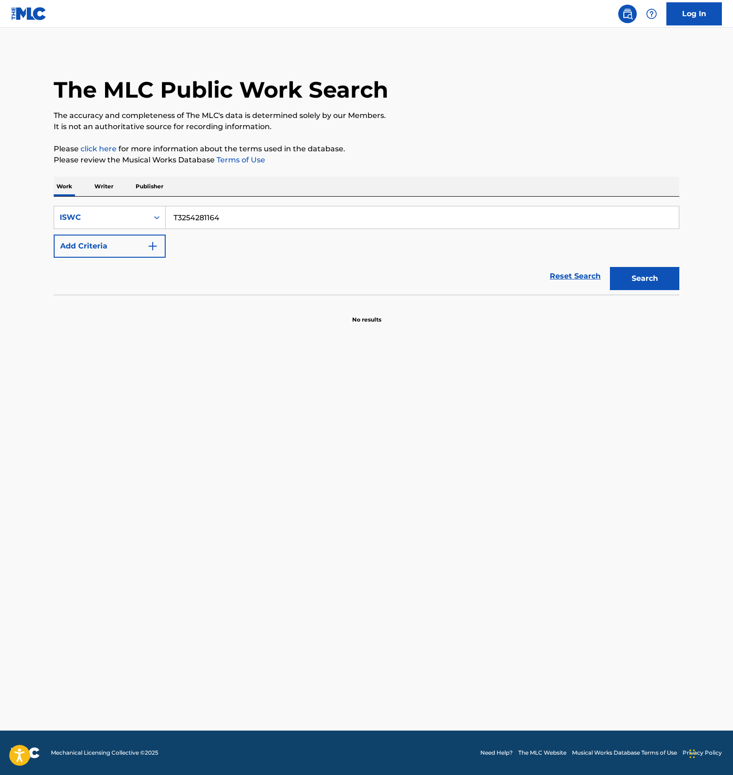
drag, startPoint x: 210, startPoint y: 219, endPoint x: 254, endPoint y: 222, distance: 44.5
click at [210, 219] on input "T3254281164" at bounding box center [422, 217] width 513 height 22
click at [643, 271] on button "Search" at bounding box center [644, 278] width 69 height 23
click at [199, 222] on input "T3254281084" at bounding box center [422, 217] width 513 height 22
click at [654, 274] on button "Search" at bounding box center [644, 278] width 69 height 23
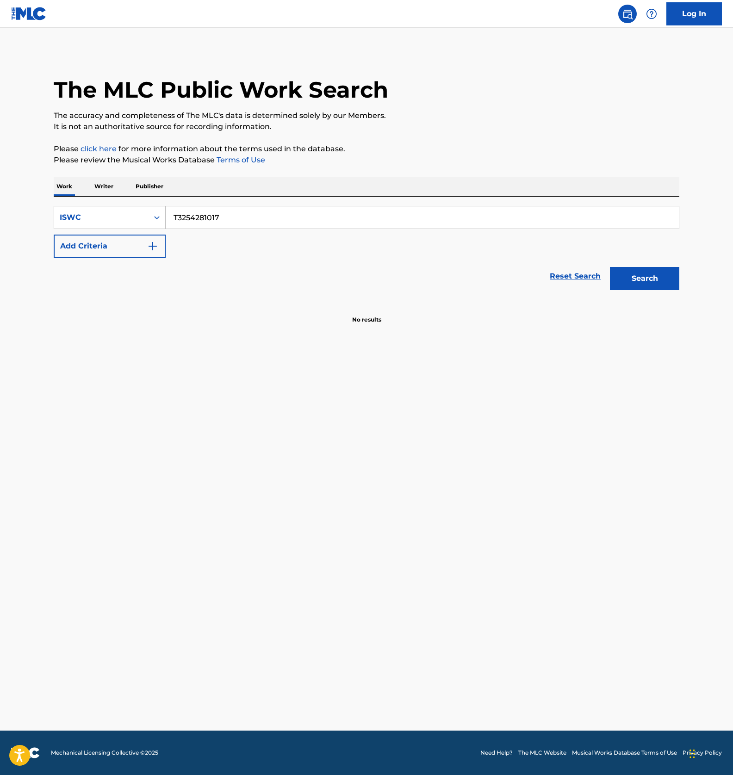
click at [217, 210] on input "T3254281017" at bounding box center [422, 217] width 513 height 22
click at [671, 273] on button "Search" at bounding box center [644, 278] width 69 height 23
click at [200, 218] on input "T3254280810" at bounding box center [422, 217] width 513 height 22
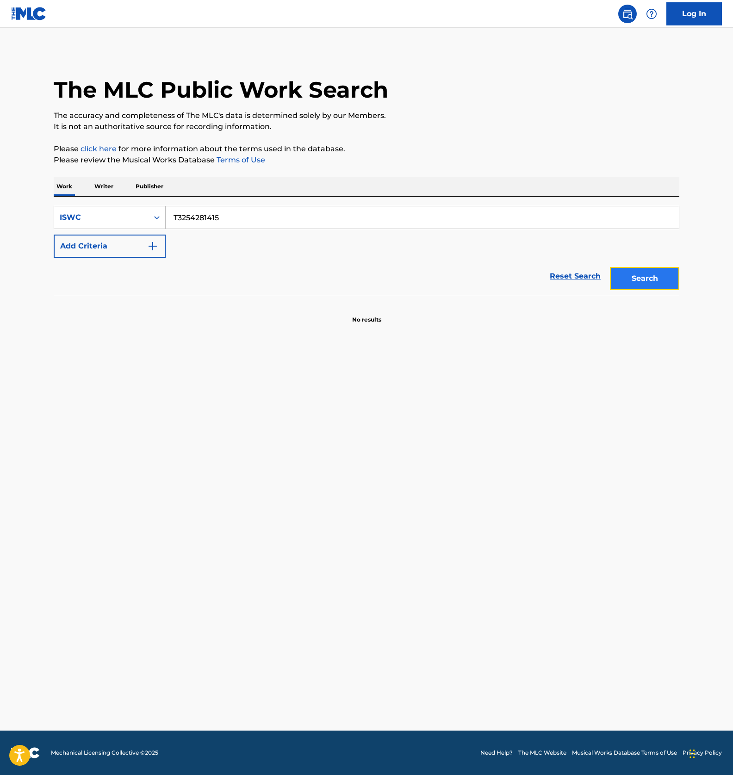
click at [641, 278] on button "Search" at bounding box center [644, 278] width 69 height 23
click at [216, 216] on input "T3254281415" at bounding box center [422, 217] width 513 height 22
click at [648, 289] on button "Search" at bounding box center [644, 278] width 69 height 23
click at [203, 219] on input "T3254281197" at bounding box center [422, 217] width 513 height 22
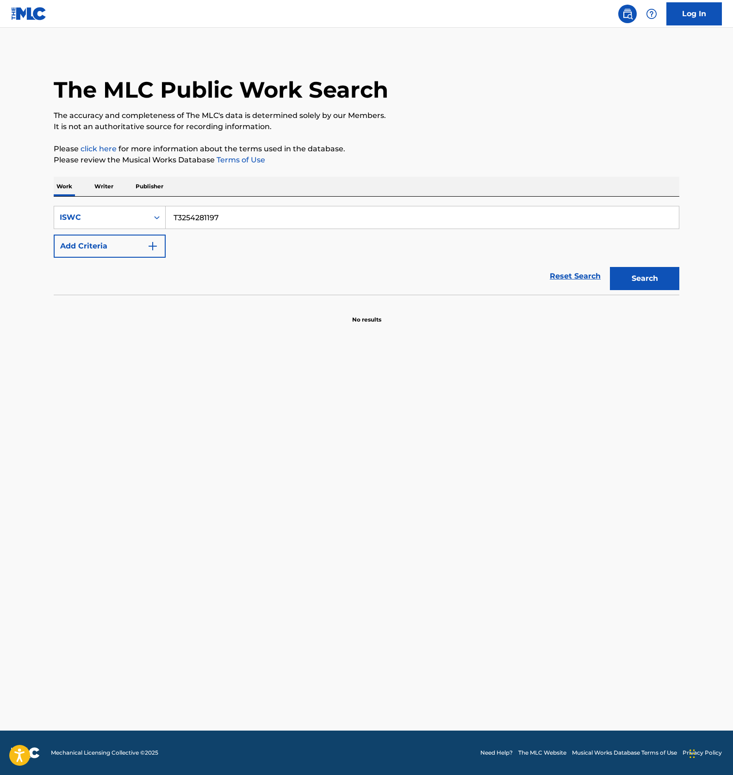
click at [203, 219] on input "T3254281197" at bounding box center [422, 217] width 513 height 22
click at [636, 283] on button "Search" at bounding box center [644, 278] width 69 height 23
click at [207, 224] on input "T3254280887" at bounding box center [422, 217] width 513 height 22
click at [196, 226] on input "T3254280887" at bounding box center [422, 217] width 513 height 22
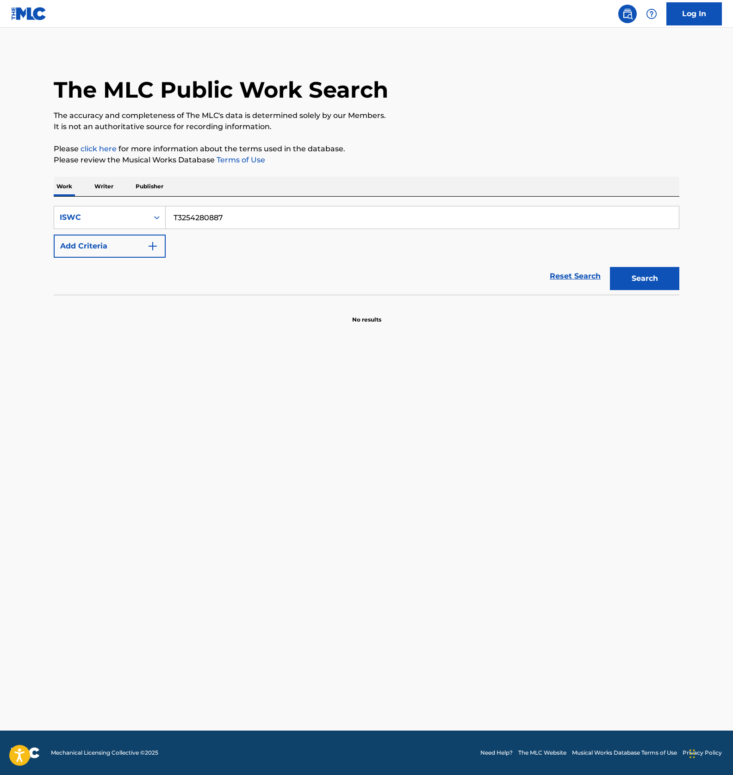
click at [196, 226] on input "T3254280887" at bounding box center [422, 217] width 513 height 22
click at [627, 279] on button "Search" at bounding box center [644, 278] width 69 height 23
click at [214, 215] on input "T3254280809" at bounding box center [422, 217] width 513 height 22
click at [214, 216] on input "T3254280809" at bounding box center [422, 217] width 513 height 22
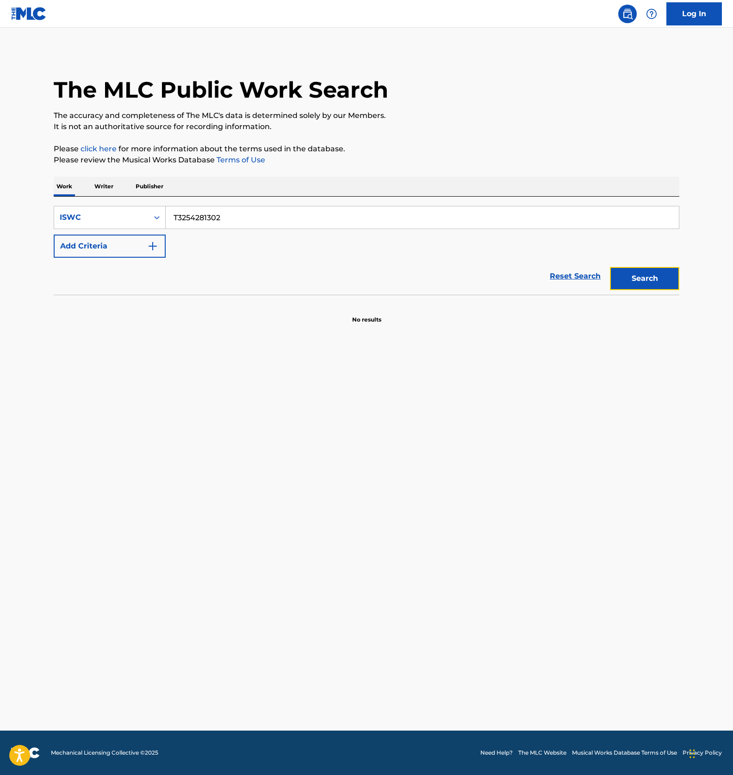
click at [641, 280] on button "Search" at bounding box center [644, 278] width 69 height 23
click at [211, 230] on div "SearchWithCriteria24404d9b-d788-4312-8a51-07d4d6ec076c ISWC T3254281302 Add Cri…" at bounding box center [367, 232] width 626 height 52
click at [236, 220] on input "T3254281302" at bounding box center [422, 217] width 513 height 22
click at [639, 275] on button "Search" at bounding box center [644, 278] width 69 height 23
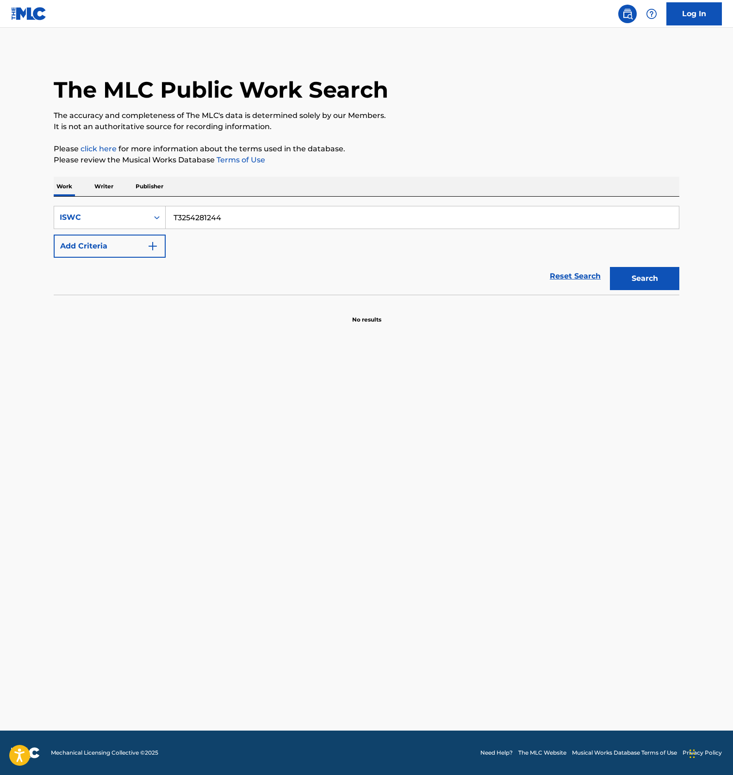
click at [249, 215] on input "T3254281244" at bounding box center [422, 217] width 513 height 22
click at [642, 296] on section at bounding box center [367, 297] width 626 height 5
click at [321, 407] on main "The MLC Public Work Search The accuracy and completeness of The MLC's data is d…" at bounding box center [366, 379] width 733 height 703
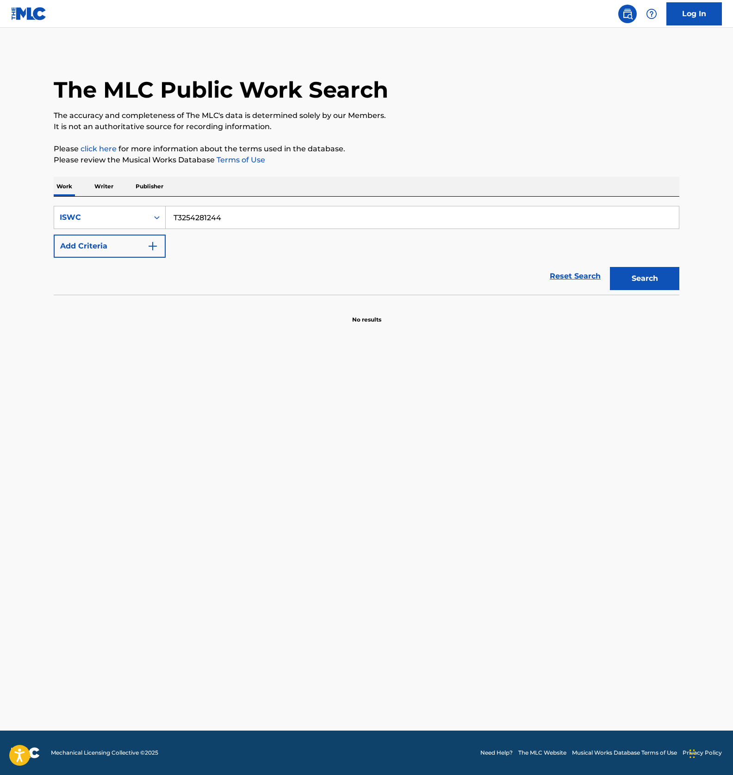
click at [209, 220] on input "T3254281244" at bounding box center [422, 217] width 513 height 22
click at [208, 220] on input "T3254281244" at bounding box center [422, 217] width 513 height 22
click at [641, 278] on button "Search" at bounding box center [644, 278] width 69 height 23
click at [199, 225] on input "T3254281175" at bounding box center [422, 217] width 513 height 22
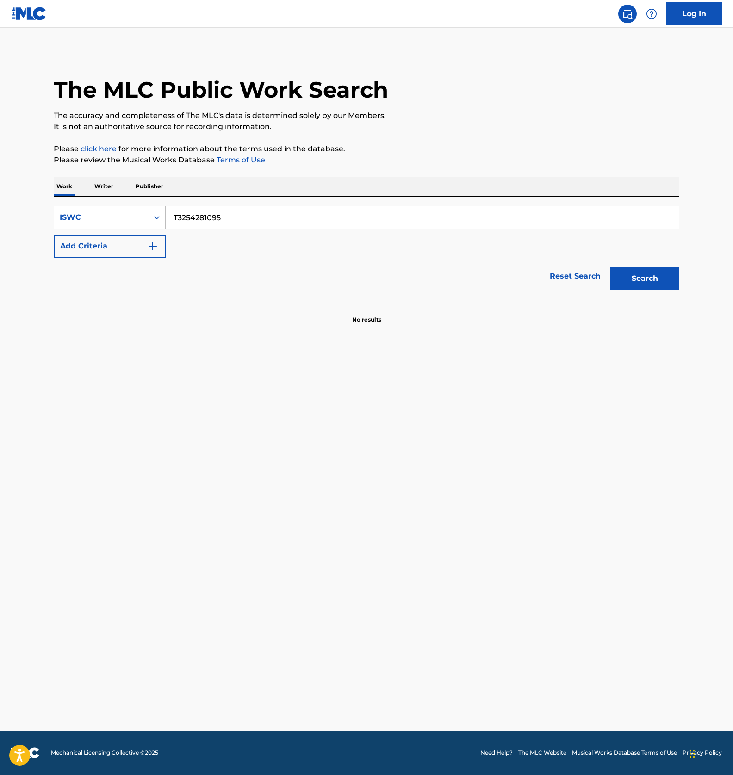
click at [685, 282] on div "The MLC Public Work Search The accuracy and completeness of The MLC's data is d…" at bounding box center [367, 187] width 648 height 273
click at [643, 285] on button "Search" at bounding box center [644, 278] width 69 height 23
click at [203, 214] on input "T3254281095" at bounding box center [422, 217] width 513 height 22
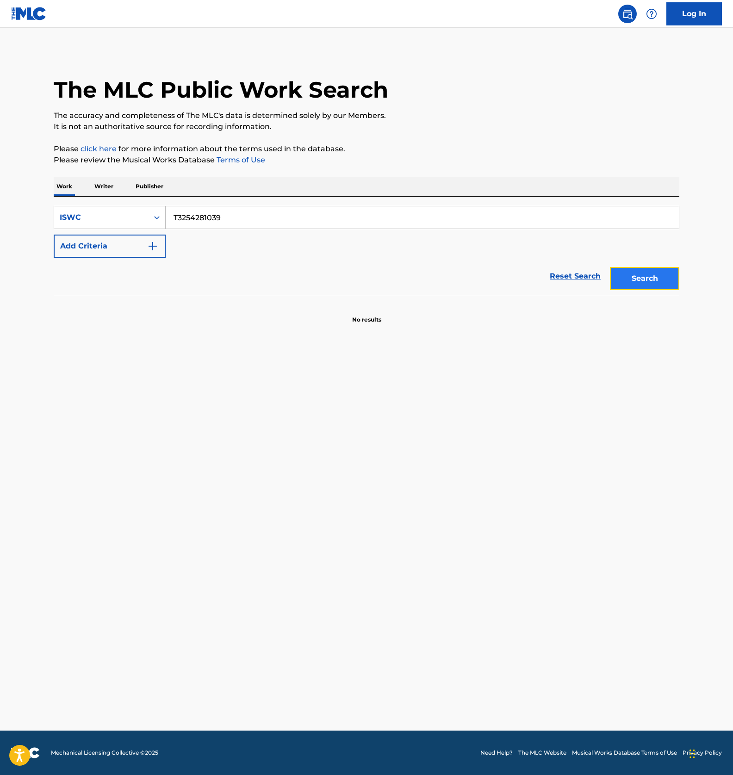
click at [635, 271] on button "Search" at bounding box center [644, 278] width 69 height 23
click at [196, 217] on input "T3254281039" at bounding box center [422, 217] width 513 height 22
click at [237, 212] on input "T3254T3254280978281039" at bounding box center [422, 217] width 513 height 22
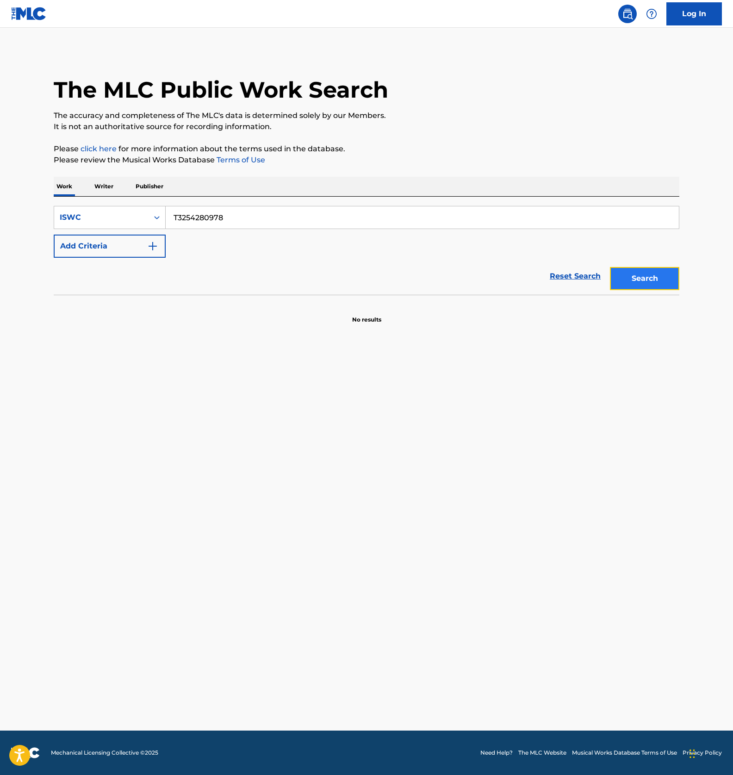
click at [633, 279] on button "Search" at bounding box center [644, 278] width 69 height 23
click at [204, 217] on input "T3254280978" at bounding box center [422, 217] width 513 height 22
click at [616, 283] on button "Search" at bounding box center [644, 278] width 69 height 23
click at [212, 220] on input "T3254280901" at bounding box center [422, 217] width 513 height 22
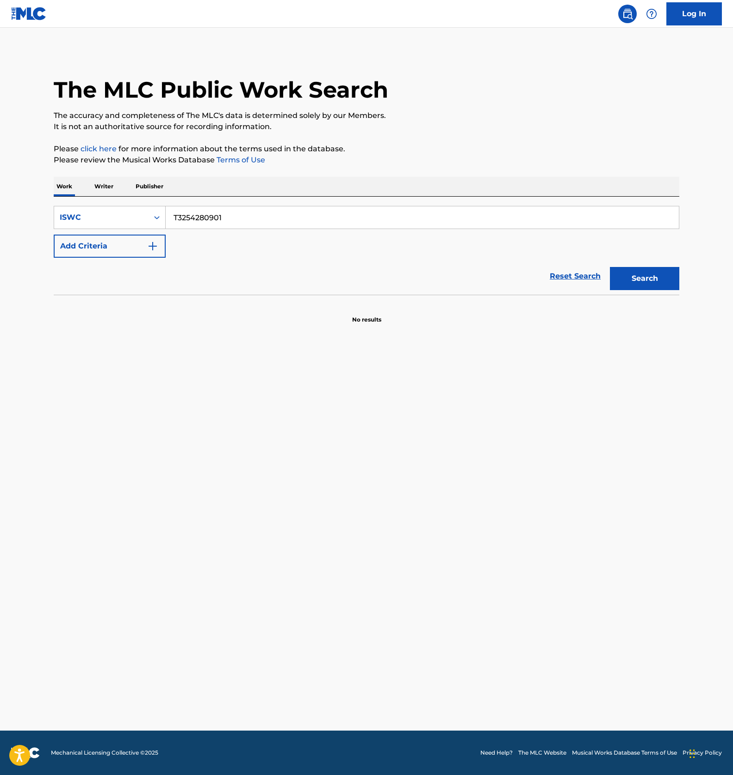
click at [212, 221] on input "T3254280901" at bounding box center [422, 217] width 513 height 22
click at [641, 285] on button "Search" at bounding box center [644, 278] width 69 height 23
click at [242, 203] on div "SearchWithCriteria24404d9b-d788-4312-8a51-07d4d6ec076c ISWC T3254280832 Add Cri…" at bounding box center [367, 246] width 626 height 98
click at [232, 215] on input "T3254280832" at bounding box center [422, 217] width 513 height 22
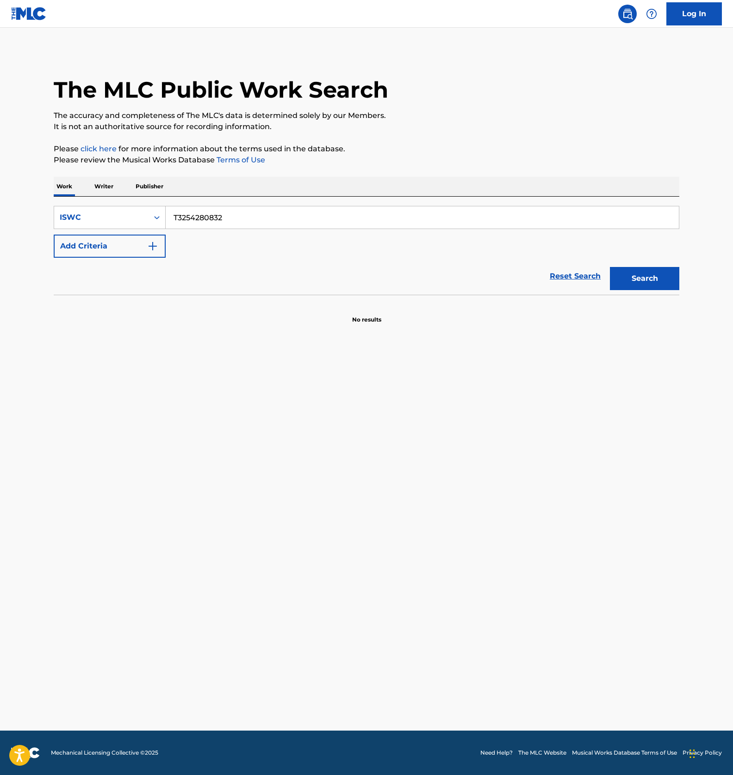
click at [232, 215] on input "T3254280832" at bounding box center [422, 217] width 513 height 22
click at [661, 280] on button "Search" at bounding box center [644, 278] width 69 height 23
click at [246, 215] on input "T3273956808" at bounding box center [422, 217] width 513 height 22
drag, startPoint x: 247, startPoint y: 229, endPoint x: 252, endPoint y: 214, distance: 15.5
click at [248, 229] on div "T3273956808" at bounding box center [423, 217] width 514 height 23
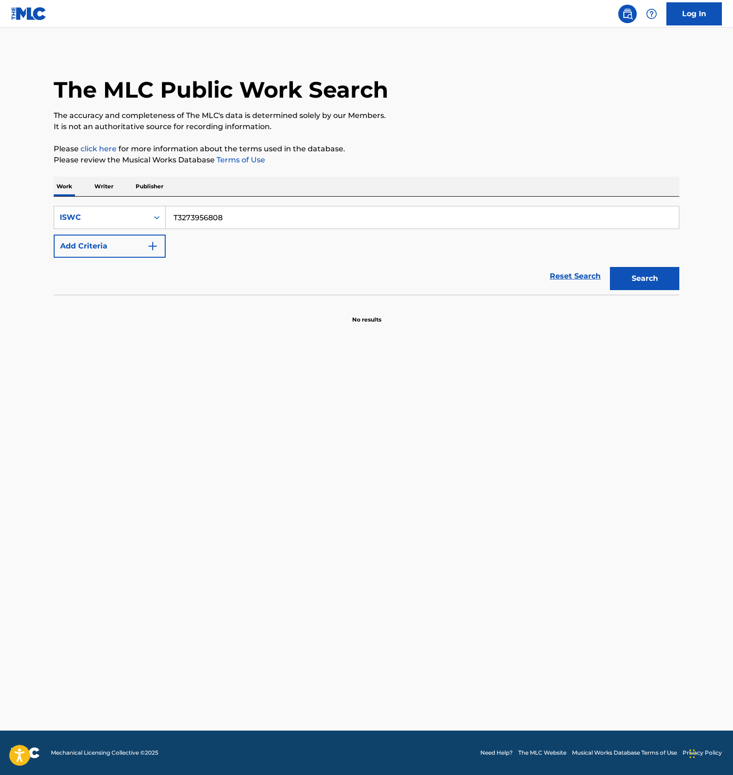
click at [216, 219] on input "T3273956808" at bounding box center [422, 217] width 513 height 22
click at [660, 268] on button "Search" at bounding box center [644, 278] width 69 height 23
click at [224, 214] on input "T3273956182" at bounding box center [422, 217] width 513 height 22
click at [657, 280] on button "Search" at bounding box center [644, 278] width 69 height 23
click at [249, 207] on input "T3273955974" at bounding box center [422, 217] width 513 height 22
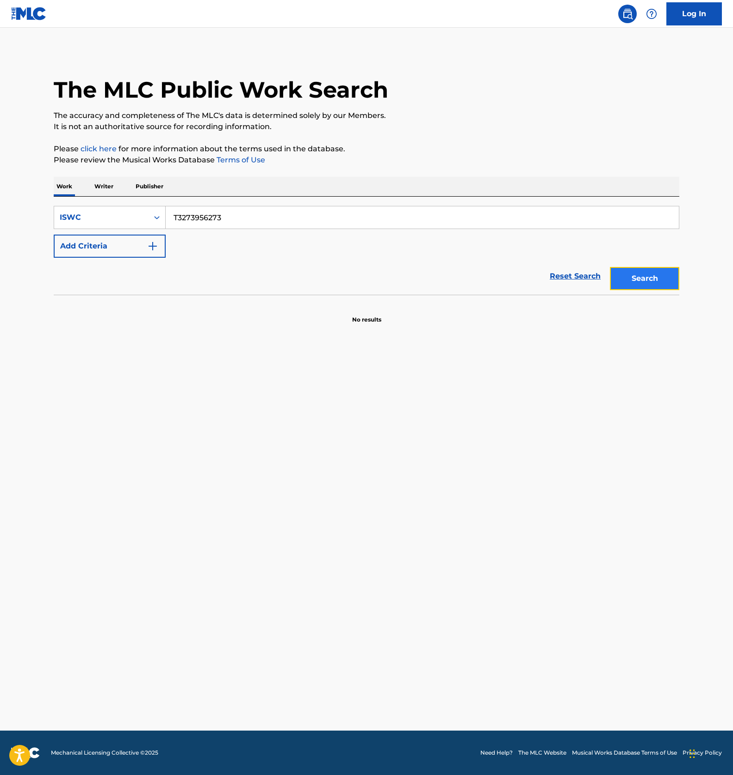
click at [646, 274] on button "Search" at bounding box center [644, 278] width 69 height 23
click at [243, 218] on input "T3273956273" at bounding box center [422, 217] width 513 height 22
type input "T3264793451"
click at [615, 265] on div "Search" at bounding box center [642, 276] width 74 height 37
click at [645, 280] on button "Search" at bounding box center [644, 278] width 69 height 23
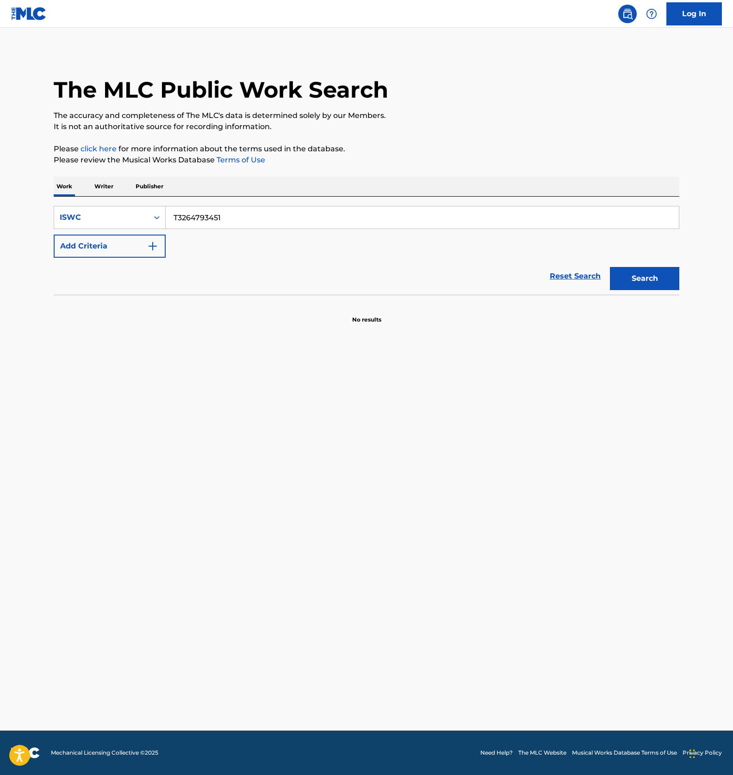
click at [100, 186] on p "Writer" at bounding box center [104, 186] width 25 height 19
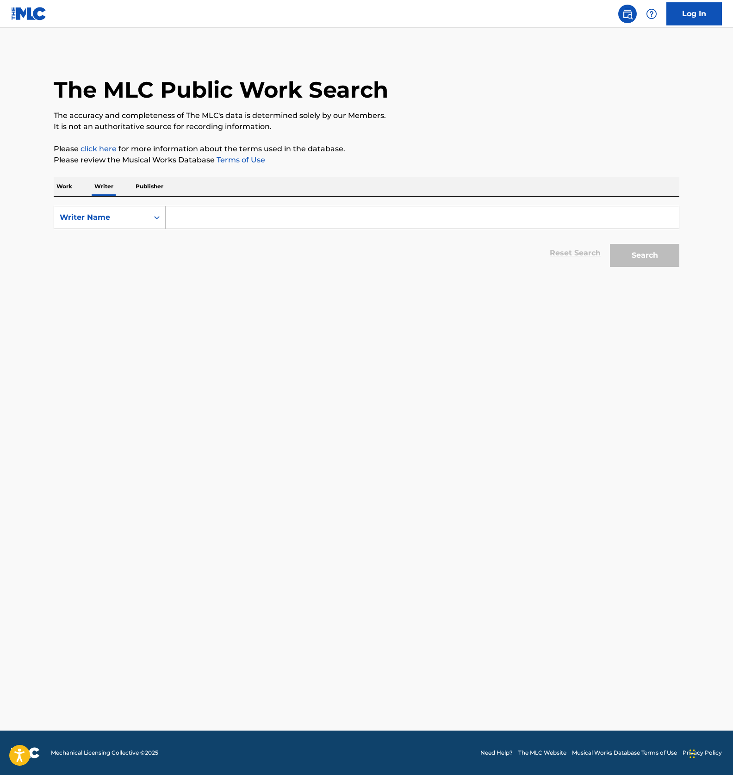
click at [191, 220] on input "Search Form" at bounding box center [422, 217] width 513 height 22
click at [137, 218] on div "Writer Name" at bounding box center [101, 217] width 83 height 11
click at [112, 239] on div "Writer IPI" at bounding box center [109, 240] width 111 height 23
click at [207, 212] on input "Search Form" at bounding box center [422, 217] width 513 height 22
type input "01211158997"
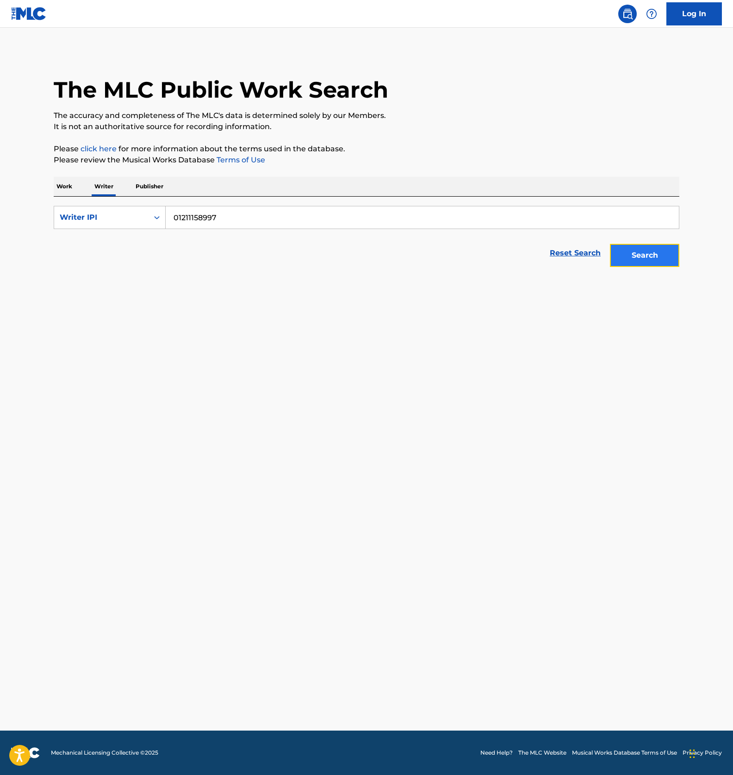
click at [641, 256] on button "Search" at bounding box center [644, 255] width 69 height 23
click at [74, 182] on p "Work" at bounding box center [64, 186] width 21 height 19
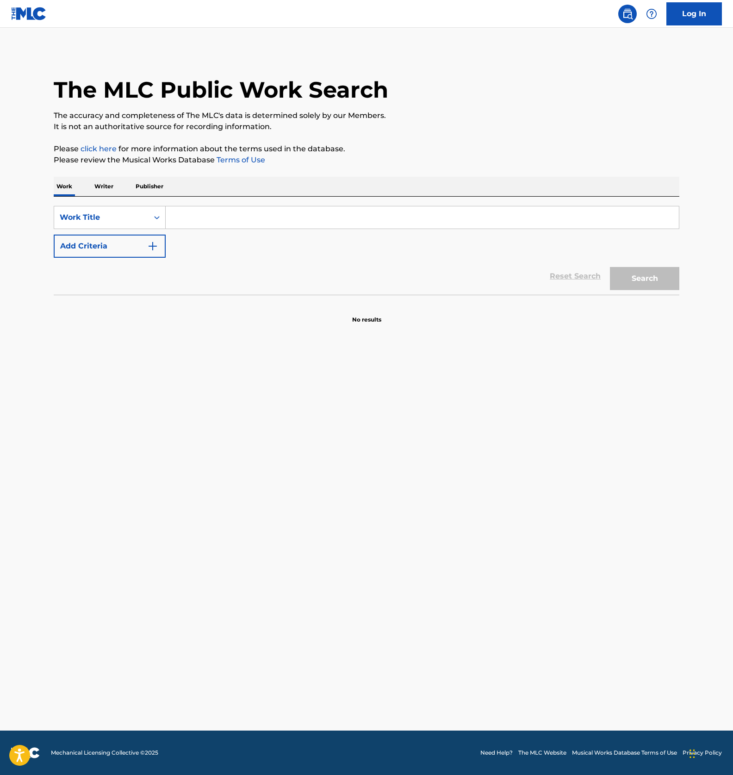
click at [98, 186] on p "Writer" at bounding box center [104, 186] width 25 height 19
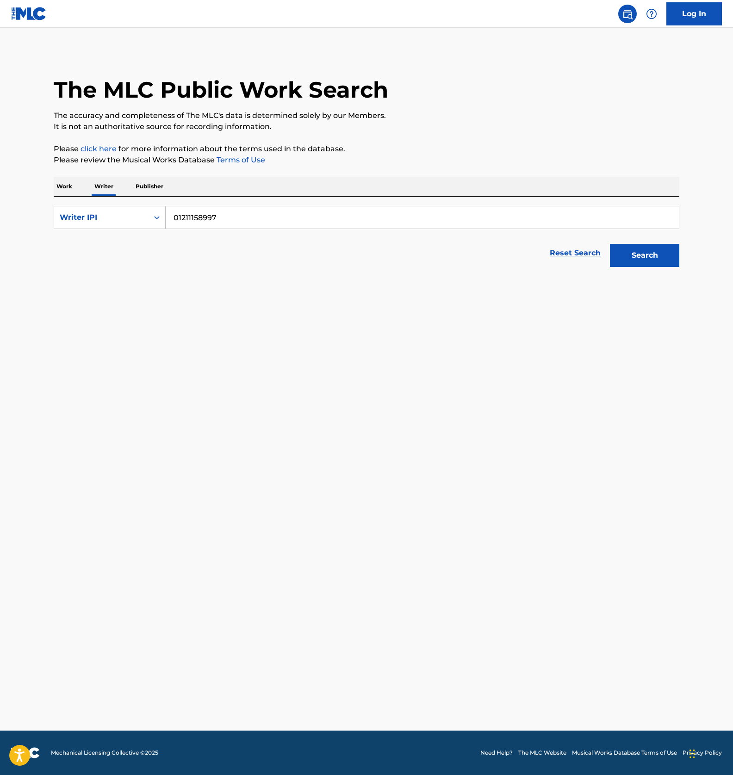
click at [221, 218] on input "01211158997" at bounding box center [422, 217] width 513 height 22
type input "Parisp"
click at [137, 214] on div "Writer IPI" at bounding box center [101, 217] width 83 height 11
click at [102, 246] on div "Writer Name" at bounding box center [109, 240] width 111 height 23
click at [216, 230] on form "SearchWithCriteriaaf3656f3-768b-458c-b05c-2cc68165d2f0 Writer Name Reset Search…" at bounding box center [367, 239] width 626 height 66
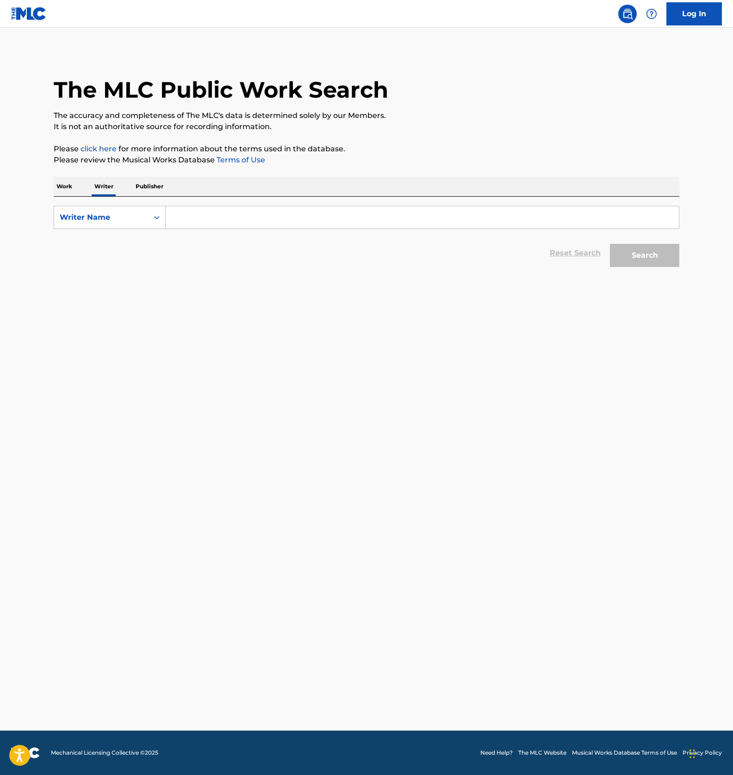
click at [207, 219] on input "Search Form" at bounding box center [422, 217] width 513 height 22
type input "Parisp"
click at [639, 239] on div "Search" at bounding box center [642, 253] width 74 height 37
drag, startPoint x: 642, startPoint y: 254, endPoint x: 635, endPoint y: 255, distance: 7.4
click at [642, 255] on button "Search" at bounding box center [644, 255] width 69 height 23
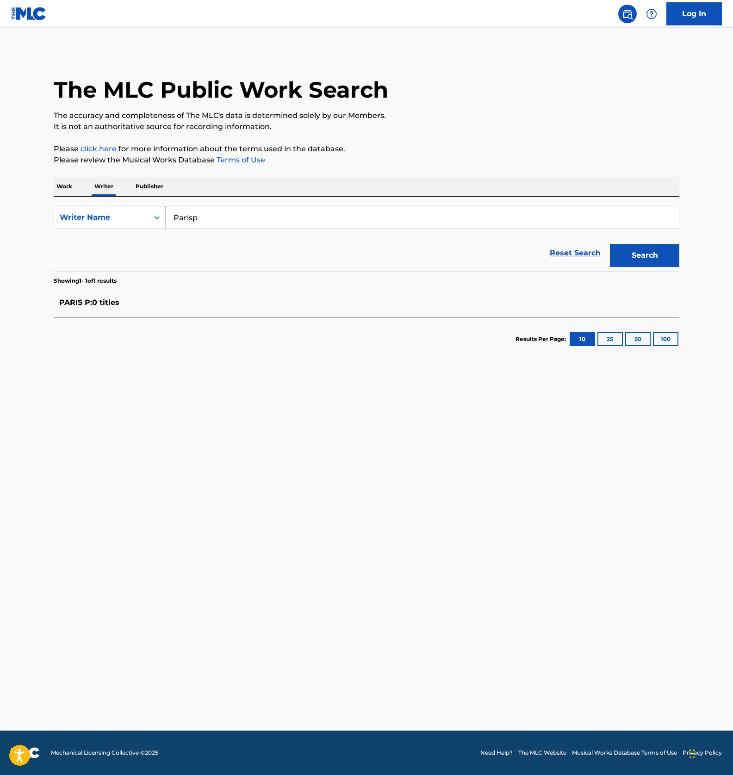
click at [307, 516] on main "The MLC Public Work Search The accuracy and completeness of The MLC's data is d…" at bounding box center [366, 379] width 733 height 703
click at [57, 183] on p "Work" at bounding box center [64, 186] width 21 height 19
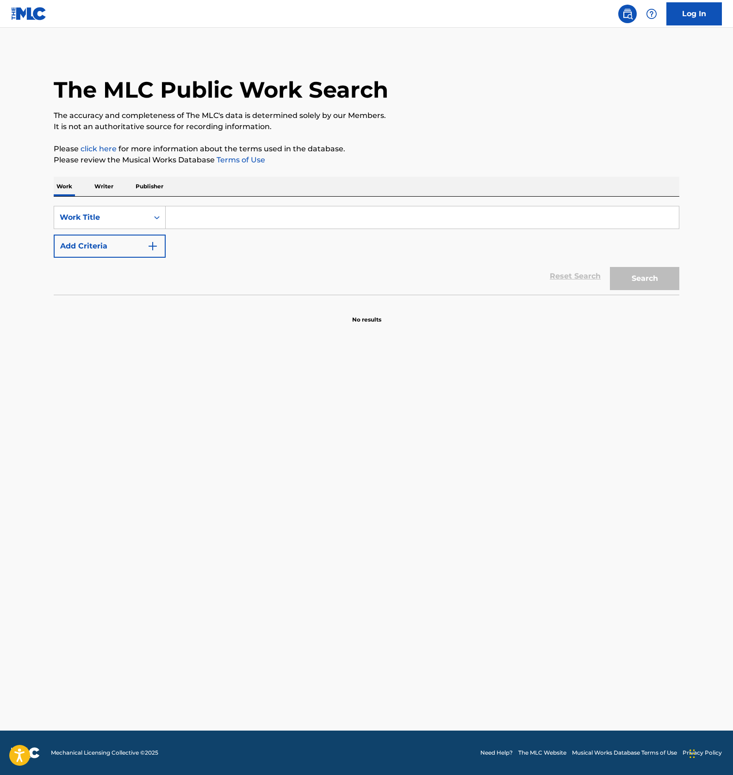
click at [210, 218] on input "Search Form" at bounding box center [422, 217] width 513 height 22
type input "T3264826651"
click at [125, 219] on div "Work Title" at bounding box center [101, 217] width 83 height 11
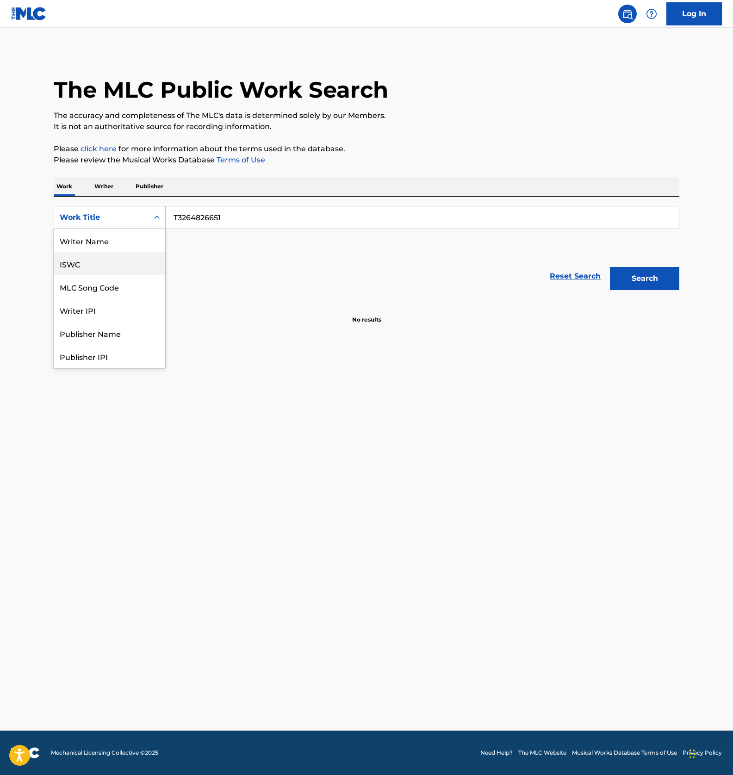
click at [99, 263] on div "ISWC" at bounding box center [109, 263] width 111 height 23
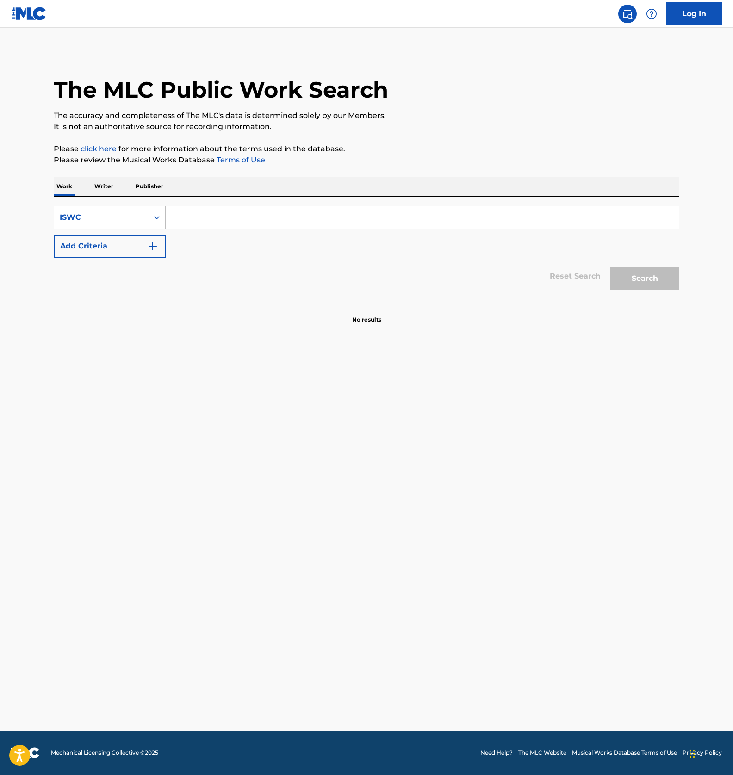
click at [217, 216] on input "Search Form" at bounding box center [422, 217] width 513 height 22
click at [641, 282] on button "Search" at bounding box center [644, 278] width 69 height 23
click at [223, 207] on input "T3264826651" at bounding box center [422, 217] width 513 height 22
click at [643, 271] on button "Search" at bounding box center [644, 278] width 69 height 23
click at [221, 212] on input "T3264863363" at bounding box center [422, 217] width 513 height 22
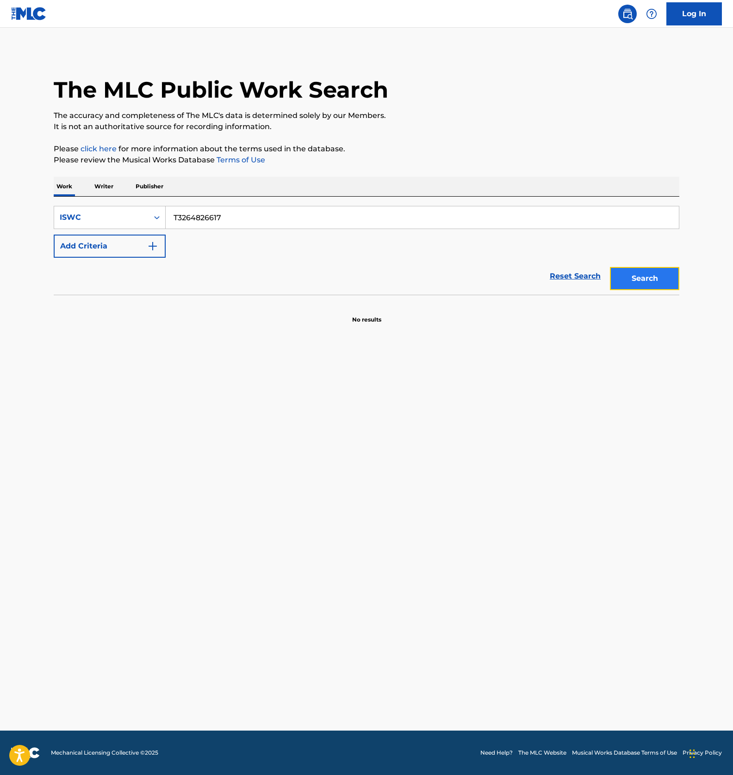
click at [643, 281] on button "Search" at bounding box center [644, 278] width 69 height 23
click at [236, 212] on input "T3264826617" at bounding box center [422, 217] width 513 height 22
click at [651, 277] on button "Search" at bounding box center [644, 278] width 69 height 23
click at [210, 220] on input "T3264826559" at bounding box center [422, 217] width 513 height 22
click at [635, 278] on button "Search" at bounding box center [644, 278] width 69 height 23
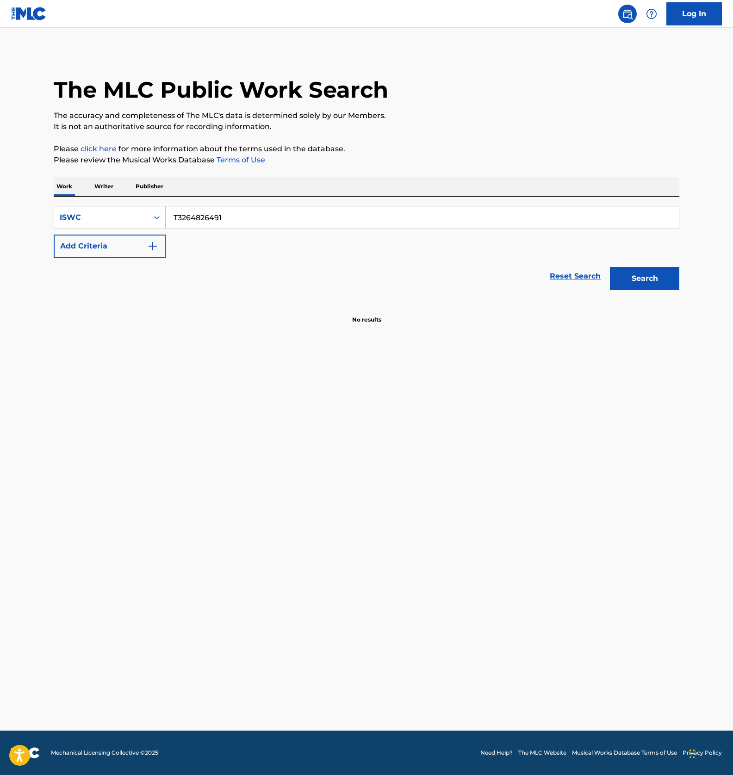
click at [220, 219] on input "T3264826491" at bounding box center [422, 217] width 513 height 22
click at [646, 275] on button "Search" at bounding box center [644, 278] width 69 height 23
click at [260, 224] on input "T3264826457" at bounding box center [422, 217] width 513 height 22
click at [640, 283] on button "Search" at bounding box center [644, 278] width 69 height 23
click at [207, 219] on input "T3264826424" at bounding box center [422, 217] width 513 height 22
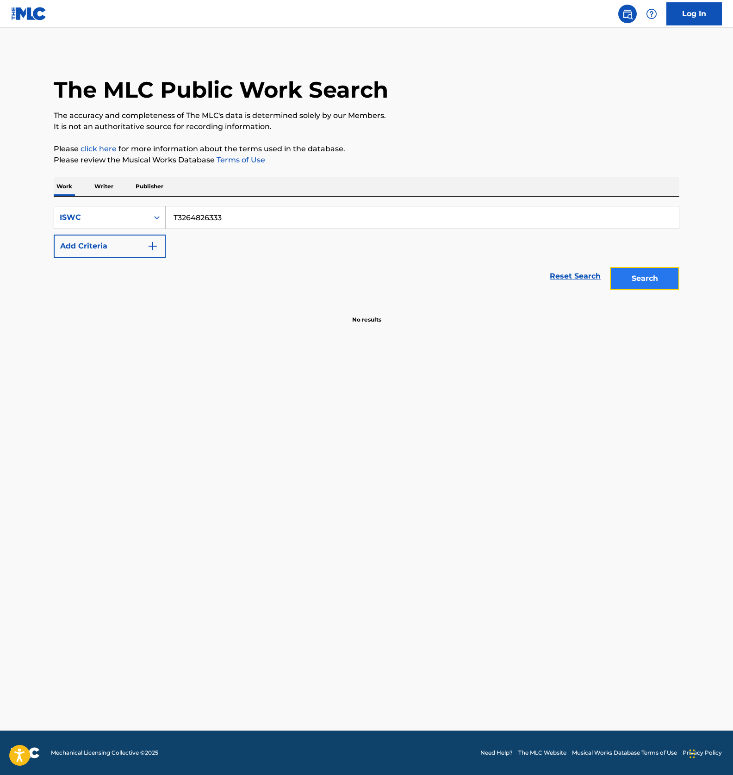
click at [644, 275] on button "Search" at bounding box center [644, 278] width 69 height 23
click at [204, 216] on input "T3264826333" at bounding box center [422, 217] width 513 height 22
click at [648, 280] on button "Search" at bounding box center [644, 278] width 69 height 23
click at [224, 219] on input "T3273956433" at bounding box center [422, 217] width 513 height 22
click at [643, 278] on button "Search" at bounding box center [644, 278] width 69 height 23
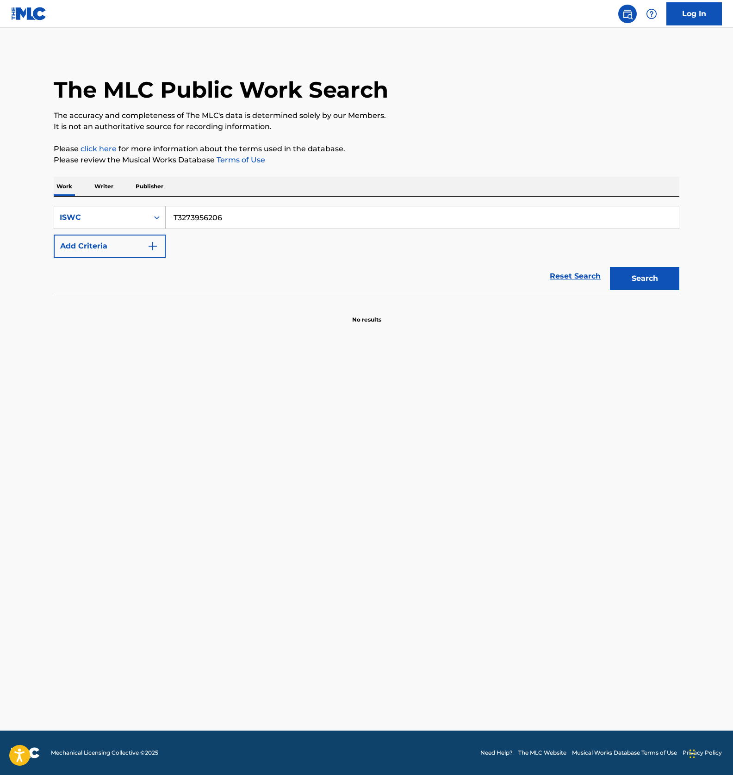
click at [212, 218] on input "T3273956206" at bounding box center [422, 217] width 513 height 22
click at [667, 274] on button "Search" at bounding box center [644, 278] width 69 height 23
click at [260, 209] on input "T3273955929" at bounding box center [422, 217] width 513 height 22
click at [647, 275] on button "Search" at bounding box center [644, 278] width 69 height 23
click at [218, 223] on input "T3273956342" at bounding box center [422, 217] width 513 height 22
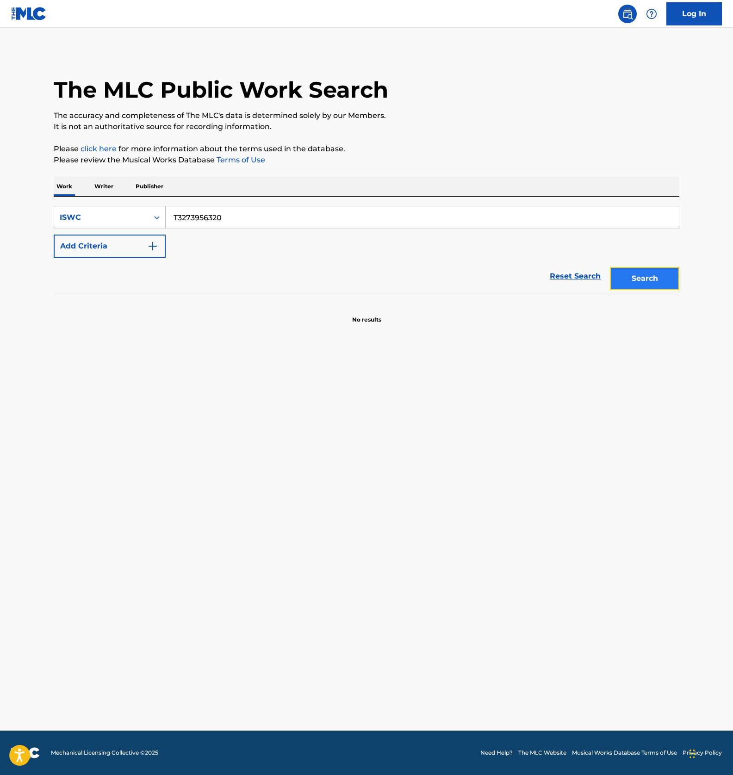
click at [667, 277] on button "Search" at bounding box center [644, 278] width 69 height 23
click at [193, 214] on input "T3273956320" at bounding box center [422, 217] width 513 height 22
click at [628, 277] on button "Search" at bounding box center [644, 278] width 69 height 23
click at [206, 216] on input "T3254281380" at bounding box center [422, 217] width 513 height 22
click at [628, 267] on button "Search" at bounding box center [644, 278] width 69 height 23
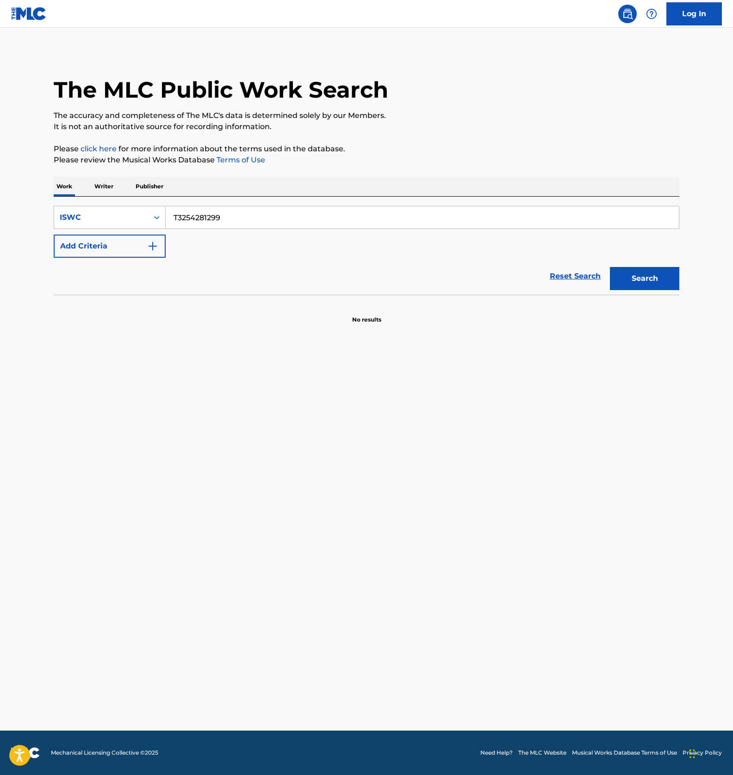
click at [223, 214] on input "T3254281299" at bounding box center [422, 217] width 513 height 22
click at [632, 281] on button "Search" at bounding box center [644, 278] width 69 height 23
click at [221, 215] on input "T3254281233" at bounding box center [422, 217] width 513 height 22
click at [634, 285] on button "Search" at bounding box center [644, 278] width 69 height 23
click at [202, 221] on input "T3277908193" at bounding box center [422, 217] width 513 height 22
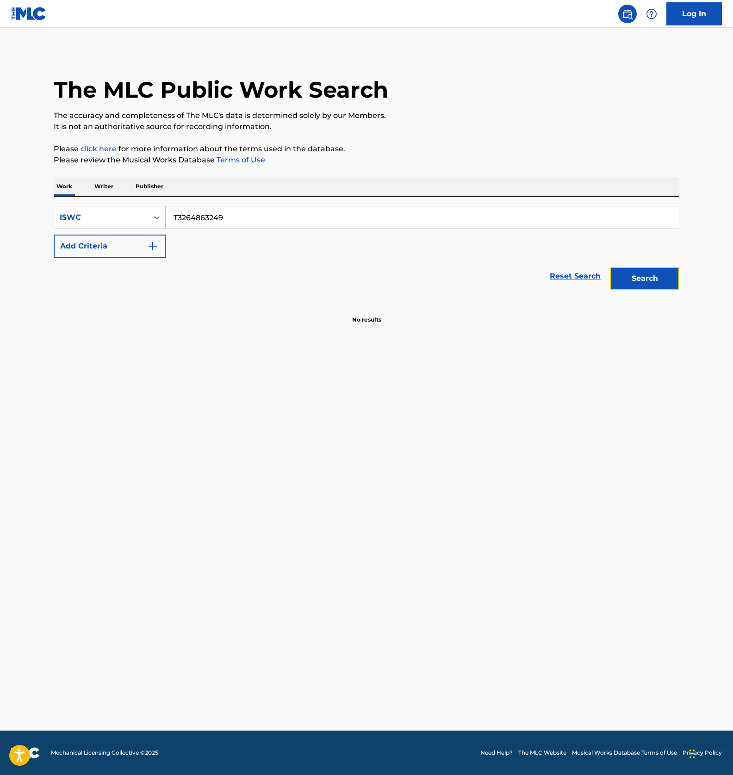
drag, startPoint x: 634, startPoint y: 276, endPoint x: 634, endPoint y: 271, distance: 5.1
click at [634, 270] on button "Search" at bounding box center [644, 278] width 69 height 23
click at [205, 211] on input "T3264863249" at bounding box center [422, 217] width 513 height 22
click at [675, 274] on button "Search" at bounding box center [644, 278] width 69 height 23
click at [225, 218] on input "T3254281619" at bounding box center [422, 217] width 513 height 22
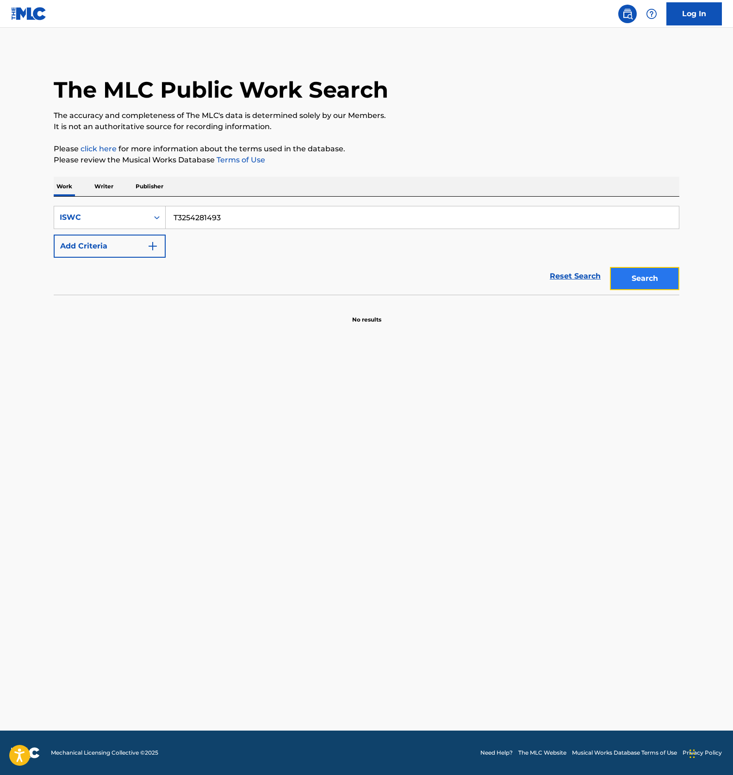
click at [636, 283] on button "Search" at bounding box center [644, 278] width 69 height 23
click at [230, 232] on div "SearchWithCriteria4419d157-83bd-4741-ab41-0cf27ba046fa ISWC T3254281493 Add Cri…" at bounding box center [367, 232] width 626 height 52
drag, startPoint x: 235, startPoint y: 229, endPoint x: 260, endPoint y: 236, distance: 25.9
click at [235, 229] on div "T3254281493" at bounding box center [423, 217] width 514 height 23
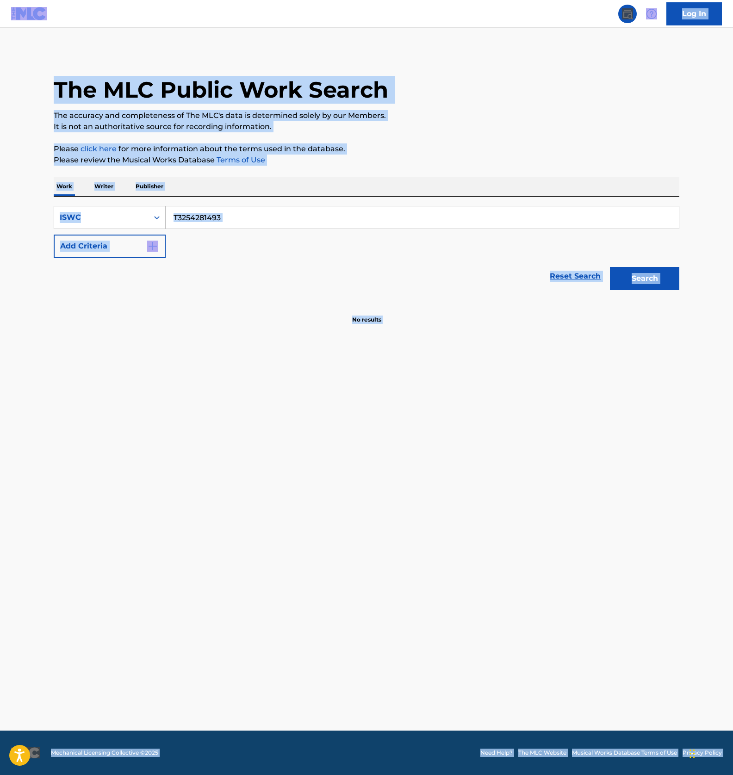
click at [234, 217] on input "T3254281493" at bounding box center [422, 217] width 513 height 22
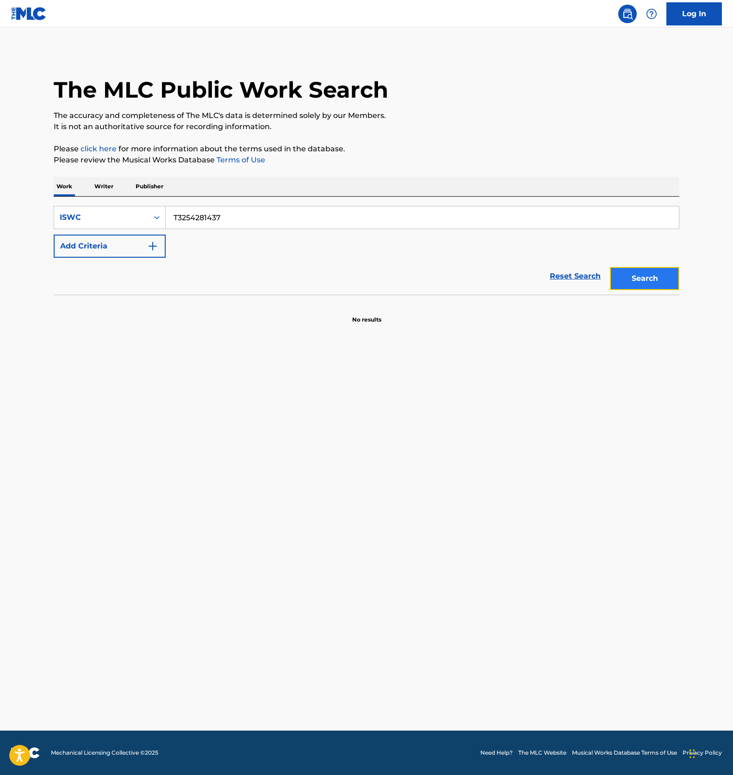
click at [641, 272] on button "Search" at bounding box center [644, 278] width 69 height 23
click at [224, 214] on input "T3254281437" at bounding box center [422, 217] width 513 height 22
click at [625, 275] on button "Search" at bounding box center [644, 278] width 69 height 23
click at [205, 213] on input "T3254281357" at bounding box center [422, 217] width 513 height 22
click at [648, 281] on button "Search" at bounding box center [644, 278] width 69 height 23
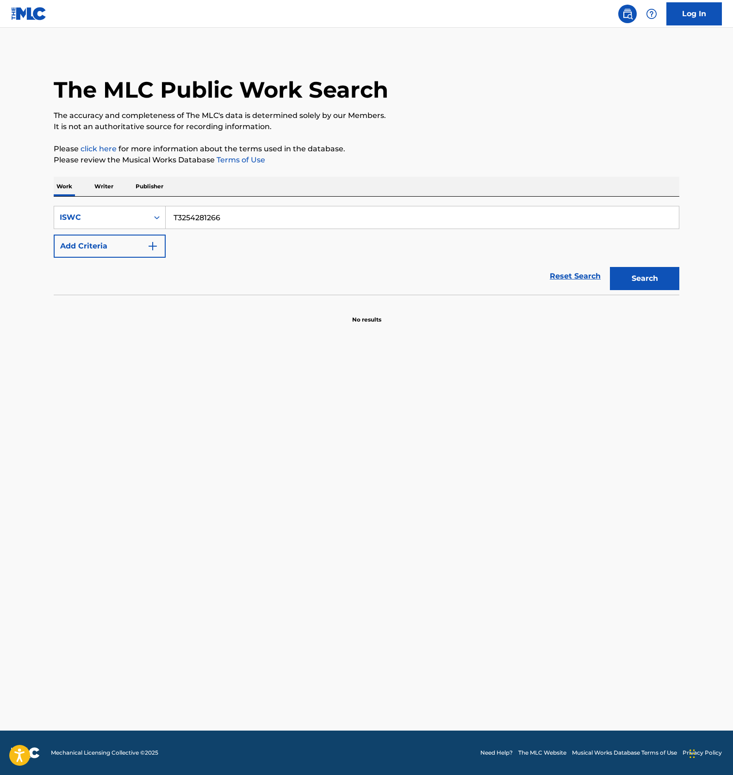
click at [231, 210] on input "T3254281266" at bounding box center [422, 217] width 513 height 22
click at [647, 278] on button "Search" at bounding box center [644, 278] width 69 height 23
click at [231, 215] on input "T3254281186" at bounding box center [422, 217] width 513 height 22
click at [635, 282] on button "Search" at bounding box center [644, 278] width 69 height 23
click at [199, 214] on input "T3254281119" at bounding box center [422, 217] width 513 height 22
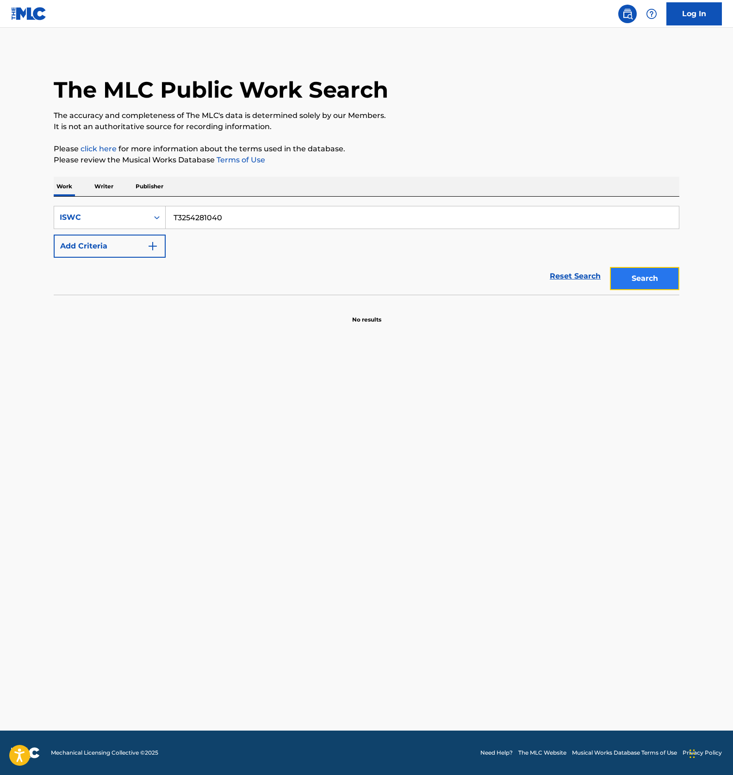
click at [655, 278] on button "Search" at bounding box center [644, 278] width 69 height 23
click at [216, 215] on input "T3254281040" at bounding box center [422, 217] width 513 height 22
click at [665, 270] on button "Search" at bounding box center [644, 278] width 69 height 23
drag, startPoint x: 202, startPoint y: 217, endPoint x: 218, endPoint y: 214, distance: 16.4
click at [203, 217] on input "T3254280967" at bounding box center [422, 217] width 513 height 22
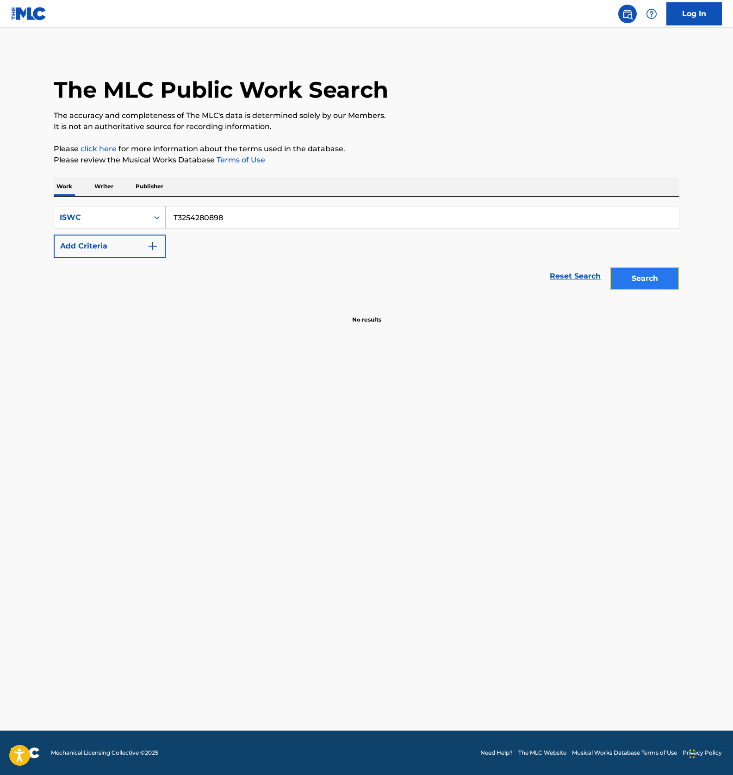
click at [635, 278] on button "Search" at bounding box center [644, 278] width 69 height 23
click at [243, 217] on input "T3254280898" at bounding box center [422, 217] width 513 height 22
click at [634, 280] on button "Search" at bounding box center [644, 278] width 69 height 23
click at [218, 214] on input "T3254281131" at bounding box center [422, 217] width 513 height 22
click at [656, 280] on button "Search" at bounding box center [644, 278] width 69 height 23
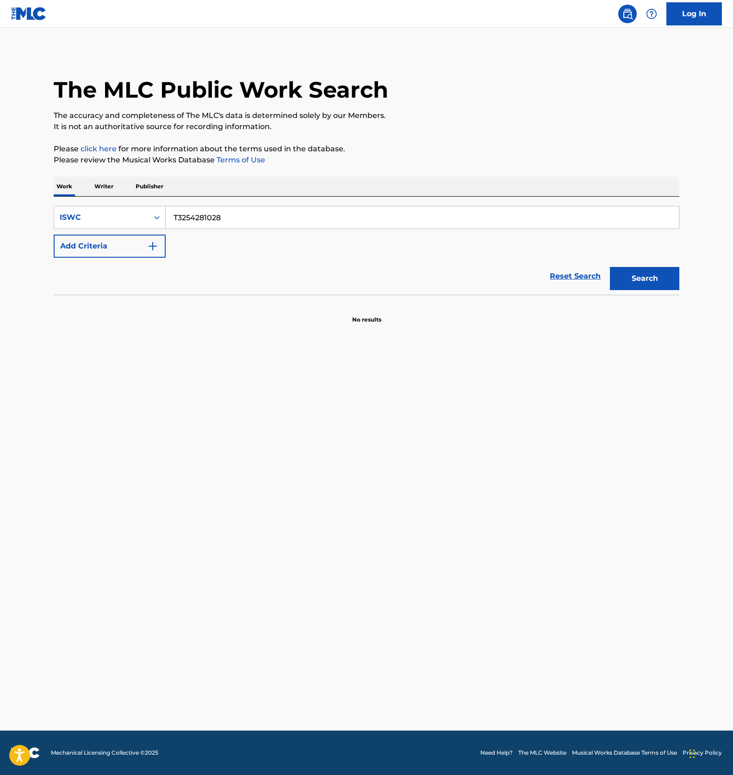
click at [214, 217] on input "T3254281028" at bounding box center [422, 217] width 513 height 22
click at [639, 282] on button "Search" at bounding box center [644, 278] width 69 height 23
click at [215, 212] on input "T3254280945" at bounding box center [422, 217] width 513 height 22
click at [640, 269] on button "Search" at bounding box center [644, 278] width 69 height 23
click at [223, 212] on input "T3273956568" at bounding box center [422, 217] width 513 height 22
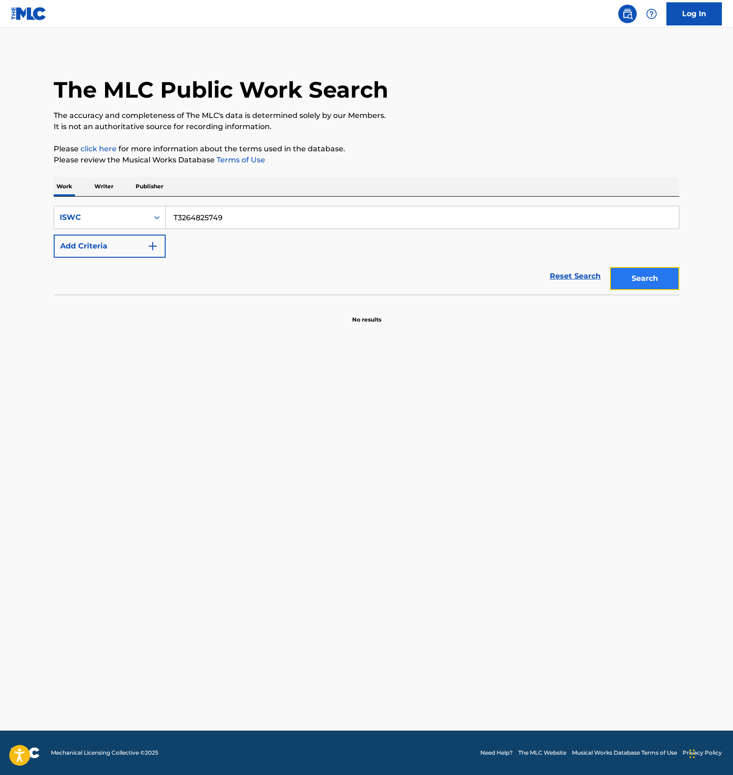
click at [650, 274] on button "Search" at bounding box center [644, 278] width 69 height 23
click at [193, 214] on input "T3264825749" at bounding box center [422, 217] width 513 height 22
click at [651, 276] on button "Search" at bounding box center [644, 278] width 69 height 23
click at [224, 215] on input "T3264826004" at bounding box center [422, 217] width 513 height 22
click at [628, 274] on button "Search" at bounding box center [644, 278] width 69 height 23
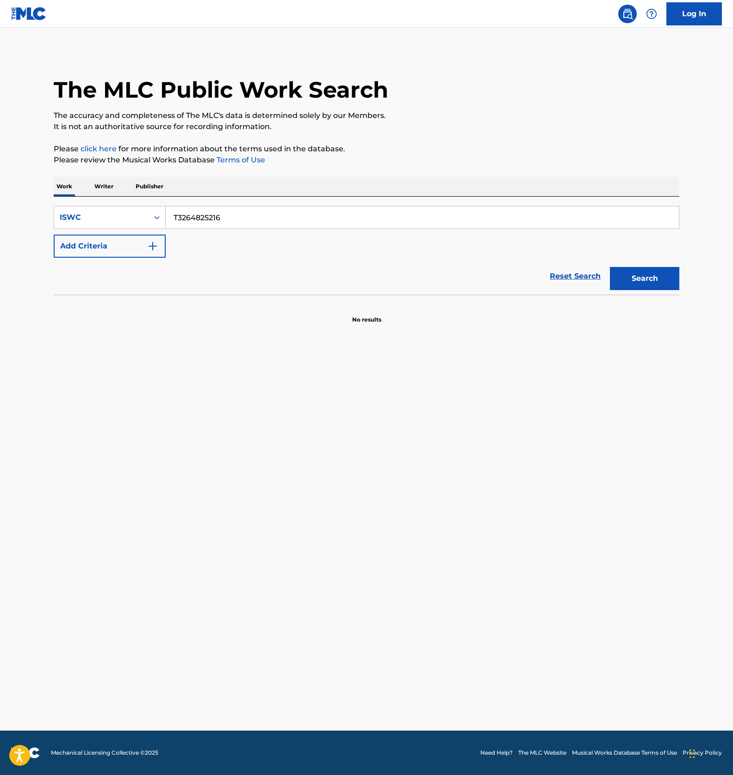
click at [213, 212] on input "T3264825216" at bounding box center [422, 217] width 513 height 22
click at [667, 274] on button "Search" at bounding box center [644, 278] width 69 height 23
click at [214, 220] on input "T3264825170" at bounding box center [422, 217] width 513 height 22
click at [652, 280] on button "Search" at bounding box center [644, 278] width 69 height 23
click at [208, 221] on input "T3264863147" at bounding box center [422, 217] width 513 height 22
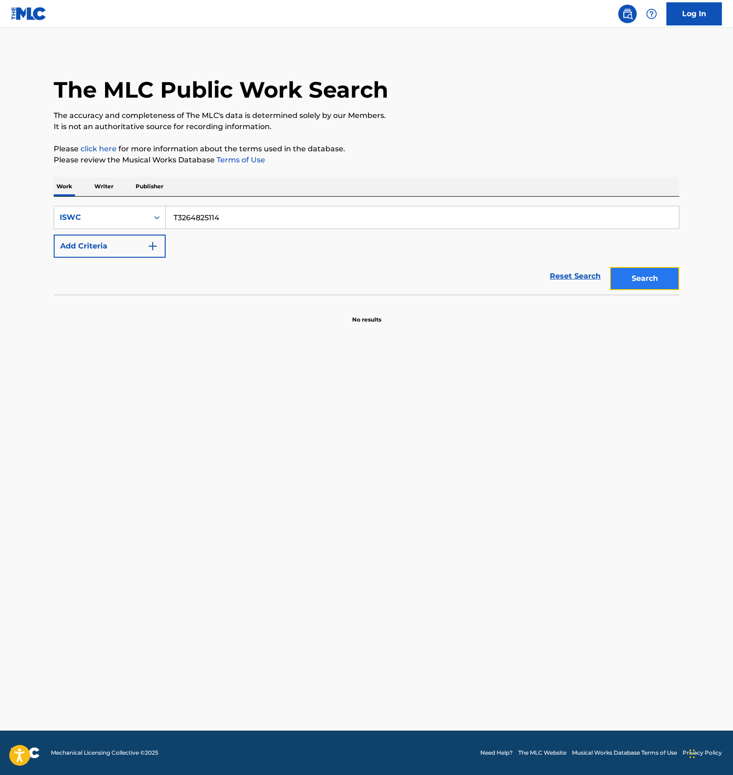
click at [657, 281] on button "Search" at bounding box center [644, 278] width 69 height 23
click at [221, 216] on input "T3264825114" at bounding box center [422, 217] width 513 height 22
click at [636, 271] on button "Search" at bounding box center [644, 278] width 69 height 23
click at [217, 223] on input "T3264824597" at bounding box center [422, 217] width 513 height 22
click at [661, 280] on button "Search" at bounding box center [644, 278] width 69 height 23
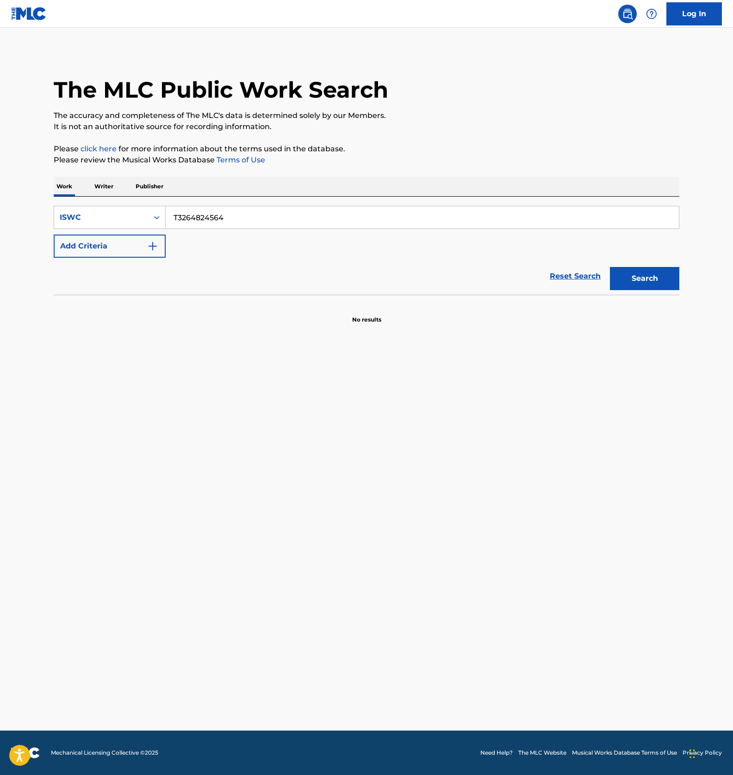
click at [232, 219] on input "T3264824564" at bounding box center [422, 217] width 513 height 22
drag, startPoint x: 658, startPoint y: 273, endPoint x: 641, endPoint y: 275, distance: 16.9
click at [658, 272] on button "Search" at bounding box center [644, 278] width 69 height 23
click at [273, 218] on input "T3264824495" at bounding box center [422, 217] width 513 height 22
click at [660, 277] on button "Search" at bounding box center [644, 278] width 69 height 23
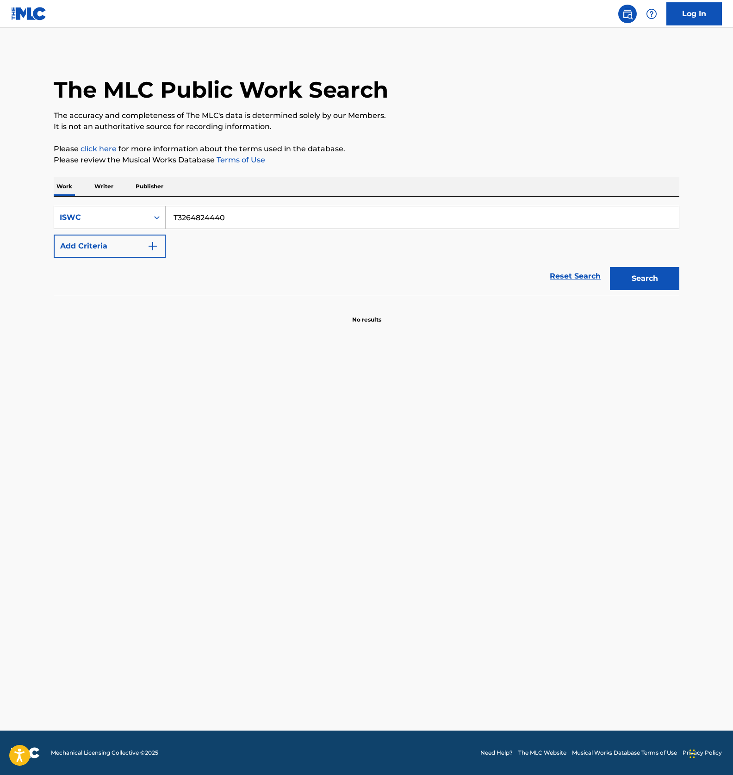
click at [242, 223] on input "T3264824440" at bounding box center [422, 217] width 513 height 22
click at [643, 281] on button "Search" at bounding box center [644, 278] width 69 height 23
click at [228, 217] on input "T3264824382" at bounding box center [422, 217] width 513 height 22
click at [658, 271] on button "Search" at bounding box center [644, 278] width 69 height 23
drag, startPoint x: 219, startPoint y: 225, endPoint x: 307, endPoint y: 238, distance: 88.4
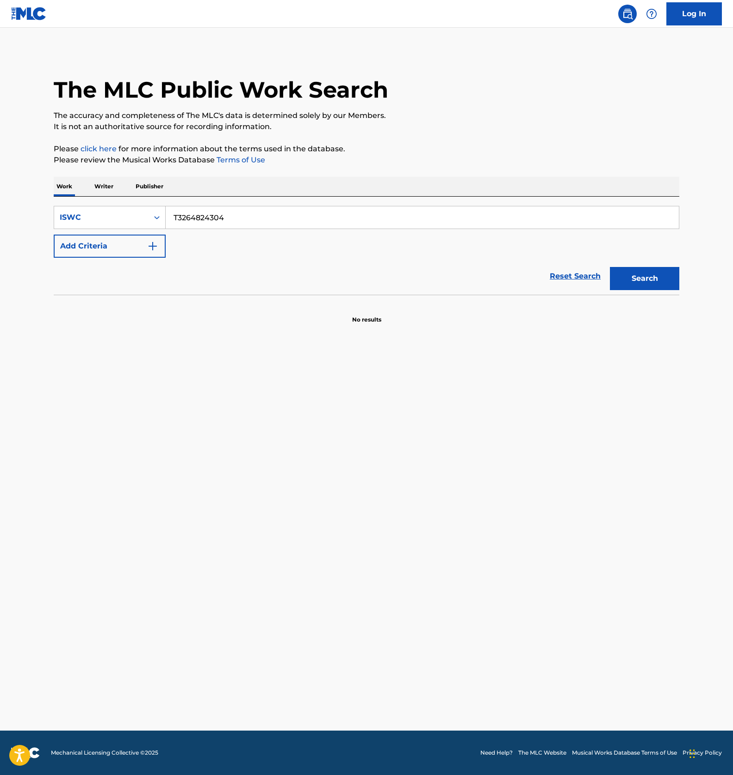
click at [219, 224] on input "T3264824304" at bounding box center [422, 217] width 513 height 22
click at [657, 280] on button "Search" at bounding box center [644, 278] width 69 height 23
click at [214, 224] on input "T3264824928" at bounding box center [422, 217] width 513 height 22
click at [644, 269] on button "Search" at bounding box center [644, 278] width 69 height 23
click at [238, 218] on input "T3264824848" at bounding box center [422, 217] width 513 height 22
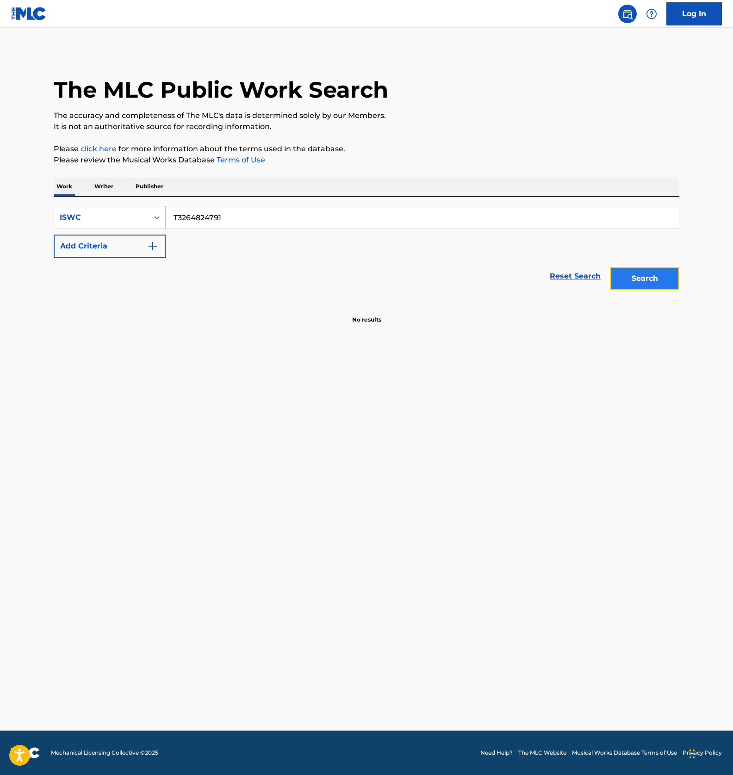
click at [641, 278] on button "Search" at bounding box center [644, 278] width 69 height 23
click at [218, 224] on input "T3264824791" at bounding box center [422, 217] width 513 height 22
click at [633, 282] on button "Search" at bounding box center [644, 278] width 69 height 23
click at [217, 222] on input "T3264824575" at bounding box center [422, 217] width 513 height 22
click at [641, 273] on button "Search" at bounding box center [644, 278] width 69 height 23
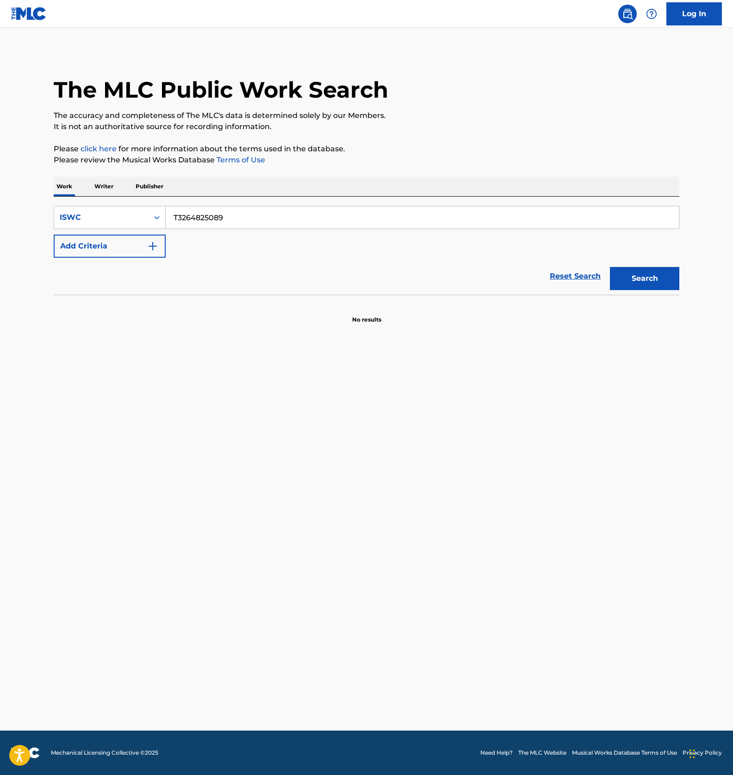
click at [194, 216] on input "T3264825089" at bounding box center [422, 217] width 513 height 22
click at [649, 280] on button "Search" at bounding box center [644, 278] width 69 height 23
click at [195, 222] on input "T3264863034" at bounding box center [422, 217] width 513 height 22
click at [639, 282] on button "Search" at bounding box center [644, 278] width 69 height 23
click at [218, 222] on input "T3264862928" at bounding box center [422, 217] width 513 height 22
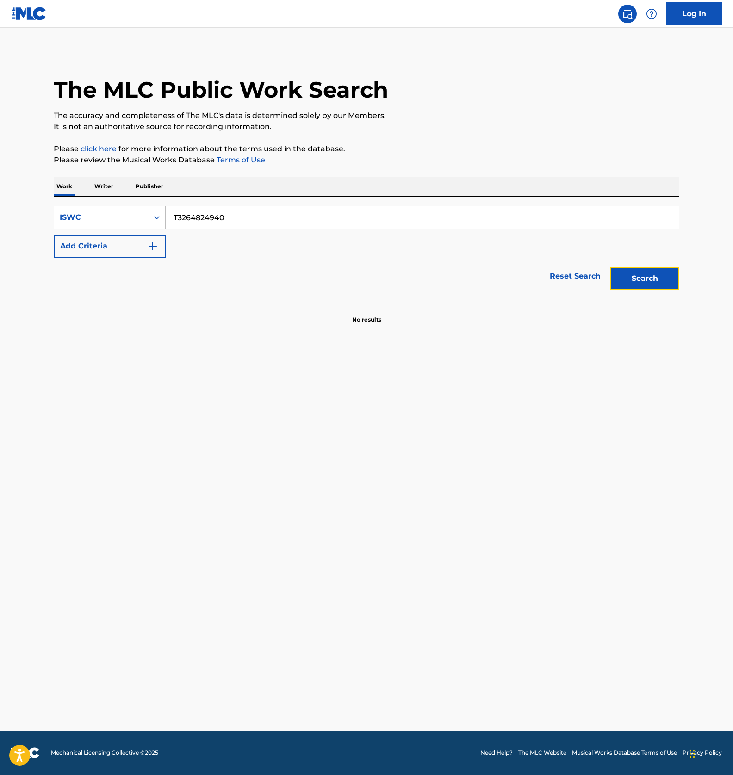
click at [645, 278] on button "Search" at bounding box center [644, 278] width 69 height 23
click at [248, 221] on input "T3264824940" at bounding box center [422, 217] width 513 height 22
click at [635, 282] on button "Search" at bounding box center [644, 278] width 69 height 23
click at [194, 218] on input "T3277871708" at bounding box center [422, 217] width 513 height 22
click at [620, 271] on button "Search" at bounding box center [644, 278] width 69 height 23
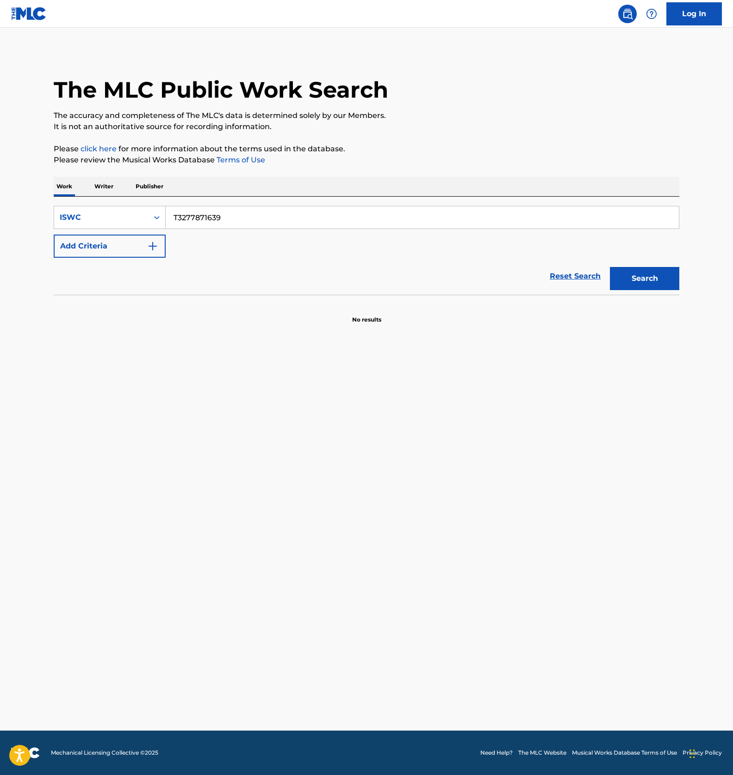
click at [225, 218] on input "T3277871639" at bounding box center [422, 217] width 513 height 22
click at [624, 277] on button "Search" at bounding box center [644, 278] width 69 height 23
click at [211, 219] on input "T3277871606" at bounding box center [422, 217] width 513 height 22
drag, startPoint x: 655, startPoint y: 274, endPoint x: 663, endPoint y: 274, distance: 7.4
click at [654, 274] on button "Search" at bounding box center [644, 278] width 69 height 23
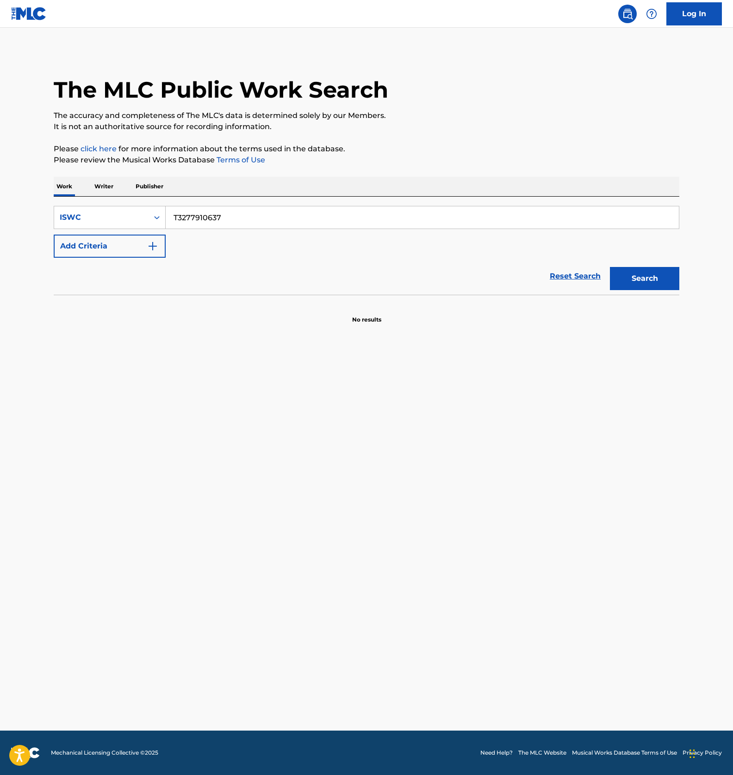
click at [237, 219] on input "T3277910637" at bounding box center [422, 217] width 513 height 22
click at [655, 274] on button "Search" at bounding box center [644, 278] width 69 height 23
click at [213, 218] on input "T3277871468" at bounding box center [422, 217] width 513 height 22
click at [631, 268] on button "Search" at bounding box center [644, 278] width 69 height 23
click at [243, 216] on input "T3277871548" at bounding box center [422, 217] width 513 height 22
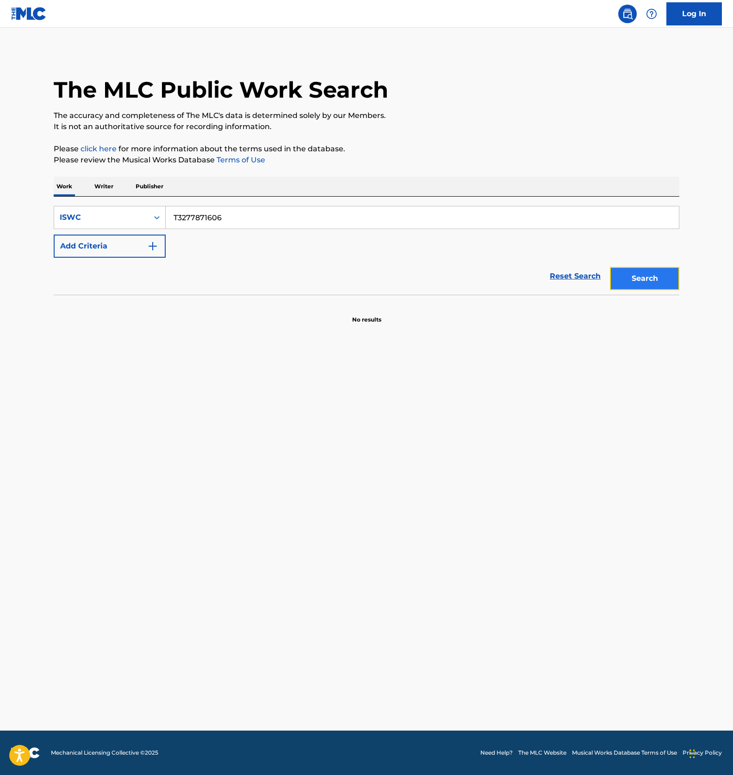
click at [625, 275] on button "Search" at bounding box center [644, 278] width 69 height 23
click at [196, 218] on input "T3277871606" at bounding box center [422, 217] width 513 height 22
type input "T3277871537"
click at [635, 280] on button "Search" at bounding box center [644, 278] width 69 height 23
click at [219, 224] on input "T3277871537" at bounding box center [422, 217] width 513 height 22
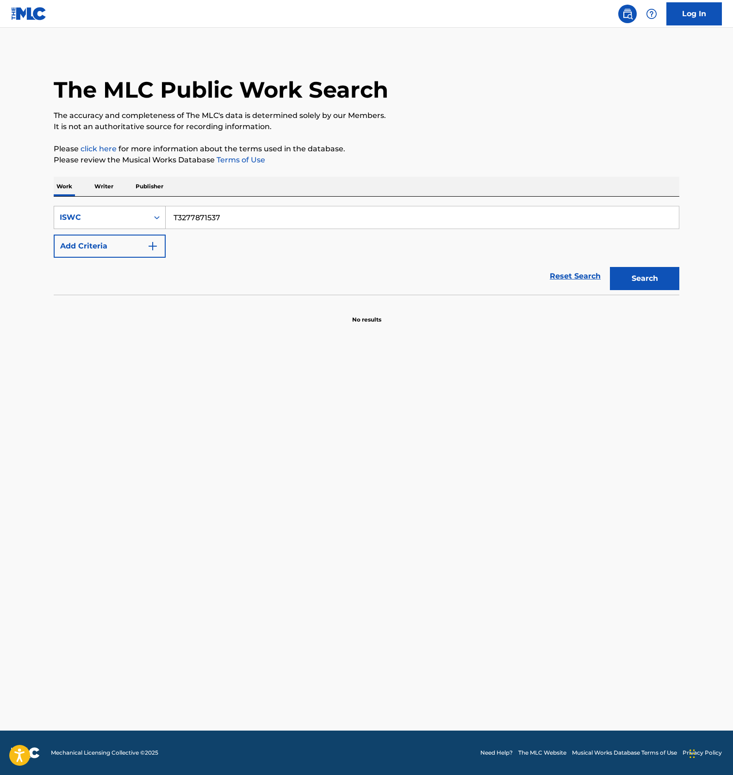
click at [147, 221] on div "ISWC" at bounding box center [101, 218] width 94 height 18
click at [95, 247] on div "Work Title" at bounding box center [109, 240] width 111 height 23
click at [224, 216] on input "Search Form" at bounding box center [422, 217] width 513 height 22
click at [610, 267] on button "Search" at bounding box center [644, 278] width 69 height 23
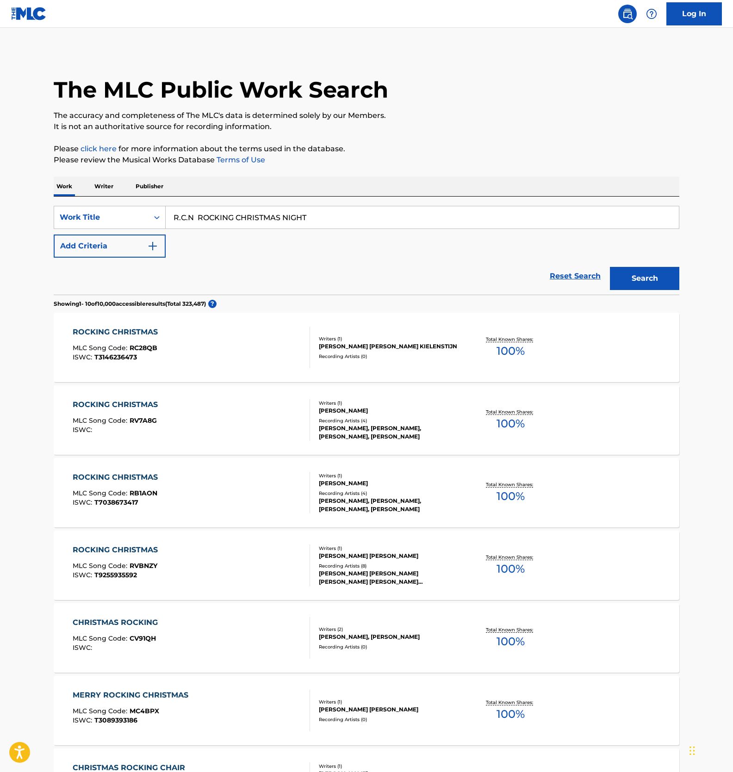
click at [295, 229] on div "R.C.N ROCKING CHRISTMAS NIGHT" at bounding box center [423, 217] width 514 height 23
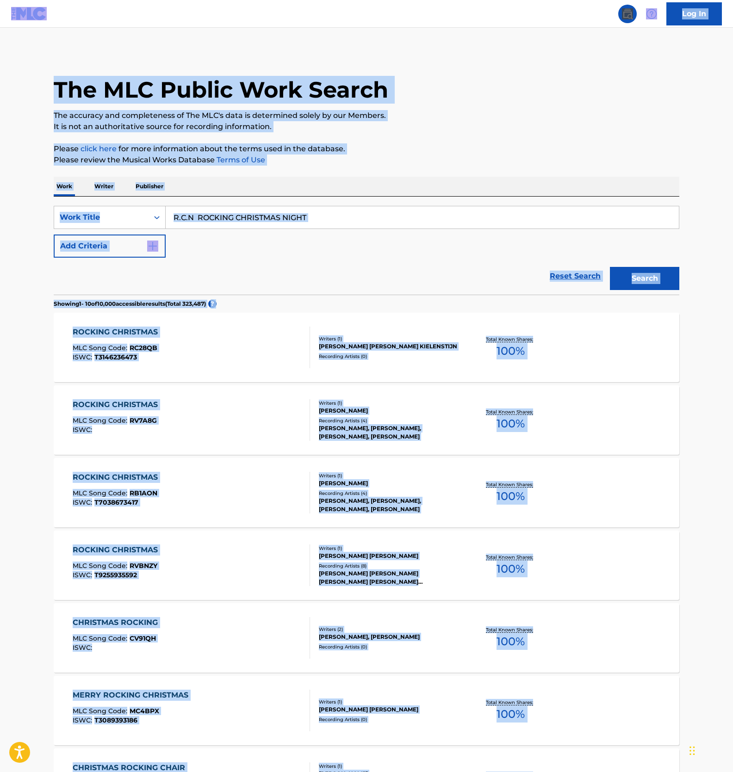
click at [314, 218] on input "R.C.N ROCKING CHRISTMAS NIGHT" at bounding box center [422, 217] width 513 height 22
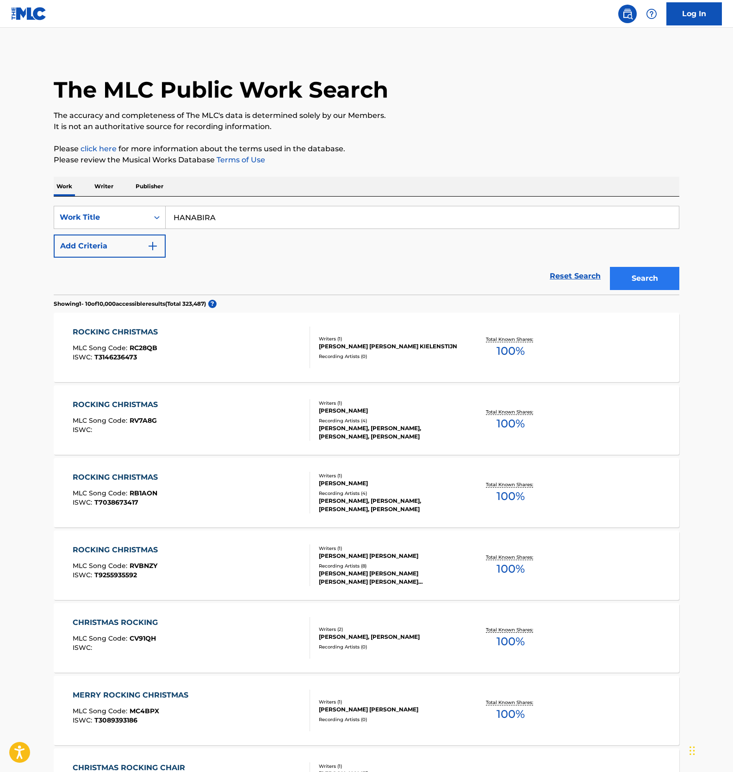
type input "HANABIRA"
click at [655, 282] on button "Search" at bounding box center [644, 278] width 69 height 23
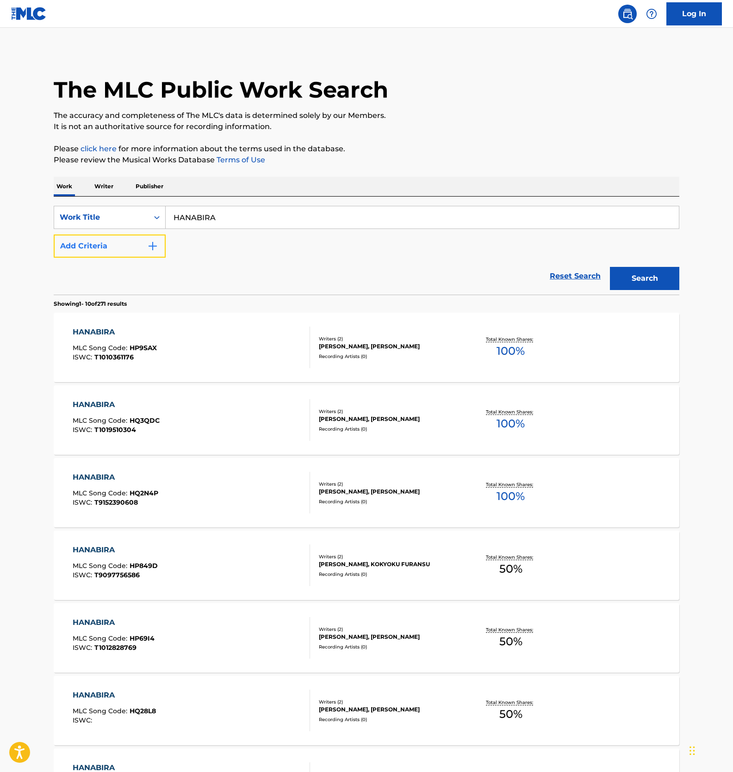
drag, startPoint x: 126, startPoint y: 242, endPoint x: 132, endPoint y: 239, distance: 6.4
click at [128, 241] on button "Add Criteria" at bounding box center [110, 246] width 112 height 23
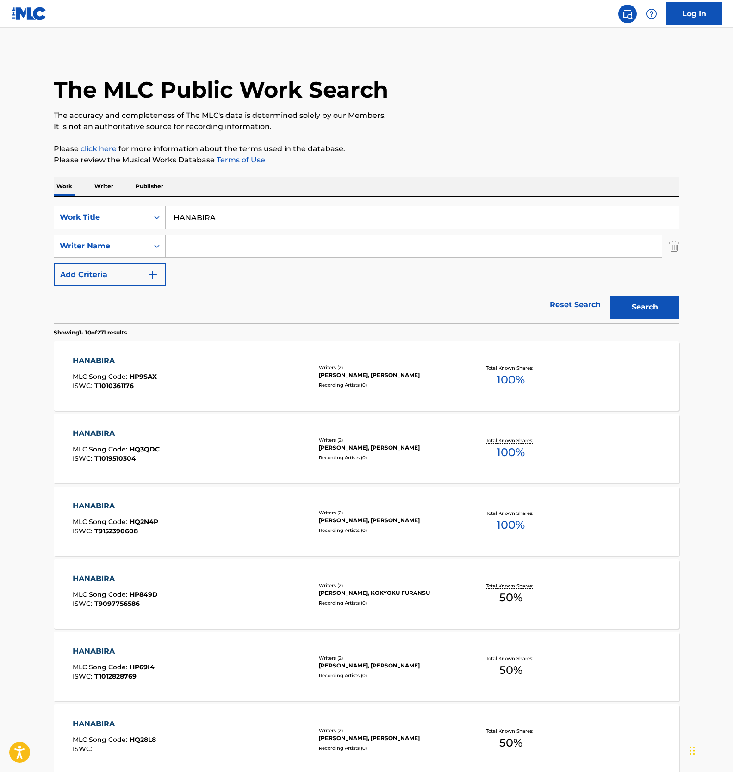
click at [200, 241] on input "Search Form" at bounding box center [414, 246] width 496 height 22
click at [652, 307] on button "Search" at bounding box center [644, 307] width 69 height 23
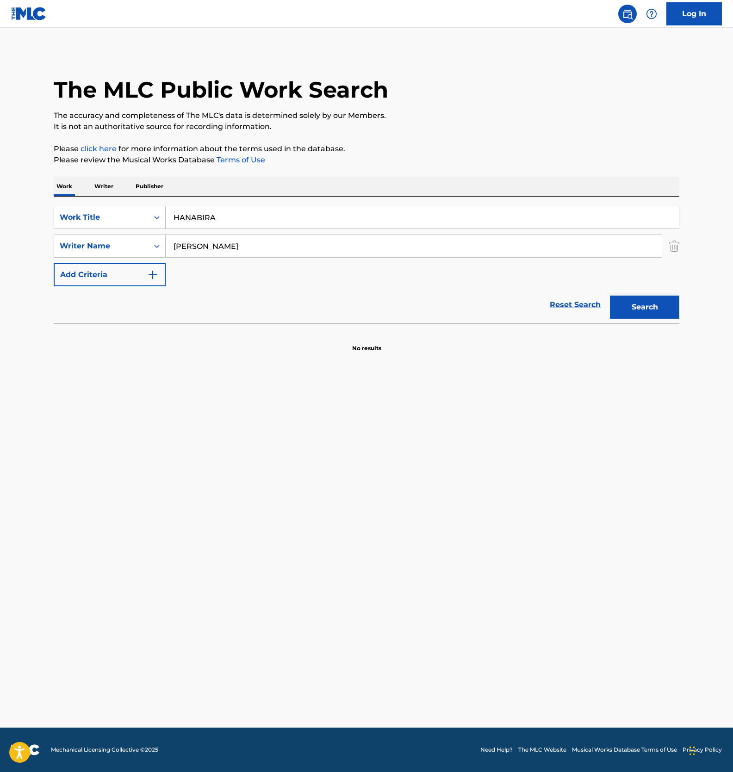
click at [230, 245] on input "Beeyan Madobeno" at bounding box center [414, 246] width 496 height 22
click at [214, 243] on input "Beeyan Madobno" at bounding box center [414, 246] width 496 height 22
click at [621, 309] on button "Search" at bounding box center [644, 307] width 69 height 23
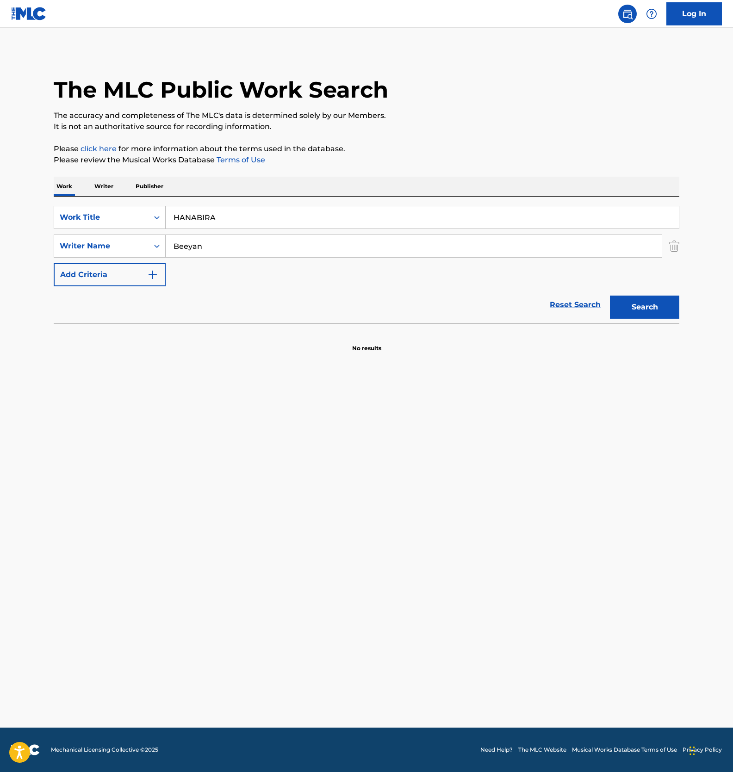
click at [199, 249] on input "Beeyan" at bounding box center [414, 246] width 496 height 22
type input "Madobeno"
click at [650, 310] on button "Search" at bounding box center [644, 307] width 69 height 23
click at [223, 219] on input "HANABIRA" at bounding box center [422, 217] width 513 height 22
type input "NEO 78"
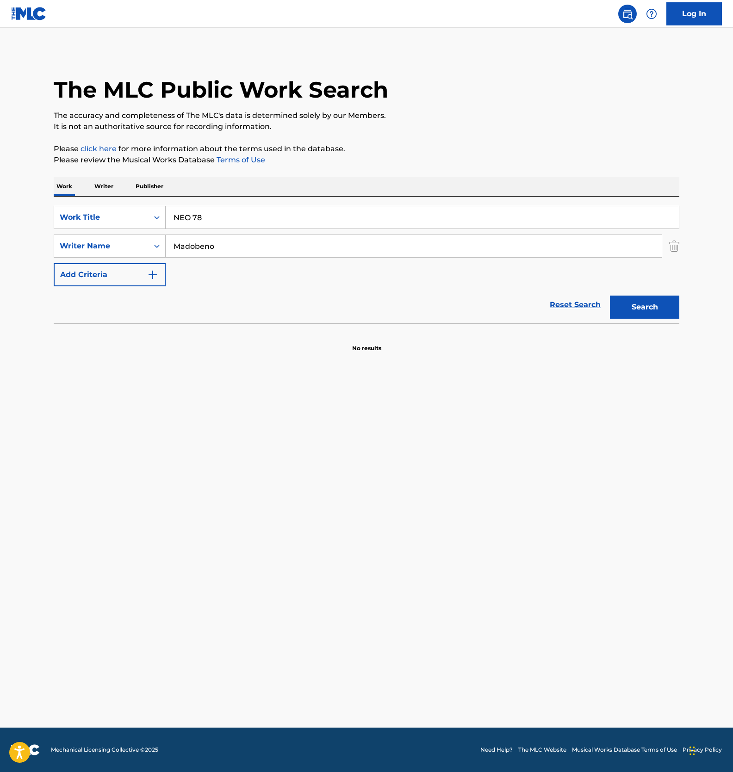
click at [198, 252] on input "Madobeno" at bounding box center [414, 246] width 496 height 22
click at [637, 310] on button "Search" at bounding box center [644, 307] width 69 height 23
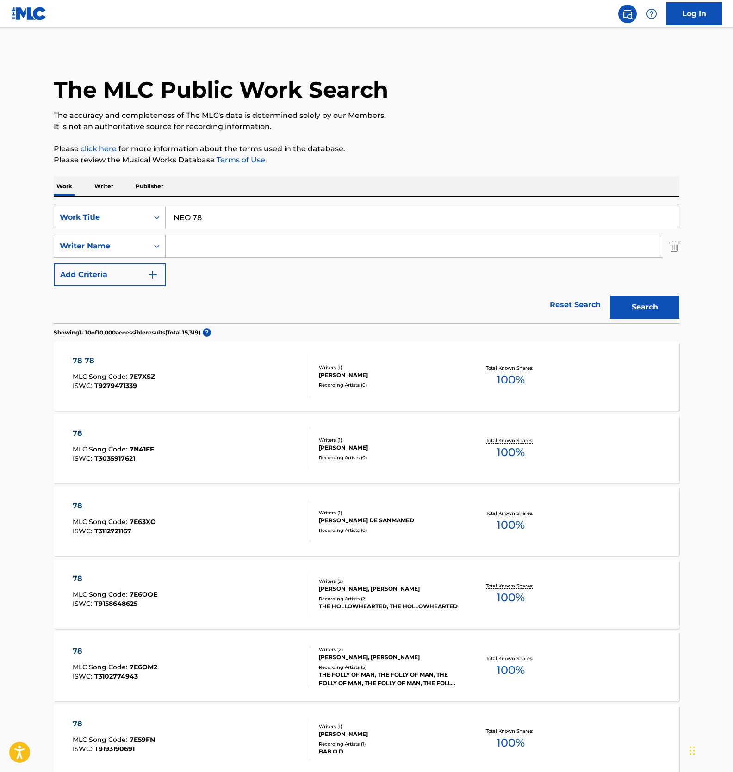
click at [227, 219] on input "NEO 78" at bounding box center [422, 217] width 513 height 22
click at [642, 304] on button "Search" at bounding box center [644, 307] width 69 height 23
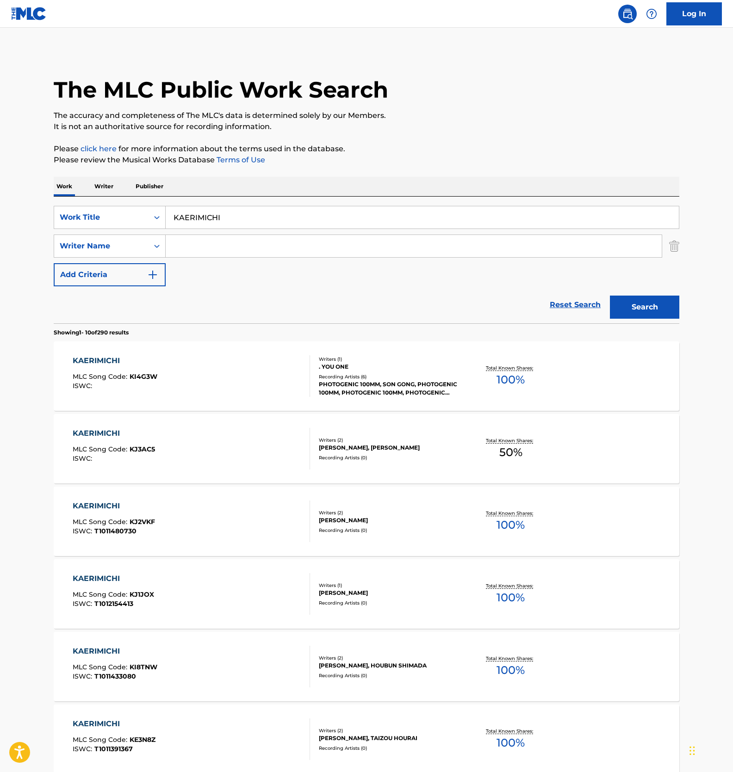
click at [346, 299] on div "Reset Search Search" at bounding box center [367, 304] width 626 height 37
click at [322, 289] on div "Reset Search Search" at bounding box center [367, 304] width 626 height 37
click at [198, 216] on input "KAERIMICHI" at bounding box center [422, 217] width 513 height 22
type input "DON'T SAY "I WANT TO DIE.""
click at [654, 309] on button "Search" at bounding box center [644, 307] width 69 height 23
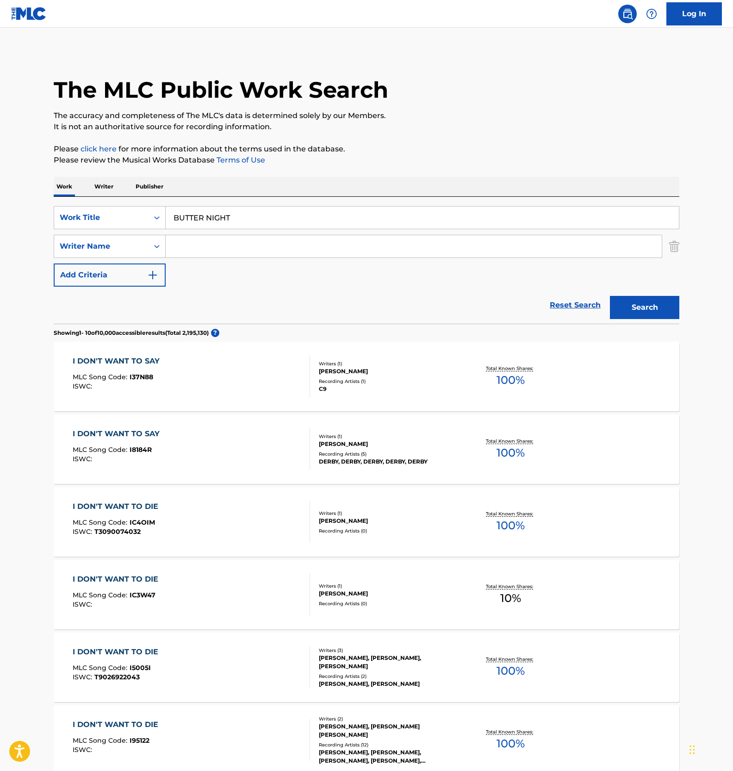
type input "BUTTER NIGHT"
click at [185, 251] on input "Search Form" at bounding box center [414, 246] width 496 height 22
paste input "Zenya"
type input "Zenya"
click at [647, 282] on div "SearchWithCriteria731eaf5d-b123-420b-88ce-fd791dba9387 Work Title BUTTER NIGHT …" at bounding box center [367, 246] width 626 height 81
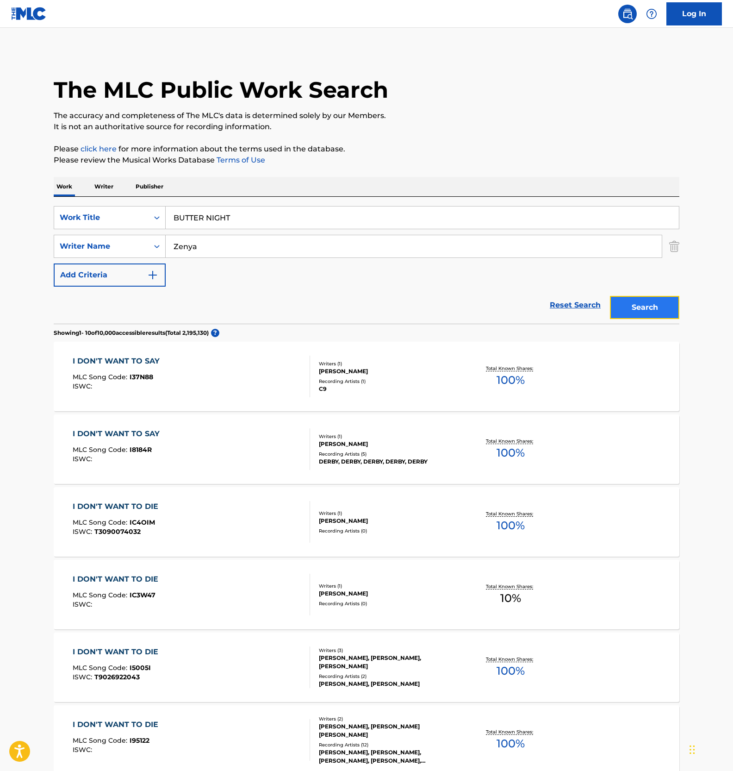
click at [640, 297] on button "Search" at bounding box center [644, 307] width 69 height 23
